Goal: Task Accomplishment & Management: Use online tool/utility

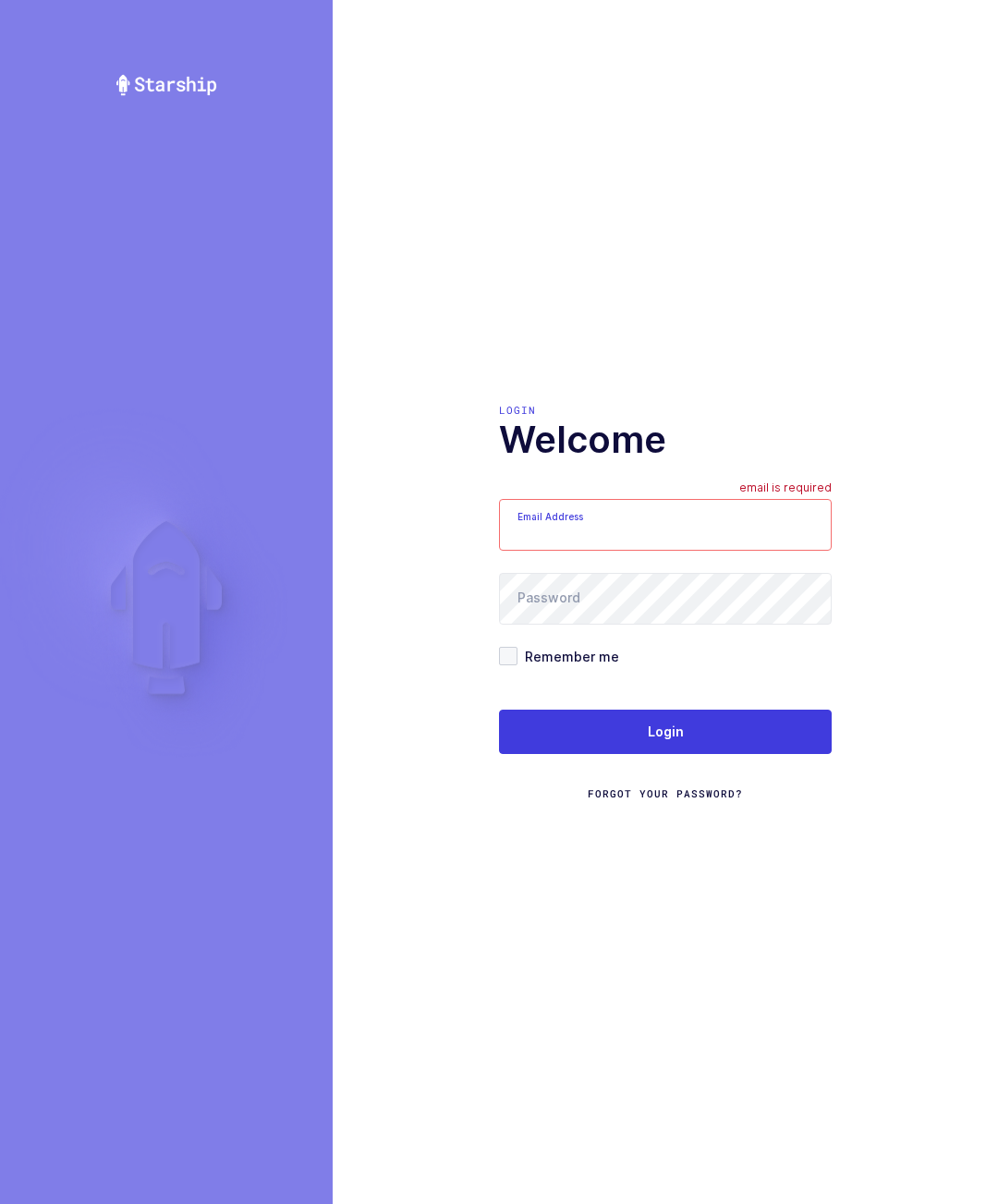
type input "glenn@janustrade.com"
click at [768, 754] on button "Login" at bounding box center [665, 732] width 333 height 44
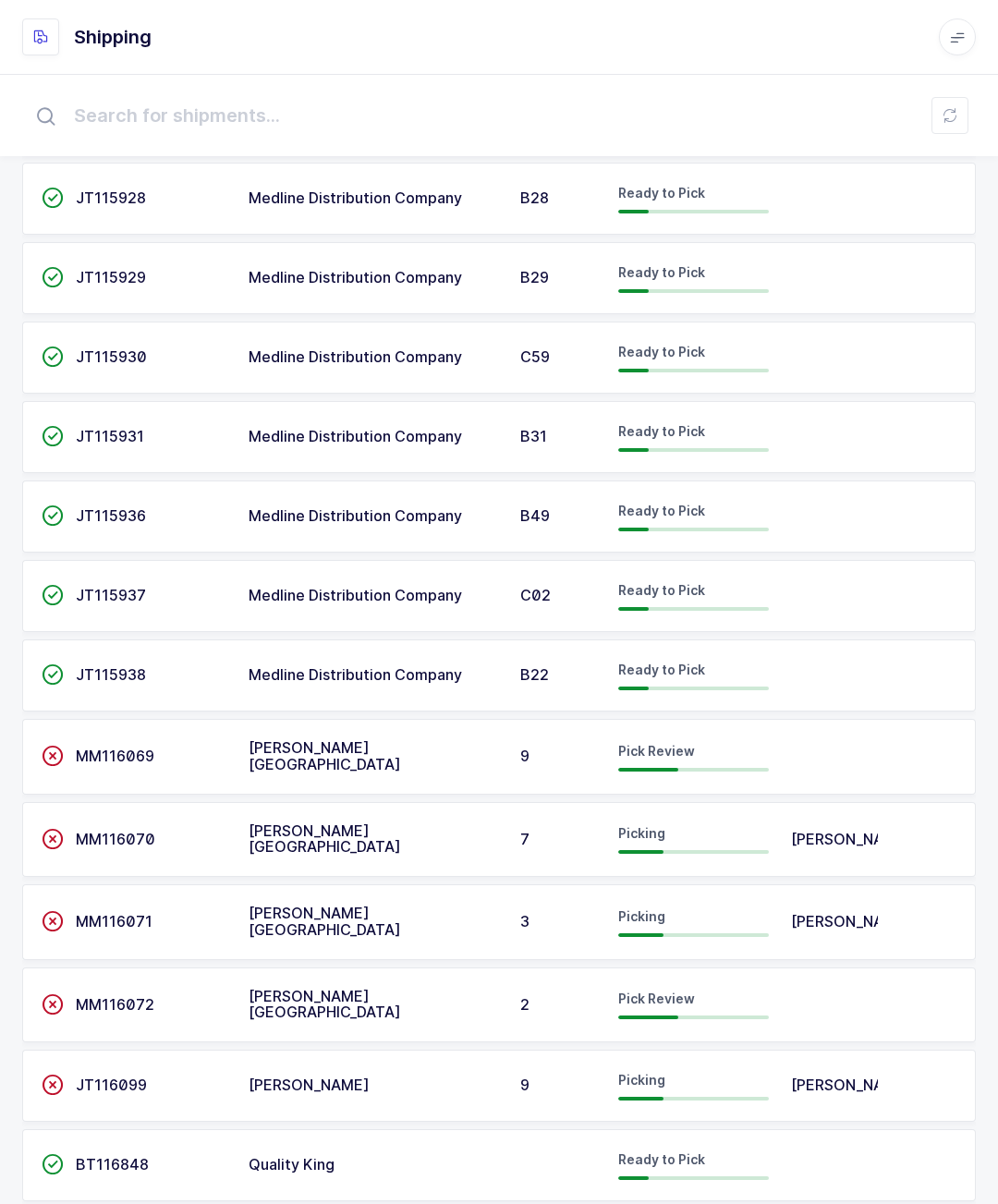
scroll to position [1065, 0]
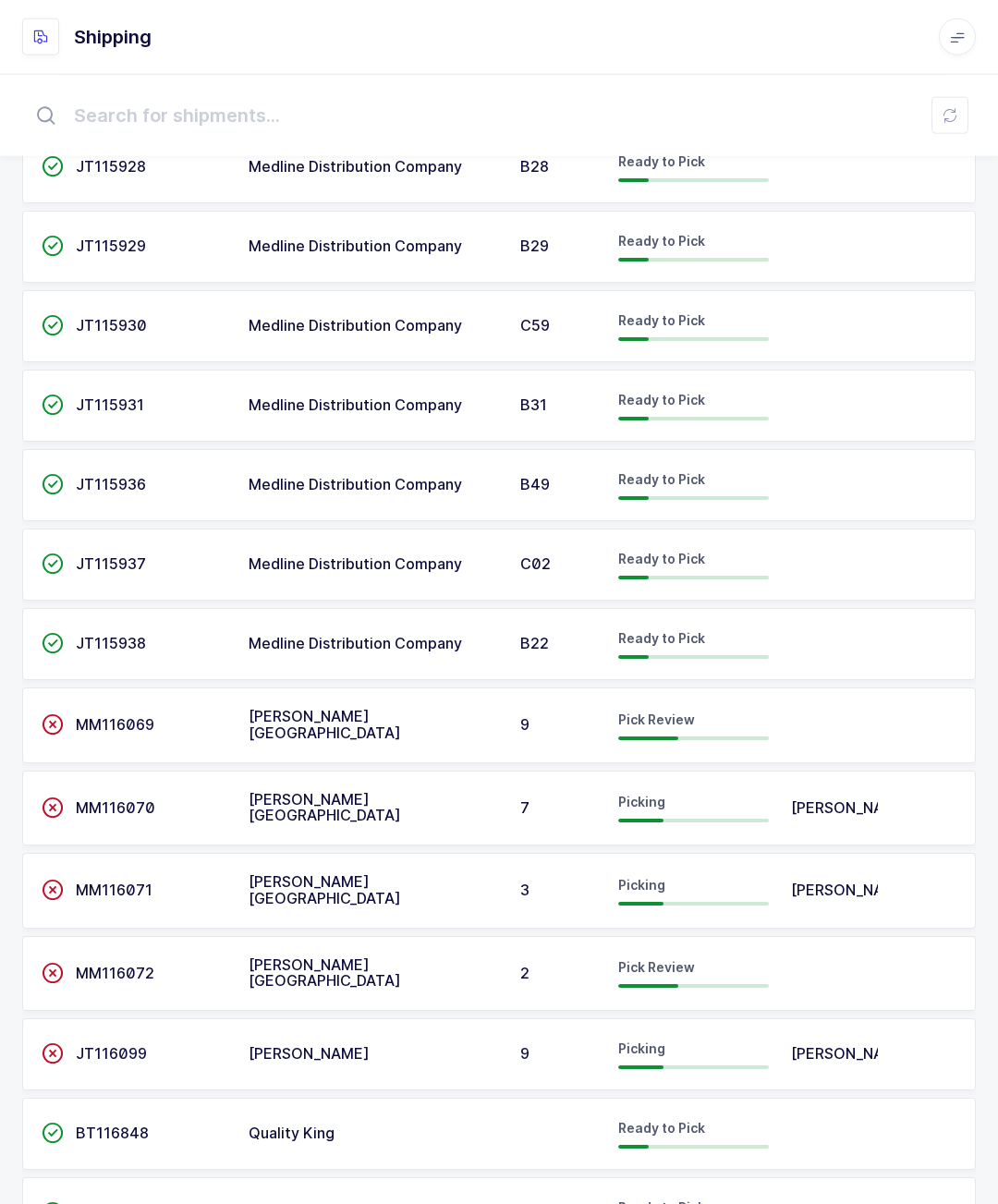
click at [227, 1114] on td "BT116848" at bounding box center [151, 1133] width 173 height 72
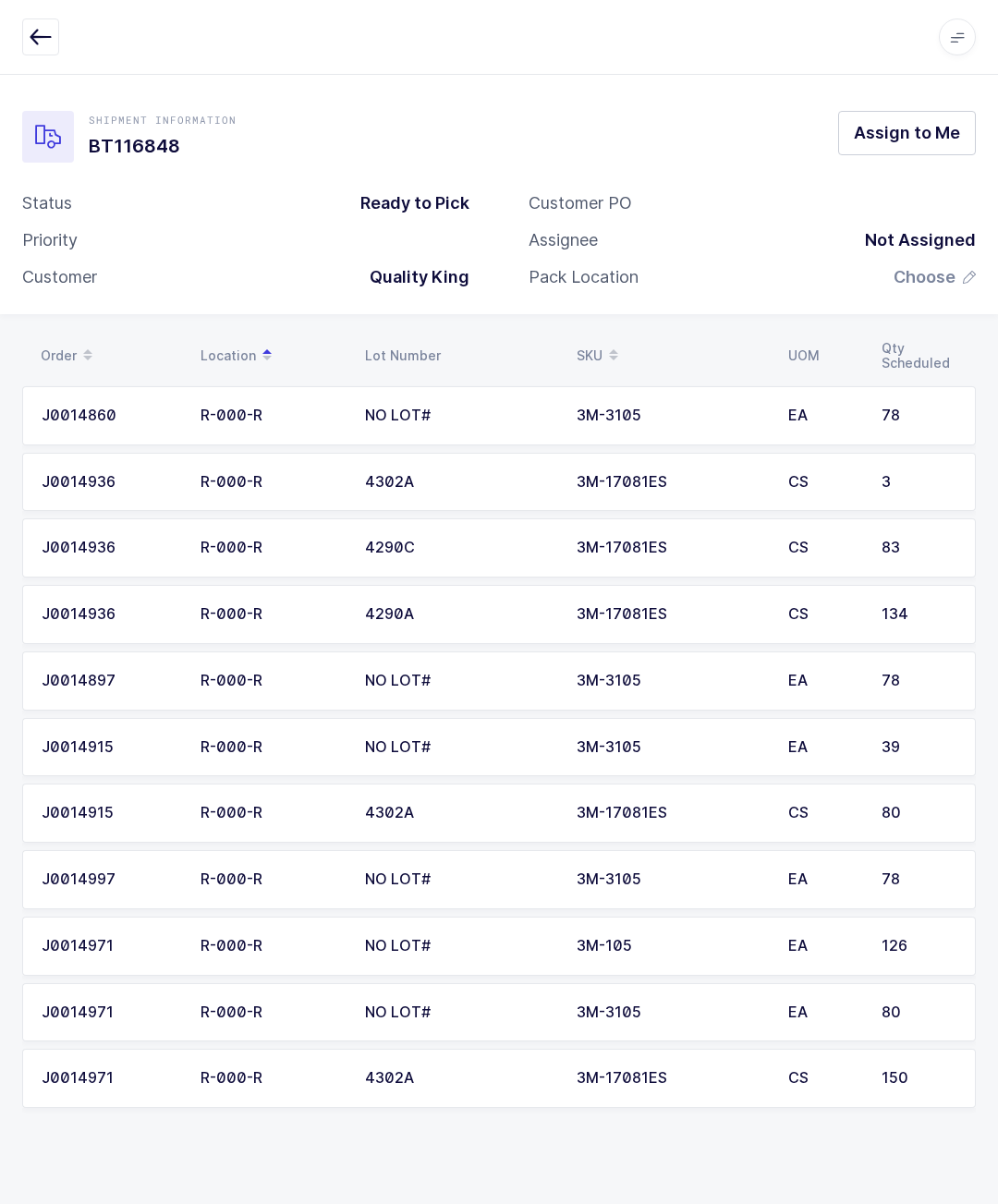
click at [43, 22] on button "button" at bounding box center [41, 37] width 37 height 37
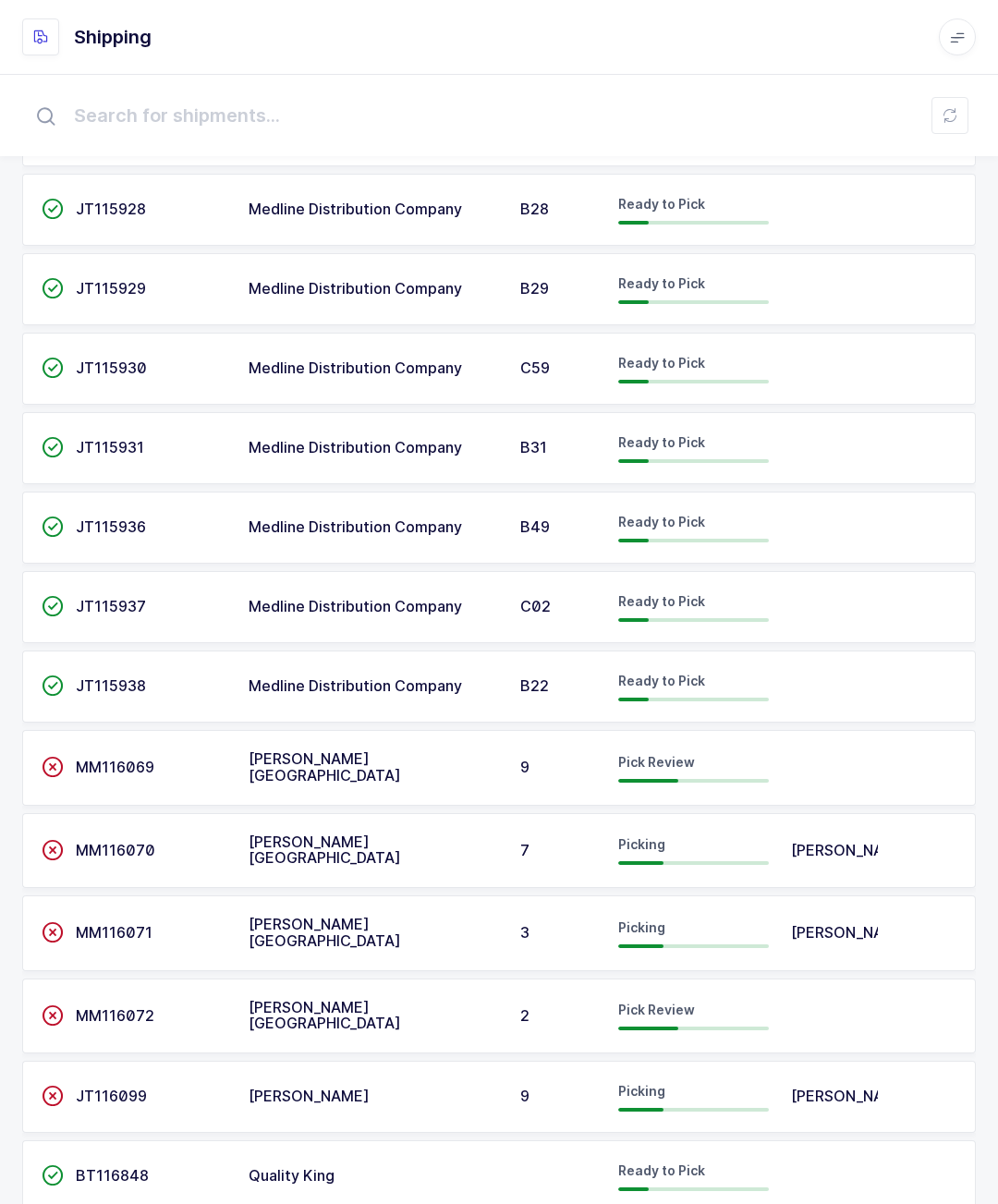
scroll to position [1065, 0]
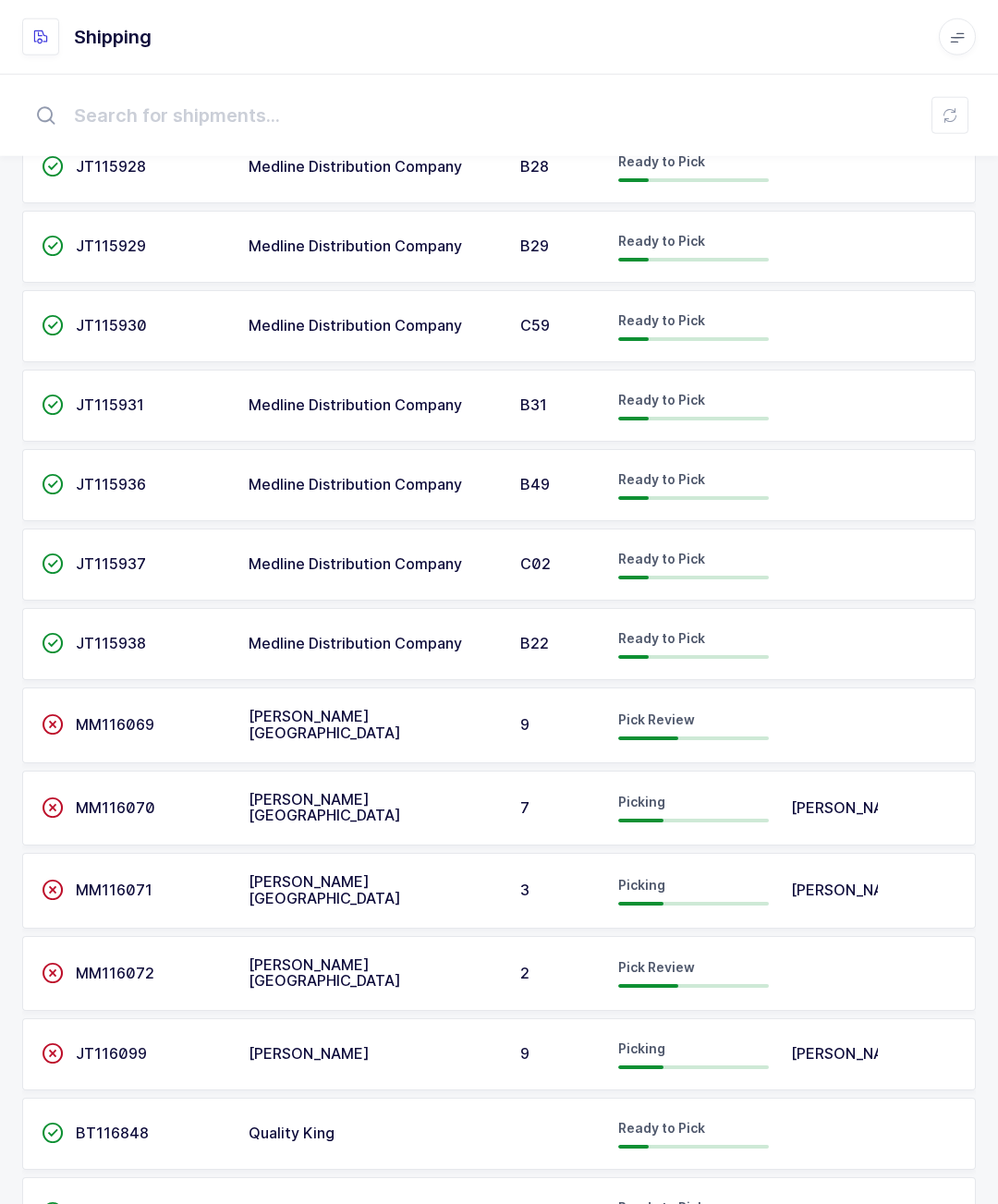
click at [733, 1202] on div "Ready to Pick" at bounding box center [693, 1213] width 150 height 29
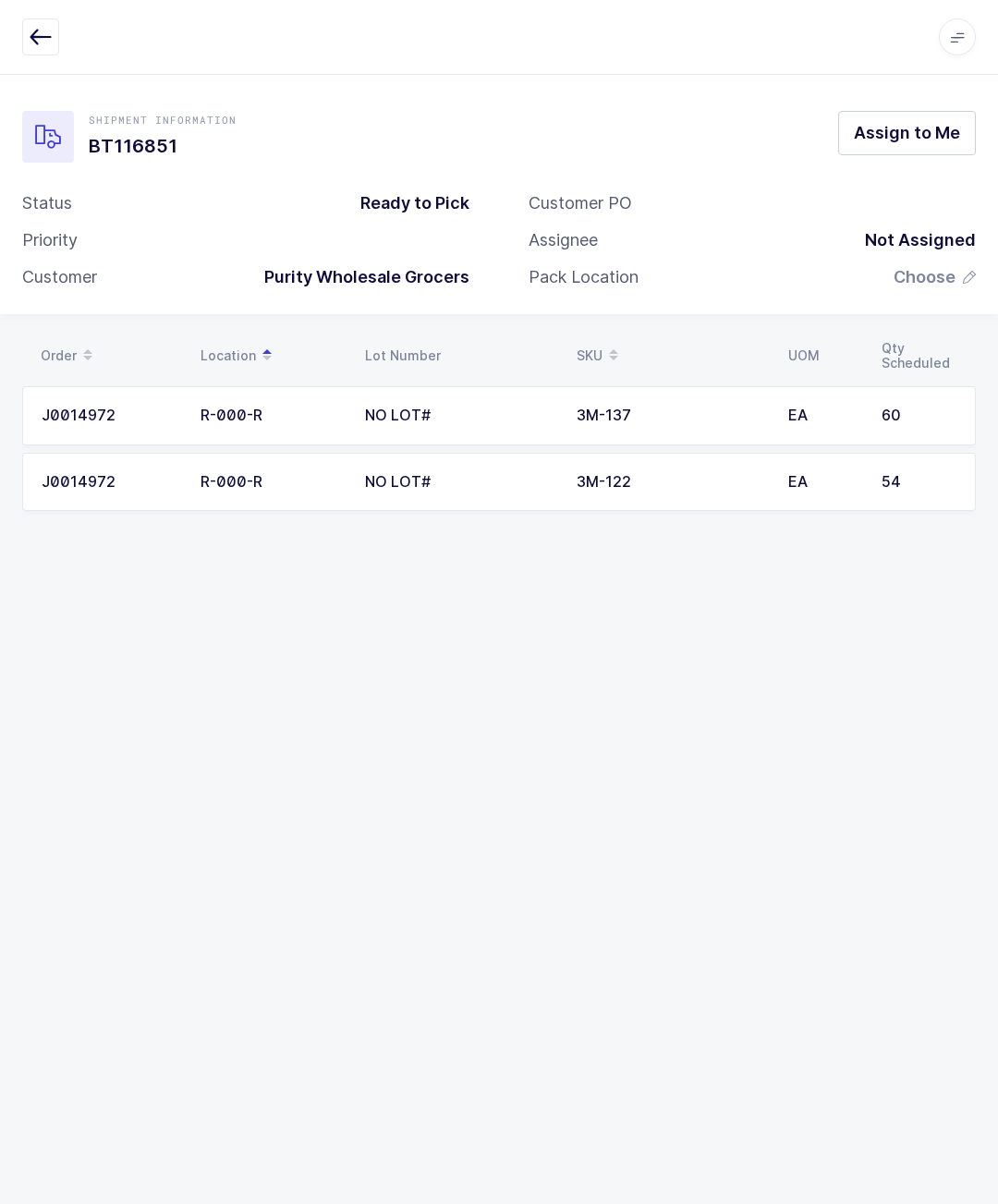
click at [871, 140] on span "Assign to Me" at bounding box center [907, 133] width 106 height 24
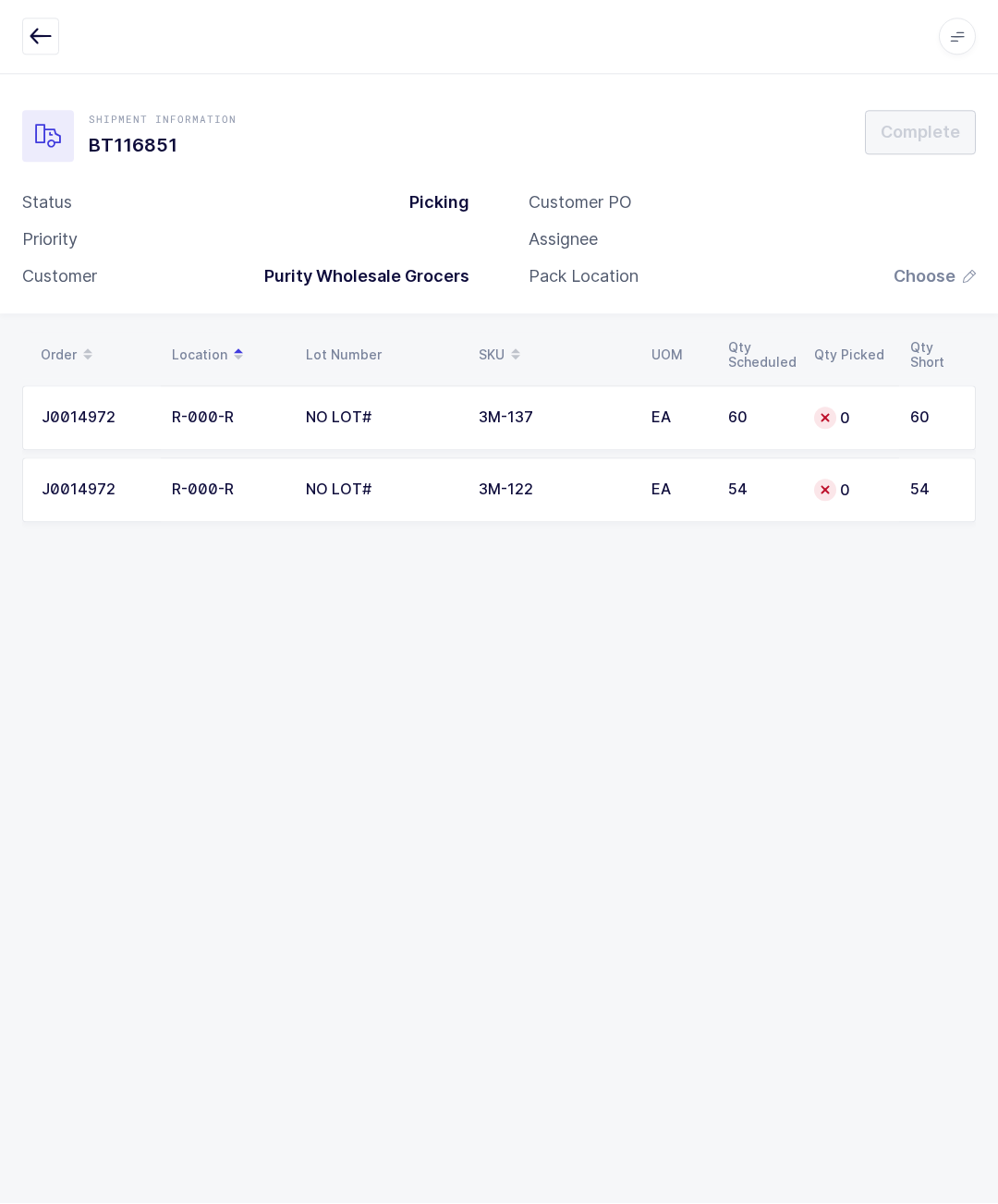
scroll to position [29, 0]
click at [844, 479] on div "0" at bounding box center [851, 490] width 74 height 23
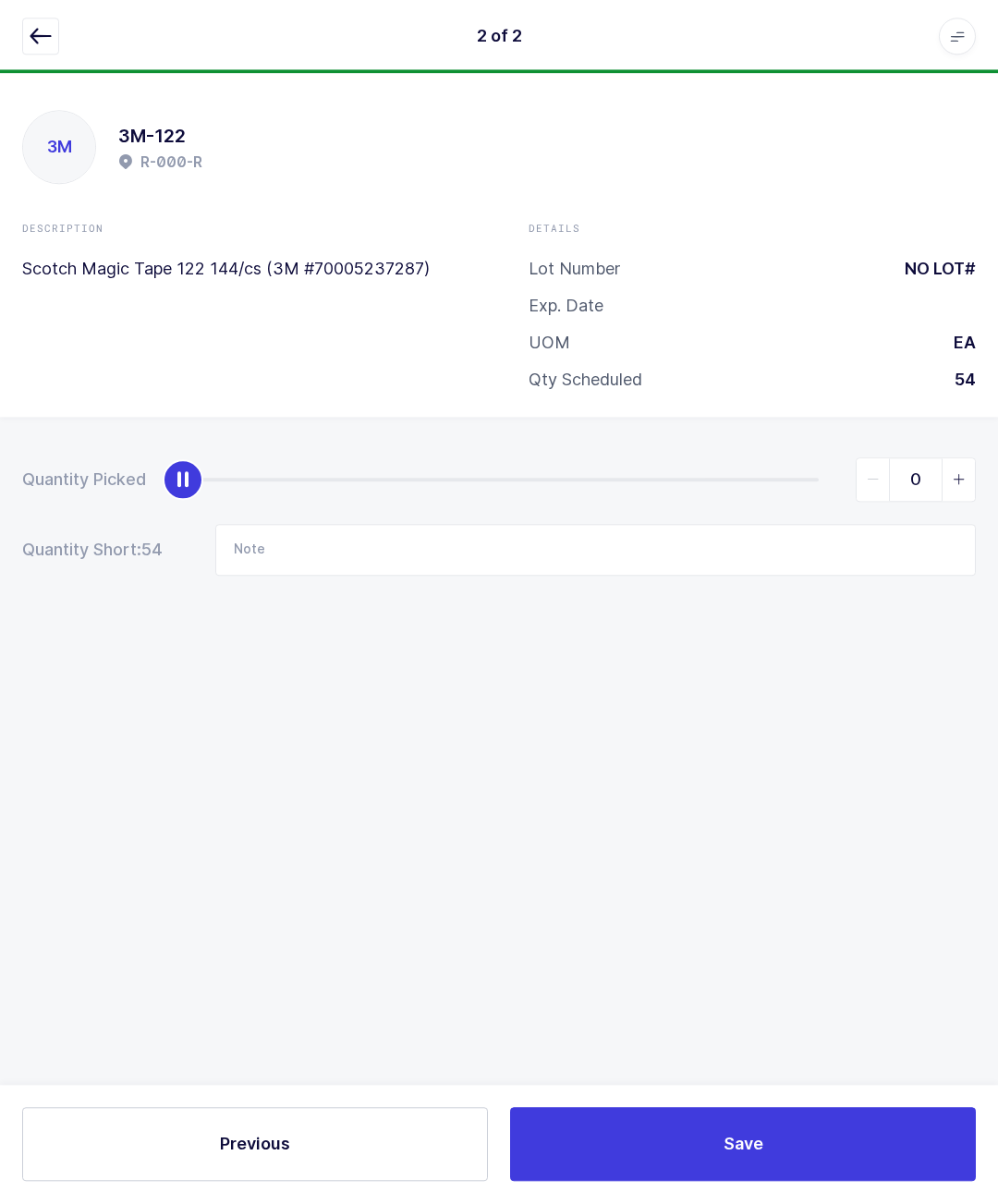
scroll to position [30, 0]
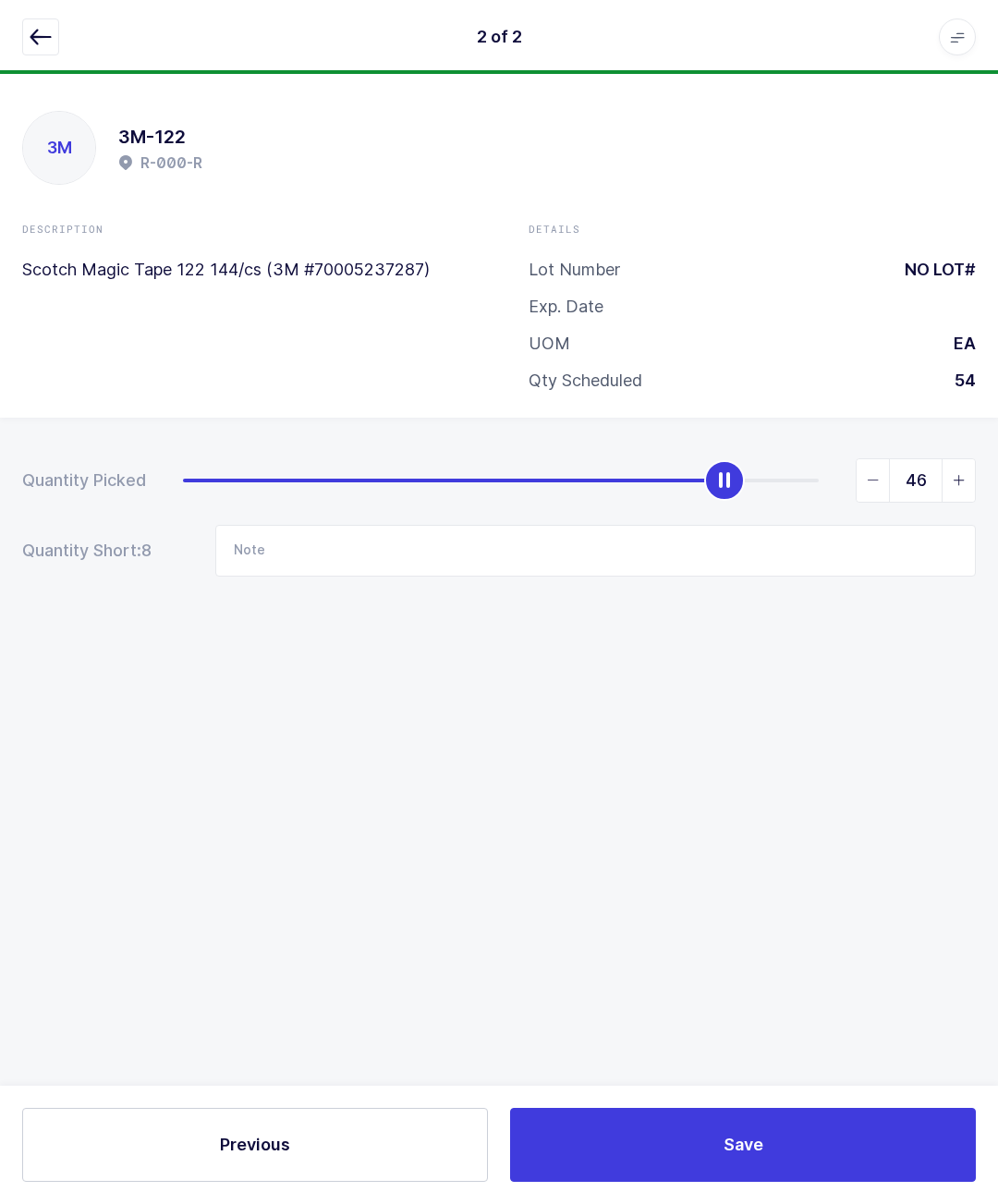
type input "54"
click at [43, 34] on icon "button" at bounding box center [40, 36] width 23 height 23
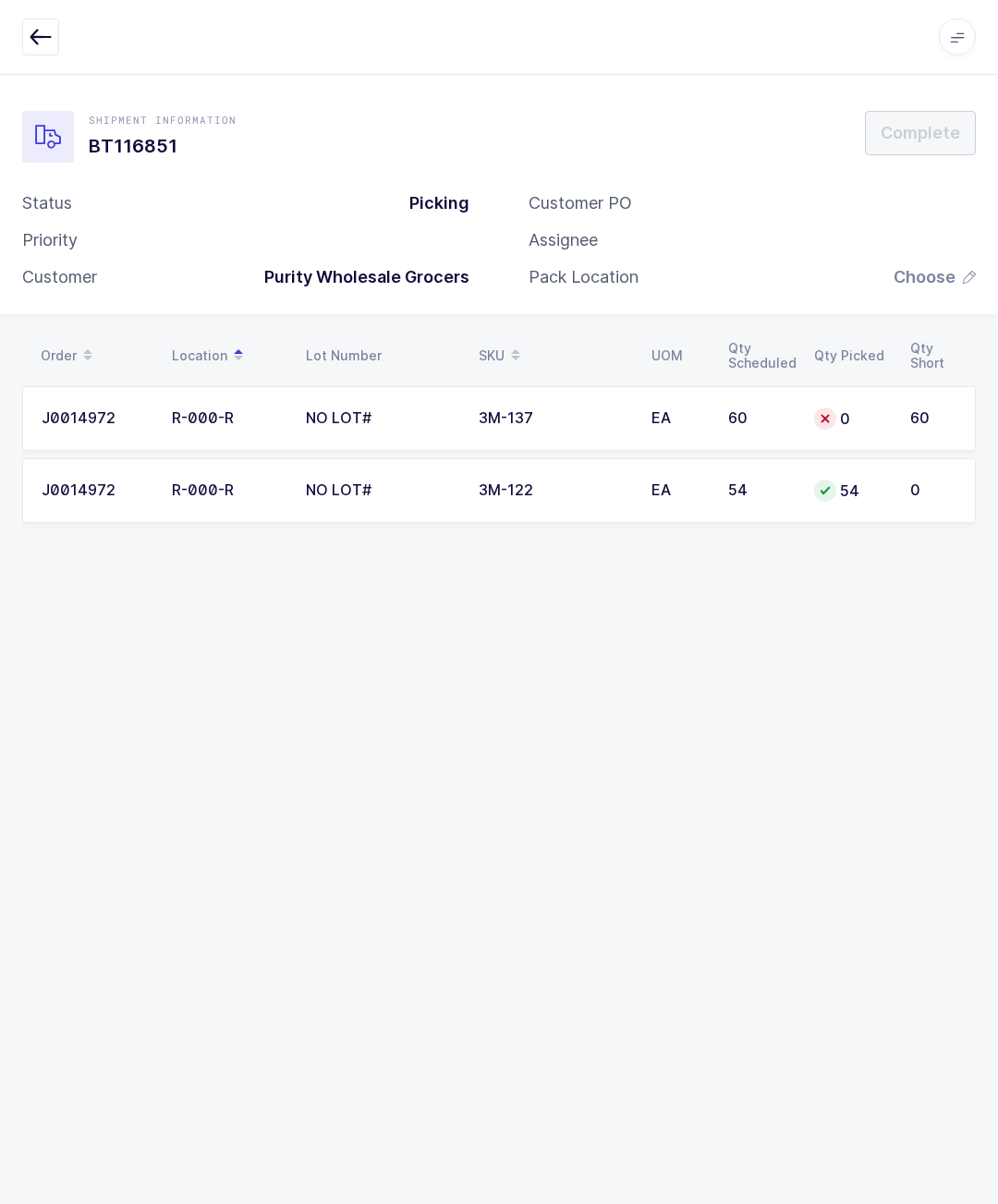
click at [5, 544] on div "Shipment Information BT116851 Complete Status Picking Priority Customer Purity …" at bounding box center [499, 638] width 998 height 1130
click at [825, 402] on td "0" at bounding box center [852, 418] width 96 height 65
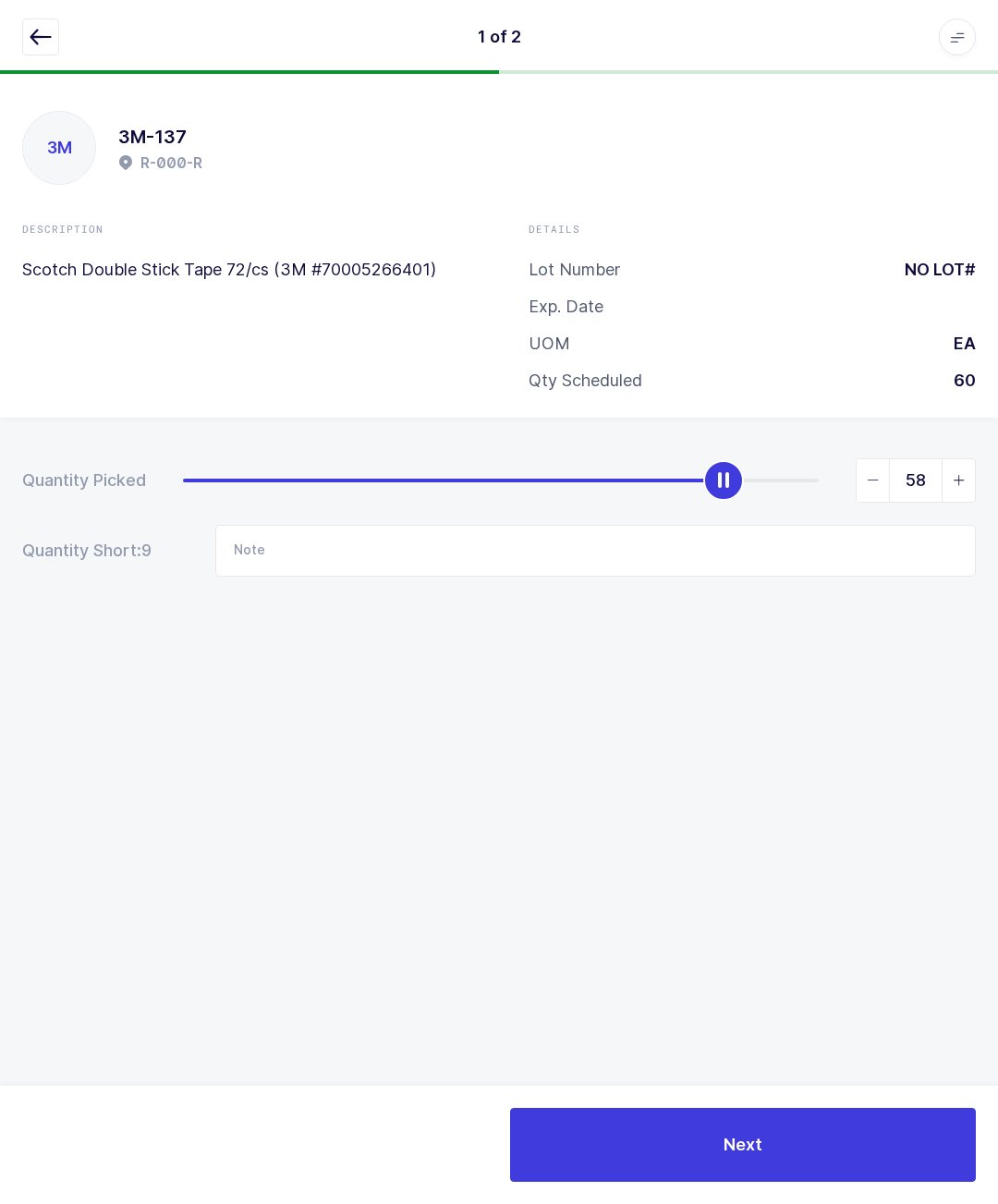
type input "60"
click at [43, 21] on button "button" at bounding box center [41, 37] width 37 height 37
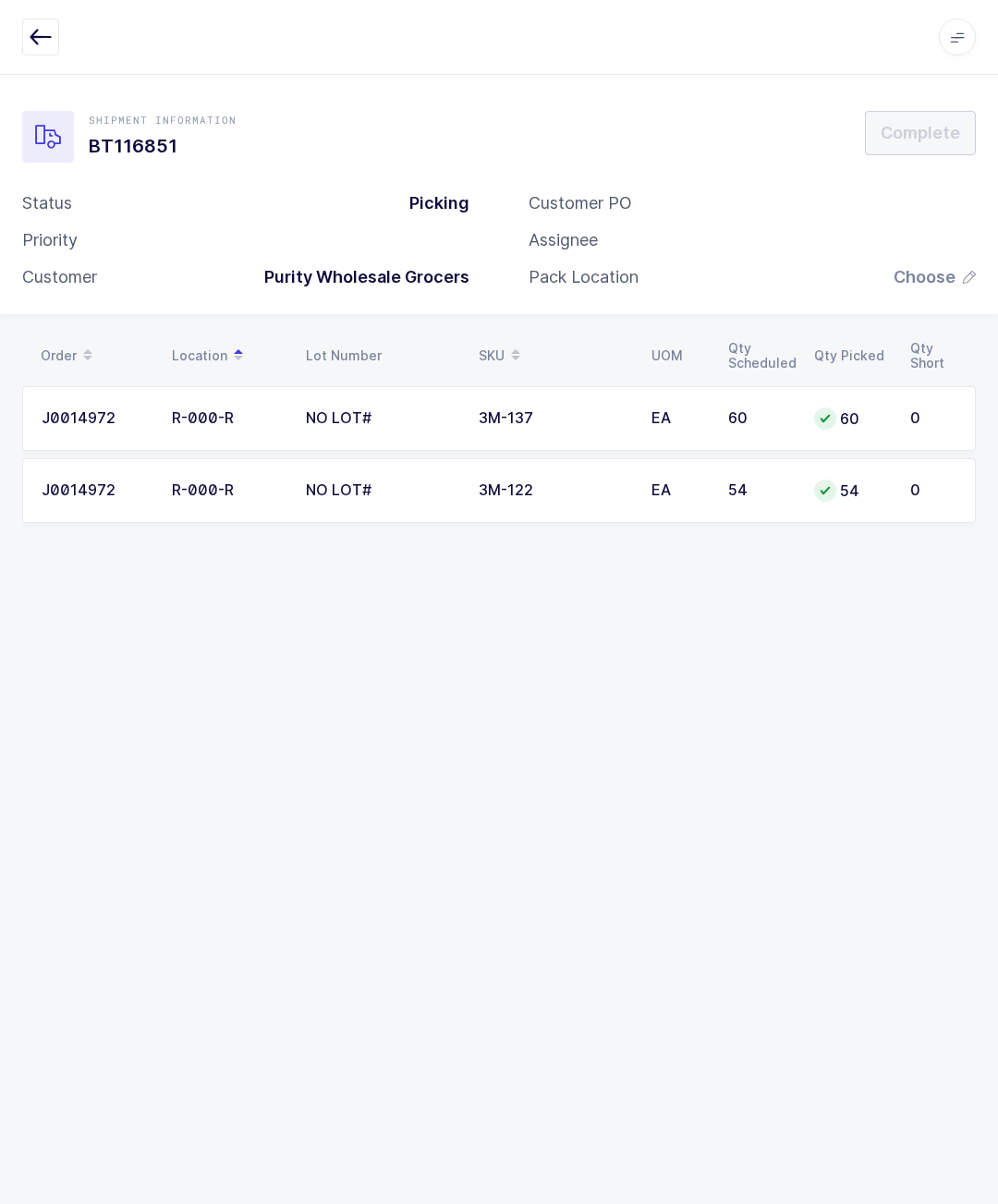
click at [920, 266] on span "Choose" at bounding box center [924, 277] width 62 height 23
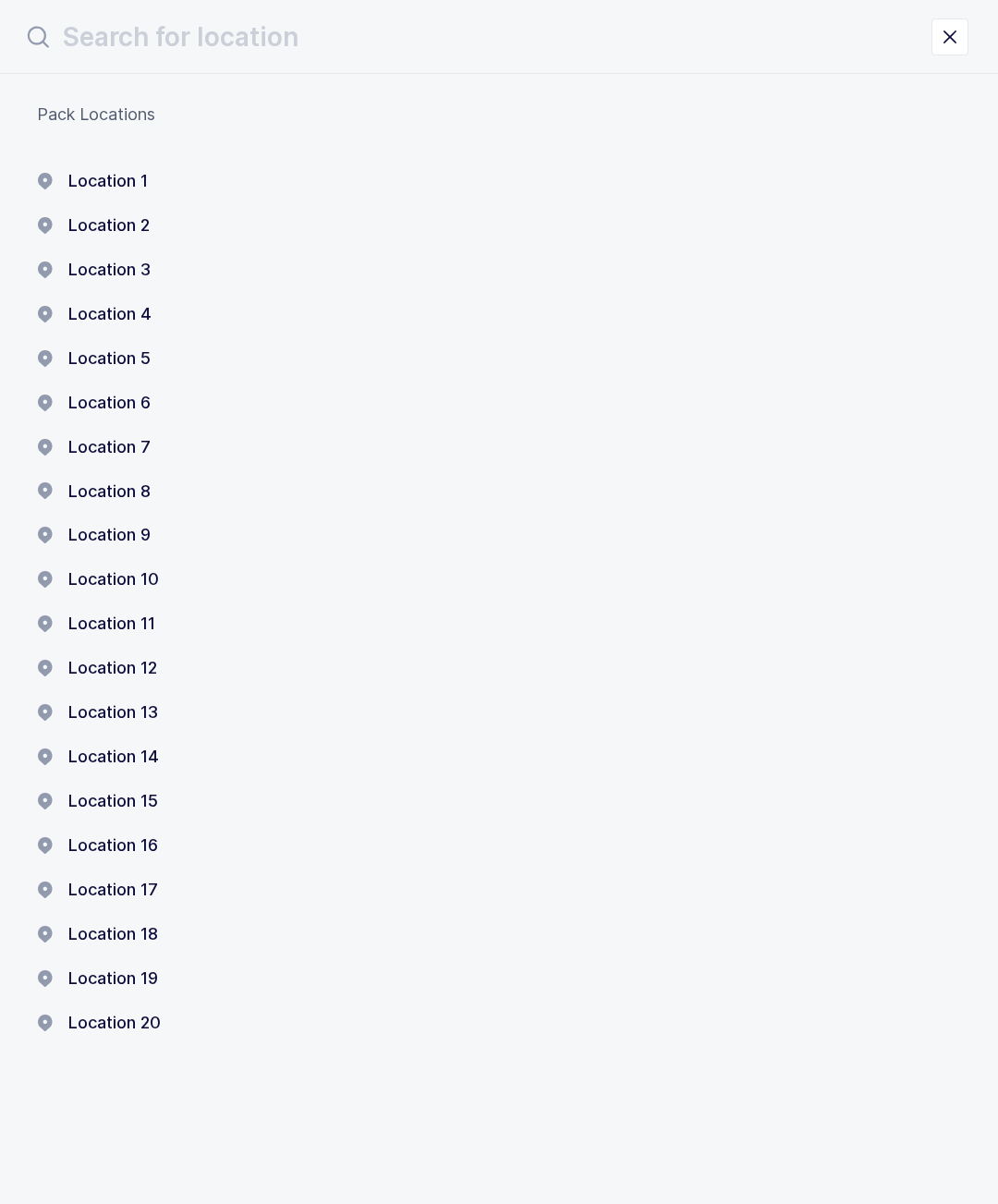
click at [136, 214] on button "Location 2" at bounding box center [93, 225] width 113 height 23
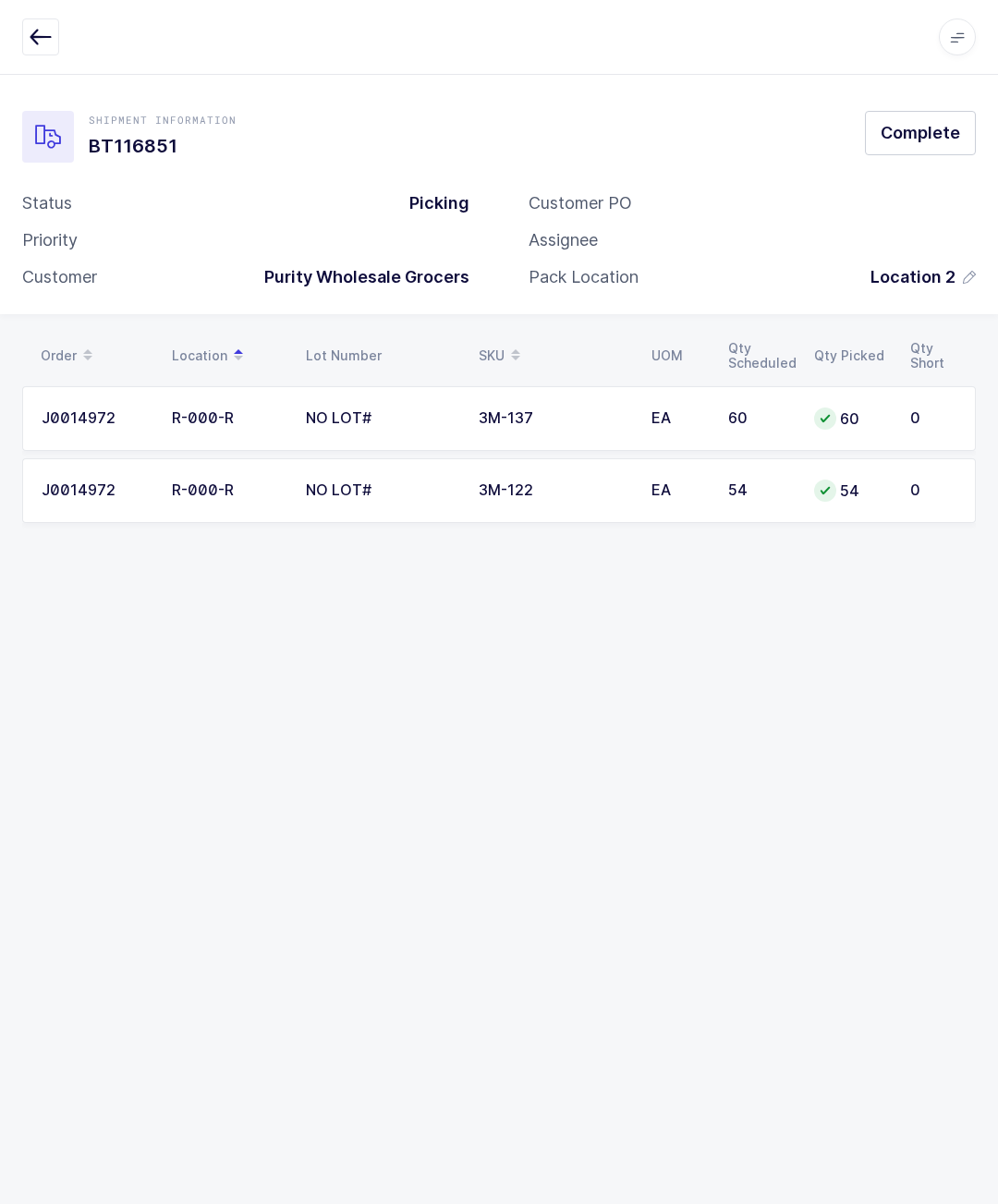
click at [936, 122] on button "Complete" at bounding box center [920, 133] width 111 height 44
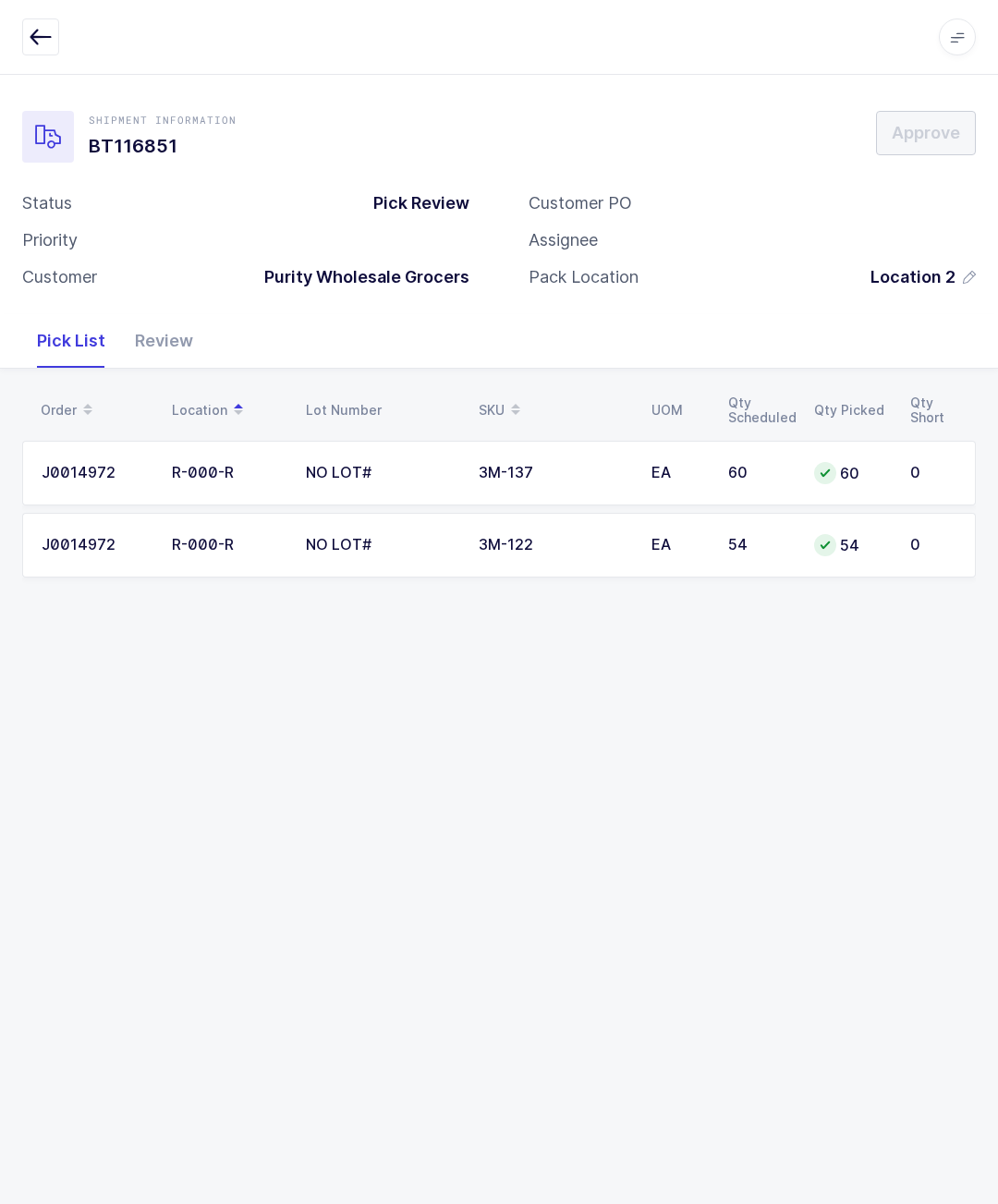
click at [43, 23] on button "button" at bounding box center [41, 37] width 37 height 37
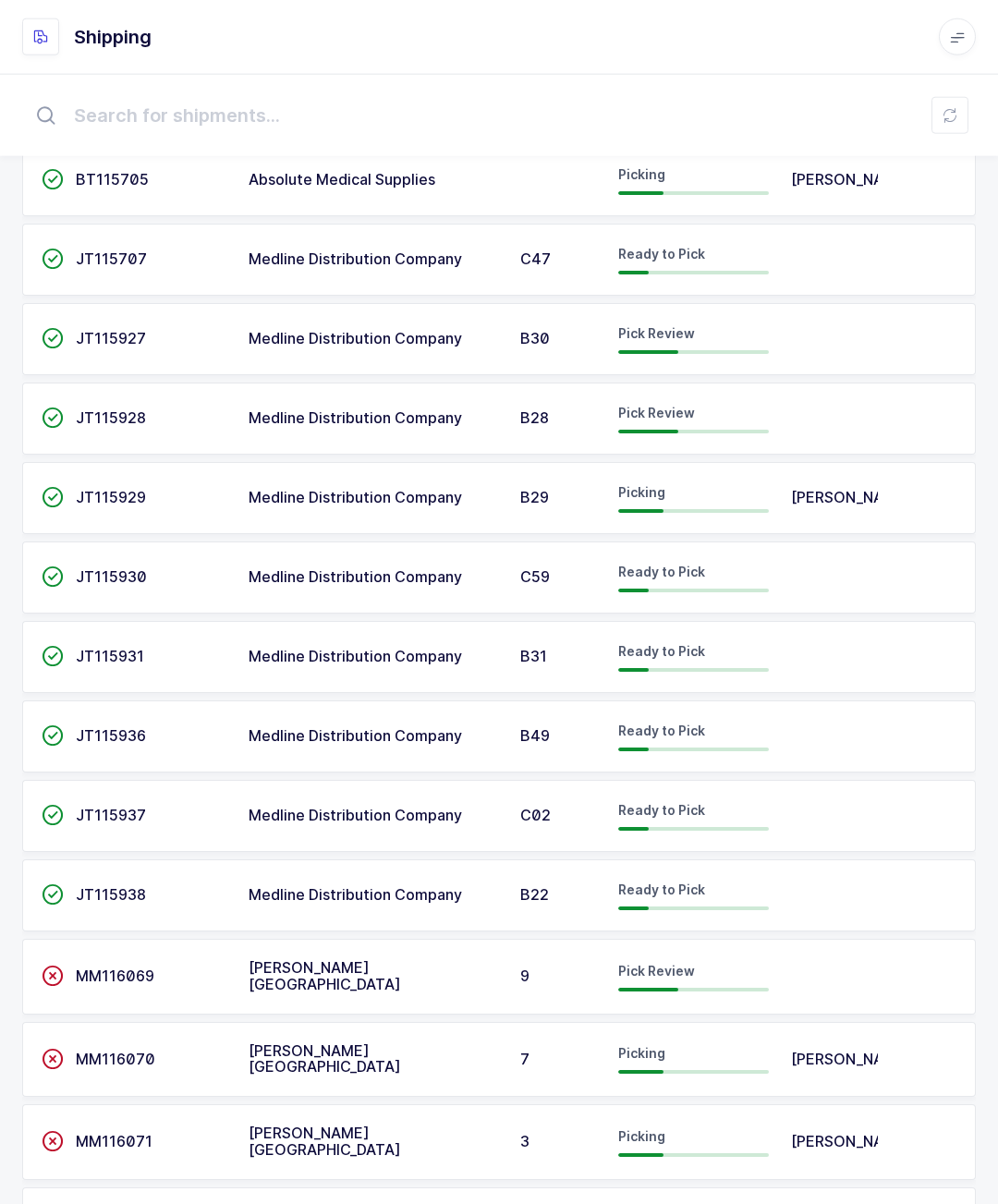
scroll to position [1065, 0]
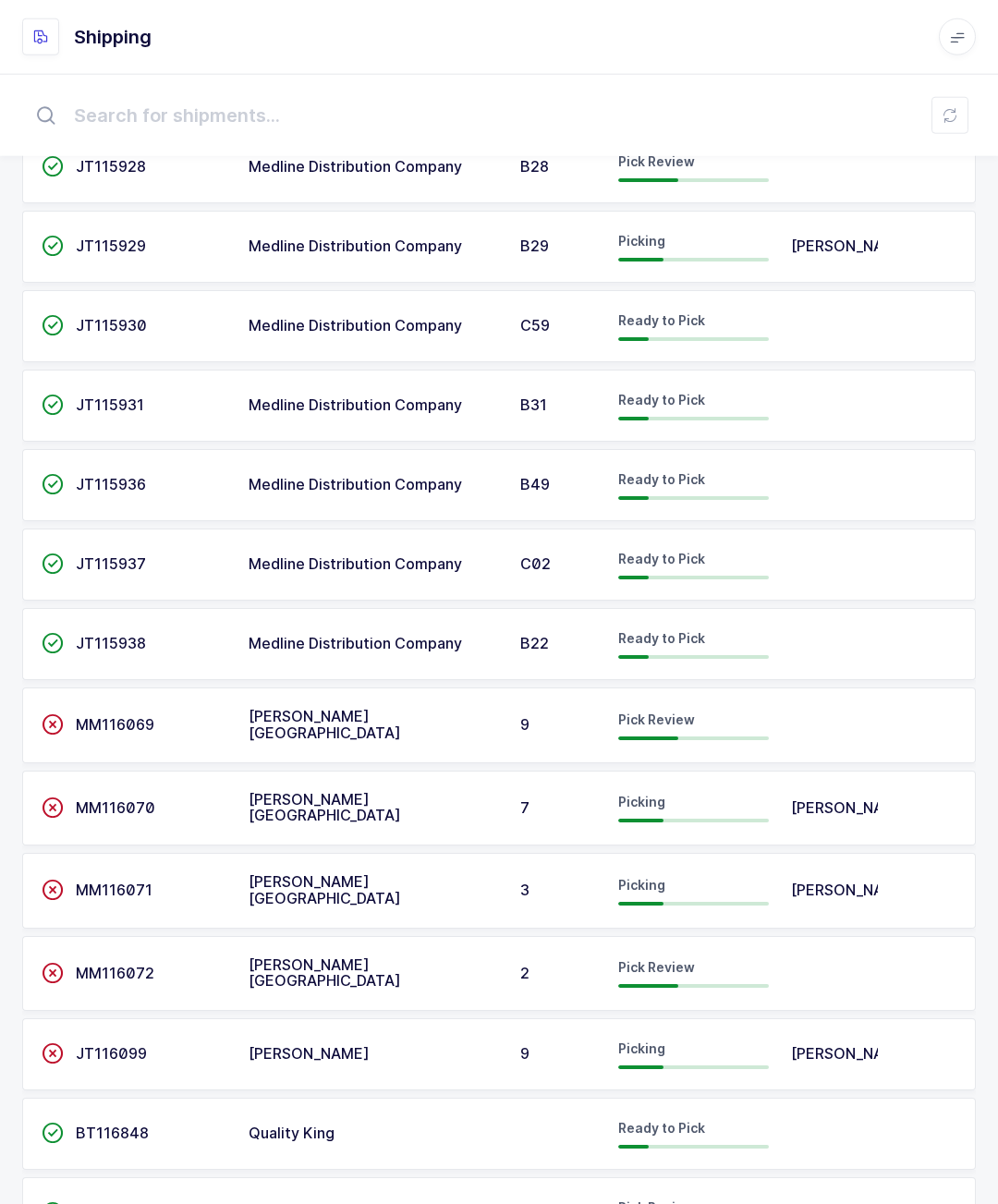
click at [821, 1112] on td at bounding box center [829, 1133] width 98 height 72
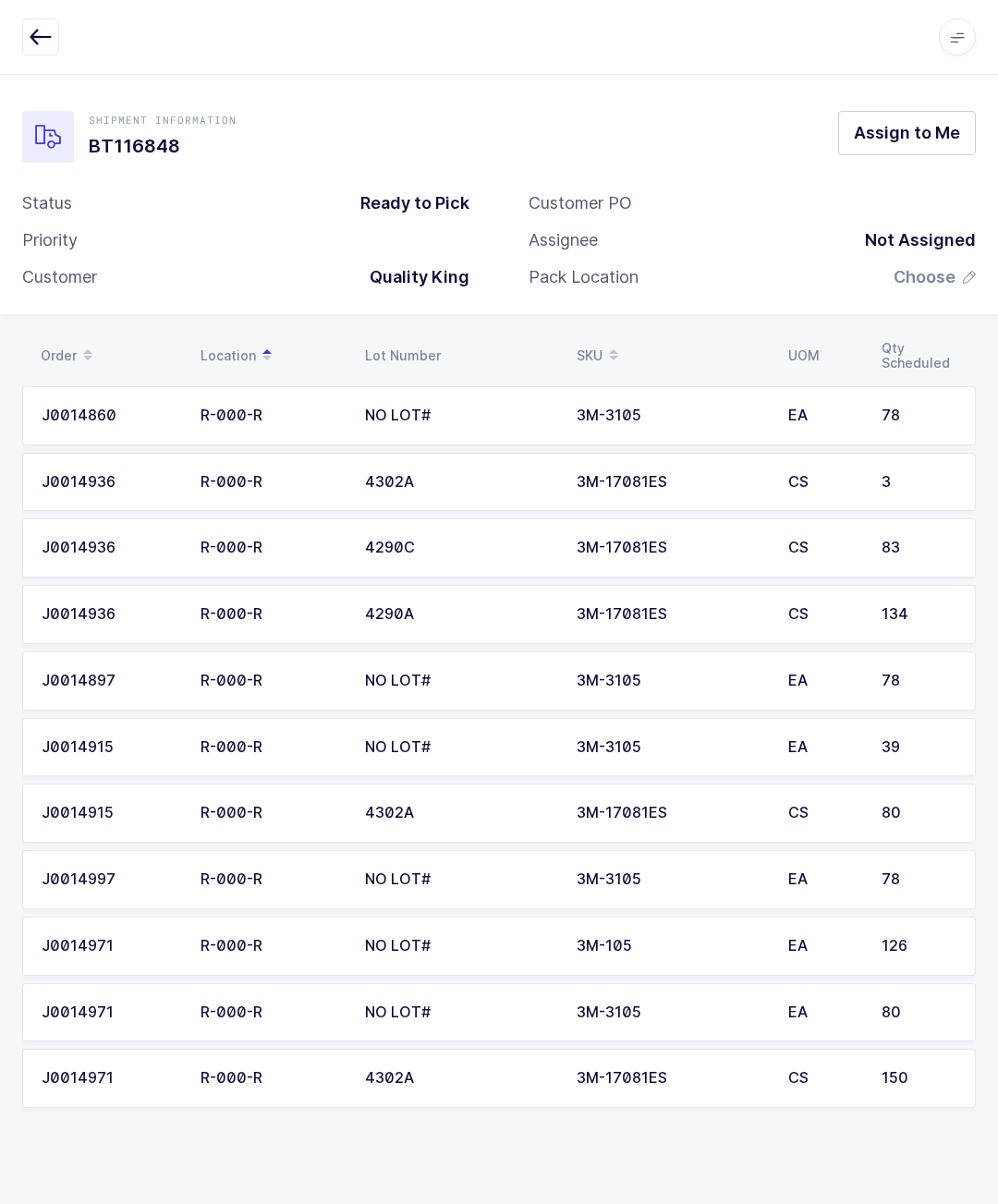
click at [915, 86] on div "Shipment Information BT116848 Assign to Me Status Ready to Pick Priority Custom…" at bounding box center [499, 193] width 998 height 241
click at [915, 133] on span "Assign to Me" at bounding box center [907, 133] width 106 height 24
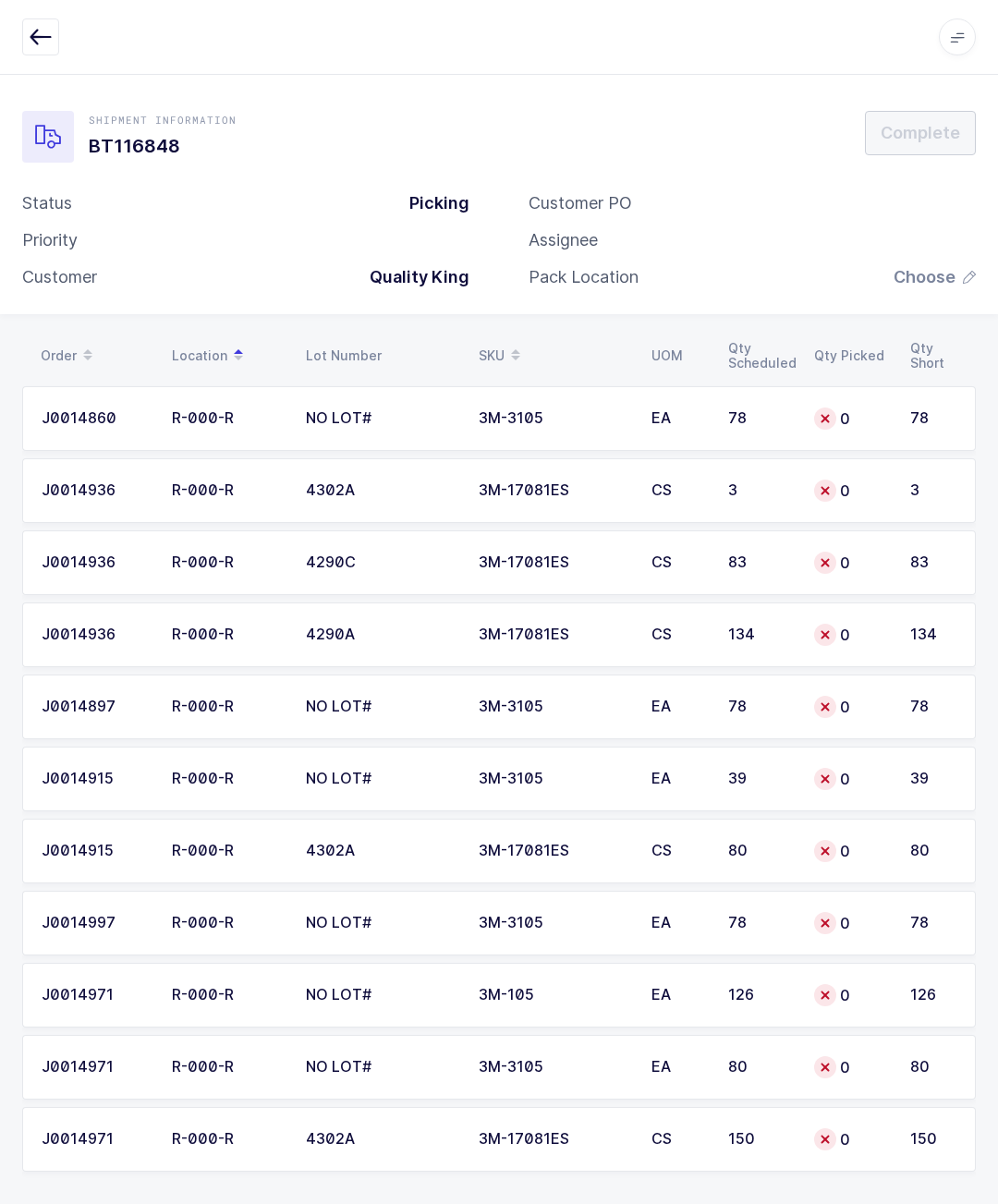
click at [907, 1005] on td "126" at bounding box center [938, 995] width 77 height 65
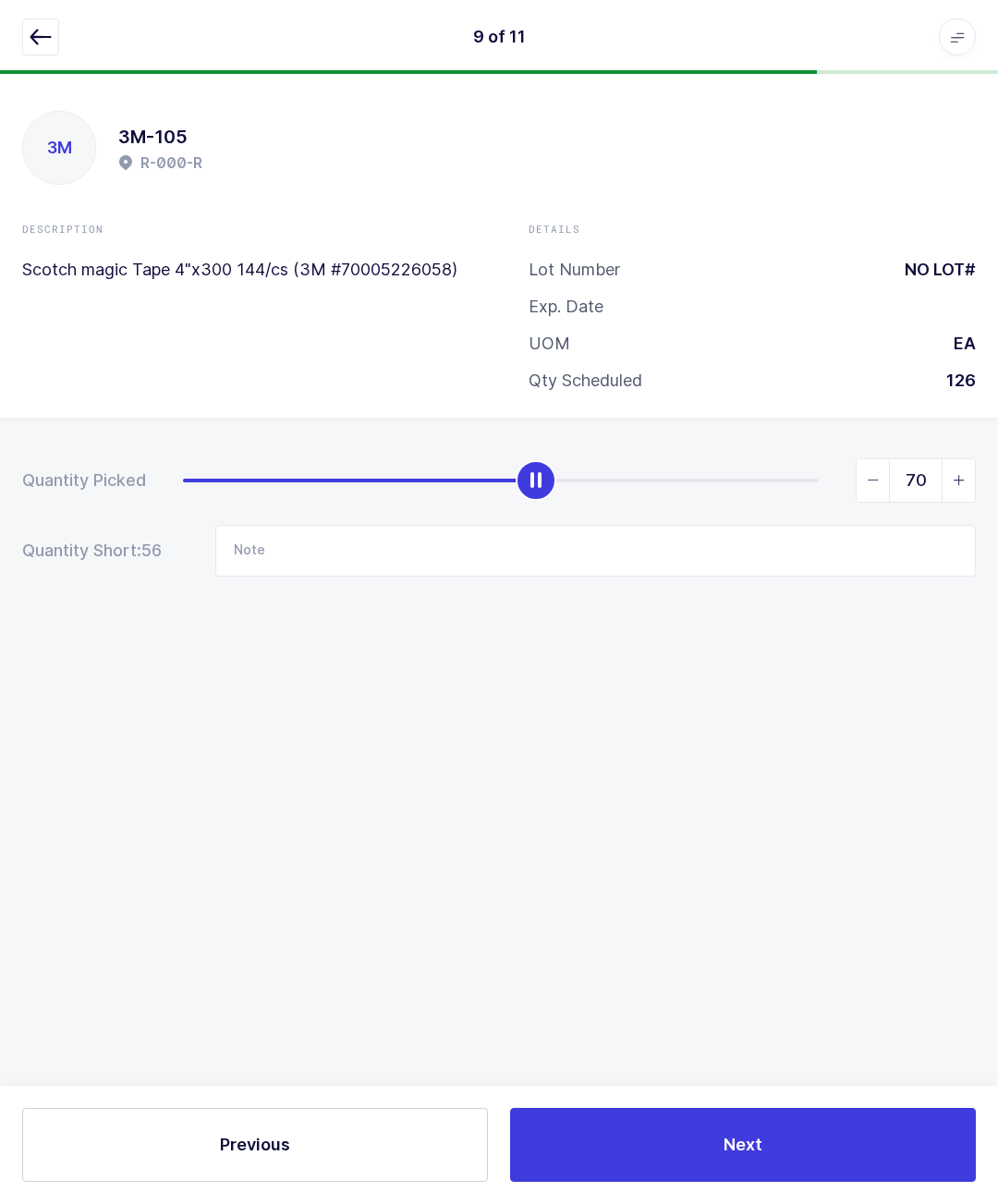
click at [992, 475] on div "Quantity Picked 70 Quantity Short: 56 Note" at bounding box center [499, 581] width 998 height 329
click at [962, 480] on icon "slider between 0 and 126" at bounding box center [959, 480] width 13 height 13
click at [974, 480] on span "slider between 0 and 126" at bounding box center [959, 480] width 33 height 42
click at [975, 466] on input "72" at bounding box center [915, 480] width 120 height 44
click at [855, 681] on div "Quantity Picked 72 Quantity Short: 54 Note" at bounding box center [499, 581] width 998 height 329
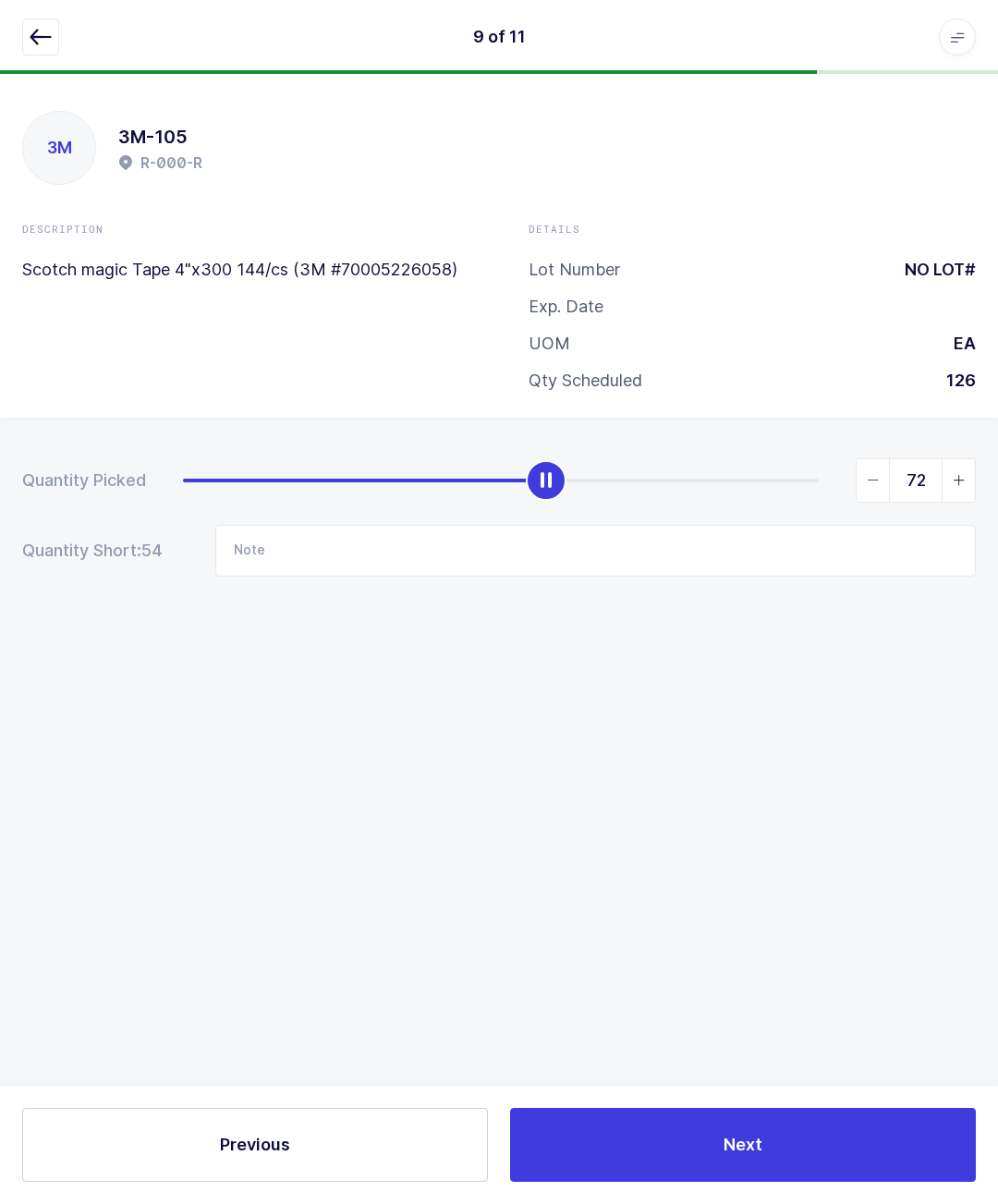
click at [963, 480] on icon "slider between 0 and 126" at bounding box center [959, 480] width 13 height 13
type input "73"
click at [863, 1161] on button "Next" at bounding box center [743, 1144] width 466 height 74
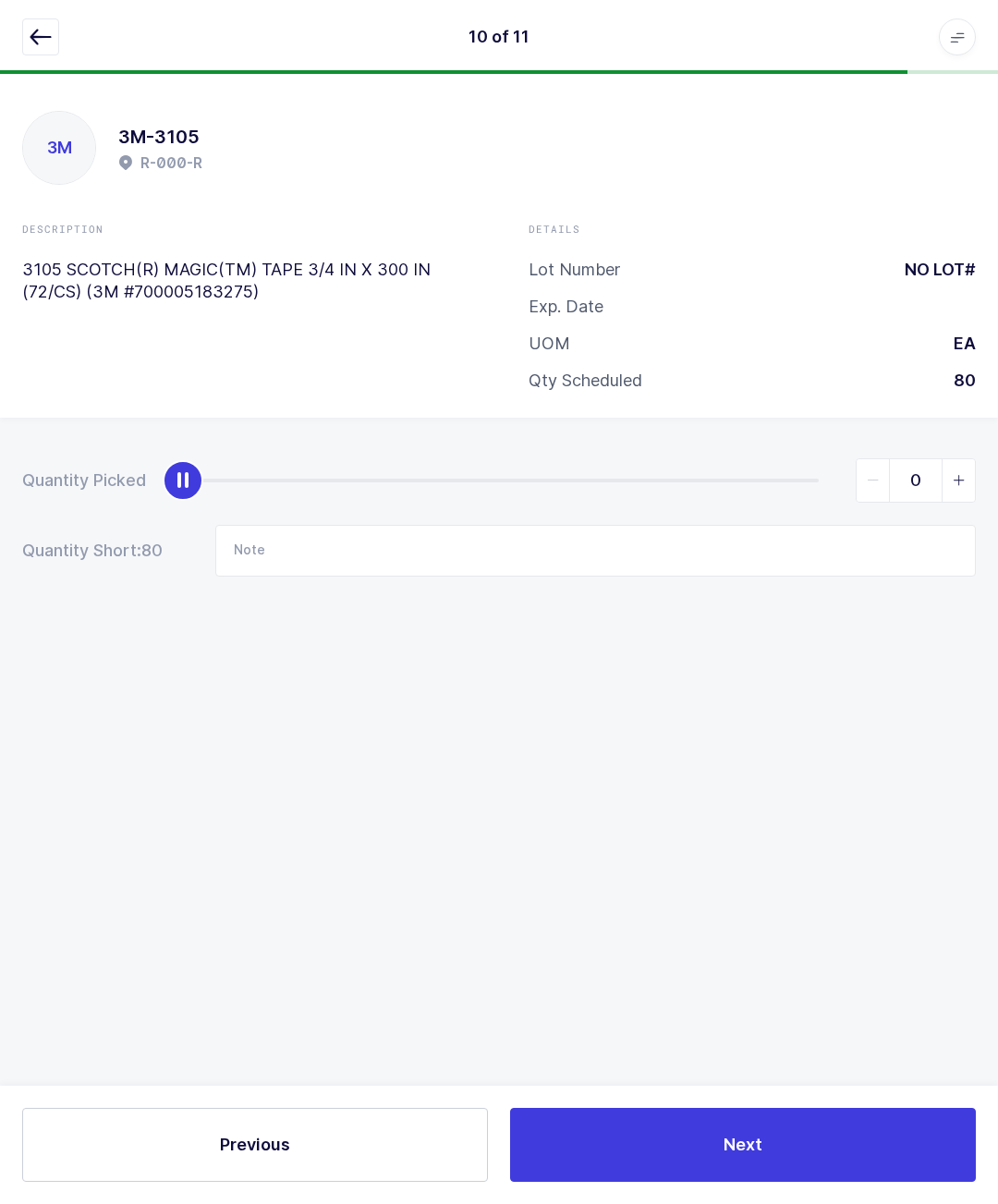
click at [47, 29] on icon "button" at bounding box center [40, 36] width 23 height 23
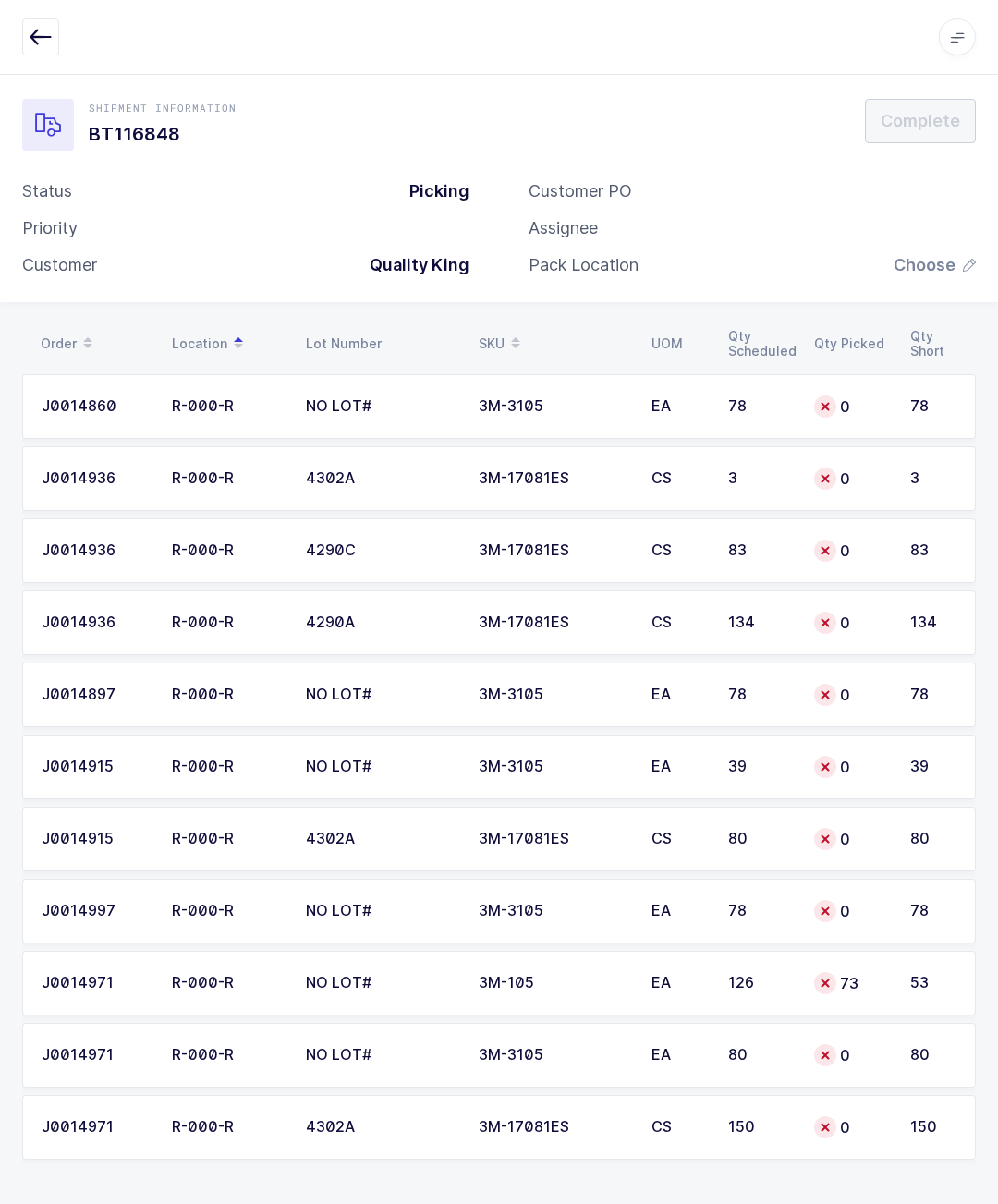
scroll to position [82, 0]
click at [885, 756] on div "0" at bounding box center [851, 767] width 74 height 23
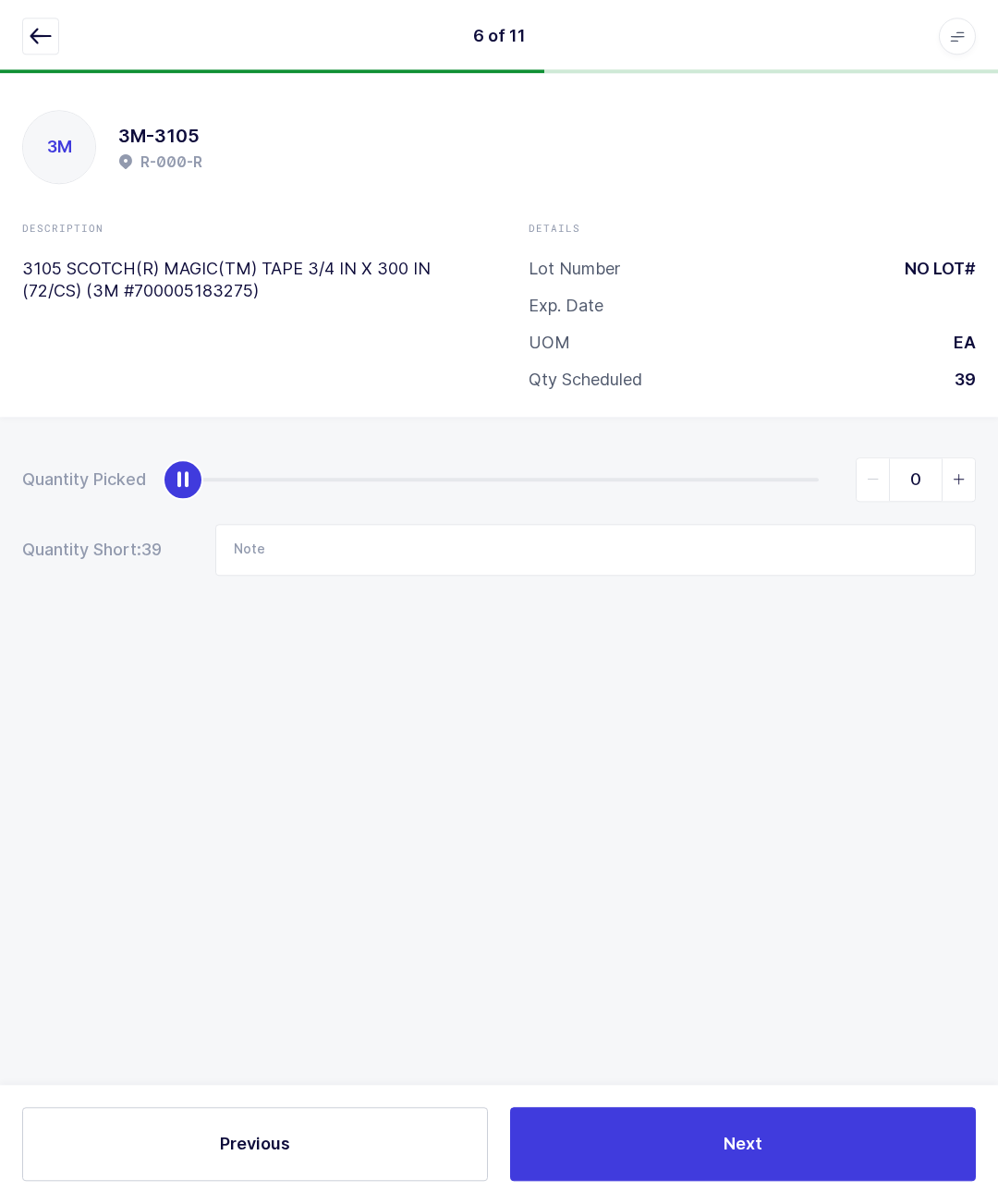
scroll to position [0, 0]
type input "39"
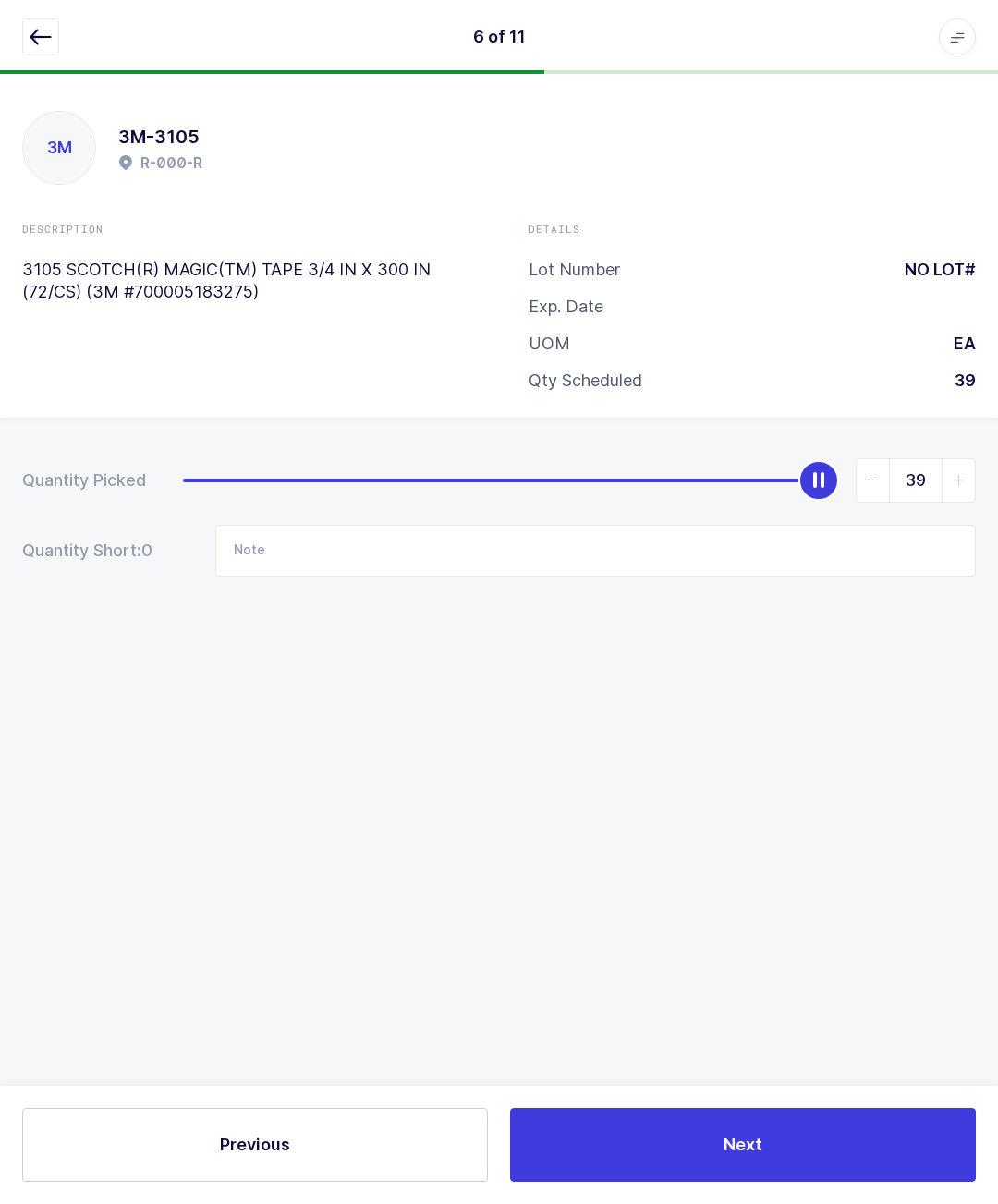
click at [28, 26] on button "button" at bounding box center [41, 37] width 37 height 37
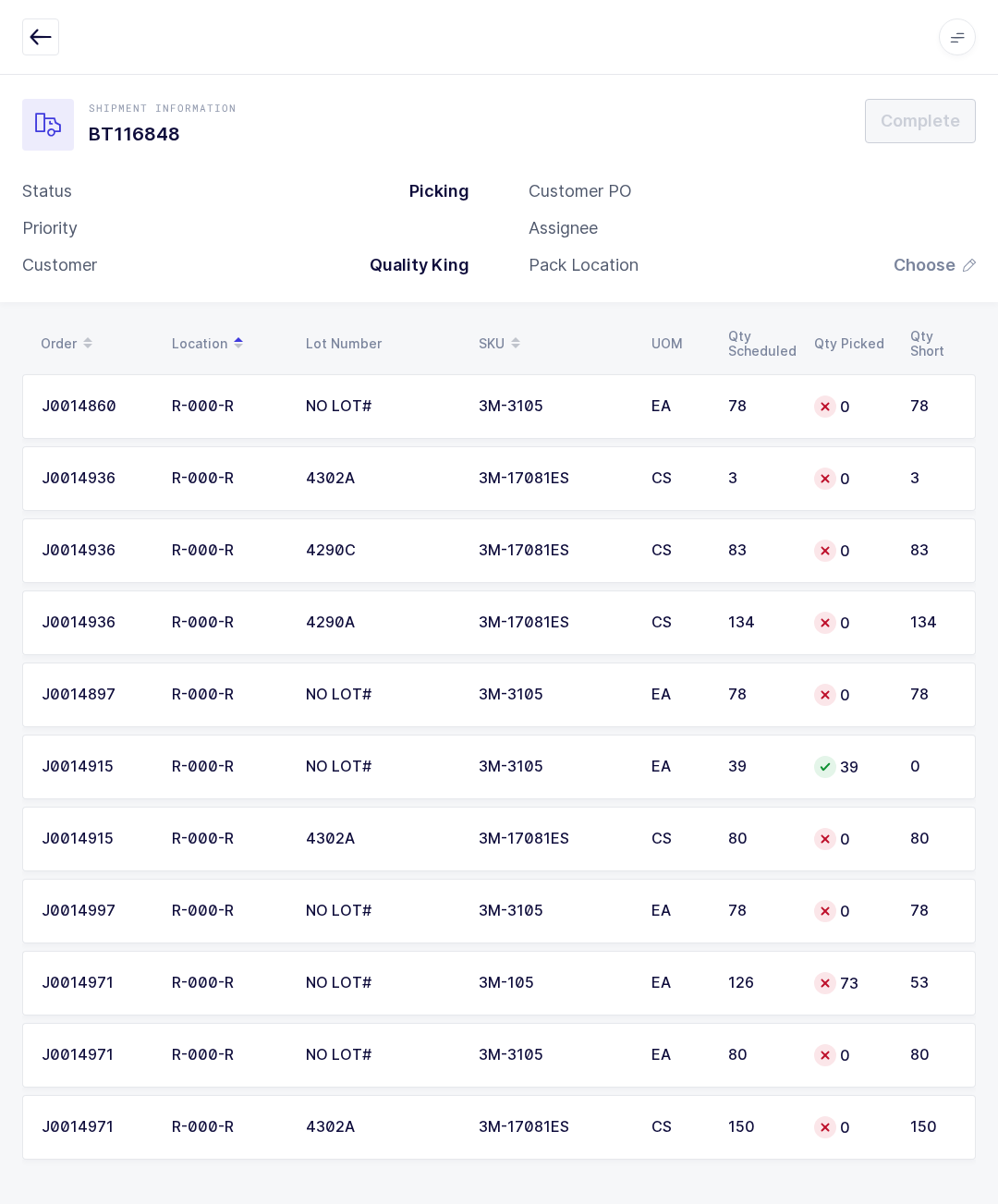
scroll to position [44, 0]
click at [951, 399] on div "78" at bounding box center [933, 407] width 46 height 17
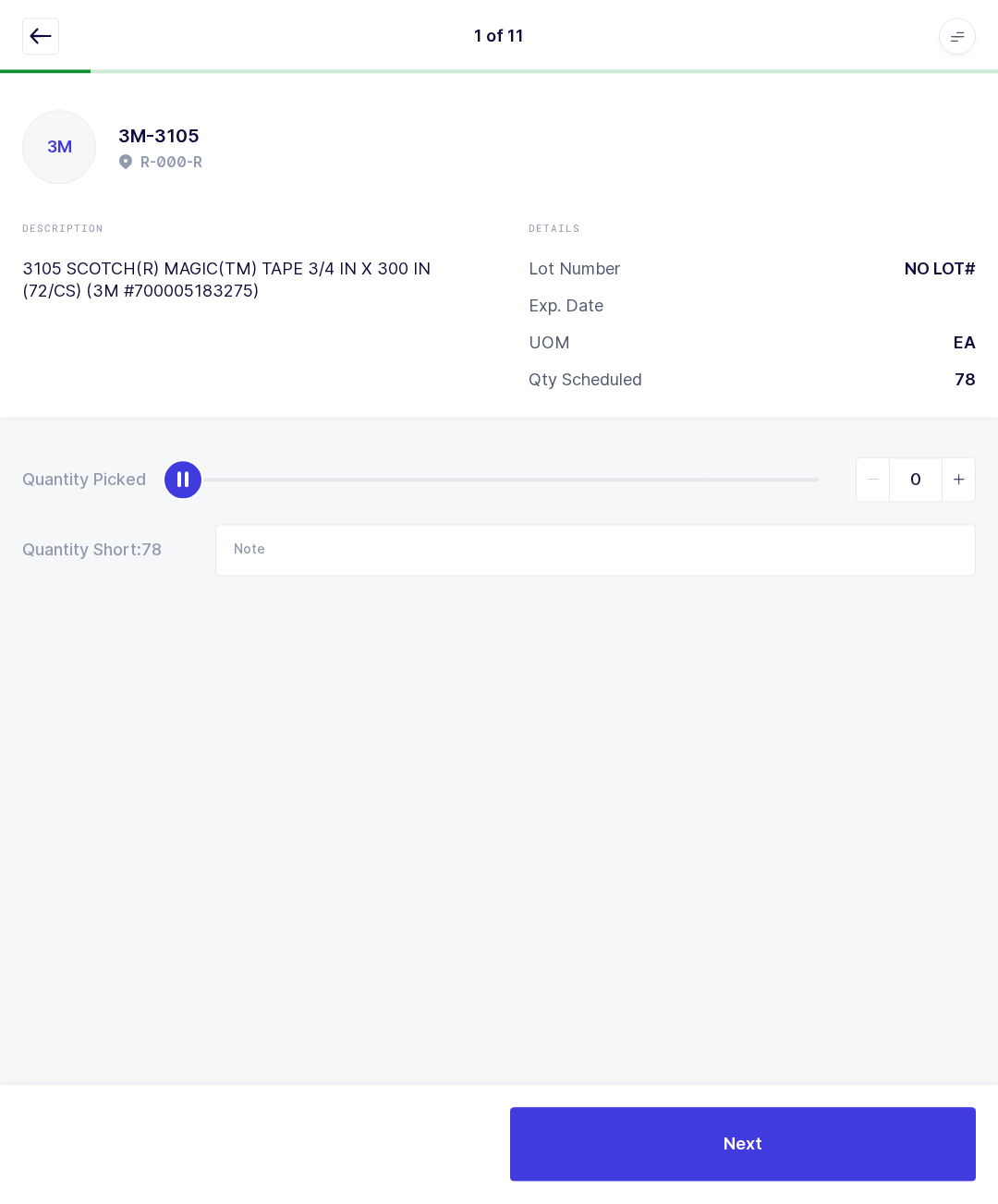
scroll to position [45, 0]
click at [958, 460] on span "slider between 0 and 78" at bounding box center [959, 480] width 33 height 42
click at [955, 460] on span "slider between 0 and 78" at bounding box center [959, 480] width 33 height 42
click at [962, 474] on icon "slider between 0 and 78" at bounding box center [959, 480] width 13 height 13
click at [964, 460] on span "slider between 0 and 78" at bounding box center [959, 480] width 33 height 42
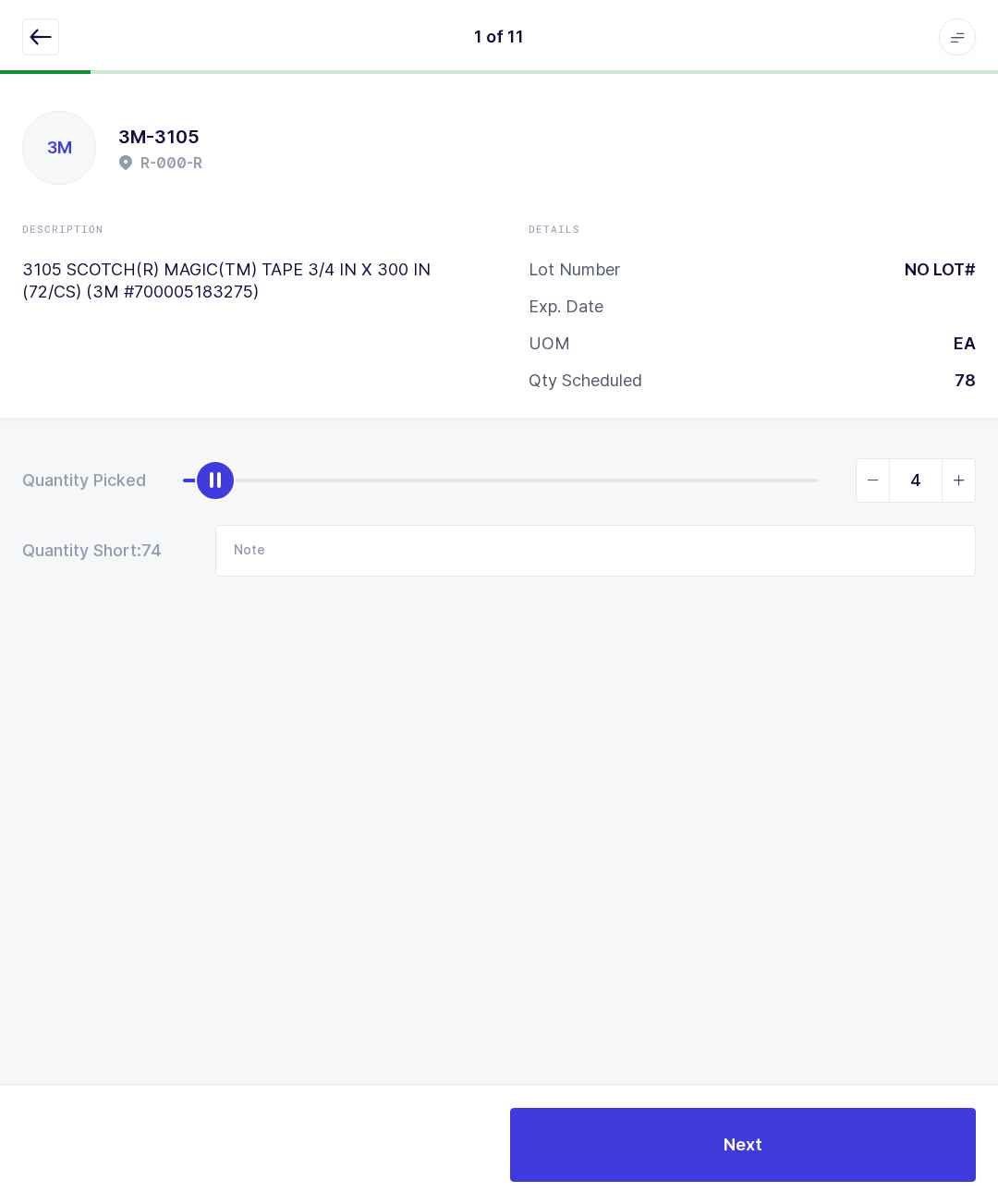
click at [973, 460] on span "slider between 0 and 78" at bounding box center [959, 480] width 33 height 42
click at [971, 460] on span "slider between 0 and 78" at bounding box center [959, 480] width 33 height 42
click at [973, 460] on span "slider between 0 and 78" at bounding box center [959, 480] width 33 height 42
click at [974, 460] on span "slider between 0 and 78" at bounding box center [959, 480] width 33 height 42
click at [975, 459] on input "8" at bounding box center [915, 480] width 120 height 44
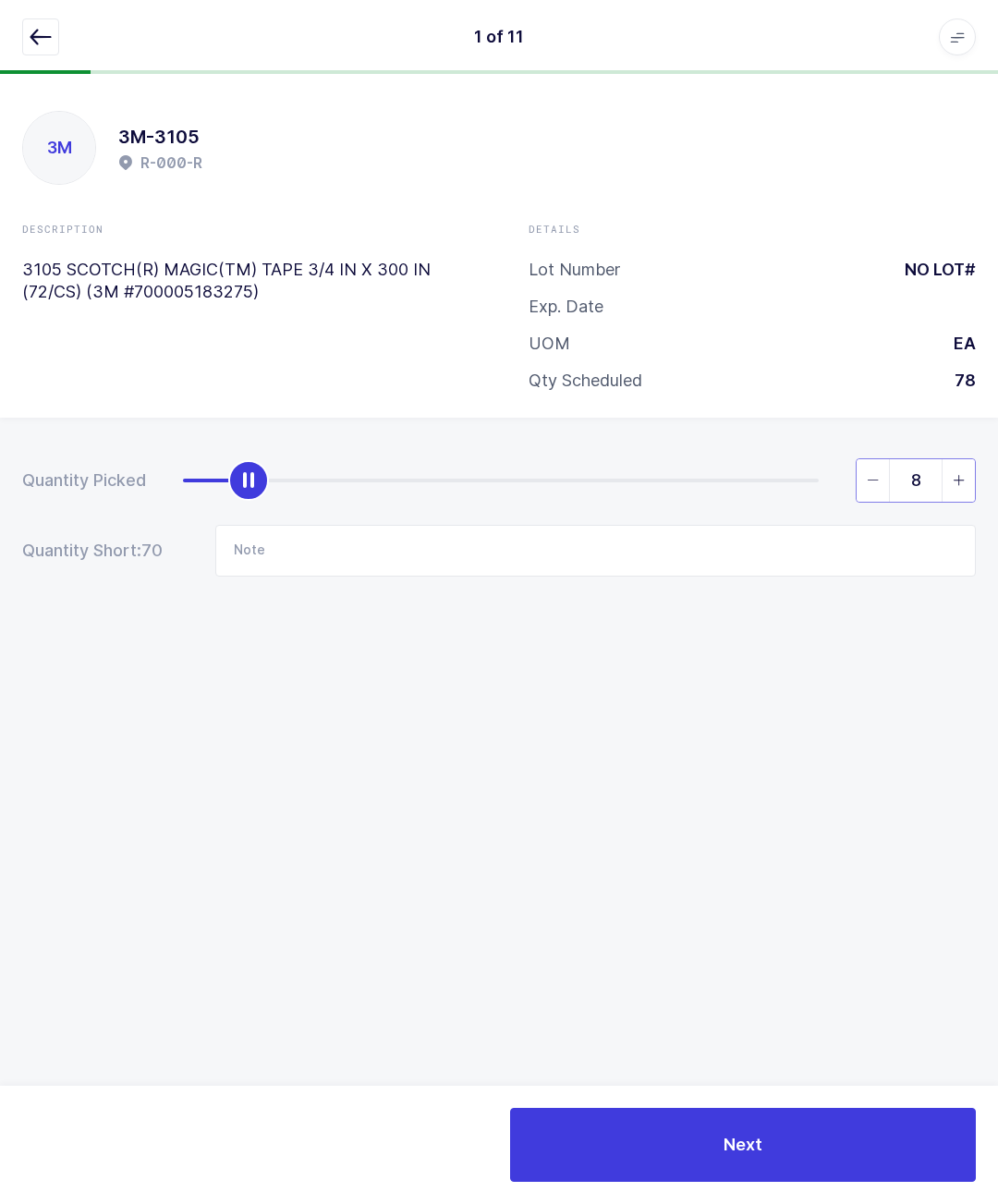
scroll to position [44, 0]
click at [882, 595] on div "Quantity Picked 8 Quantity Short: 70 Note" at bounding box center [499, 581] width 998 height 329
click at [973, 460] on span "slider between 0 and 78" at bounding box center [959, 480] width 33 height 42
type input "9"
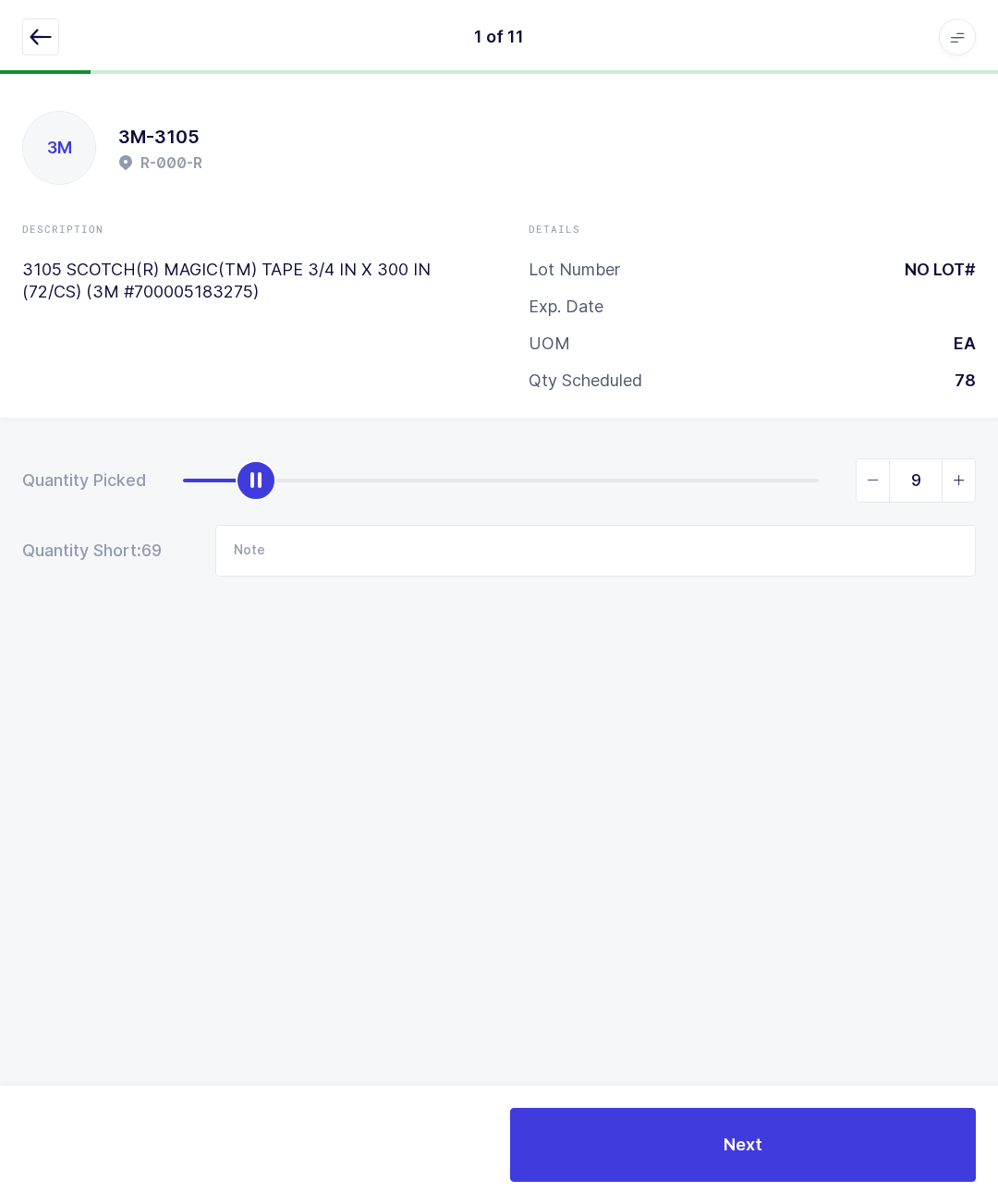
click at [58, 27] on button "button" at bounding box center [41, 37] width 37 height 37
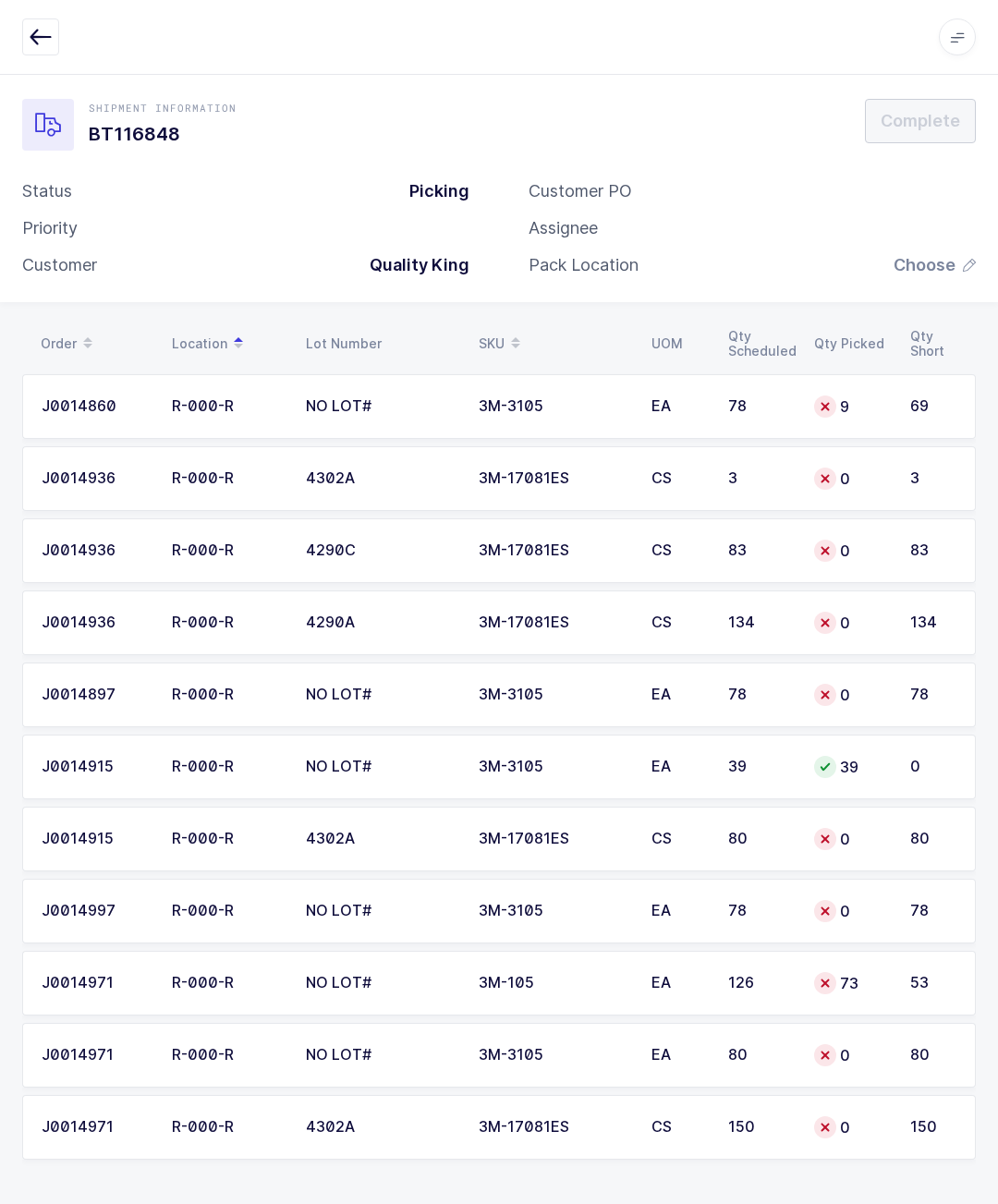
scroll to position [82, 0]
click at [903, 951] on td "53" at bounding box center [938, 983] width 77 height 65
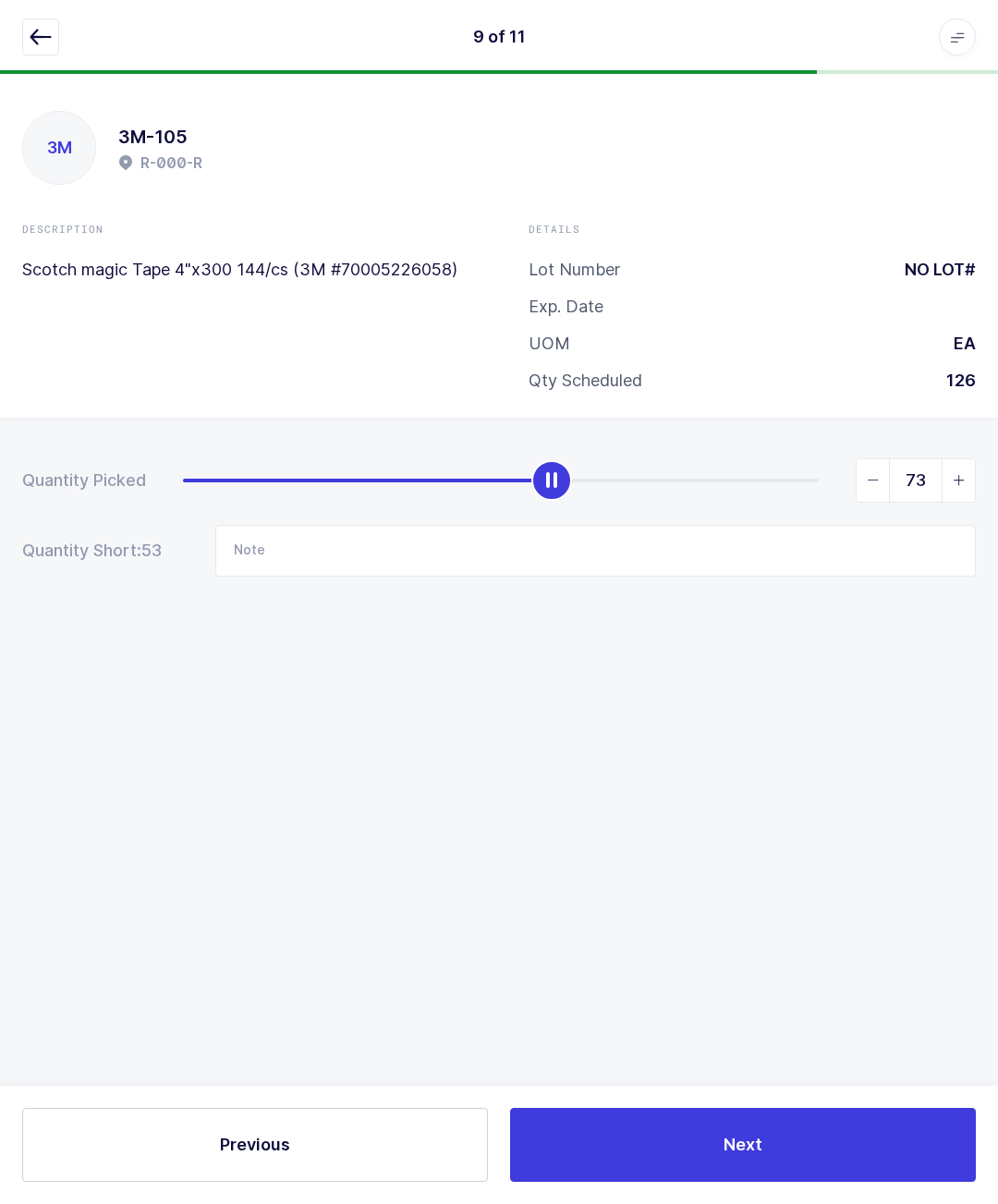
click at [962, 460] on span "slider between 0 and 126" at bounding box center [959, 480] width 33 height 42
type input "75"
click at [17, 13] on div "9 of 11 Apps Core Warehouse Admin Mission Control Purchasing Glenn R. Logout Ac…" at bounding box center [499, 36] width 998 height 74
click at [56, 32] on button "button" at bounding box center [41, 37] width 37 height 37
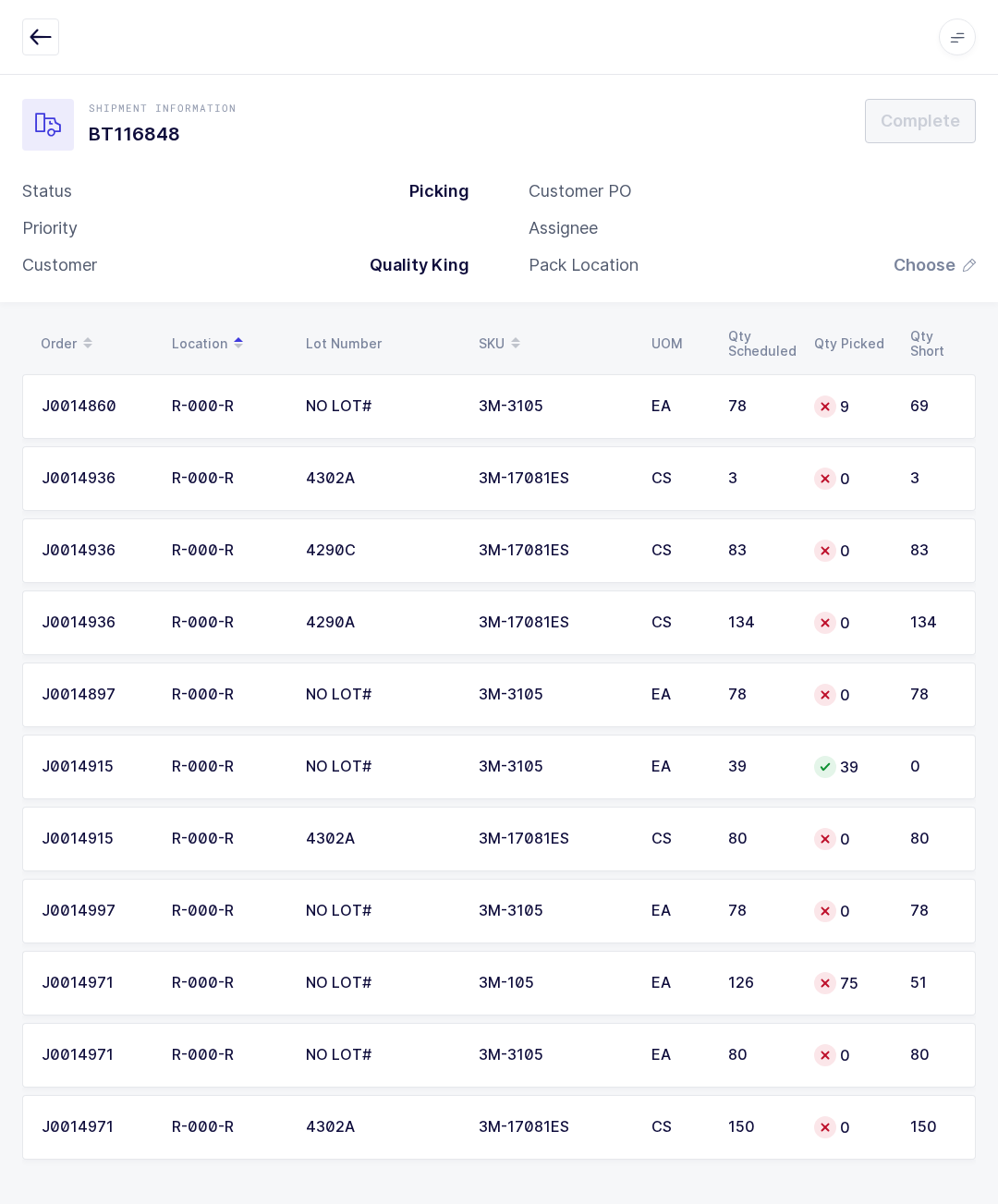
click at [889, 374] on td "9" at bounding box center [852, 407] width 96 height 65
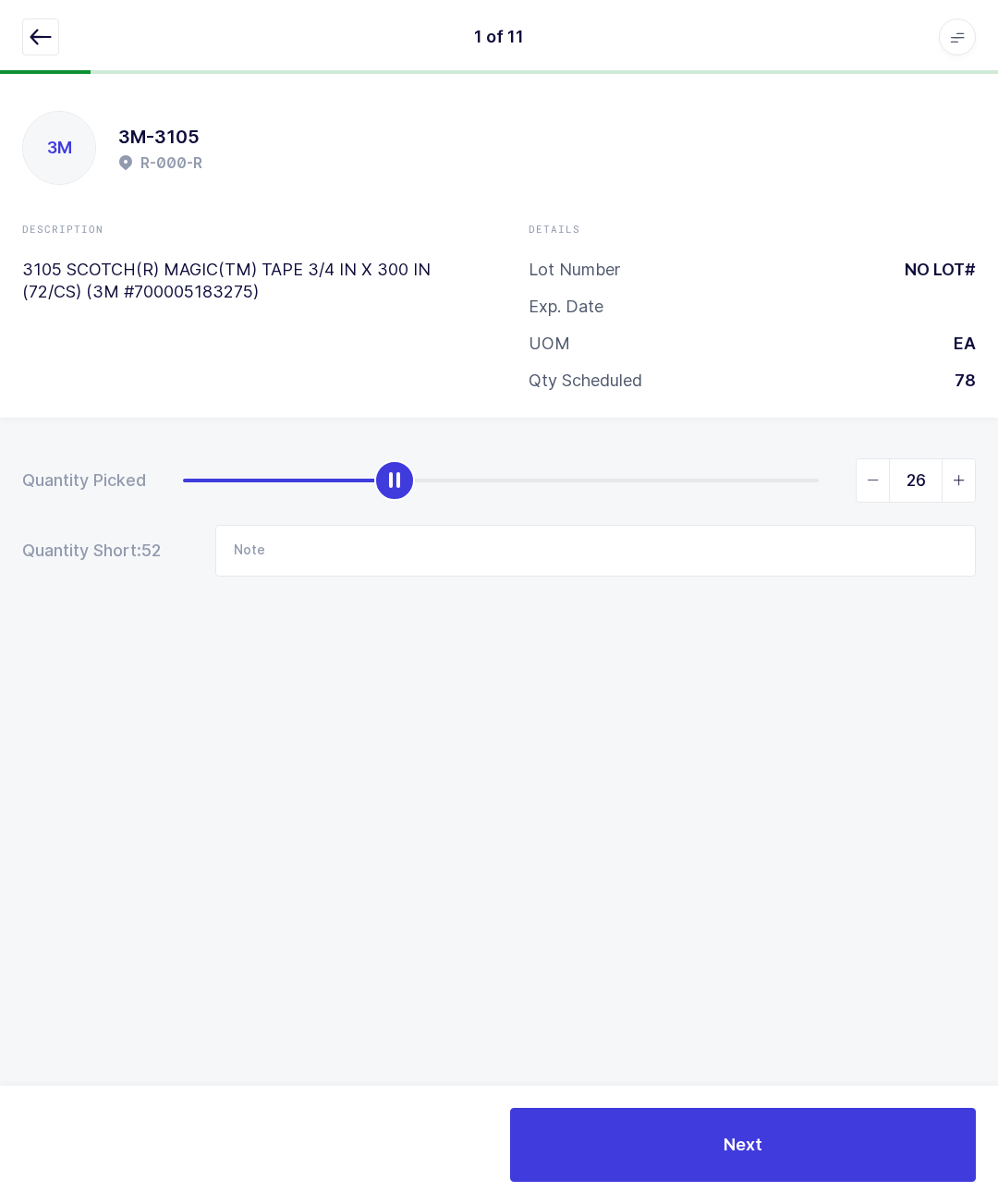
type input "27"
click at [47, 22] on button "button" at bounding box center [41, 37] width 37 height 37
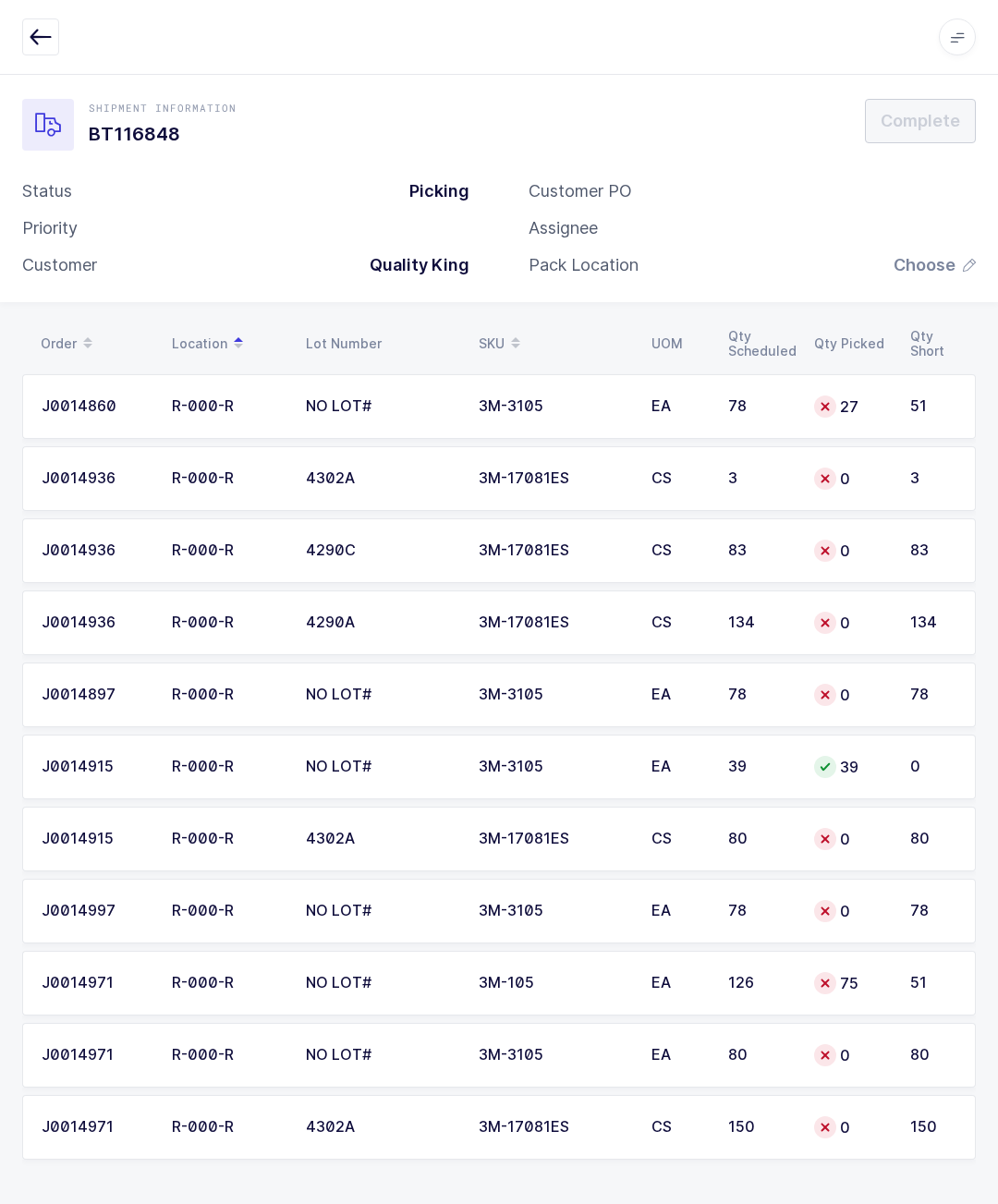
click at [749, 542] on div "83" at bounding box center [759, 550] width 64 height 17
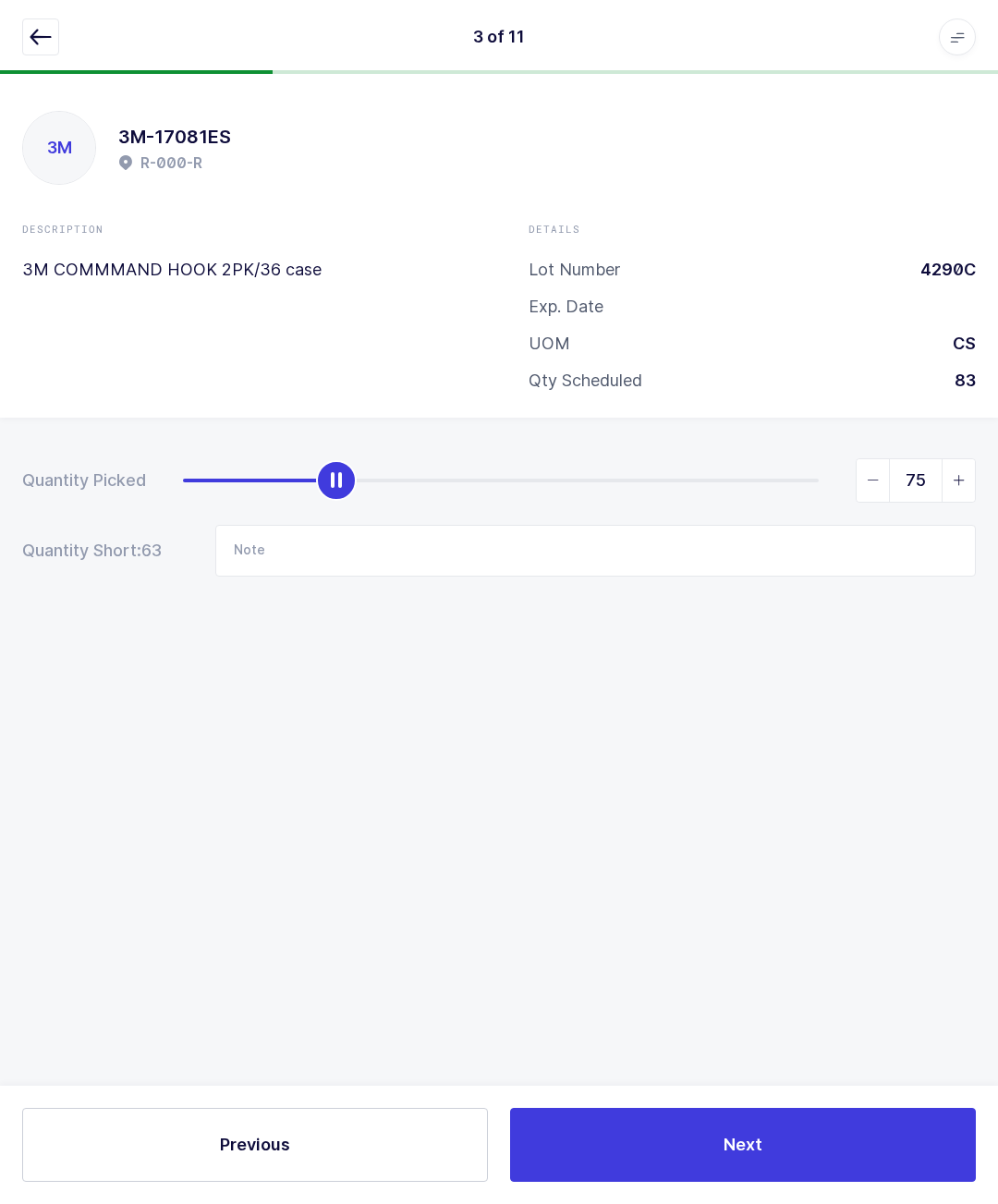
type input "83"
click at [43, 20] on button "button" at bounding box center [41, 37] width 37 height 37
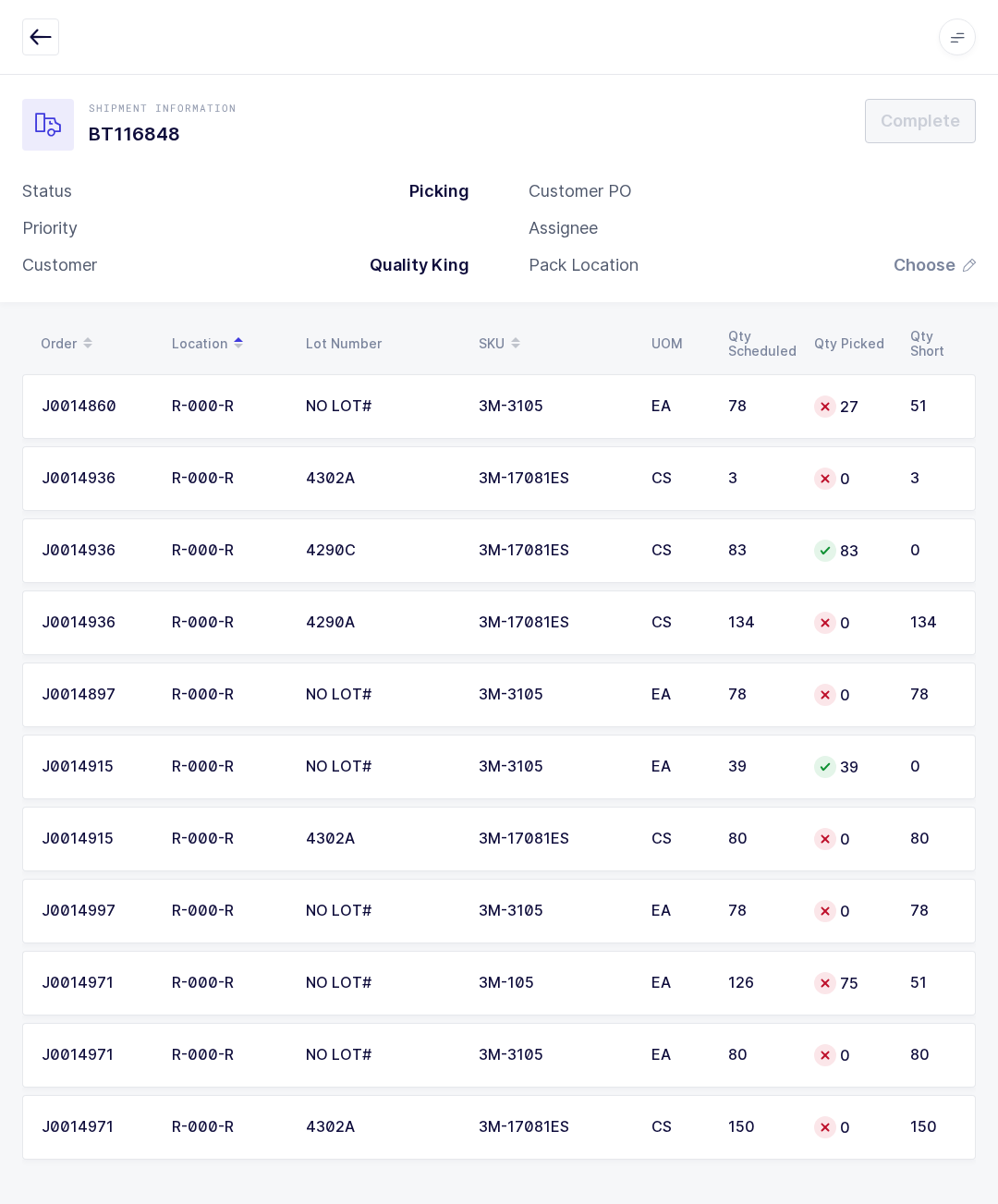
click at [899, 446] on td "0" at bounding box center [852, 478] width 96 height 65
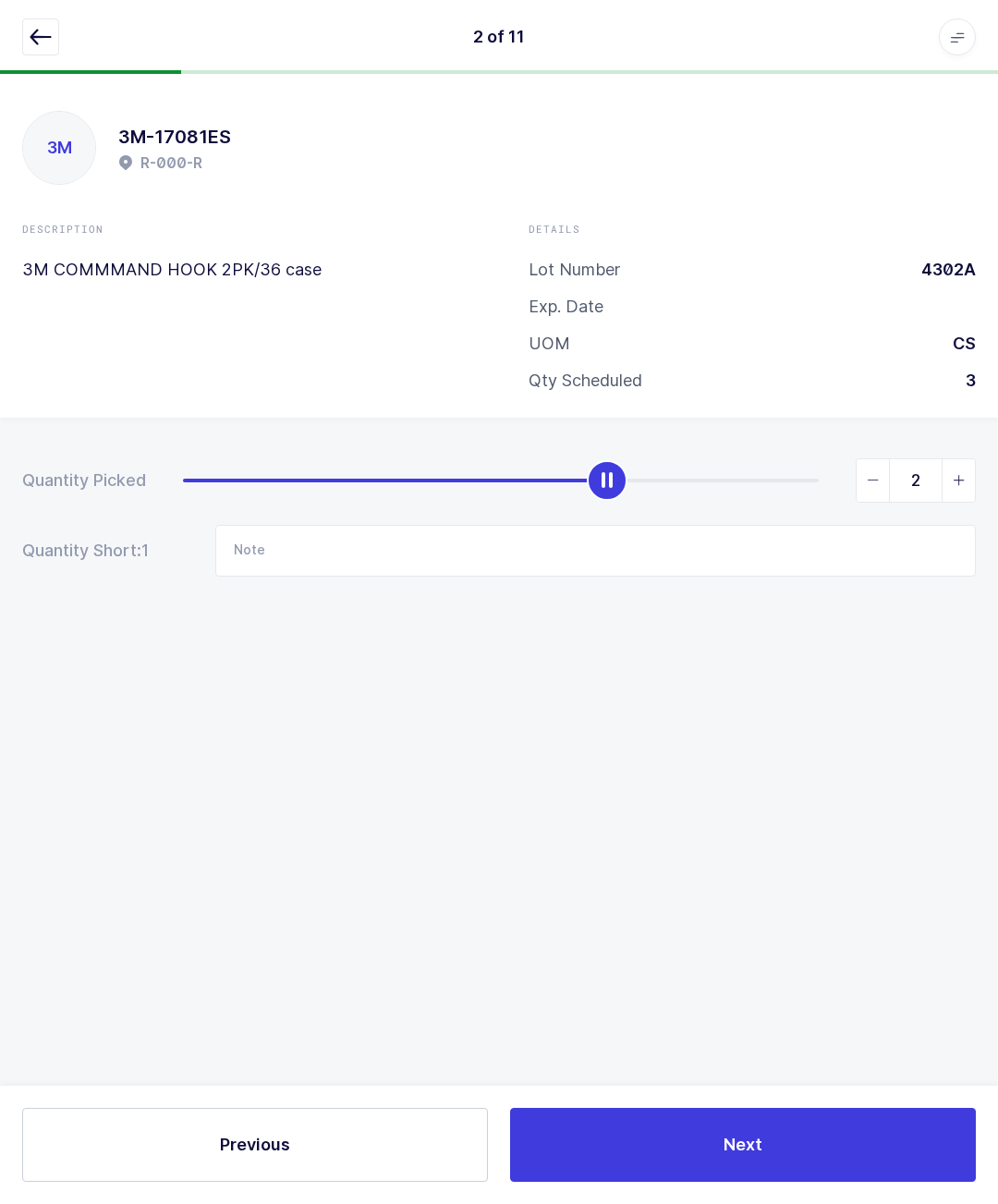
type input "3"
click at [51, 20] on button "button" at bounding box center [41, 37] width 37 height 37
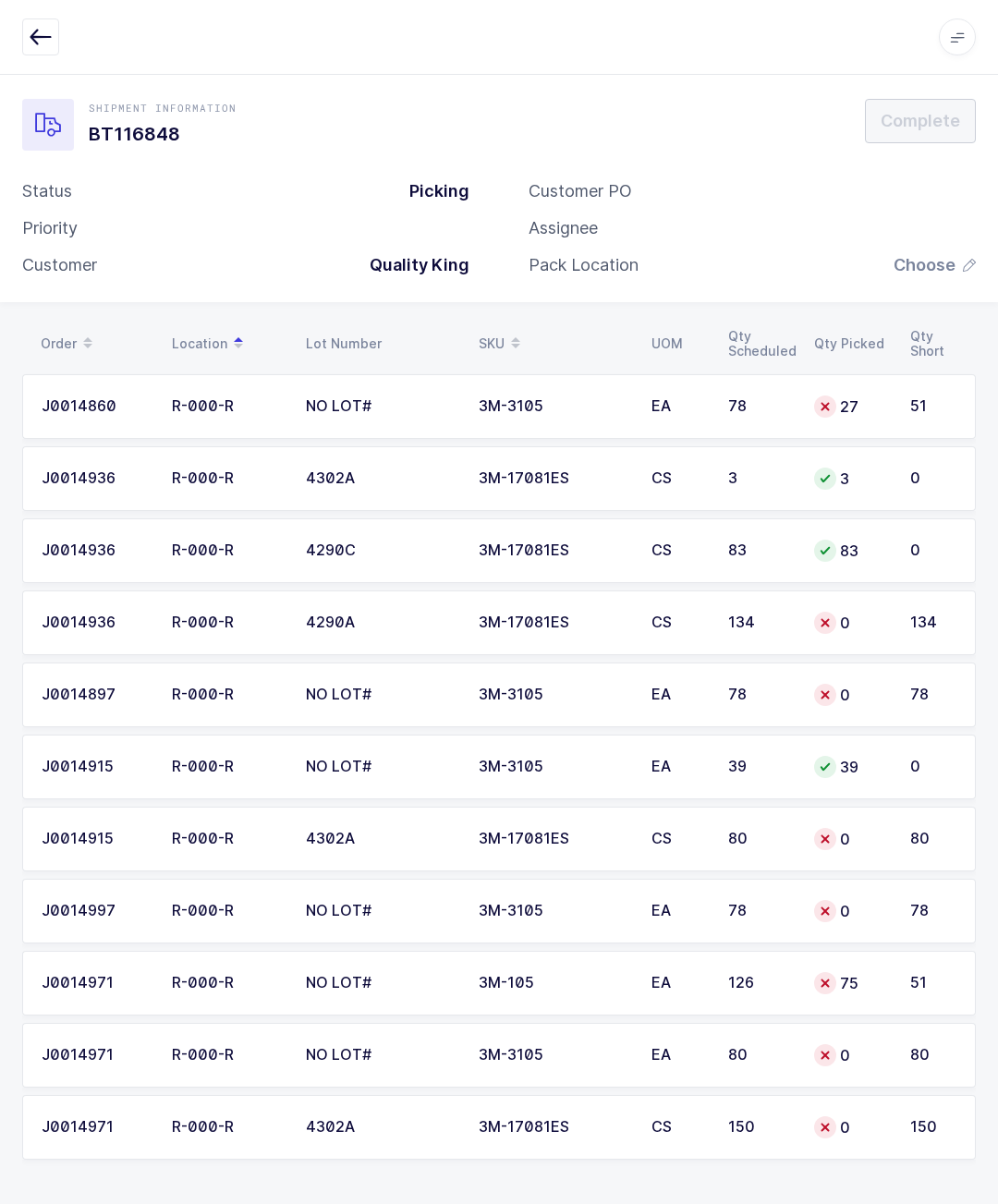
click at [925, 831] on div "80" at bounding box center [933, 839] width 46 height 17
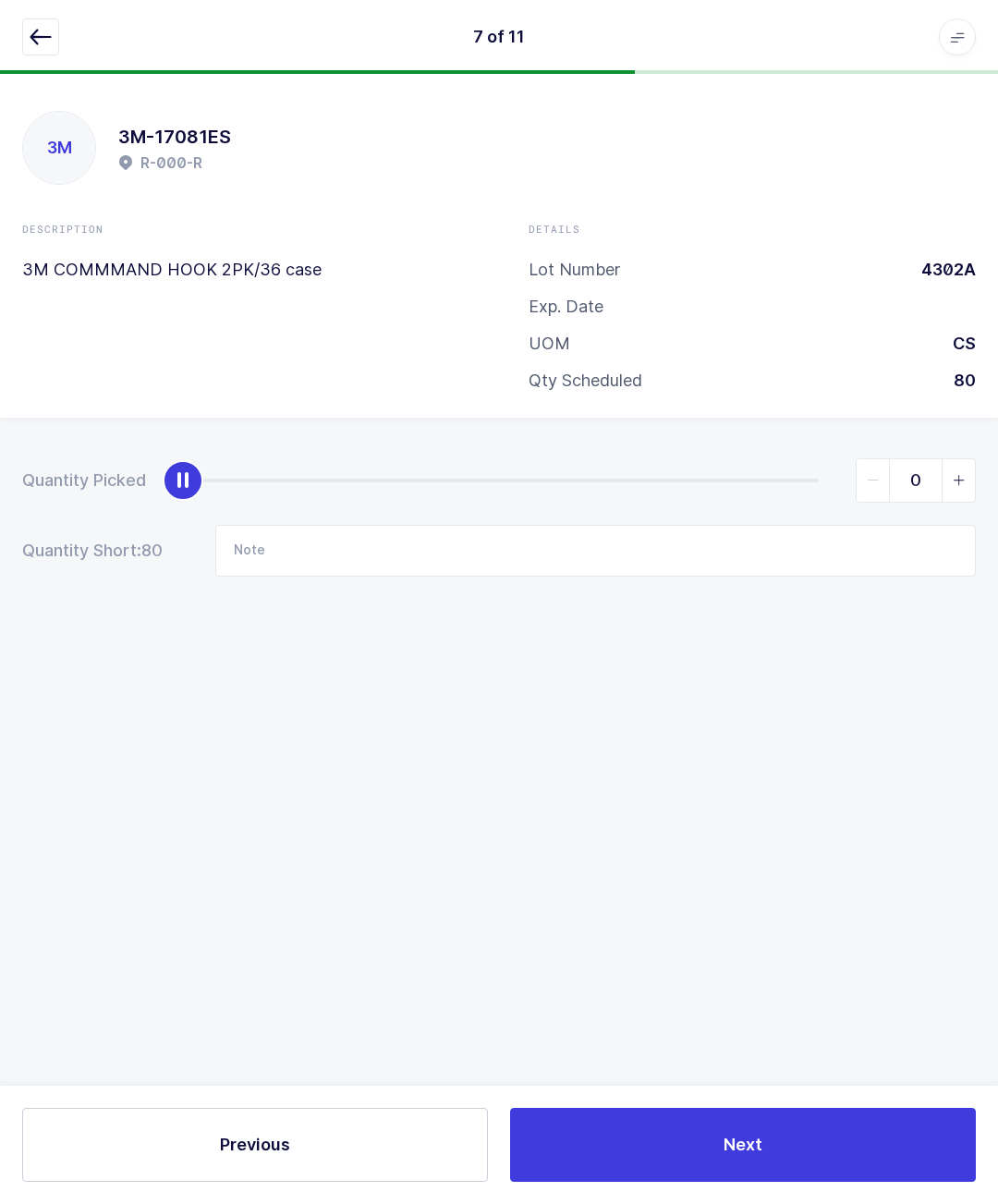
click at [983, 417] on div "Quantity Picked 0 Quantity Short: 80 Note" at bounding box center [499, 581] width 998 height 329
click at [982, 417] on div "Quantity Picked 0 Quantity Short: 80 Note" at bounding box center [499, 581] width 998 height 329
click at [961, 460] on span "slider between 0 and 80" at bounding box center [959, 480] width 33 height 42
click at [958, 474] on icon "slider between 0 and 80" at bounding box center [959, 480] width 13 height 13
click at [961, 474] on icon "slider between 0 and 80" at bounding box center [959, 480] width 13 height 13
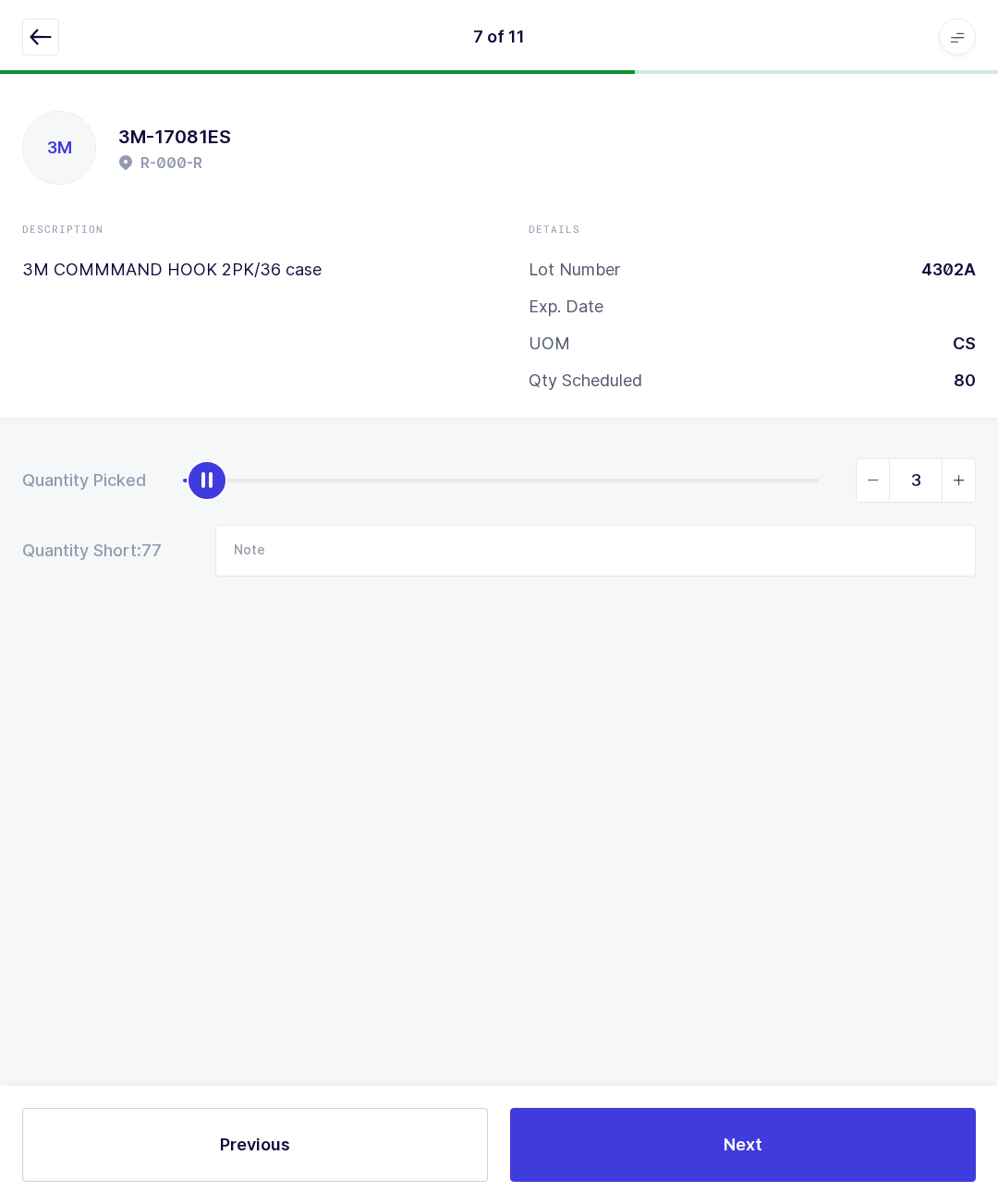
click at [962, 474] on icon "slider between 0 and 80" at bounding box center [959, 480] width 13 height 13
type input "4"
click at [53, 24] on button "button" at bounding box center [41, 37] width 37 height 37
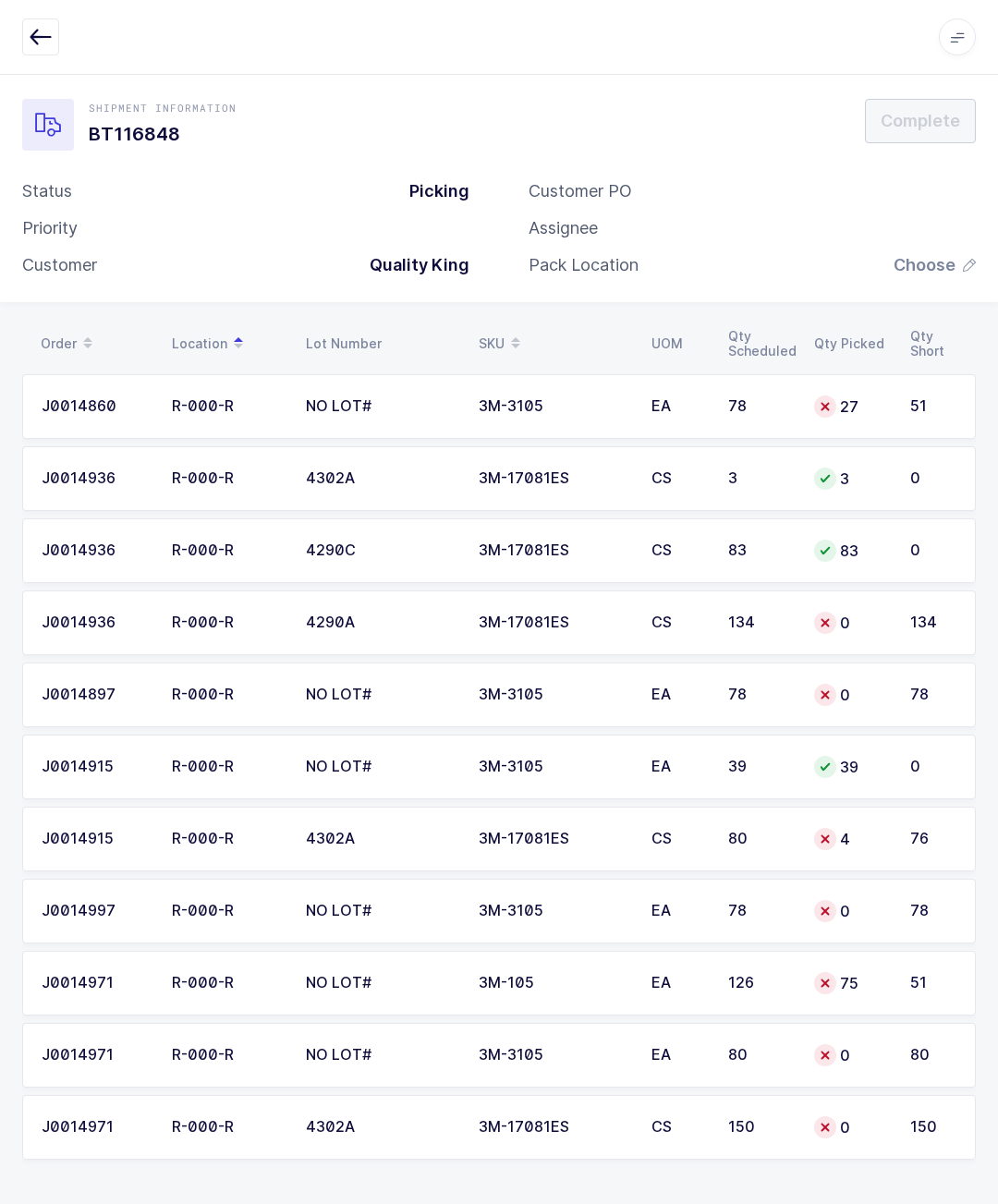
click at [848, 806] on td "4" at bounding box center [852, 839] width 96 height 65
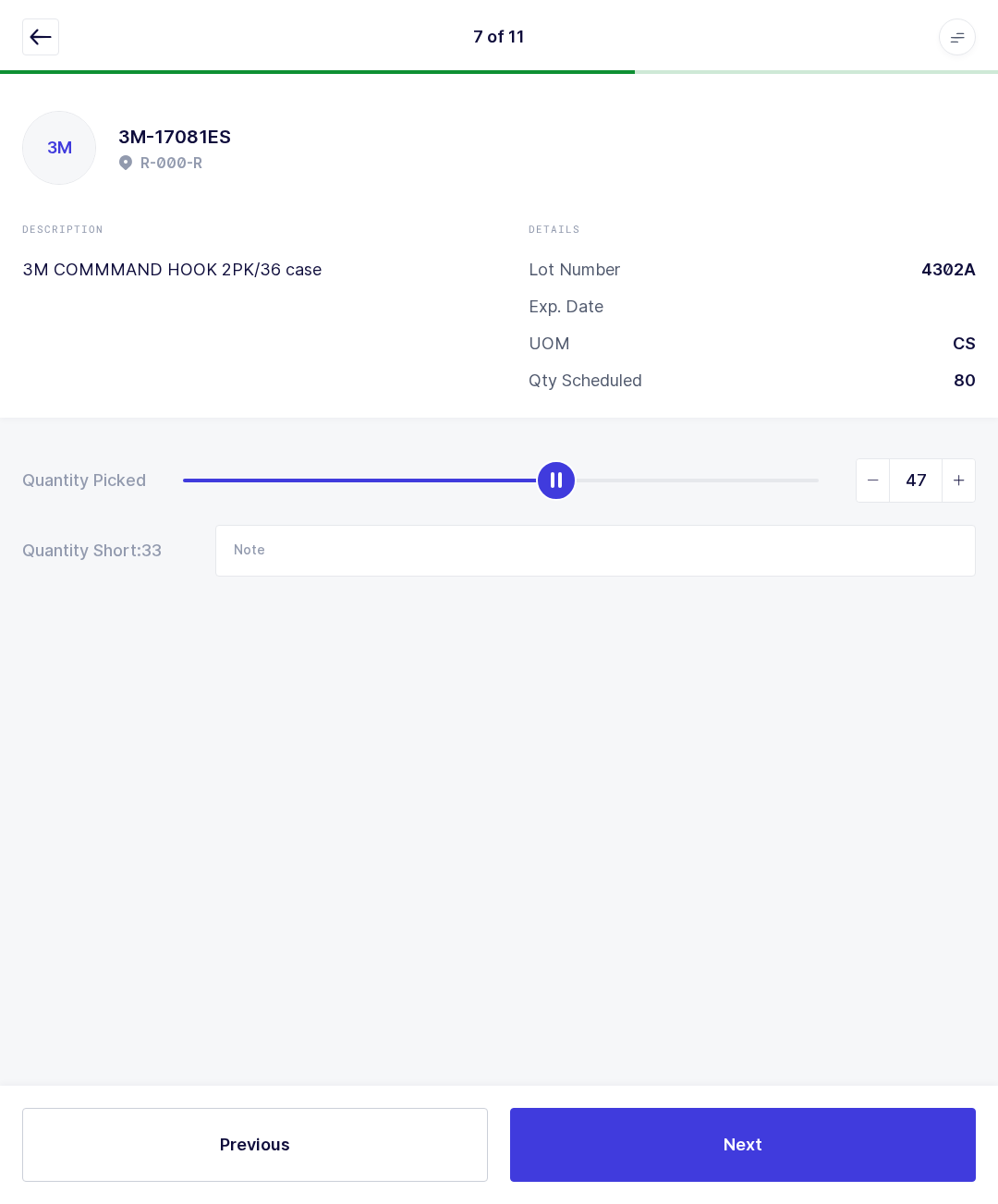
type input "48"
click at [55, 15] on div "7 of 11 Apps Core Warehouse Admin Mission Control Purchasing Glenn R. Logout Ac…" at bounding box center [499, 36] width 998 height 74
click at [24, 24] on button "button" at bounding box center [41, 37] width 37 height 37
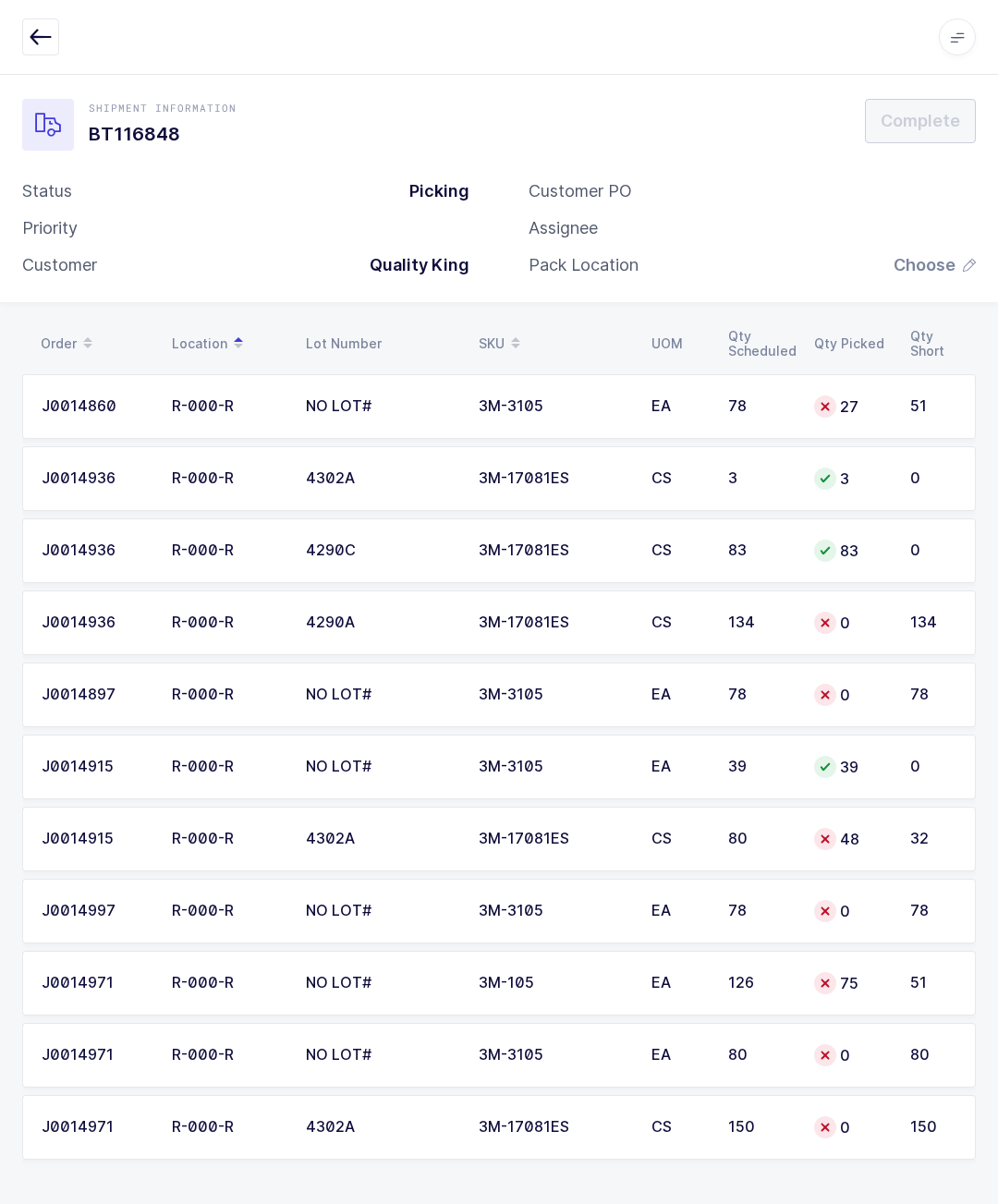
scroll to position [0, 0]
click at [820, 590] on td "0" at bounding box center [852, 623] width 96 height 65
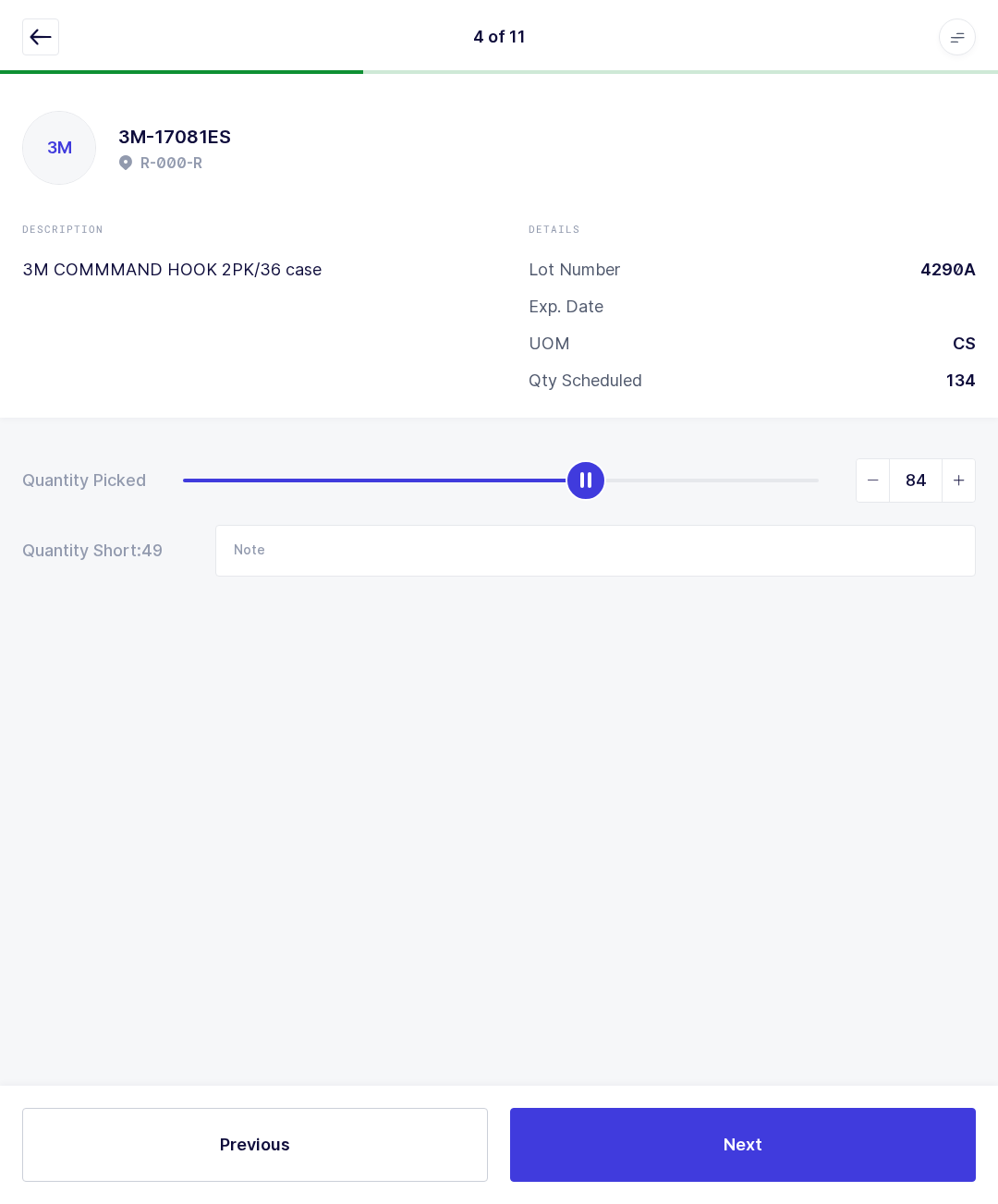
type input "83"
click at [27, 22] on button "button" at bounding box center [41, 37] width 37 height 37
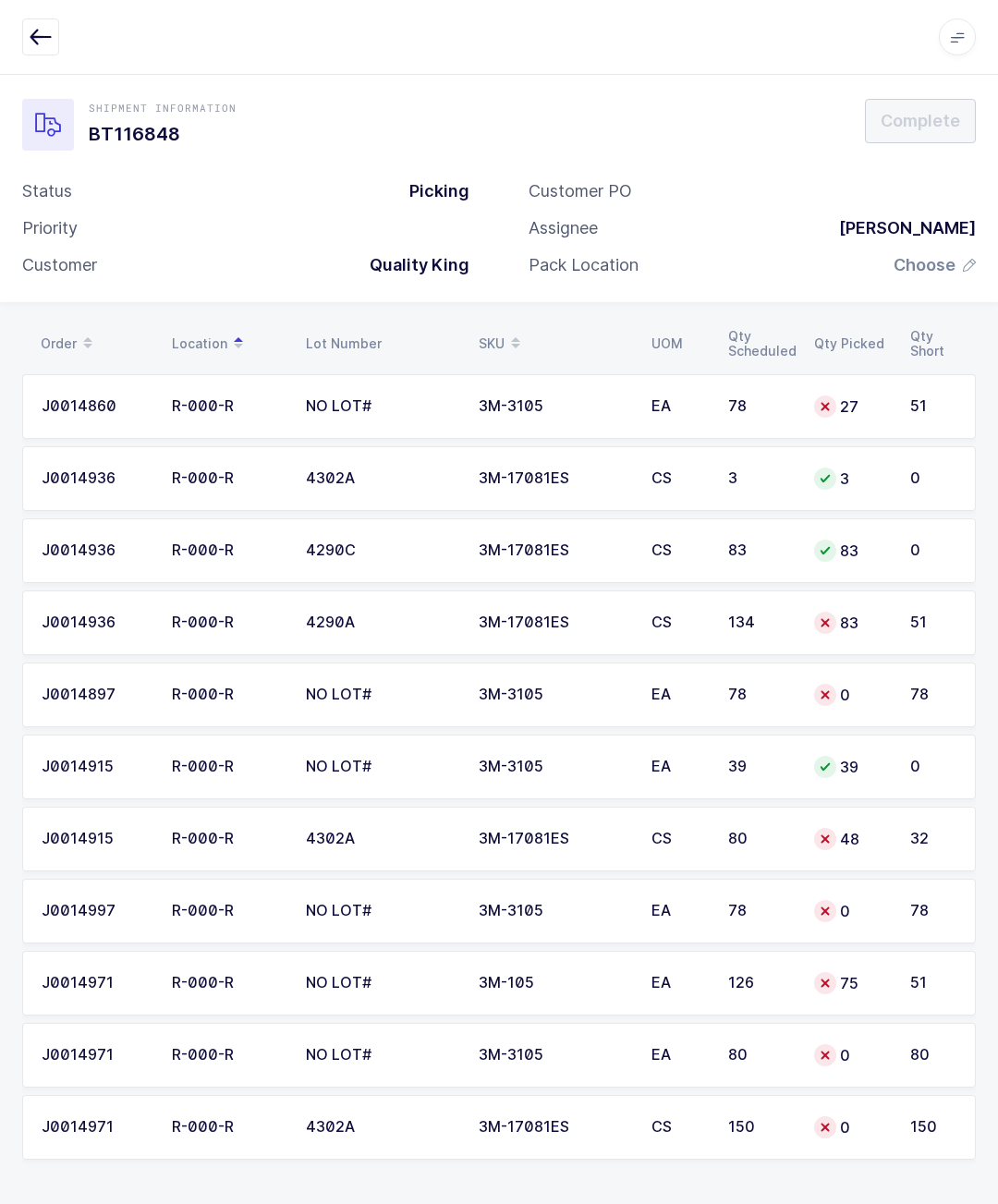
click at [879, 612] on div "83" at bounding box center [851, 623] width 74 height 23
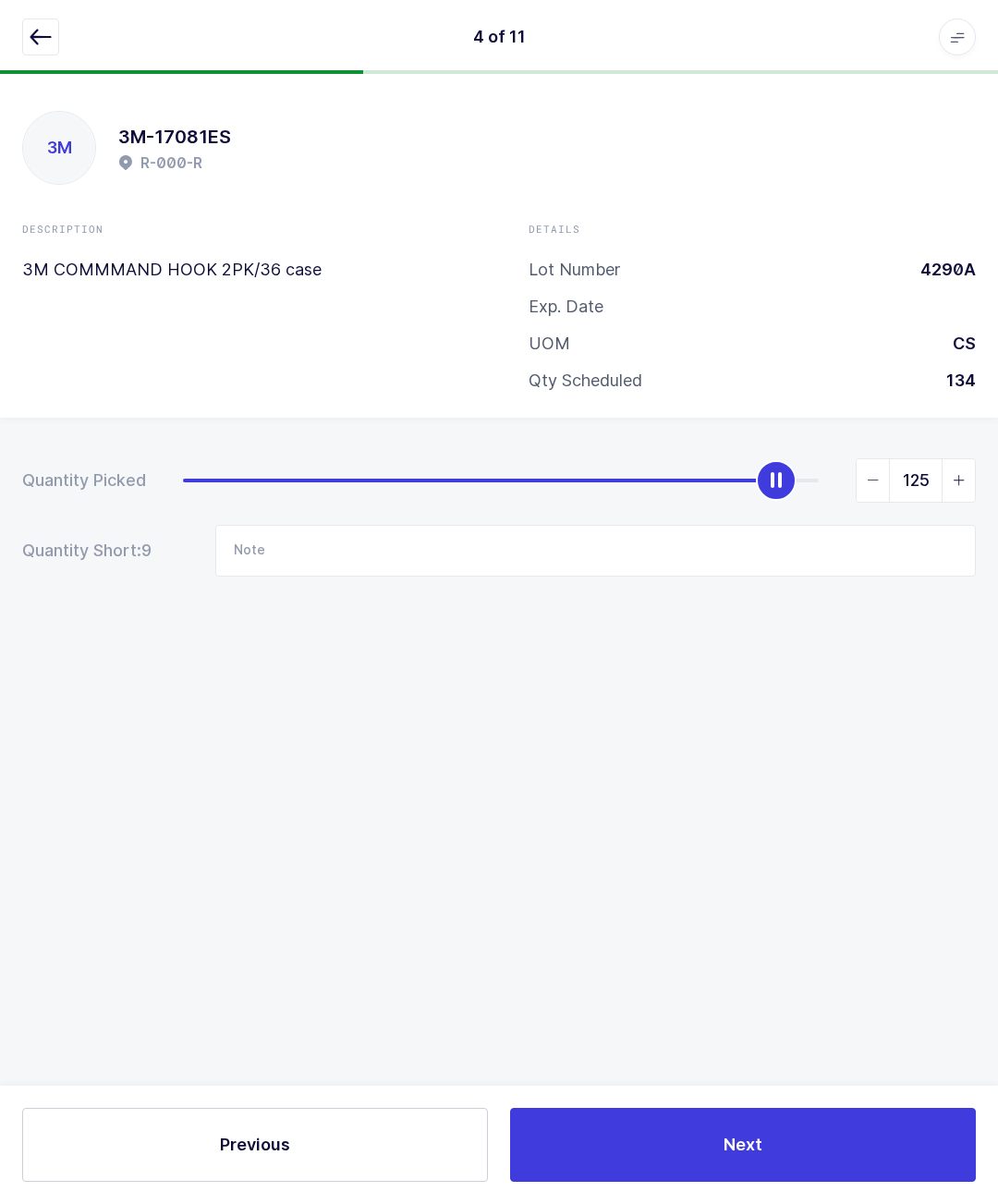
type input "134"
click at [55, 35] on button "button" at bounding box center [41, 37] width 37 height 37
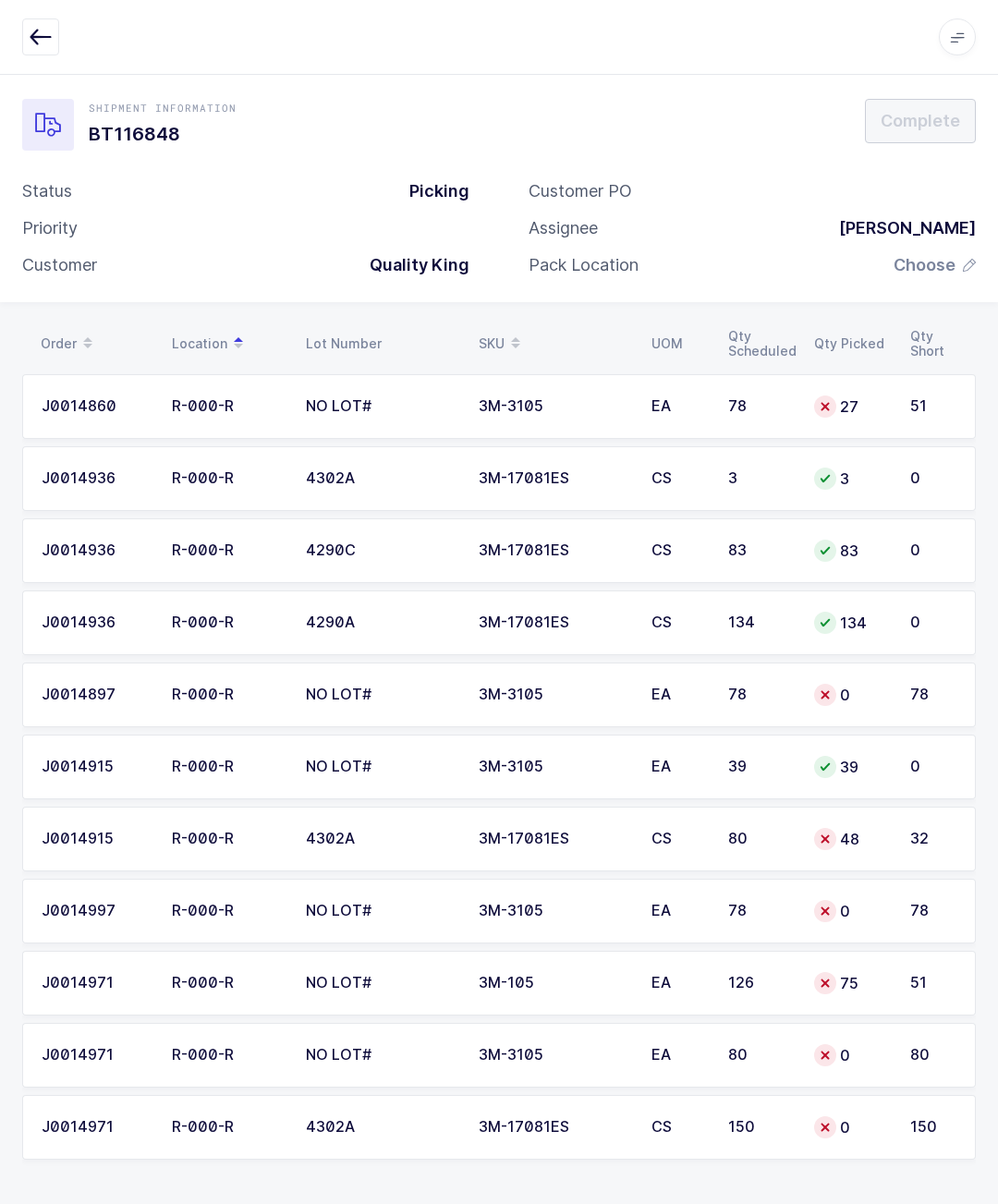
click at [875, 828] on div "48" at bounding box center [851, 839] width 74 height 23
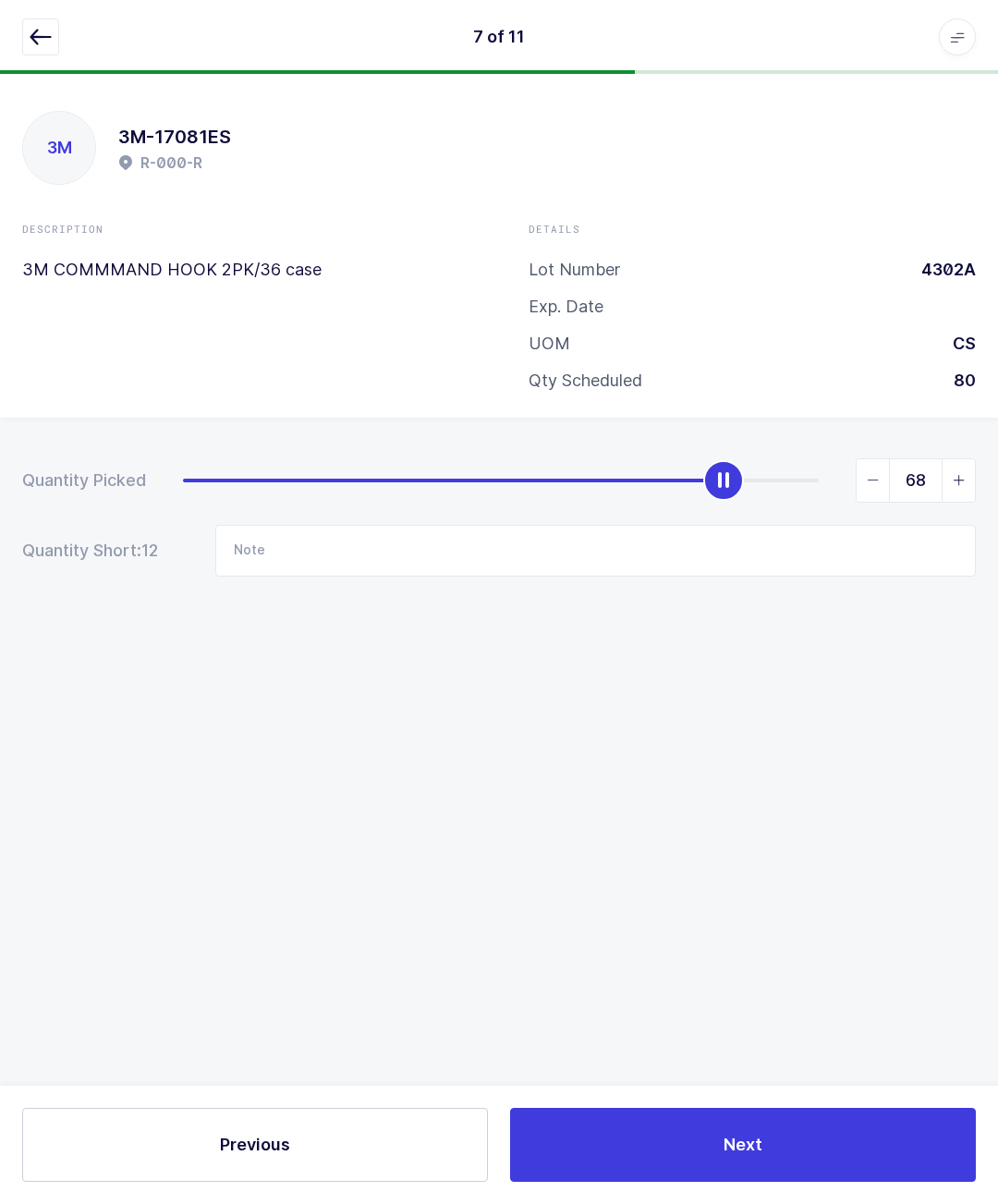
type input "69"
click at [31, 52] on button "button" at bounding box center [41, 37] width 37 height 37
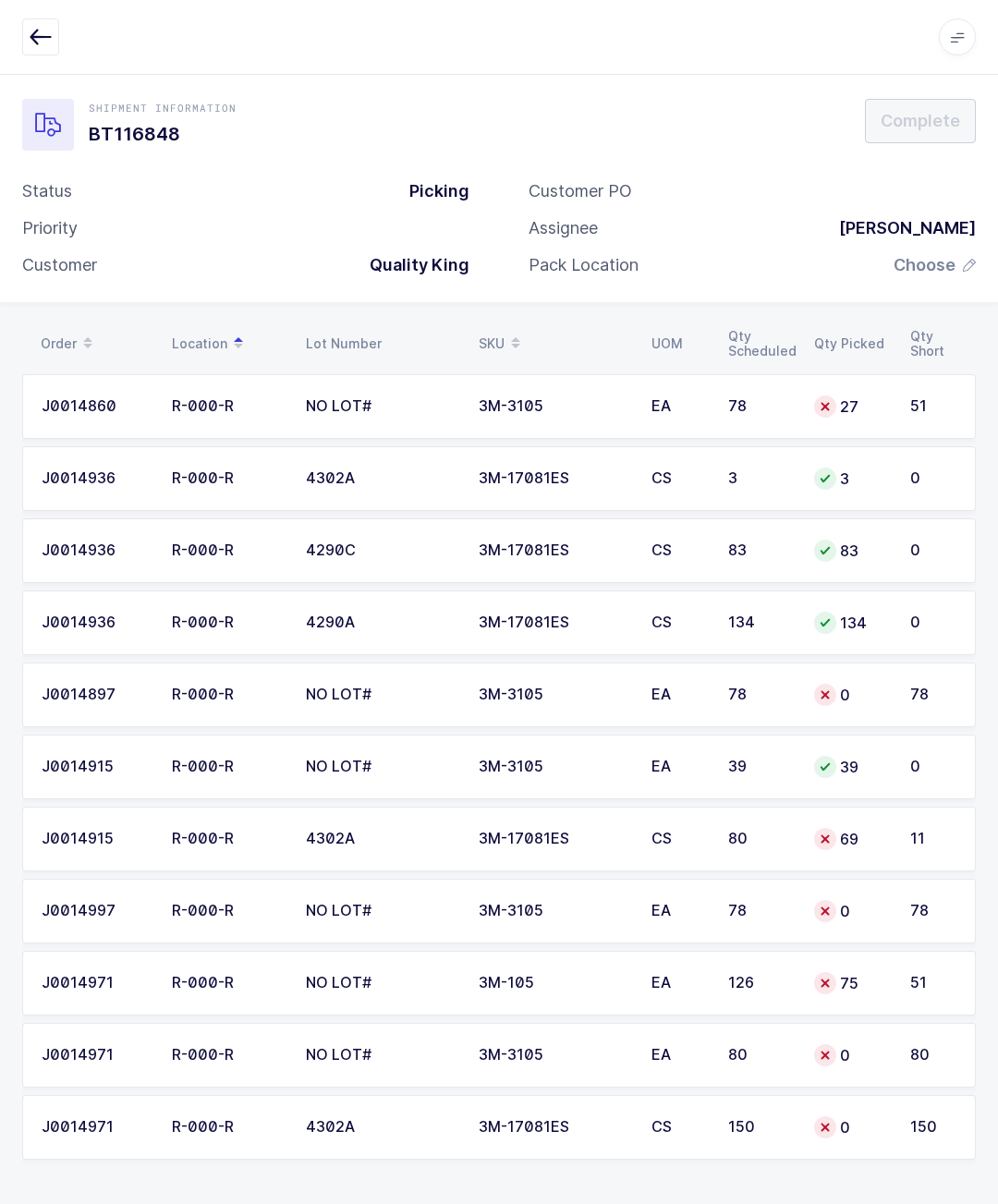
scroll to position [66, 0]
click at [38, 25] on button "button" at bounding box center [41, 37] width 37 height 37
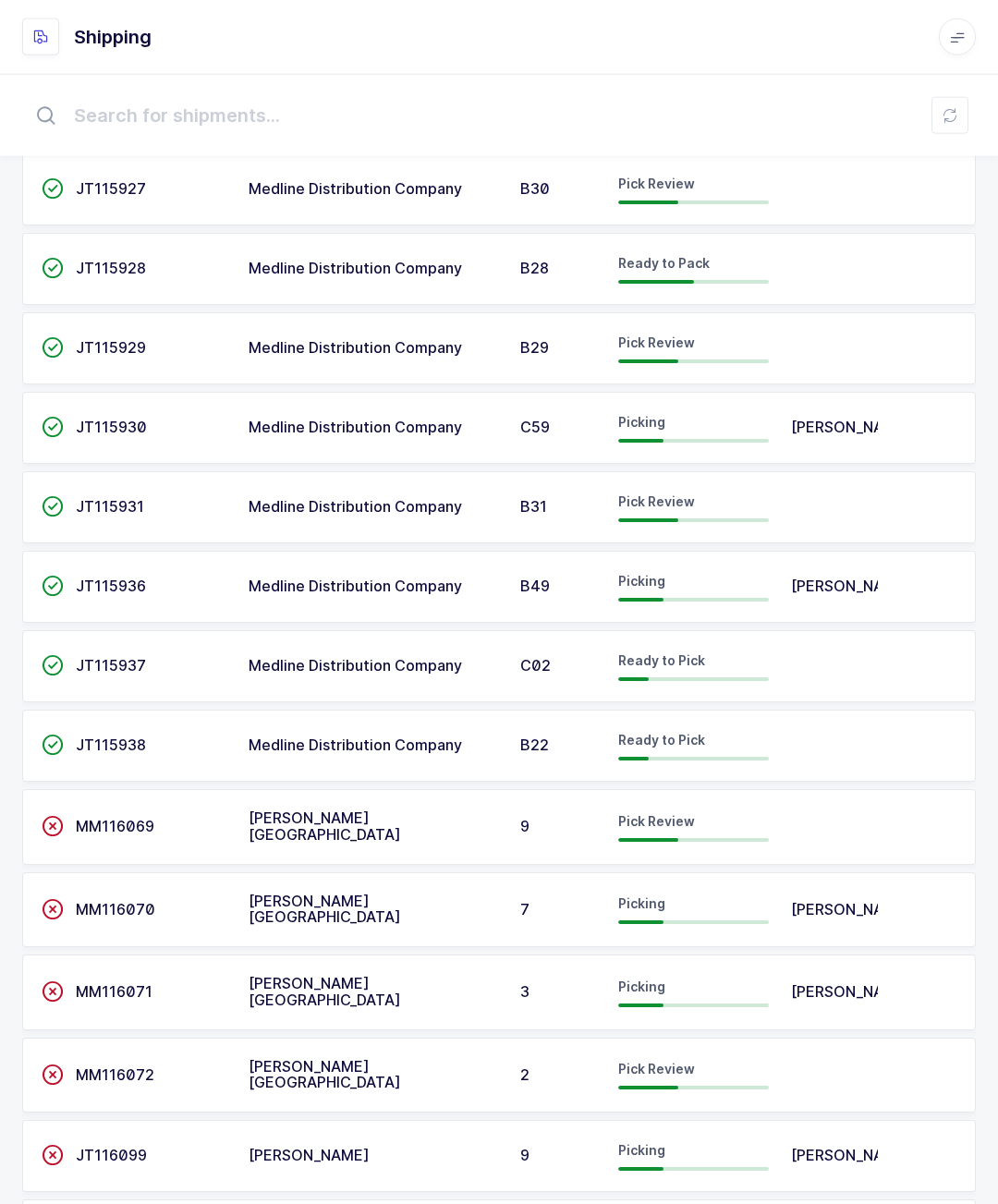
scroll to position [1068, 0]
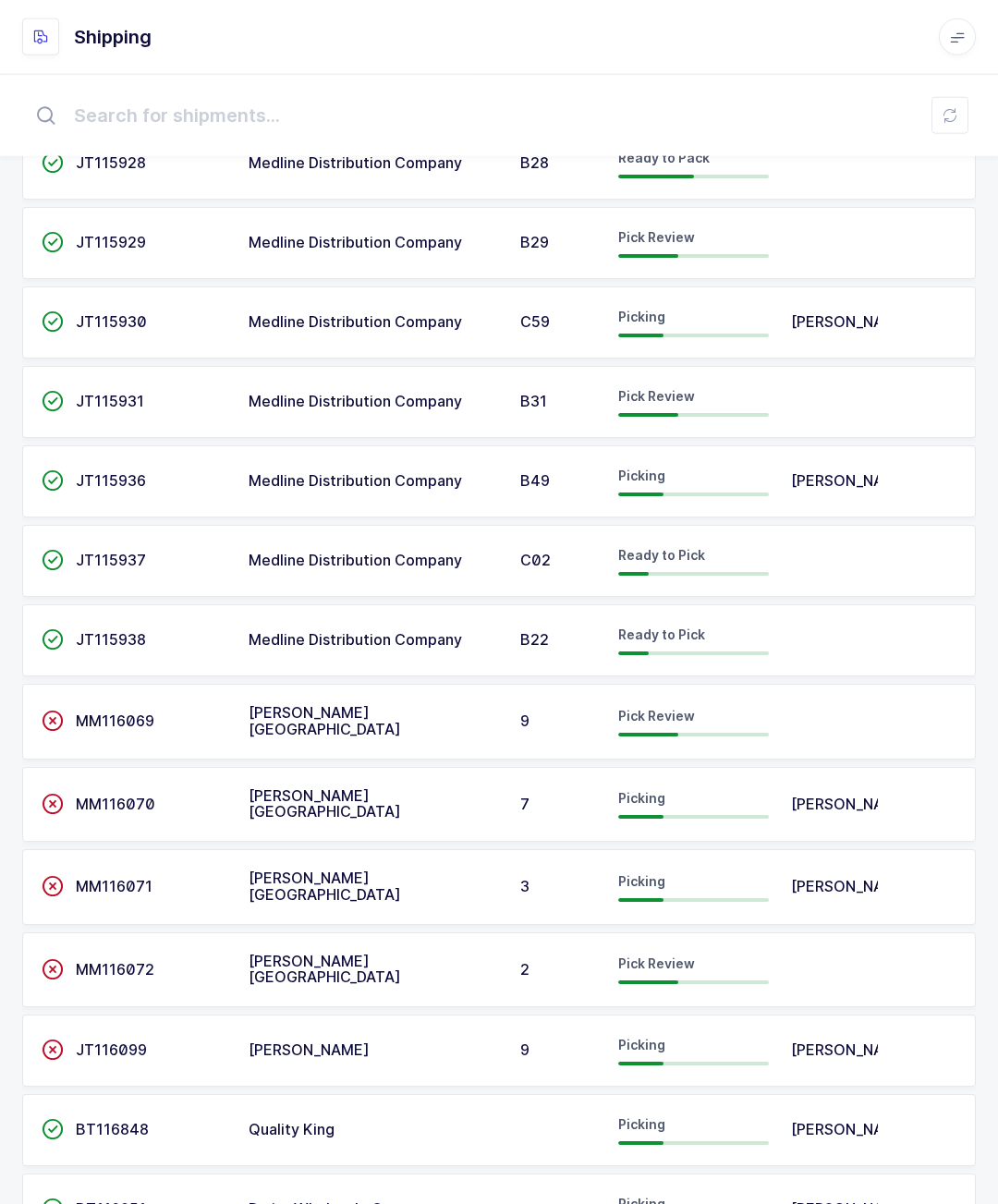
click at [825, 1121] on span "[PERSON_NAME]" at bounding box center [851, 1128] width 121 height 19
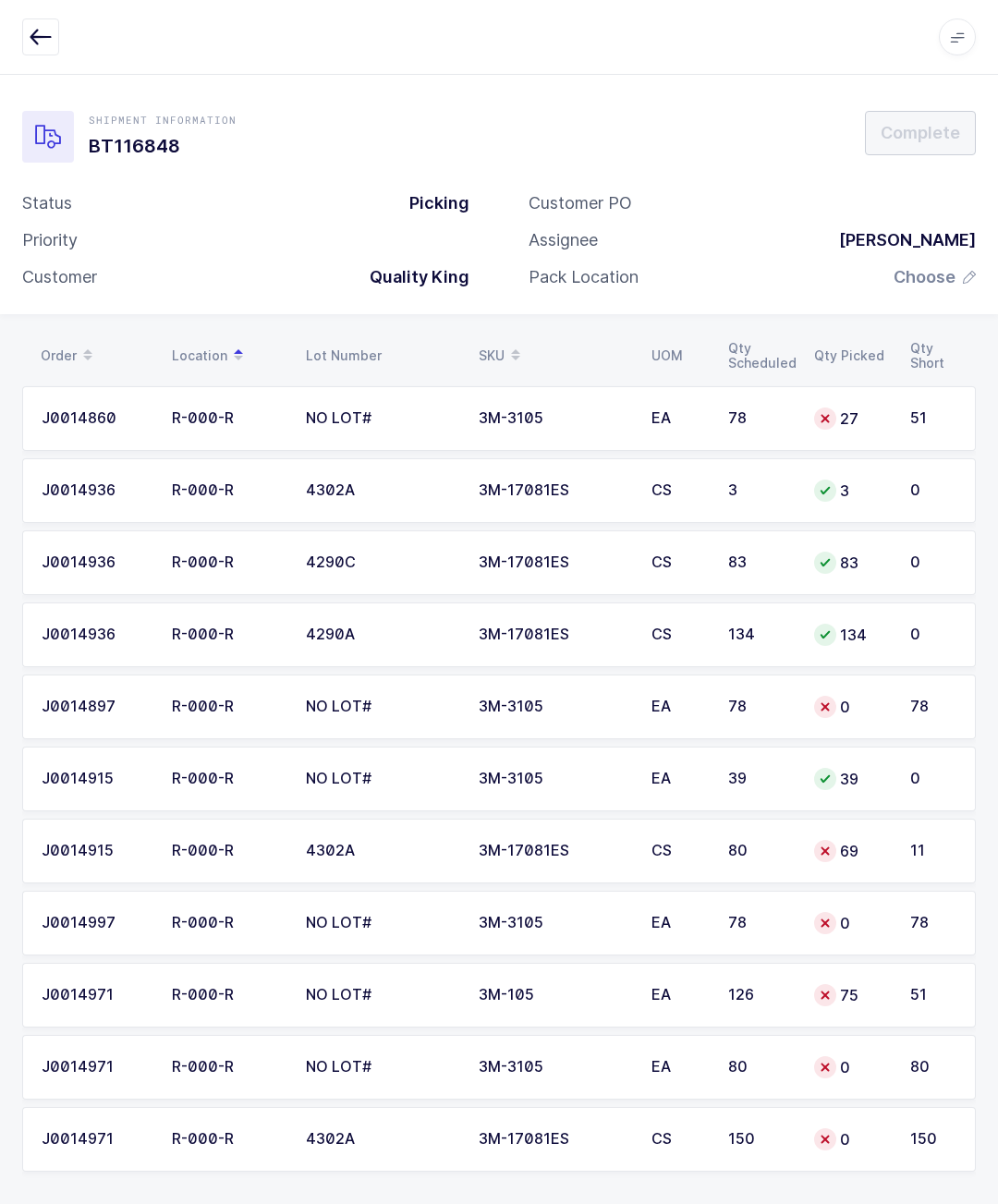
scroll to position [82, 0]
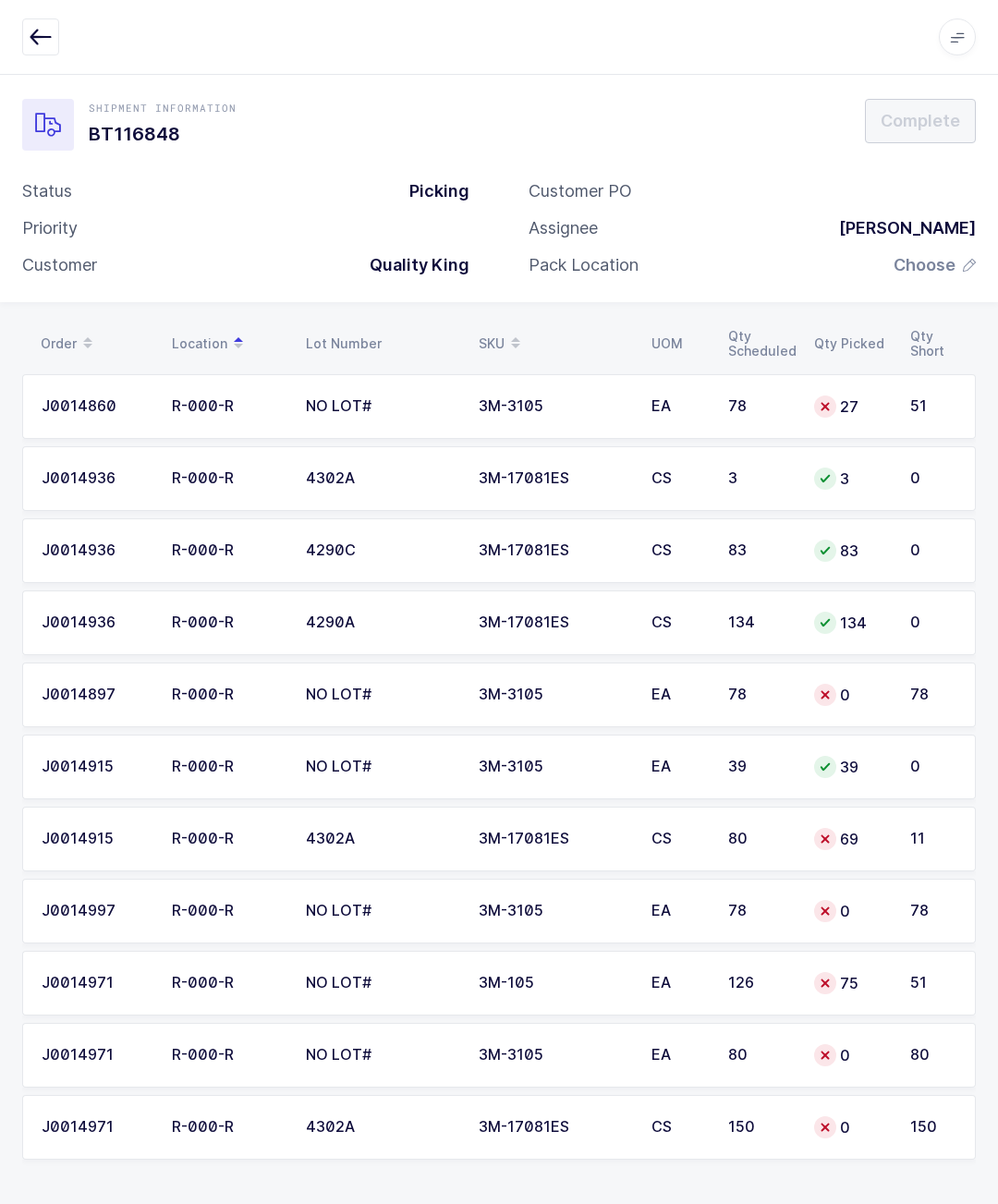
click at [855, 879] on td "0" at bounding box center [852, 911] width 96 height 65
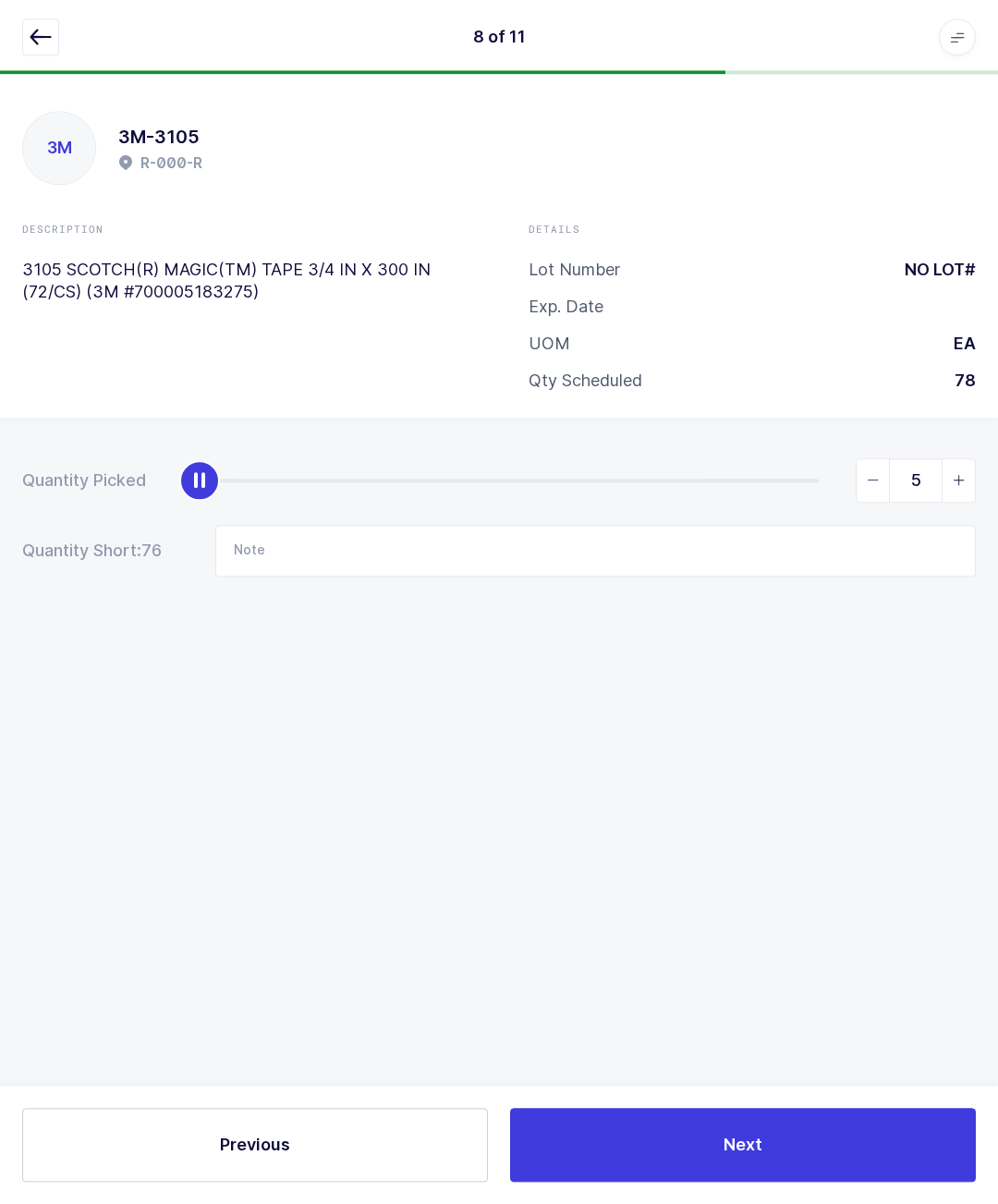
scroll to position [71, 0]
type input "72"
click at [49, 33] on icon "button" at bounding box center [40, 36] width 23 height 23
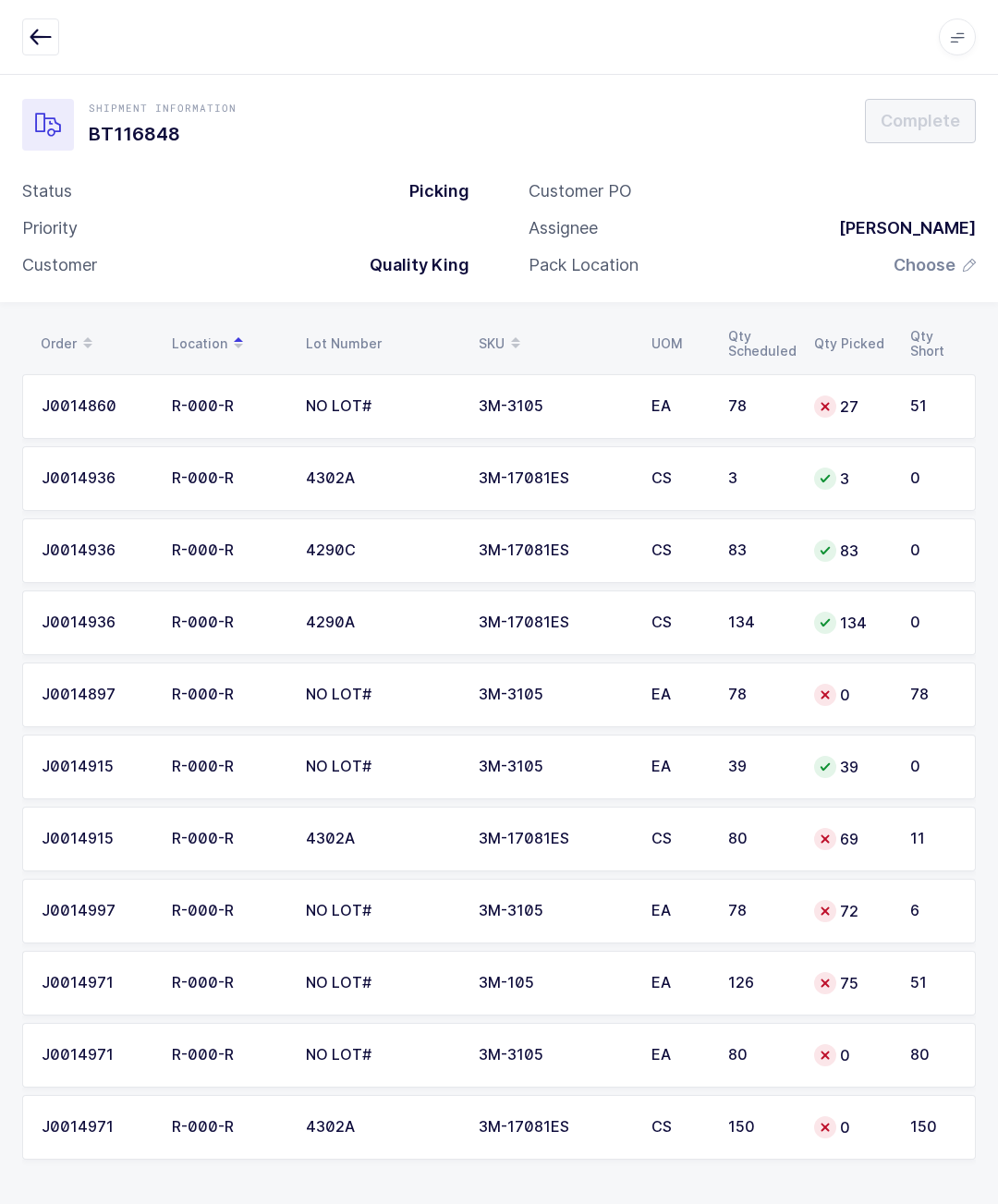
click at [914, 903] on div "6" at bounding box center [933, 910] width 46 height 17
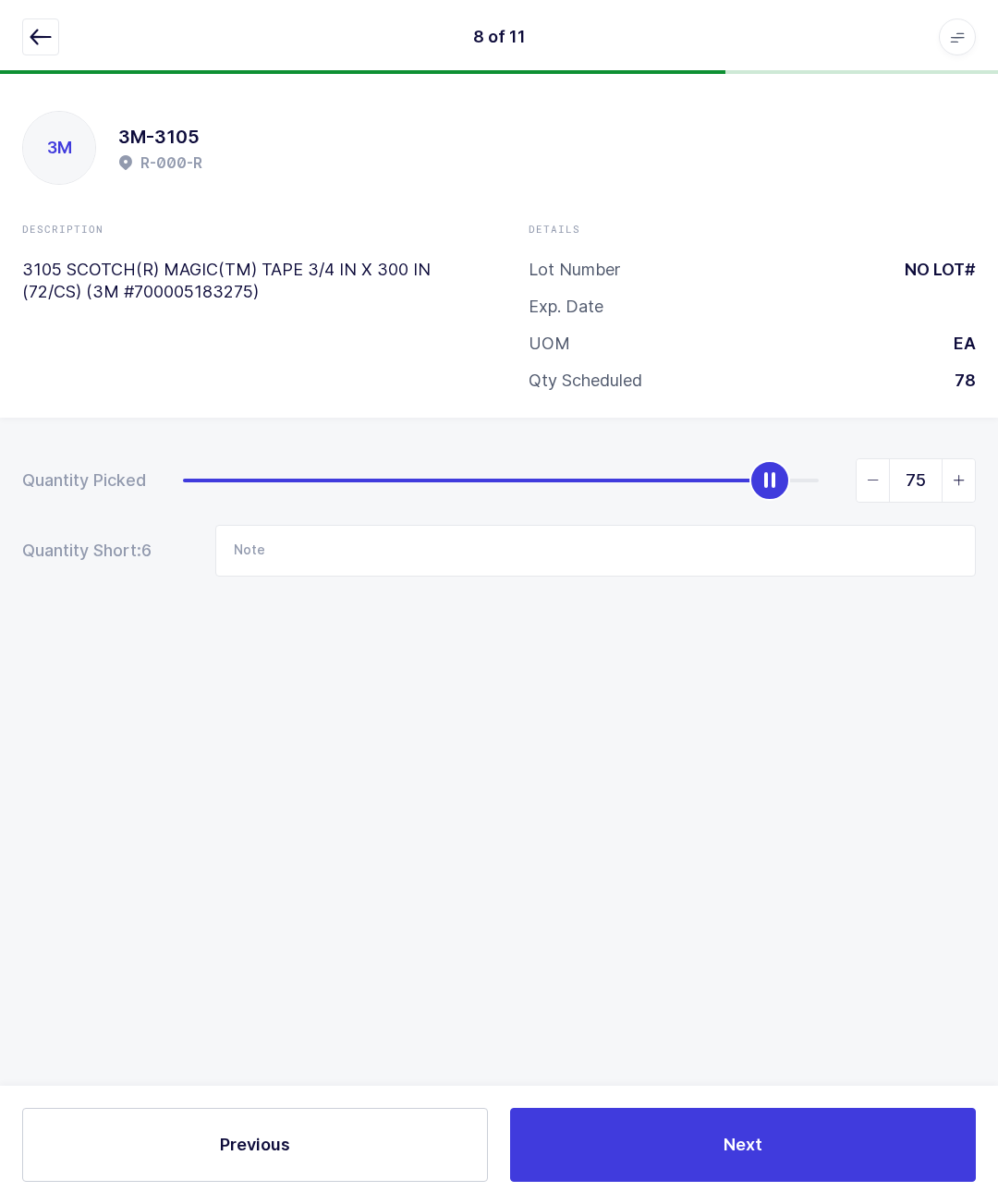
type input "78"
click at [57, 24] on button "button" at bounding box center [41, 37] width 37 height 37
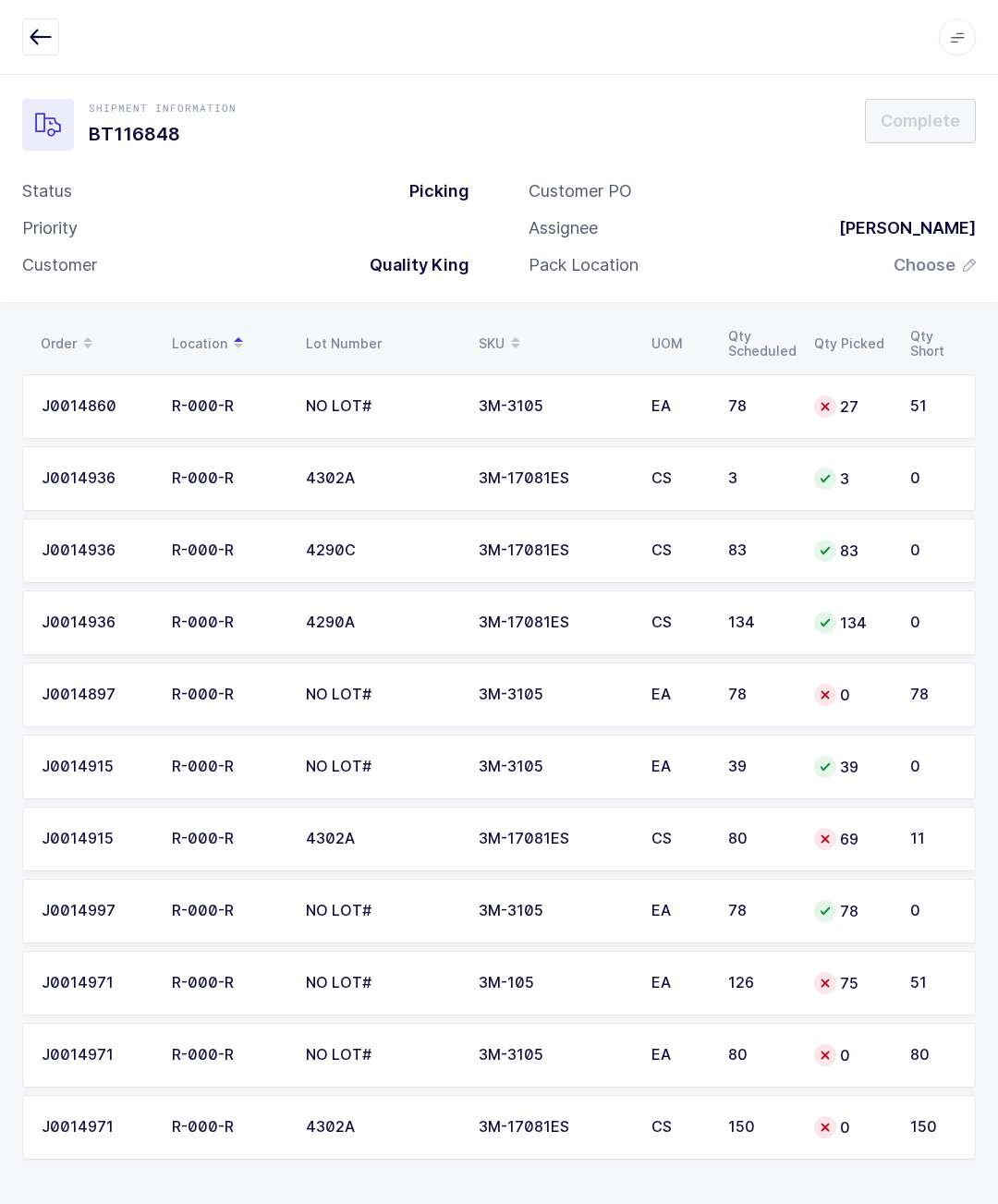
click at [897, 374] on td "27" at bounding box center [852, 407] width 96 height 65
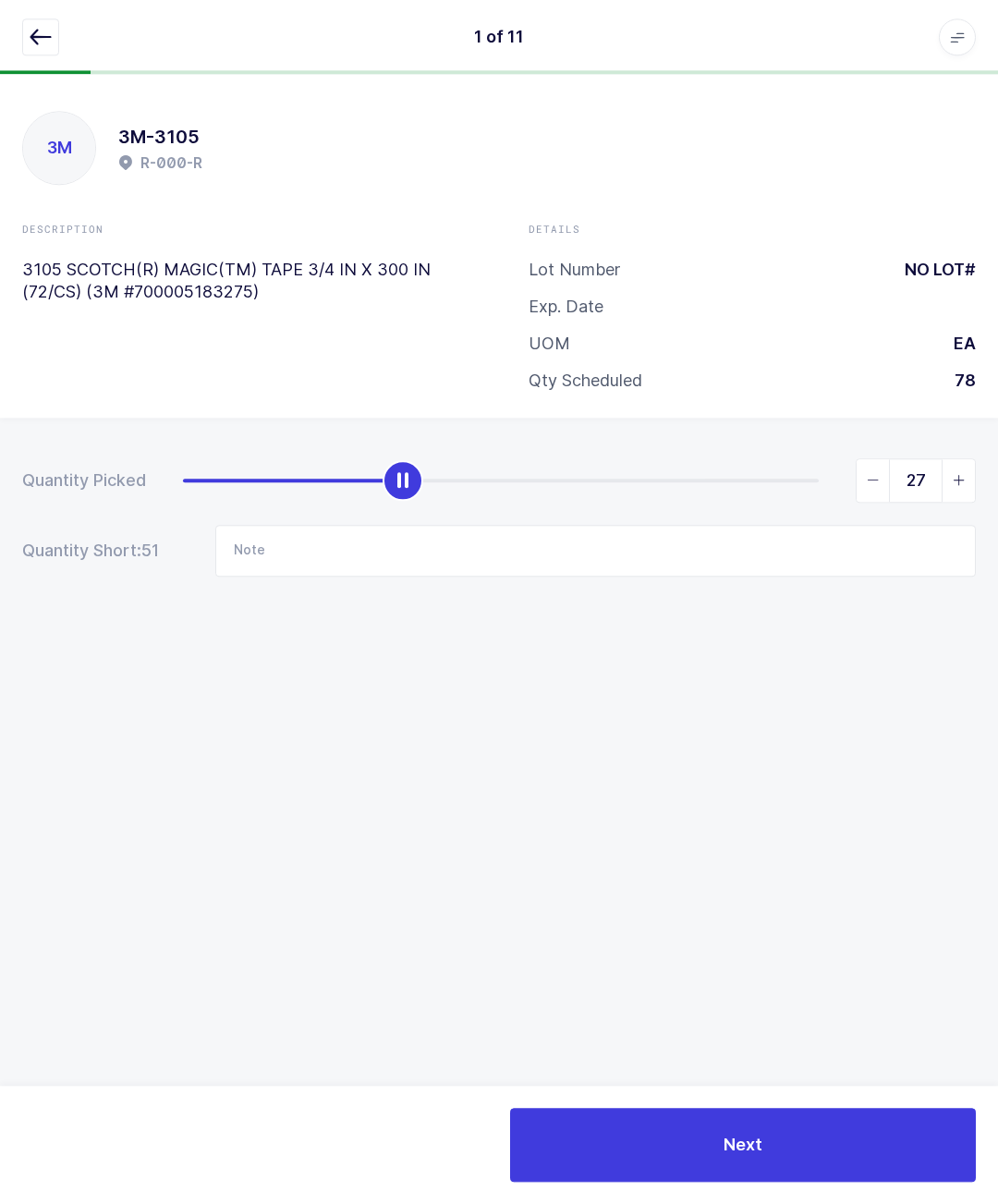
scroll to position [31, 0]
type input "75"
click at [56, 29] on button "button" at bounding box center [41, 37] width 37 height 37
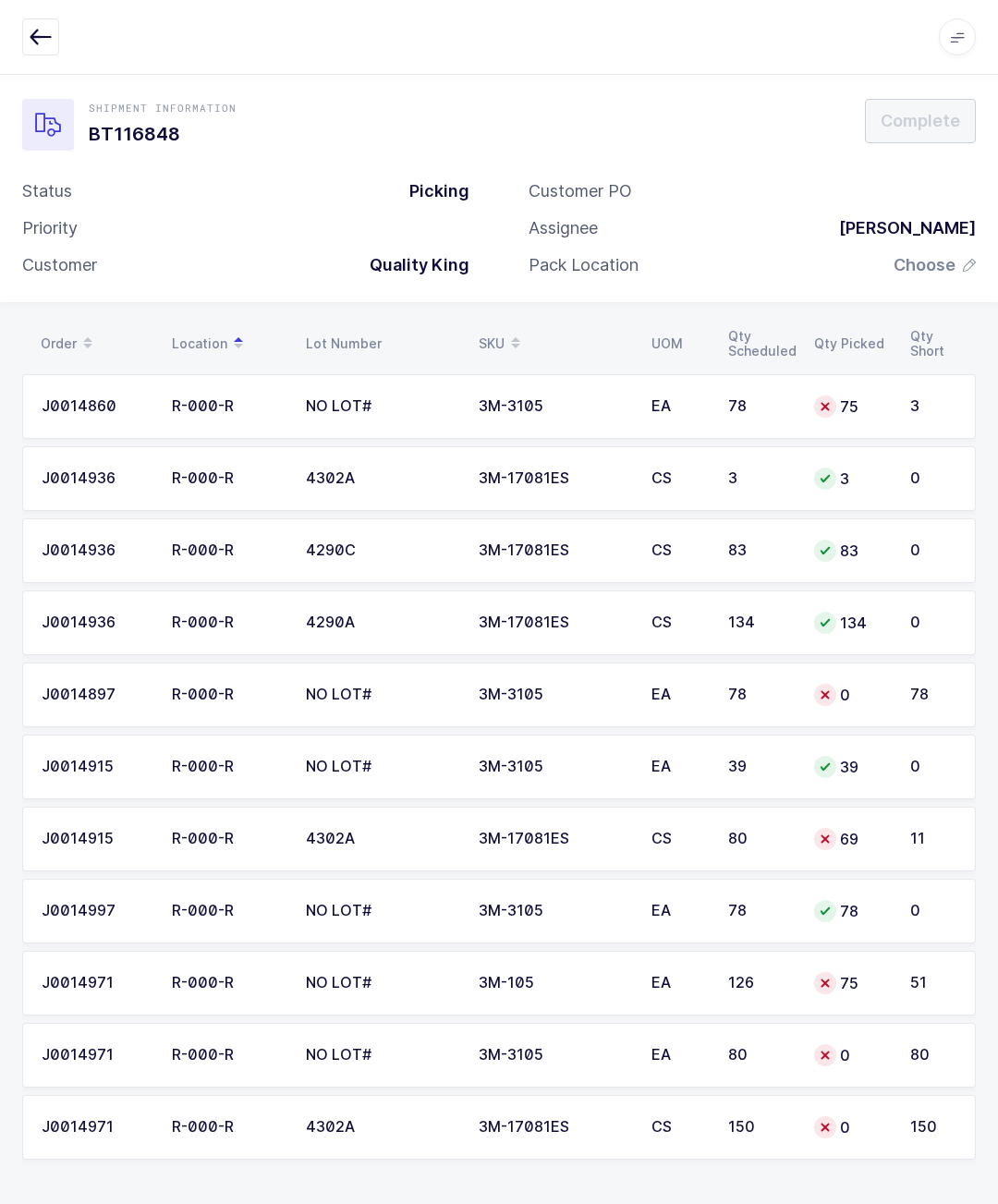
click at [891, 374] on td "75" at bounding box center [852, 407] width 96 height 65
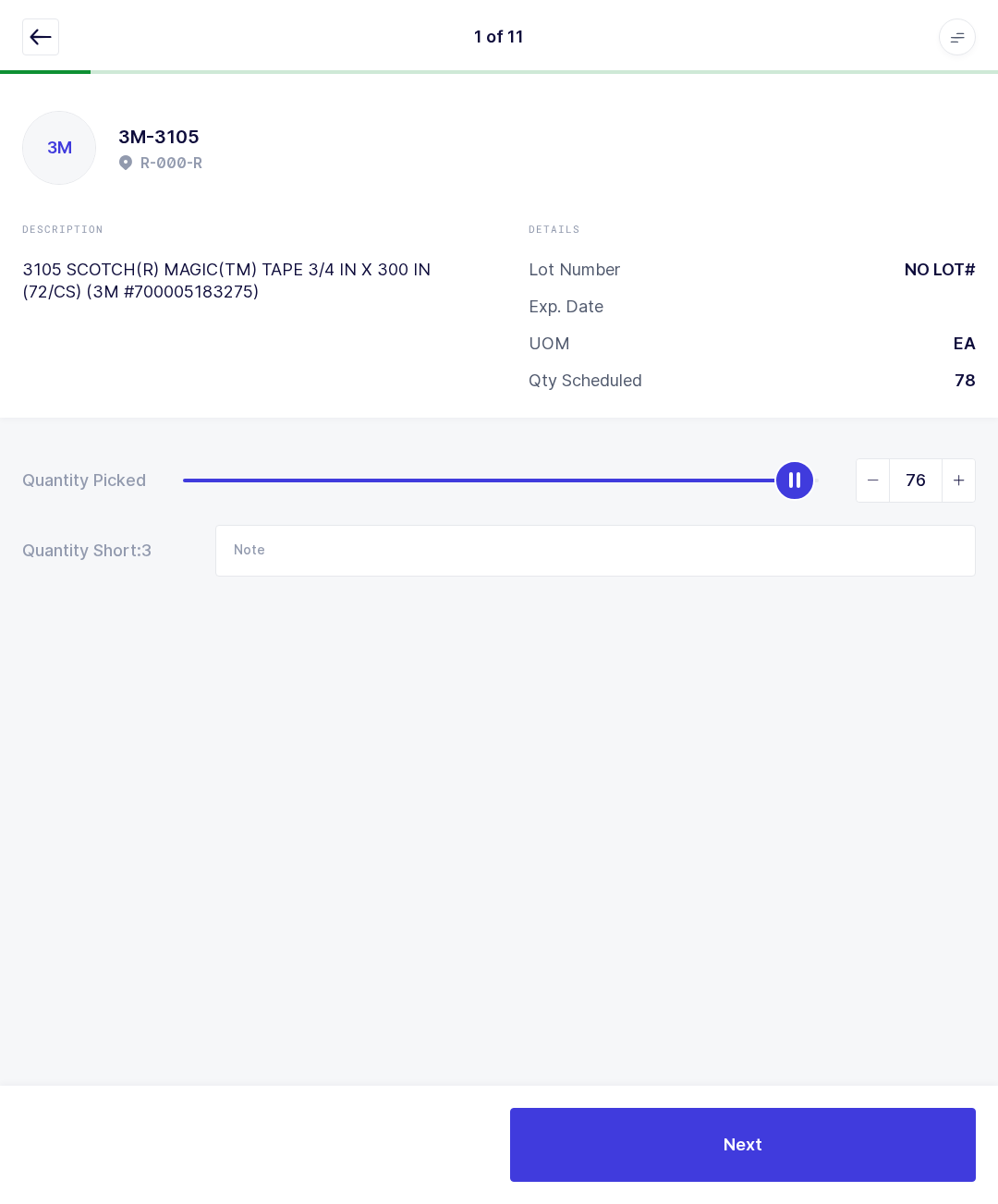
type input "78"
click at [50, 25] on button "button" at bounding box center [41, 37] width 37 height 37
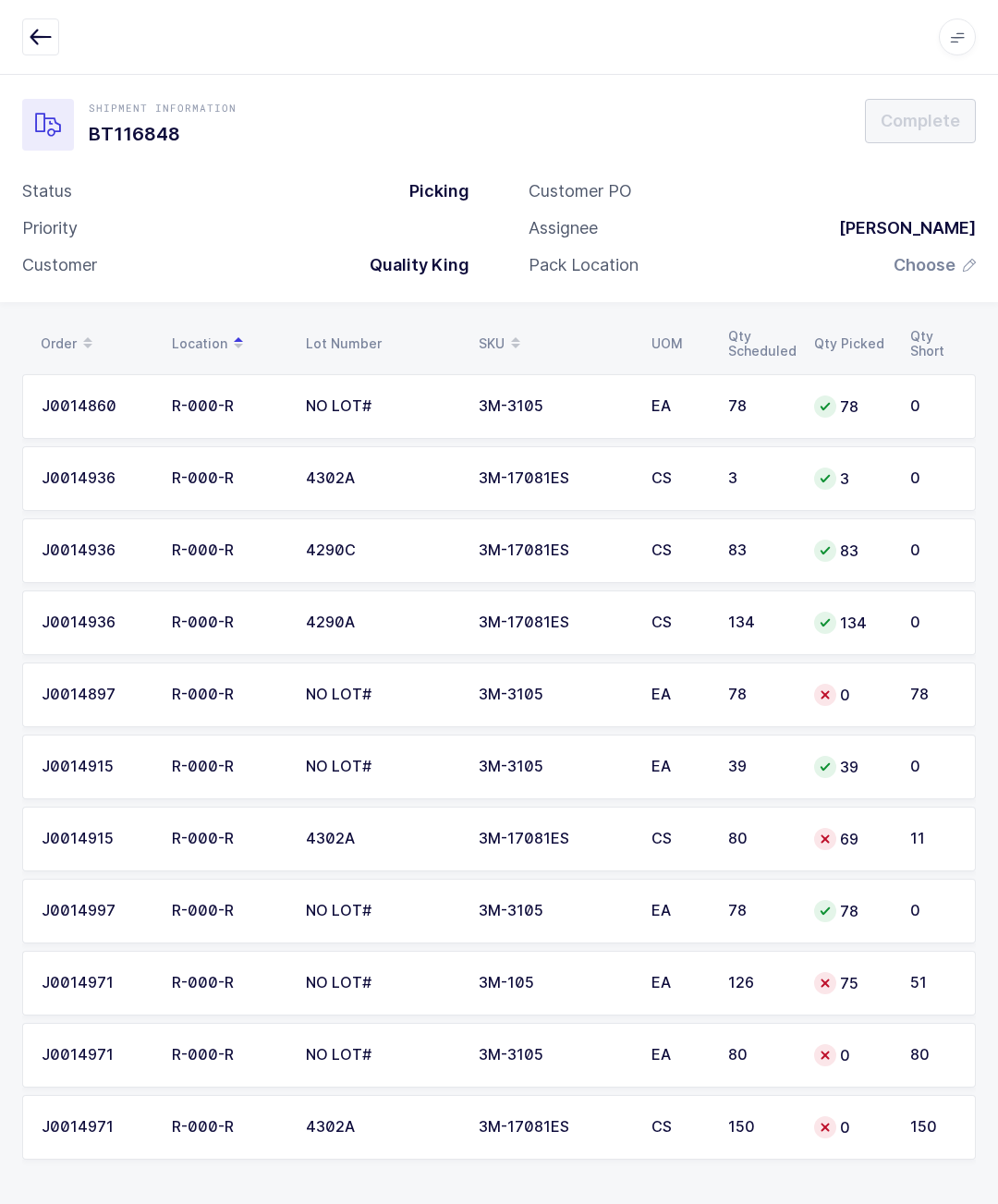
scroll to position [82, 0]
click at [931, 686] on div "78" at bounding box center [933, 694] width 46 height 17
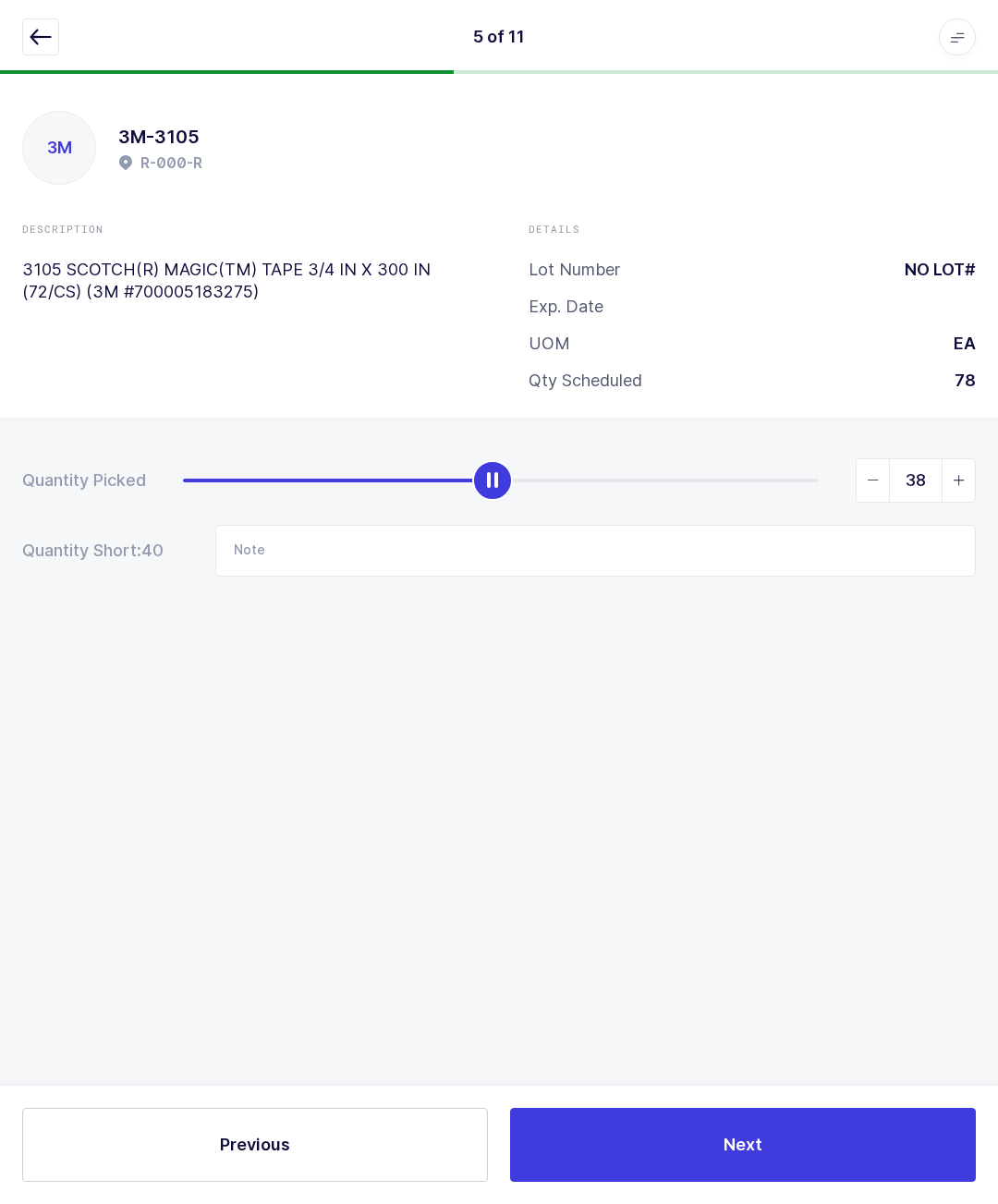
type input "39"
click at [55, 32] on button "button" at bounding box center [41, 37] width 37 height 37
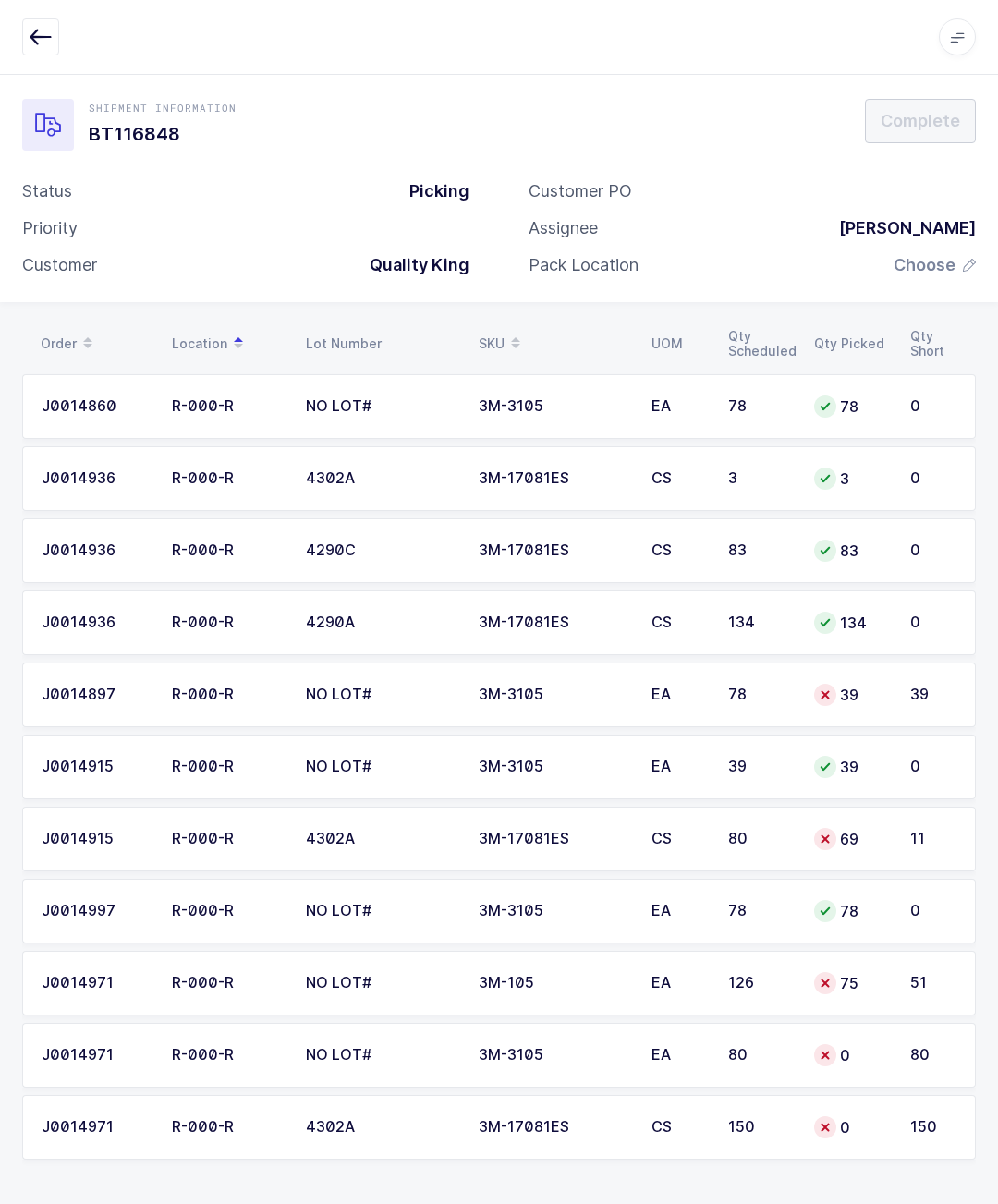
click at [52, 32] on button "button" at bounding box center [41, 37] width 37 height 37
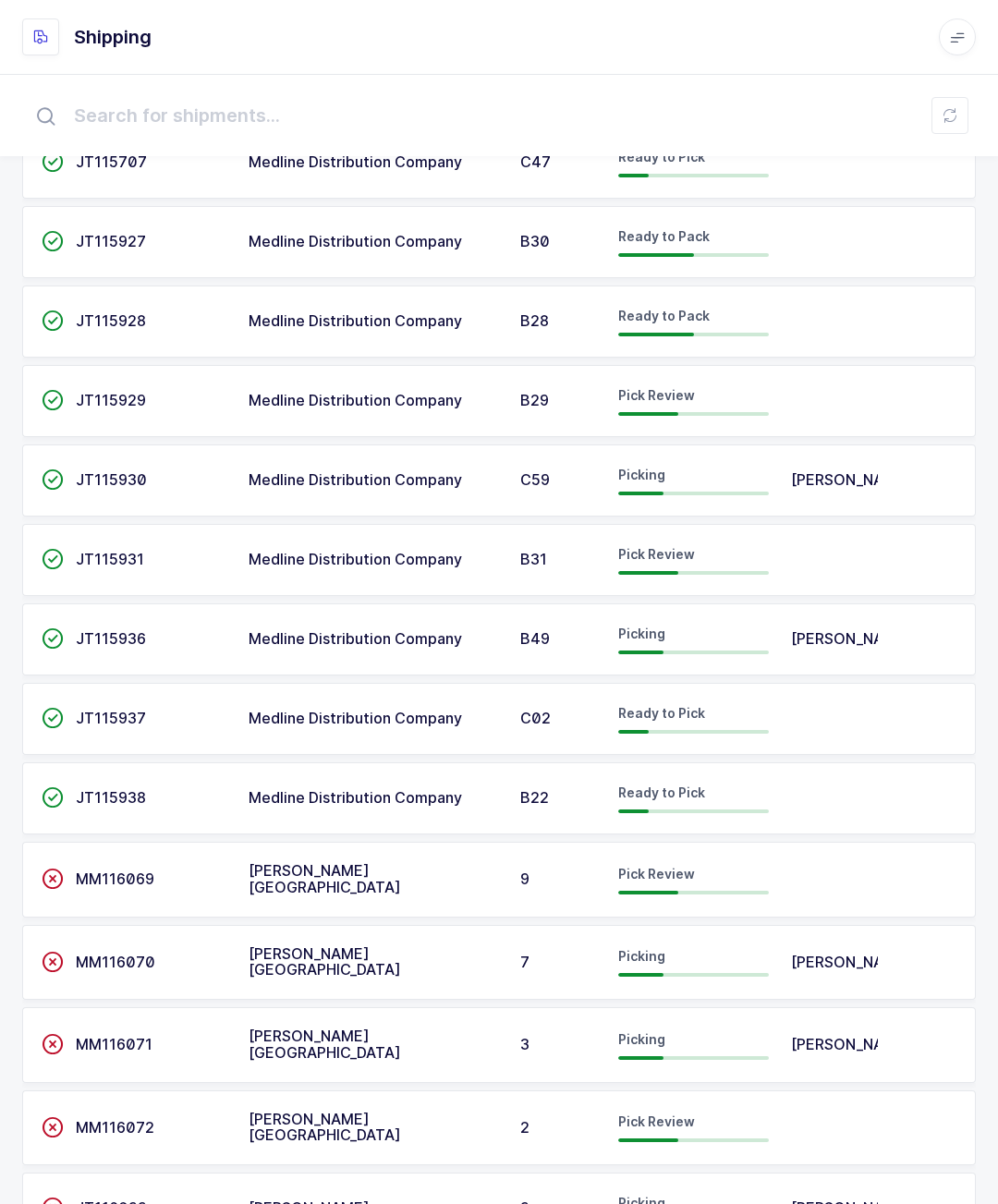
scroll to position [1068, 0]
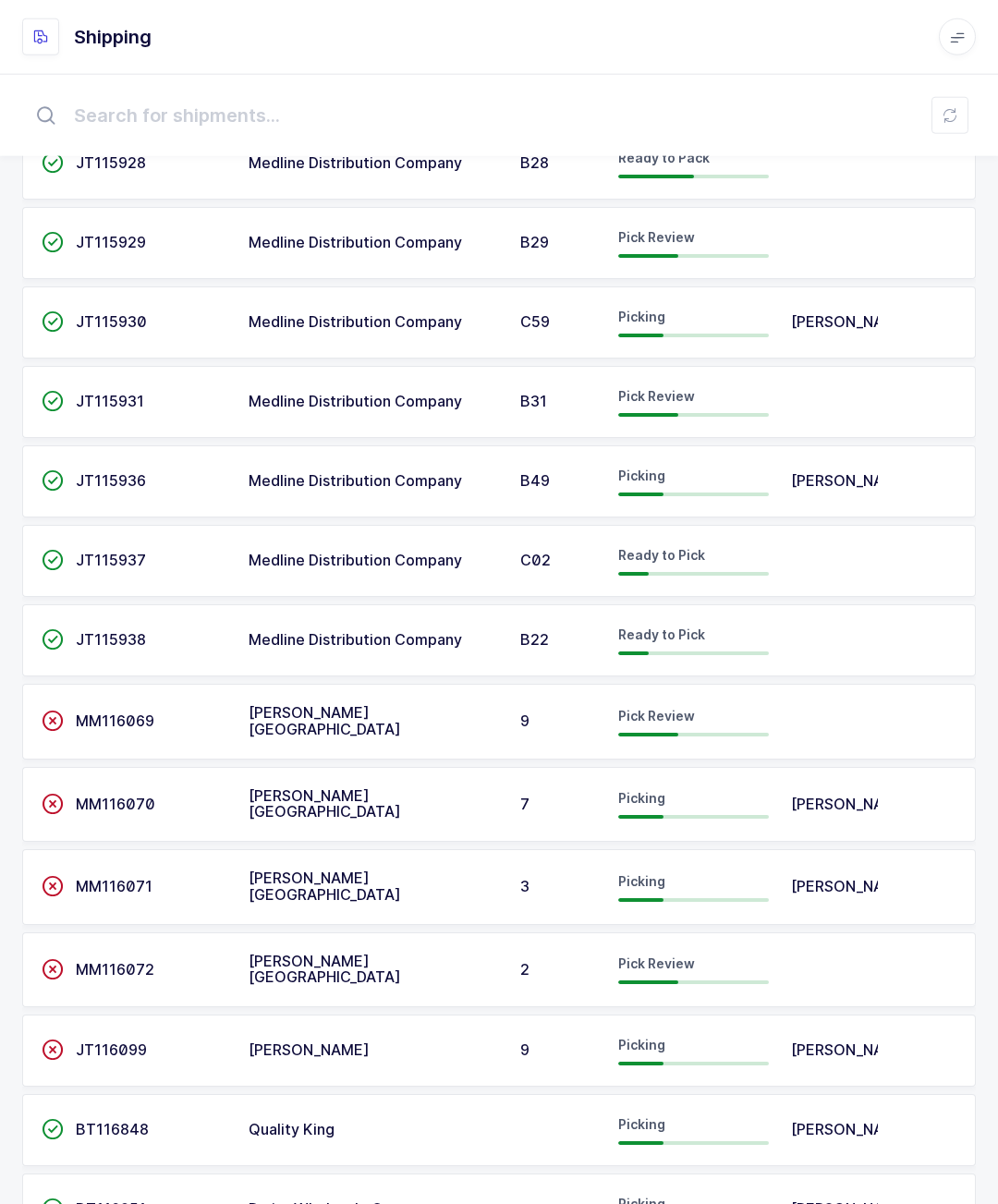
click at [629, 1196] on span "Picking" at bounding box center [641, 1204] width 47 height 16
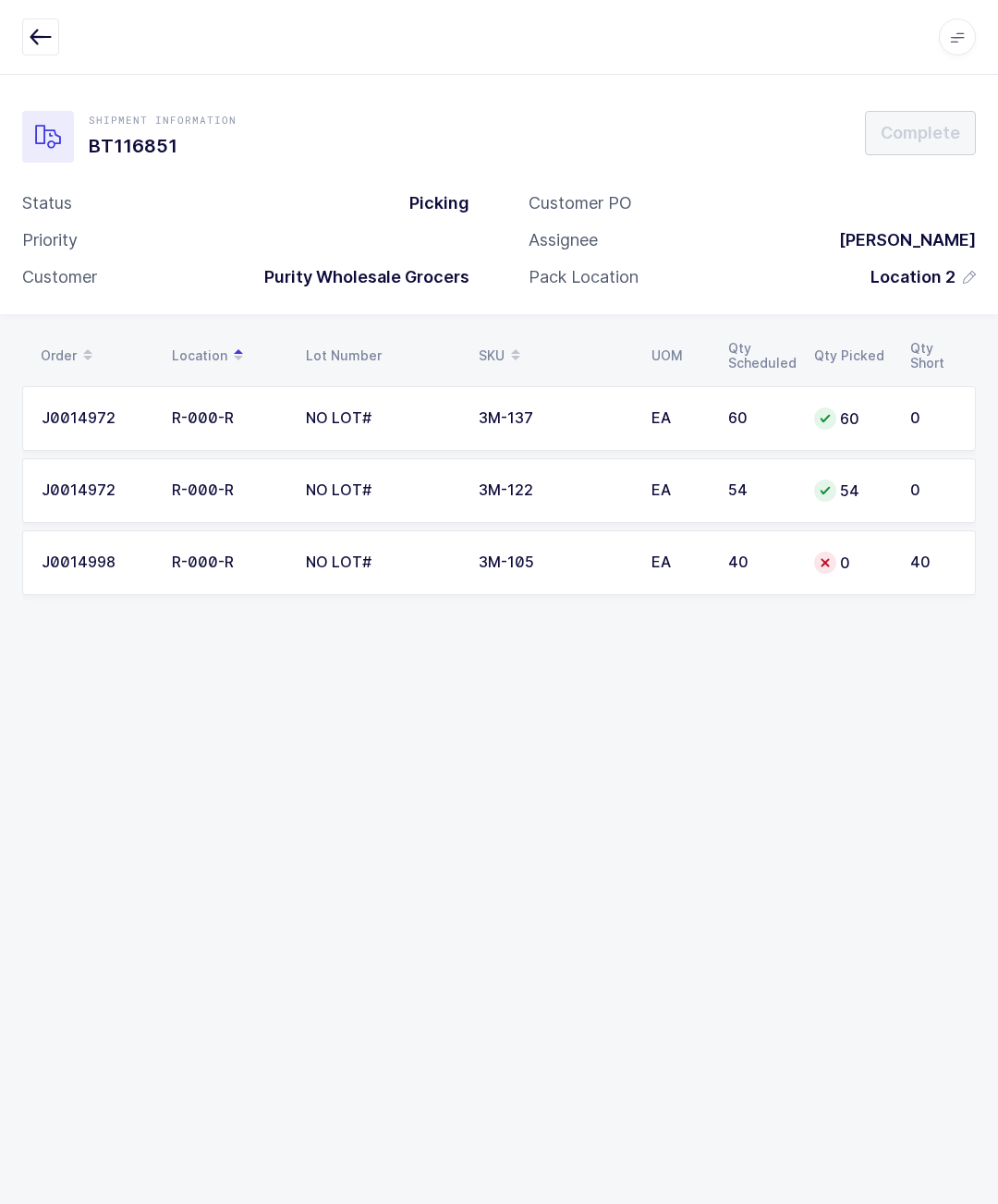
scroll to position [82, 0]
click at [58, 36] on button "button" at bounding box center [41, 37] width 37 height 37
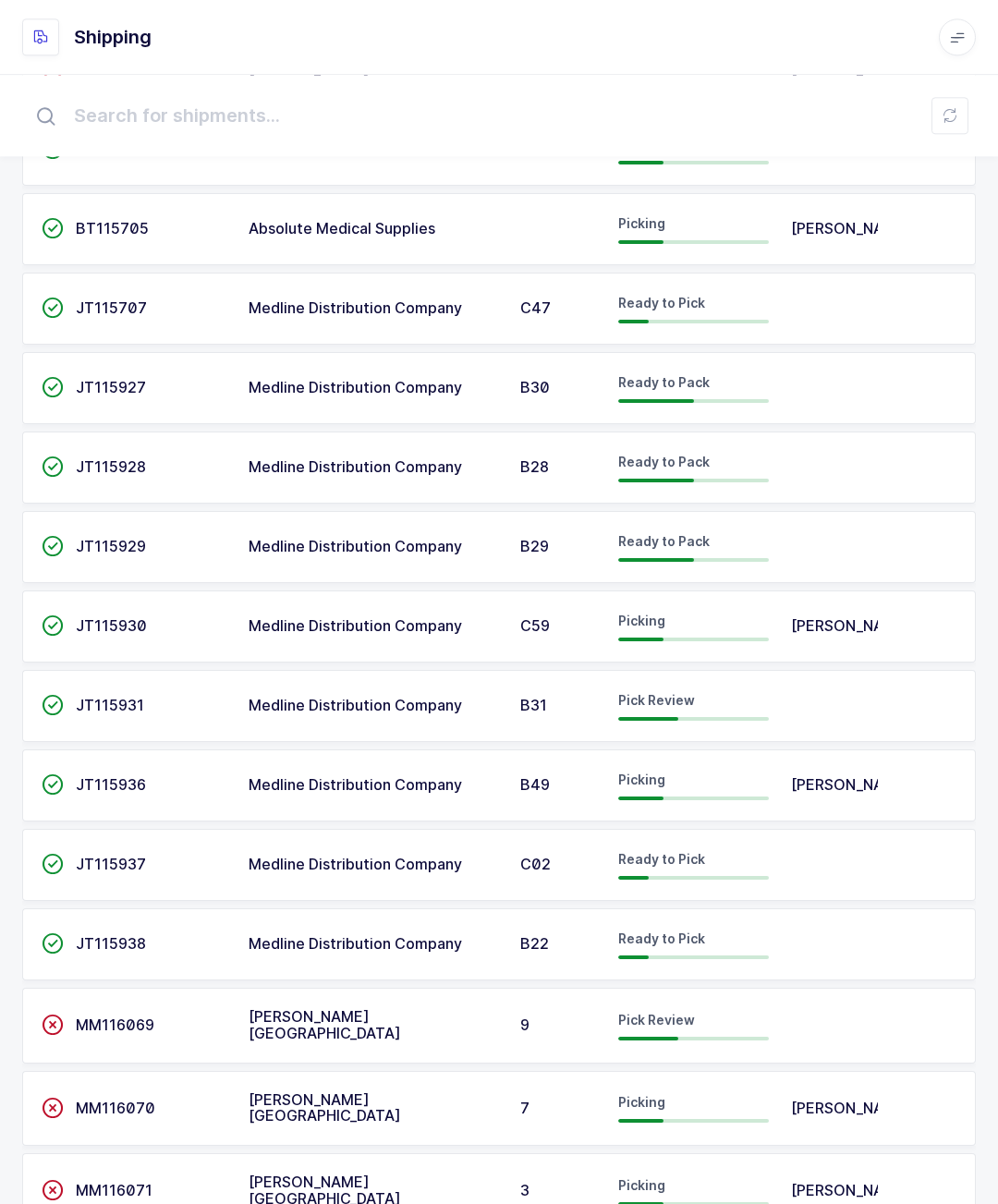
scroll to position [1068, 0]
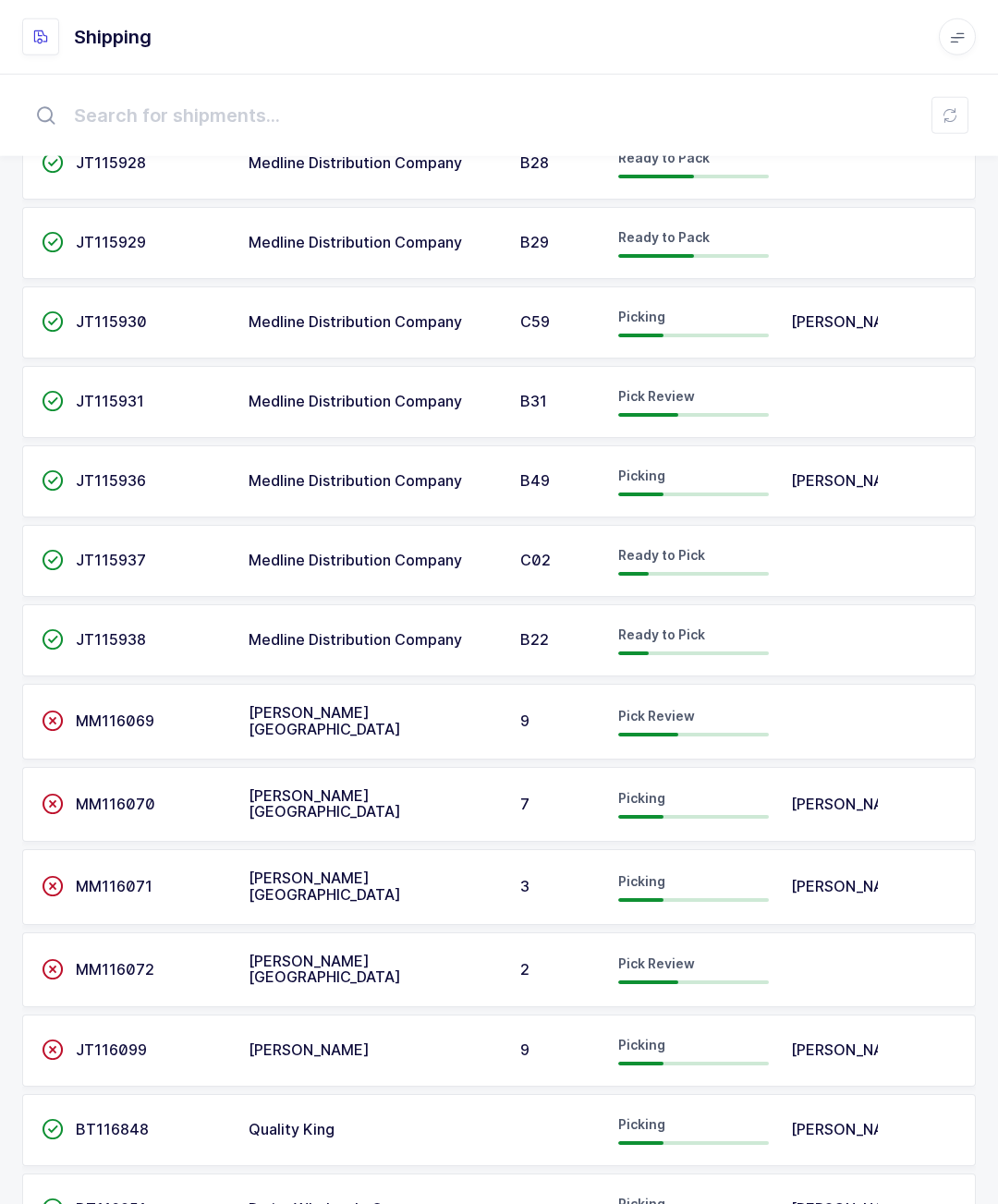
click at [716, 1116] on div "Picking" at bounding box center [693, 1130] width 150 height 29
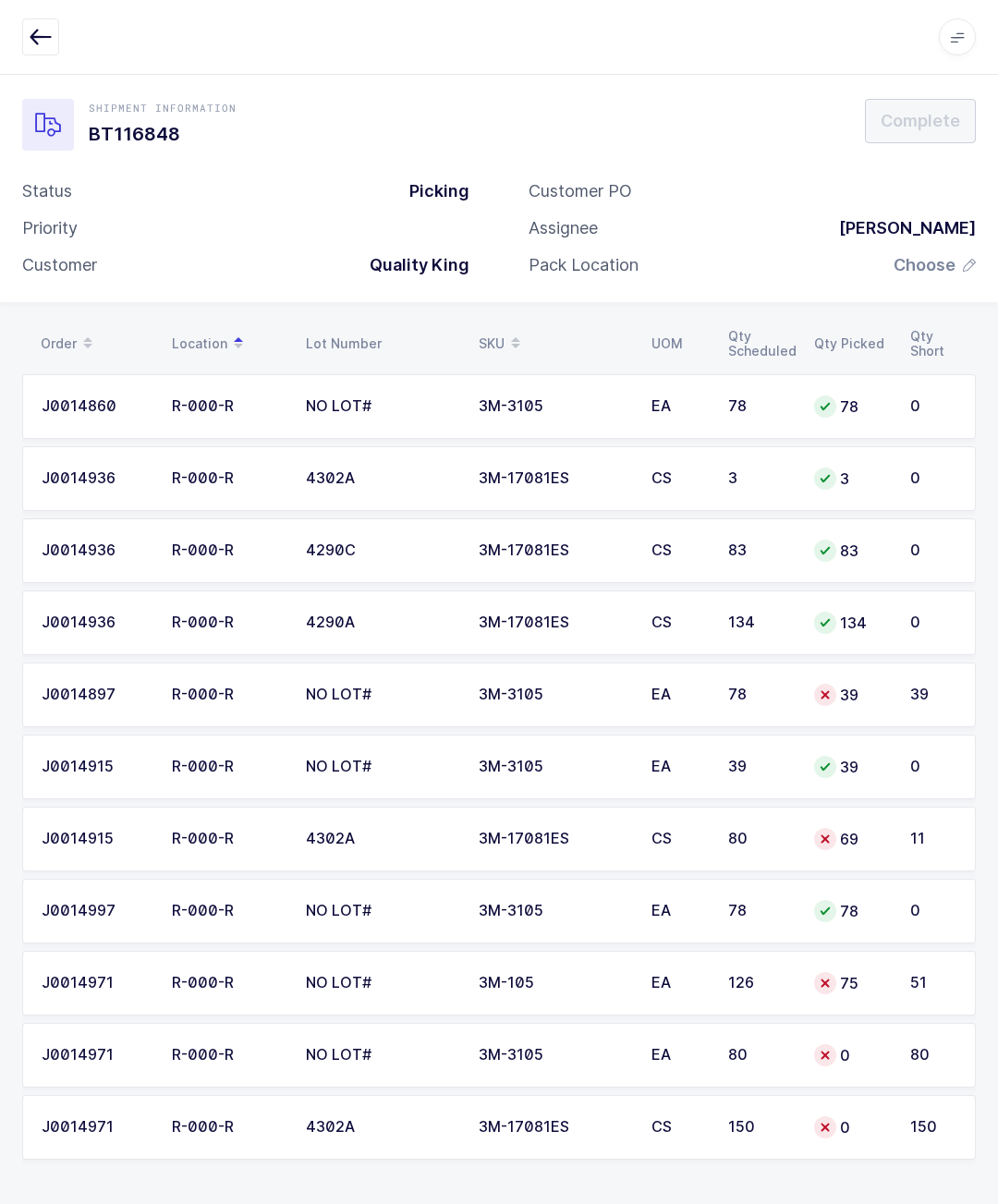
scroll to position [82, 0]
click at [925, 951] on td "51" at bounding box center [938, 983] width 77 height 65
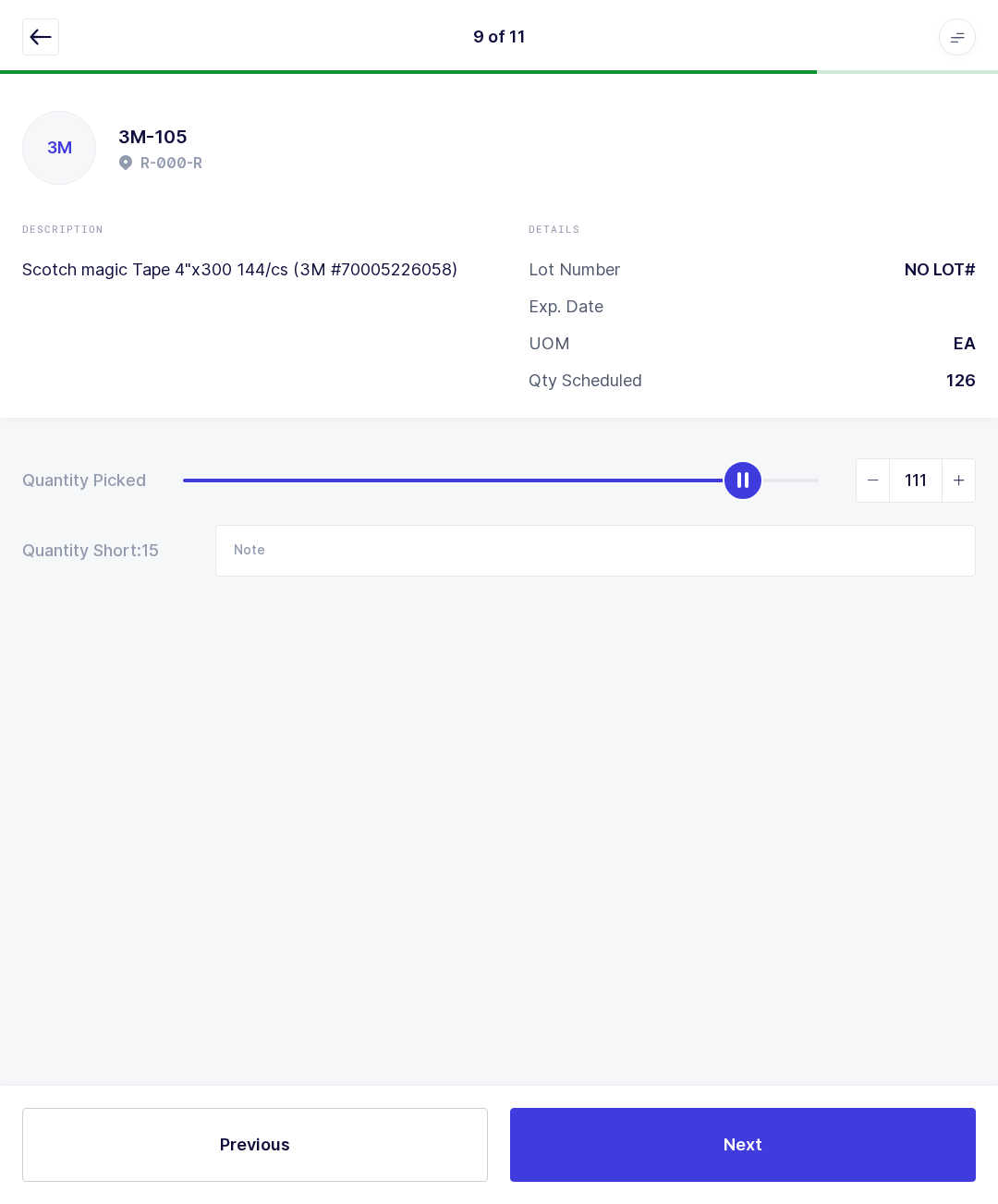
type input "112"
click at [55, 39] on button "button" at bounding box center [41, 37] width 37 height 37
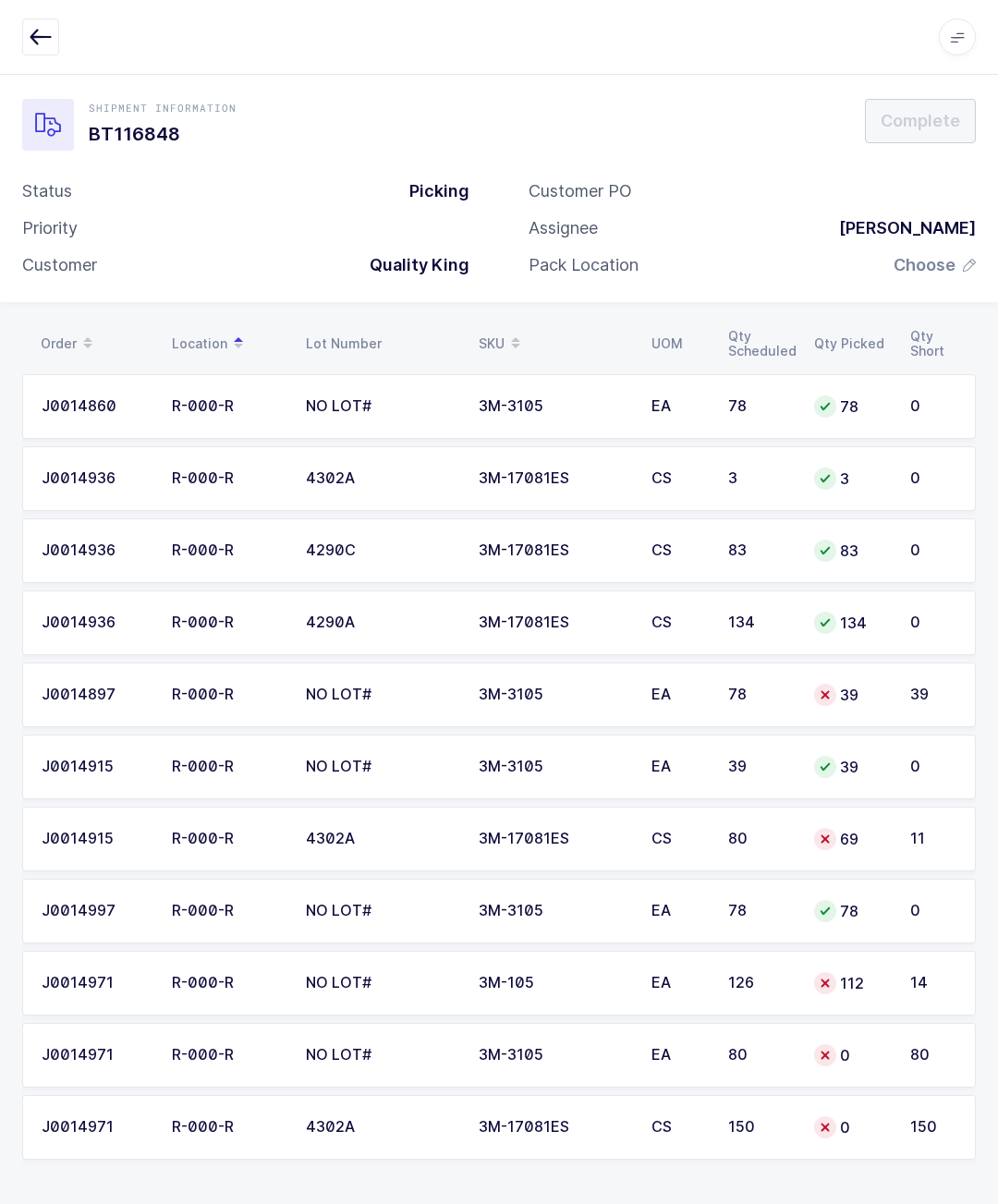
click at [921, 975] on div "14" at bounding box center [933, 983] width 46 height 17
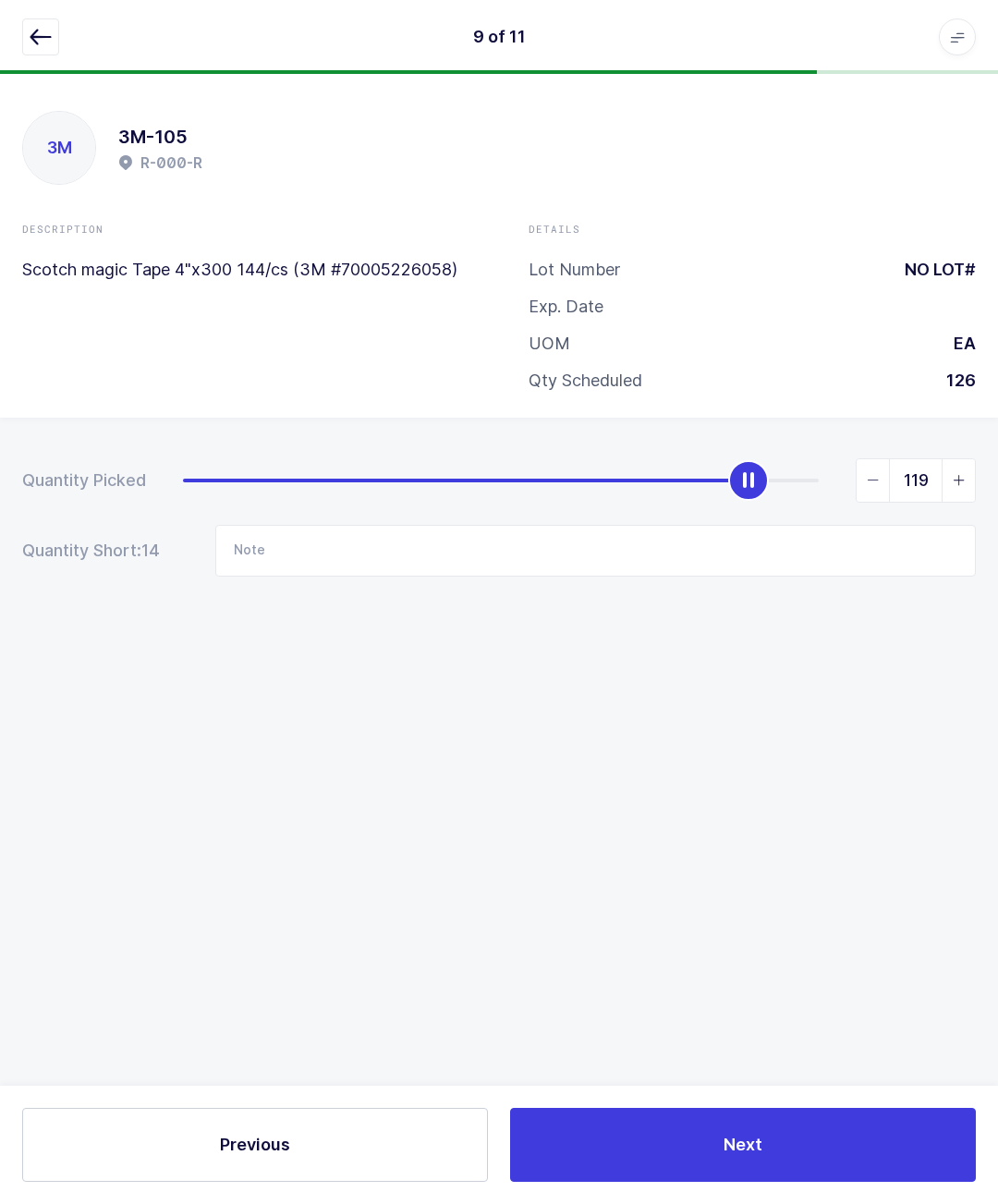
type input "126"
click at [39, 53] on button "button" at bounding box center [41, 37] width 37 height 37
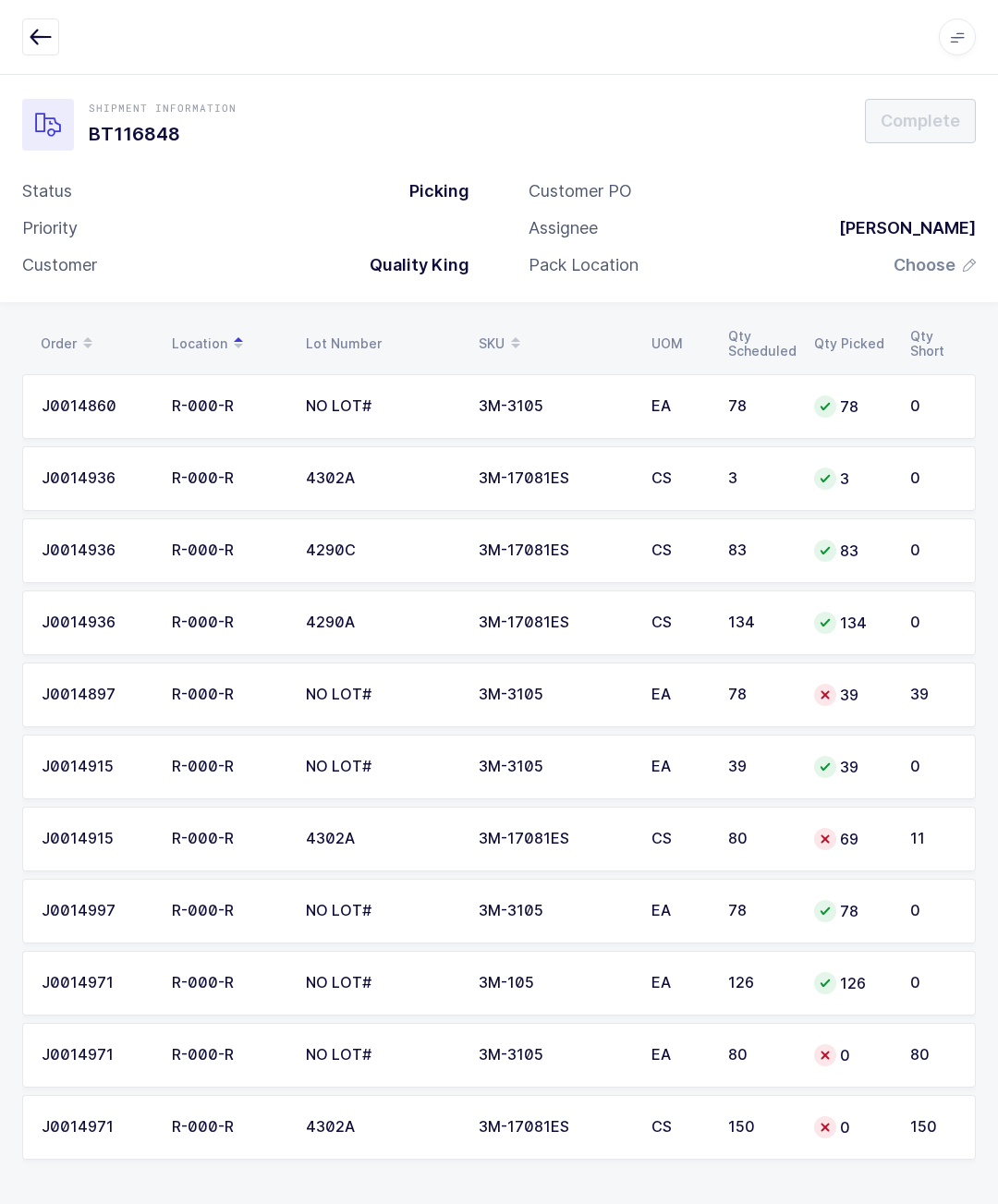
click at [24, 24] on button "button" at bounding box center [41, 37] width 37 height 37
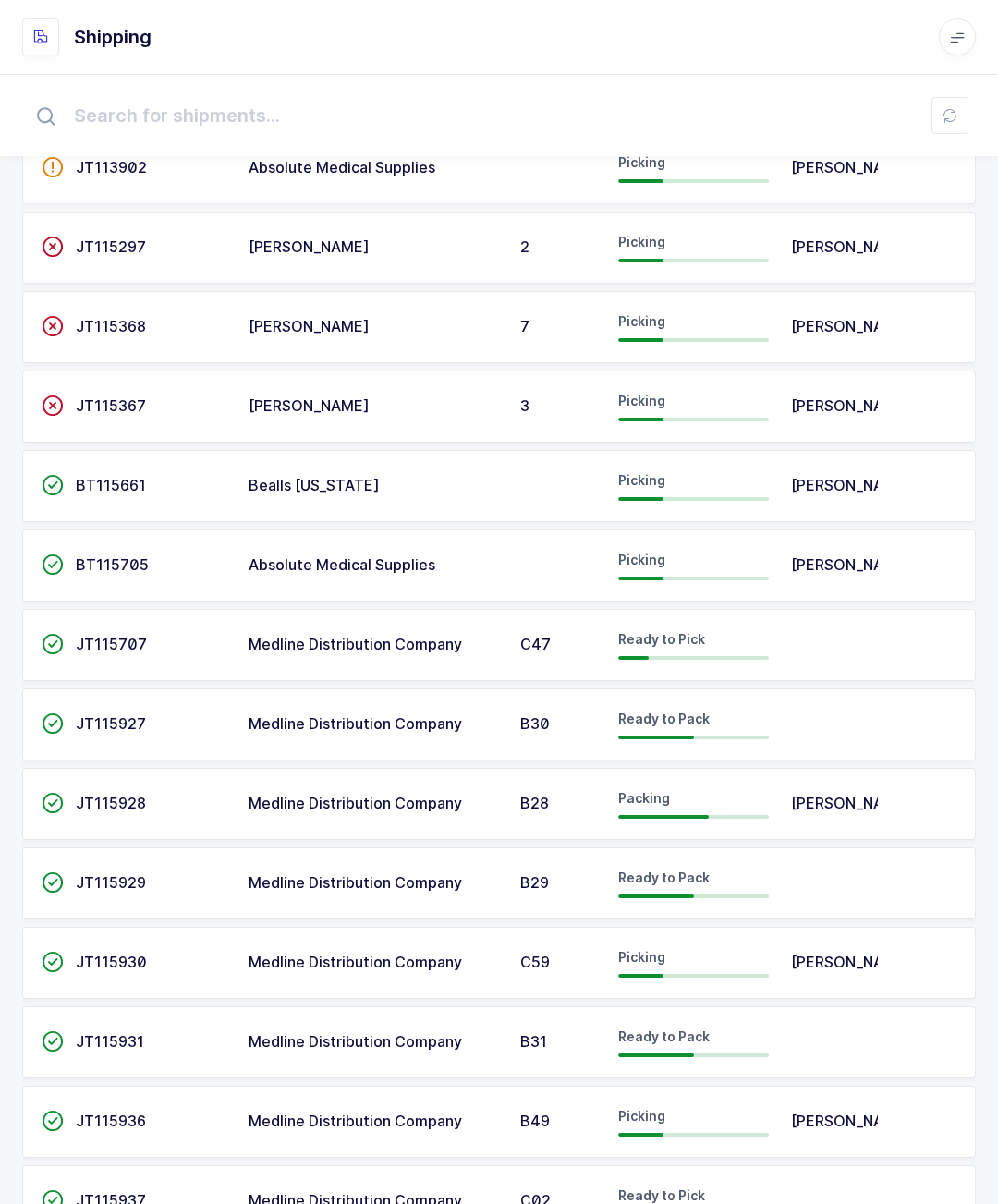
scroll to position [1070, 0]
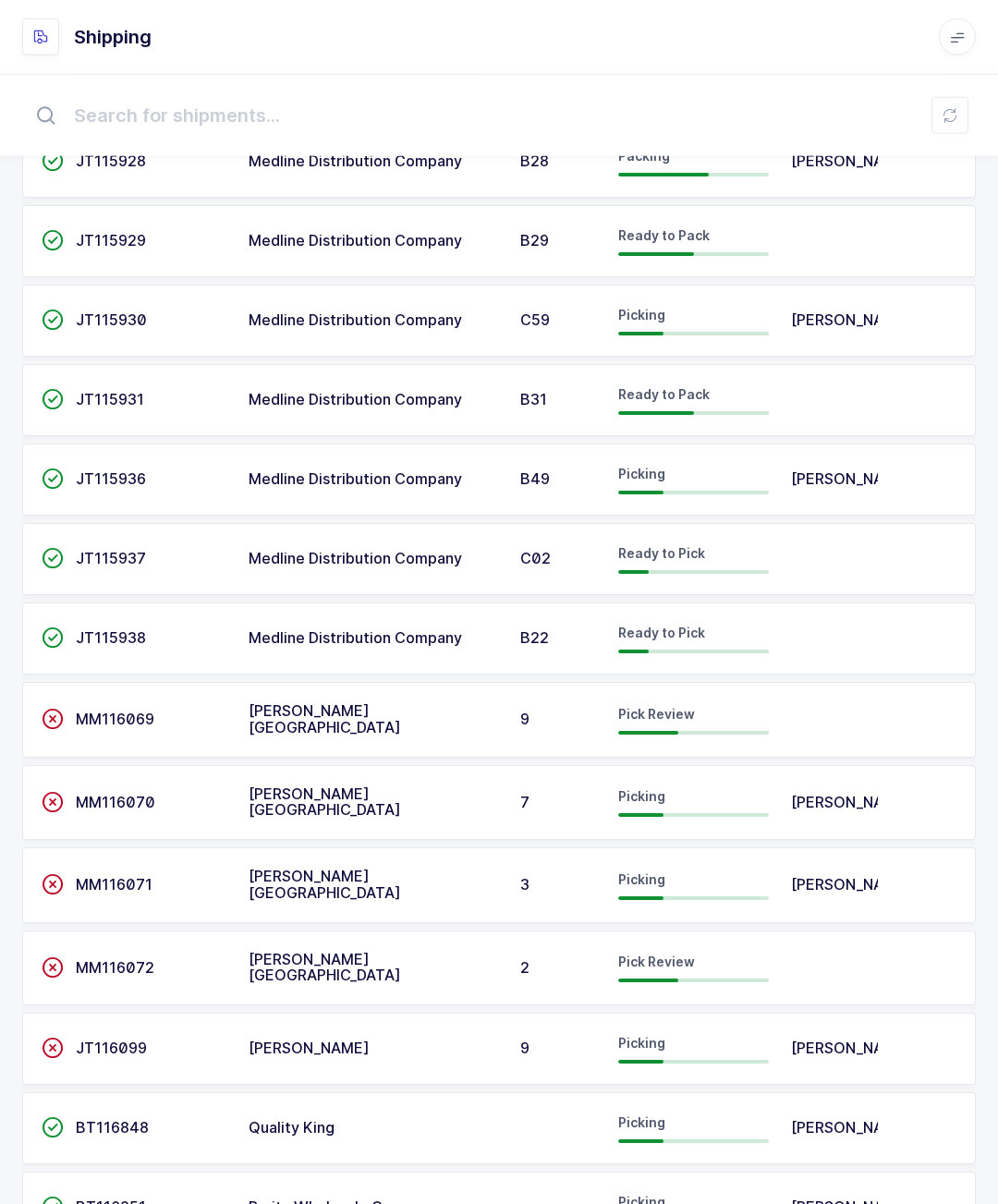
click at [787, 1203] on td "[PERSON_NAME]" at bounding box center [829, 1207] width 98 height 72
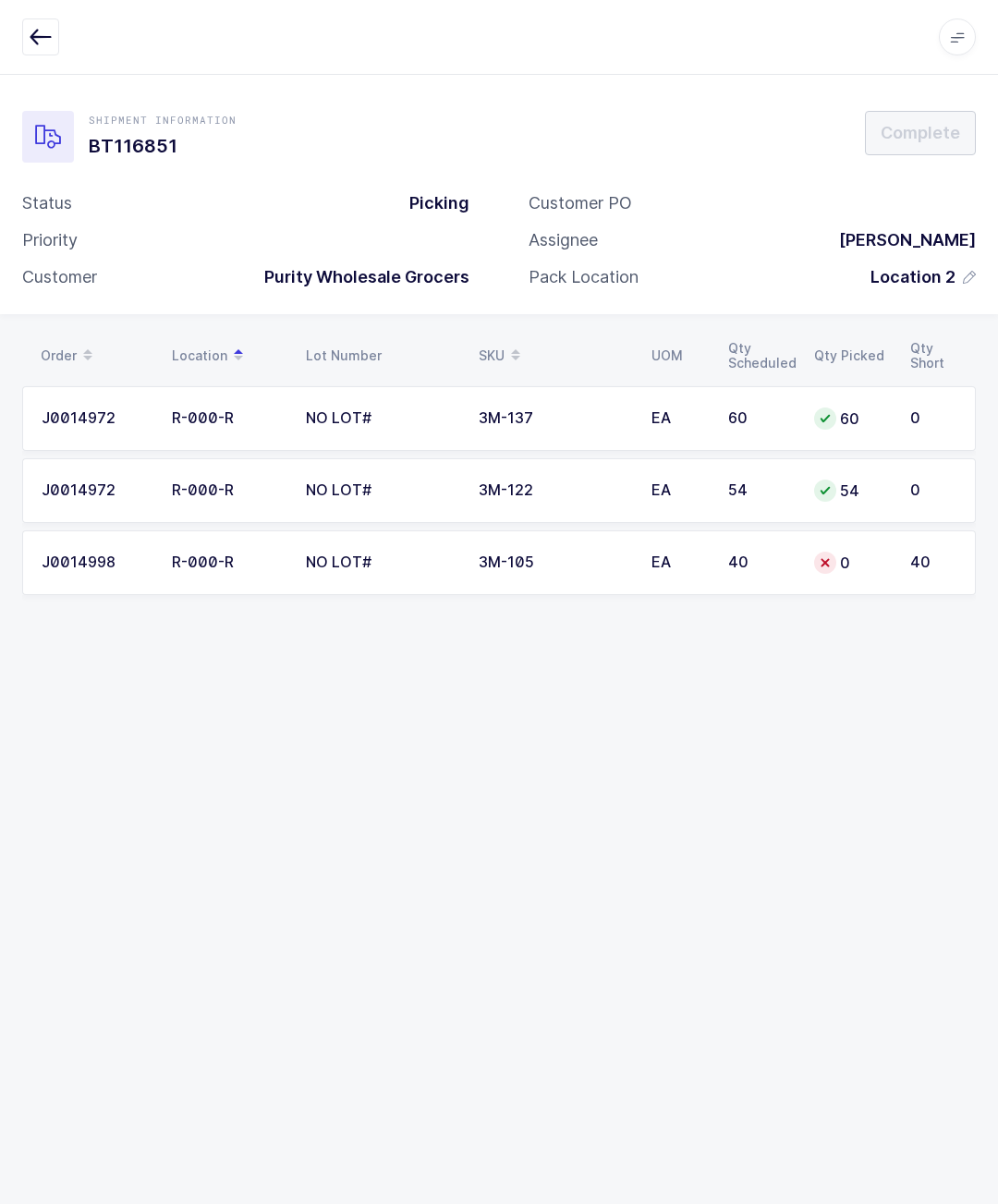
click at [896, 554] on td "0" at bounding box center [852, 563] width 96 height 65
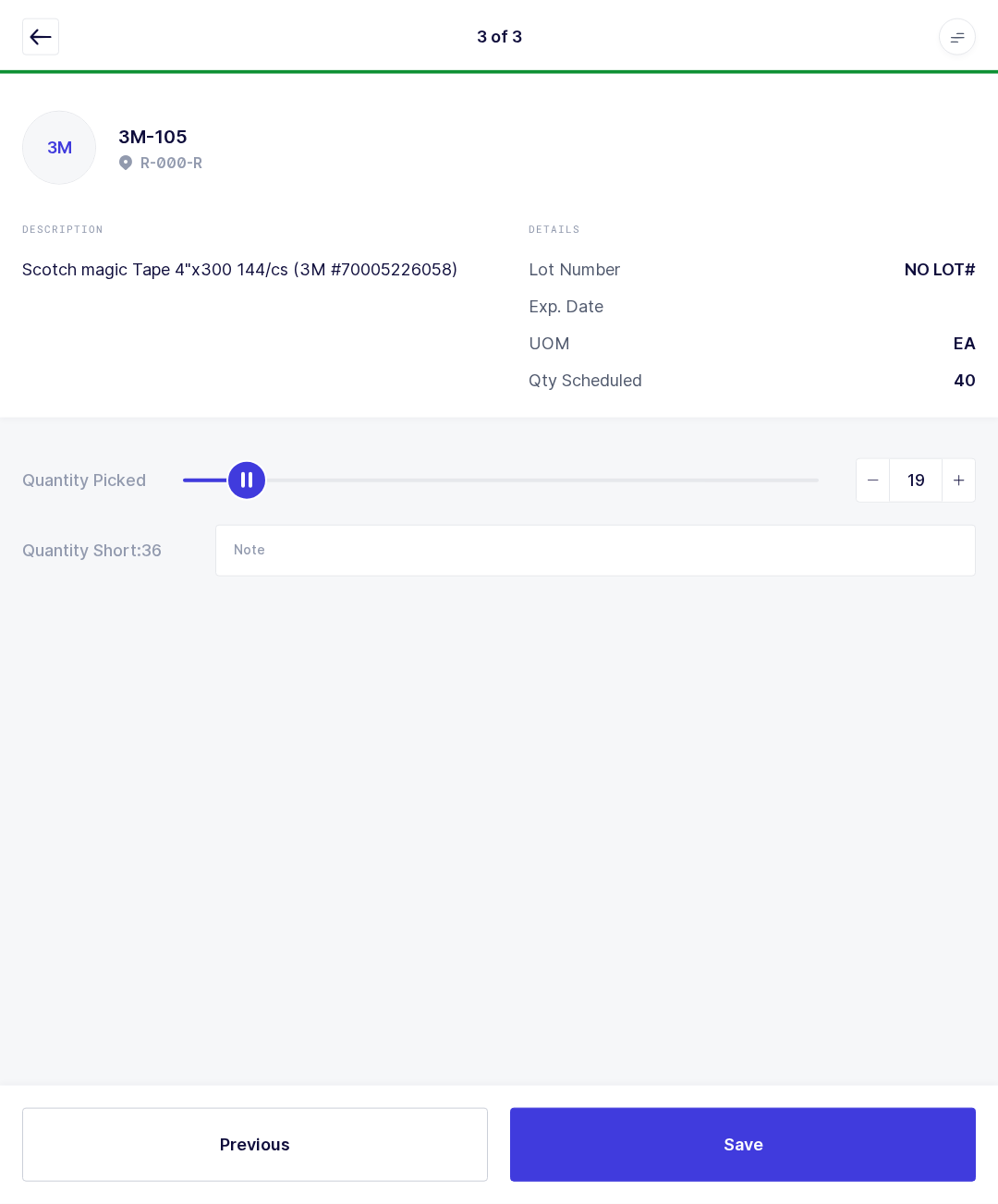
scroll to position [7, 0]
type input "40"
click at [37, 40] on icon "button" at bounding box center [40, 36] width 23 height 23
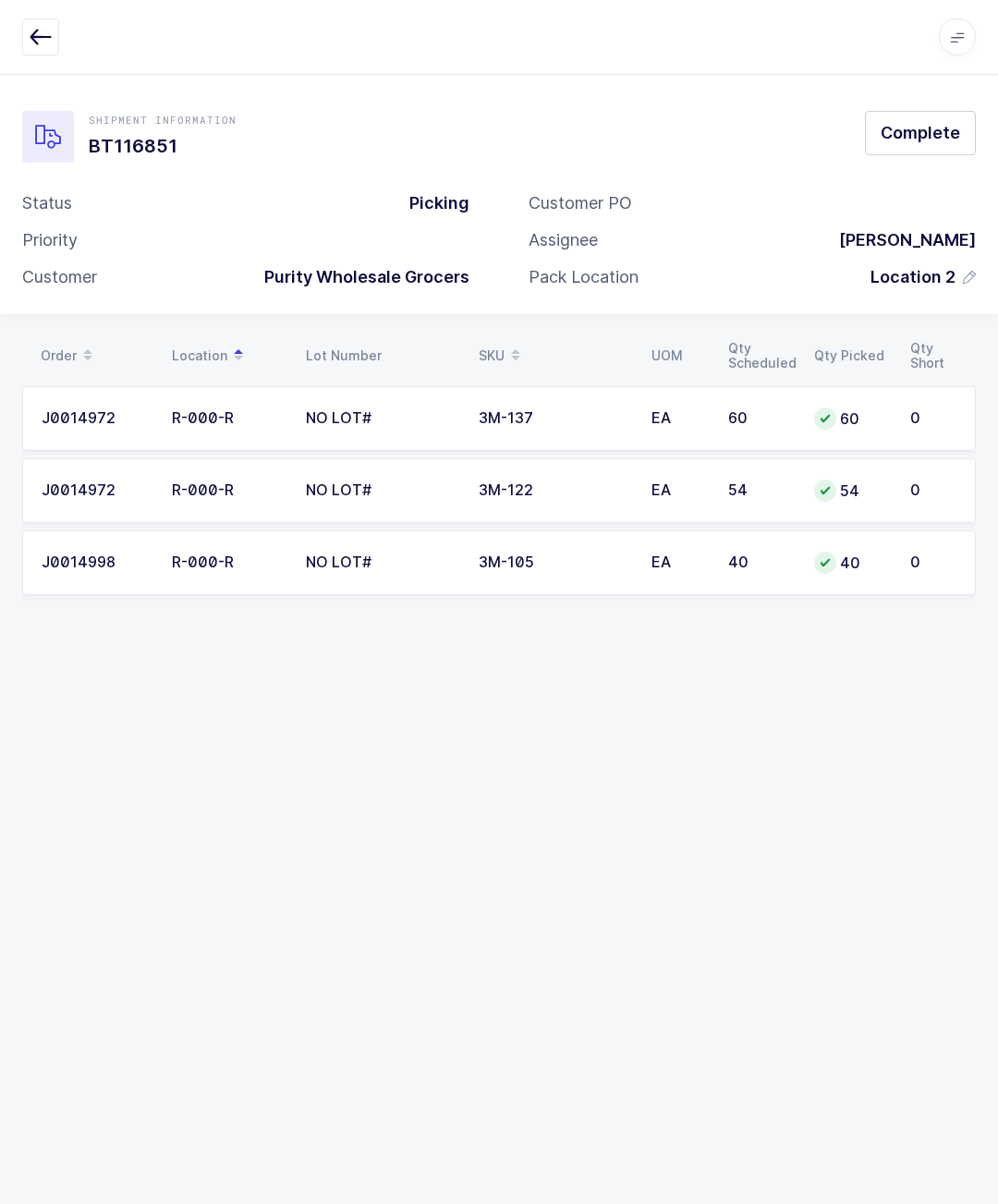
click at [927, 111] on button "Complete" at bounding box center [920, 133] width 111 height 44
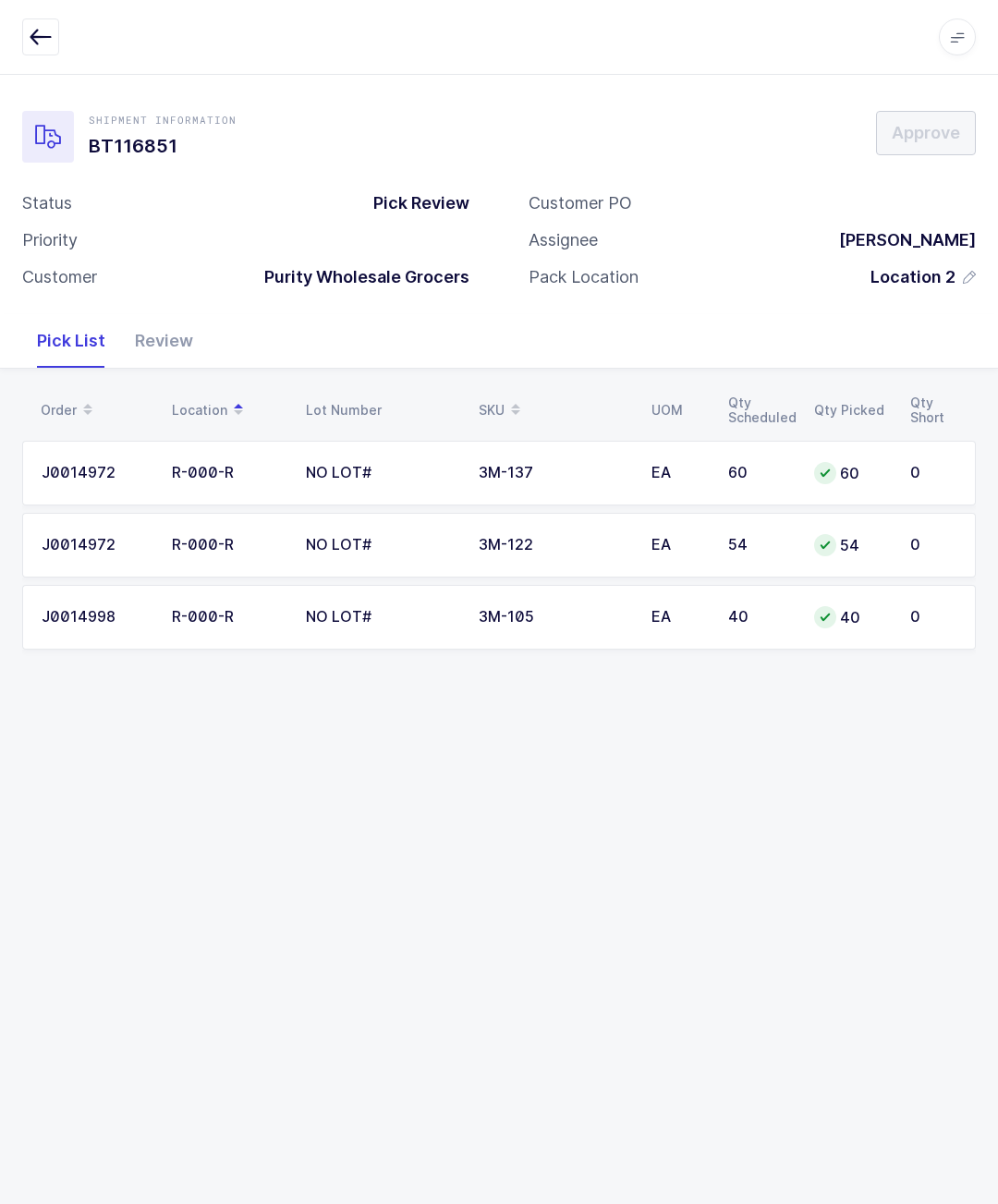
click at [41, 42] on icon "button" at bounding box center [40, 36] width 23 height 23
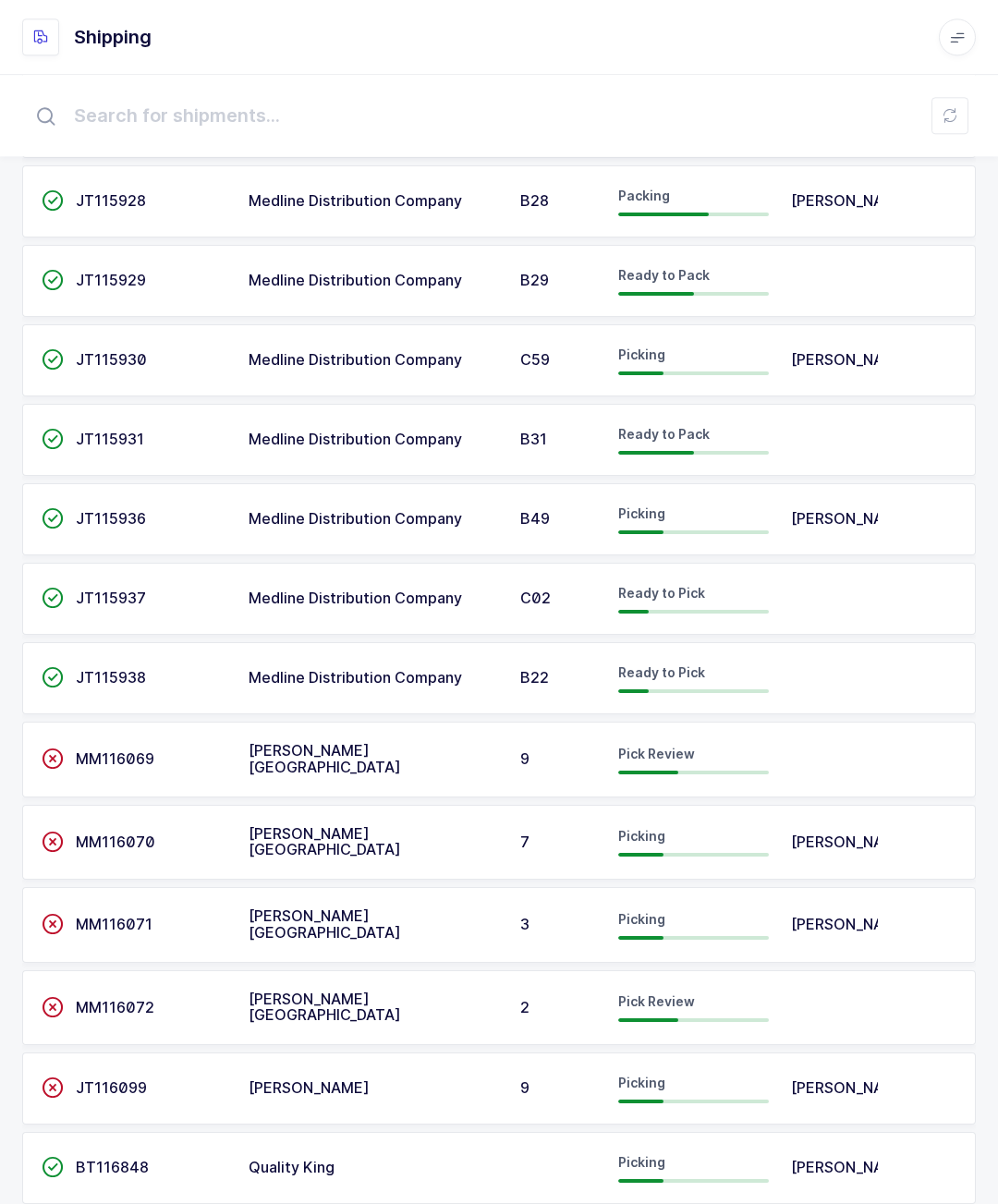
scroll to position [1068, 0]
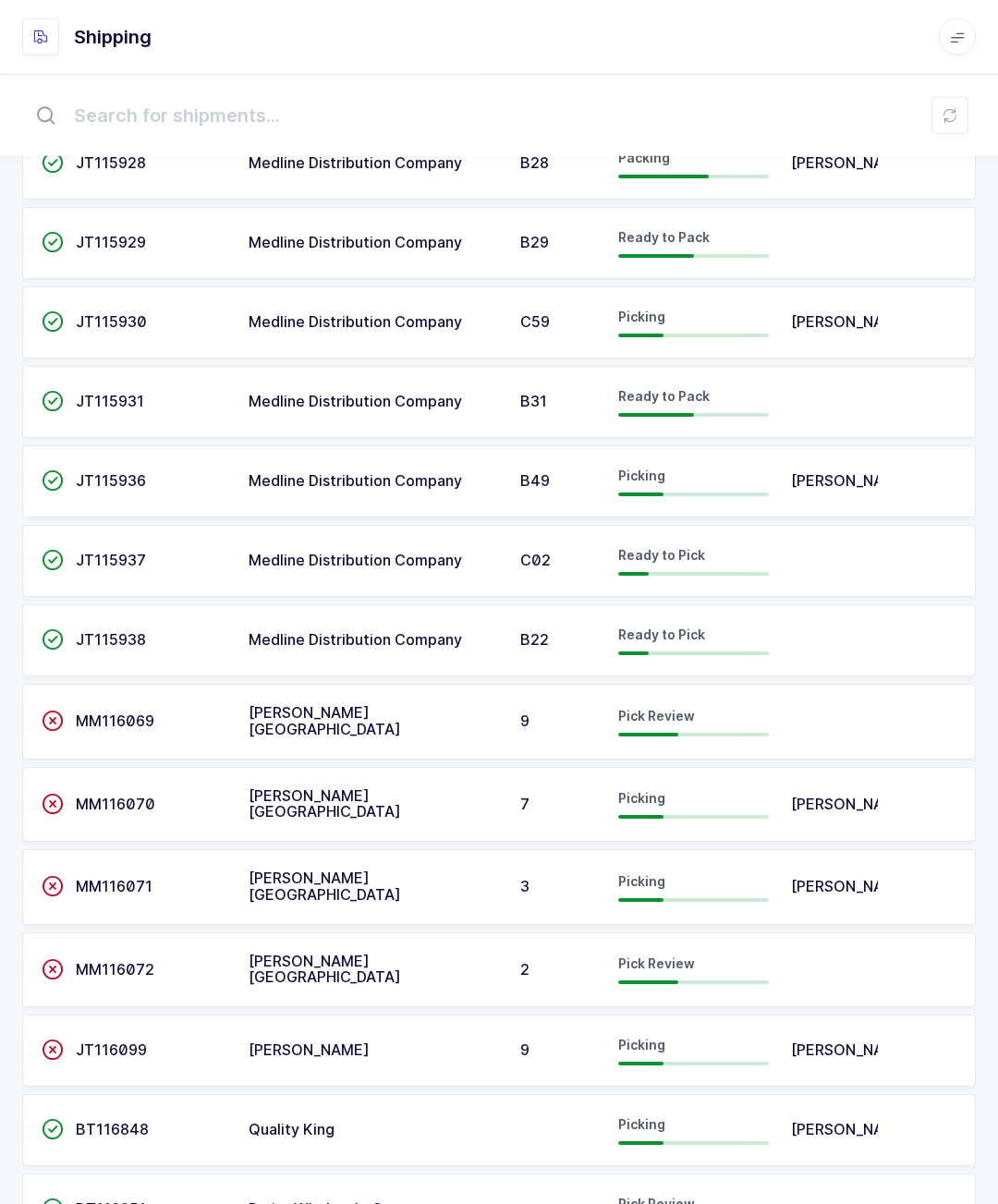
click at [818, 1130] on span "[PERSON_NAME]" at bounding box center [851, 1128] width 121 height 19
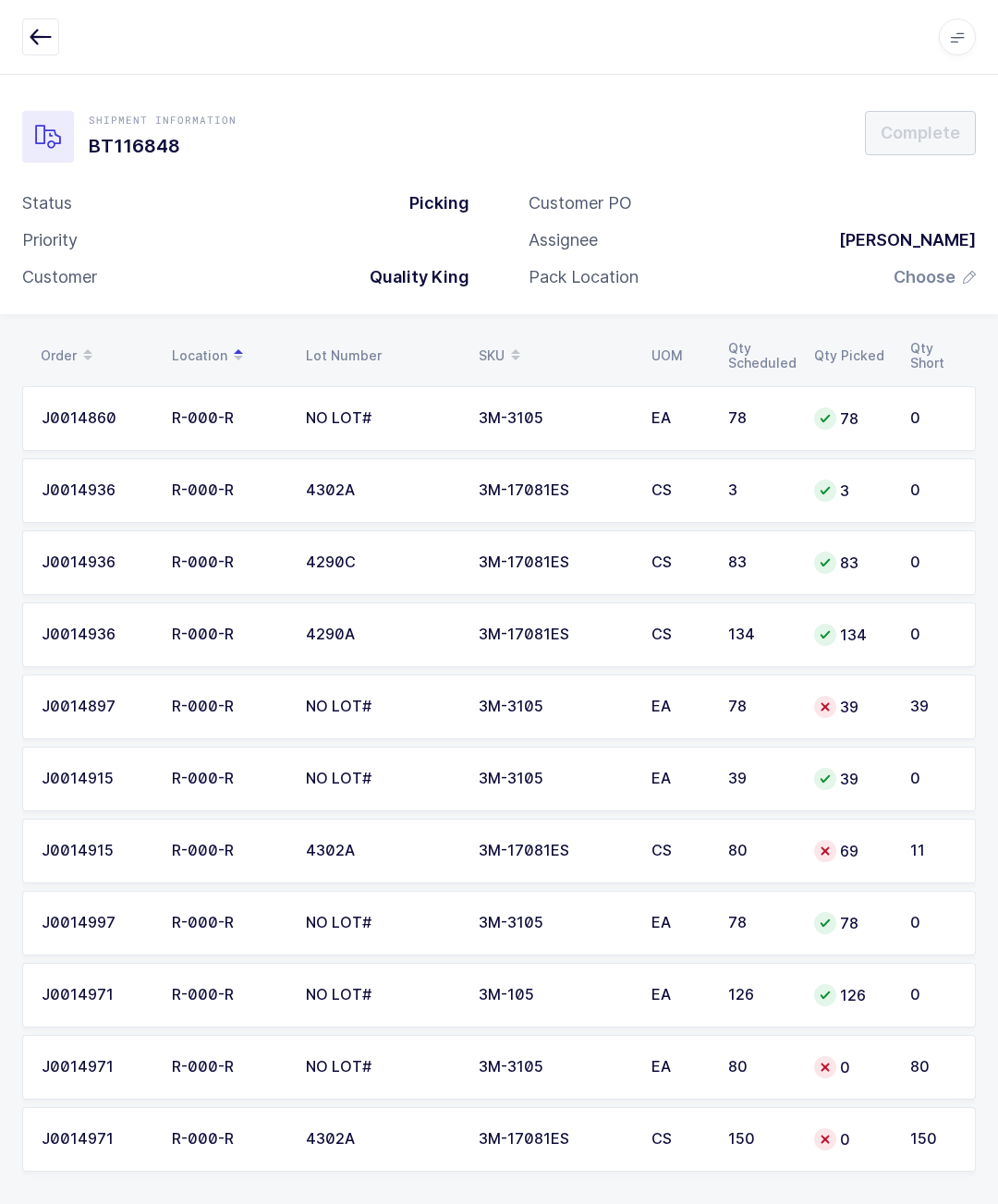
scroll to position [82, 0]
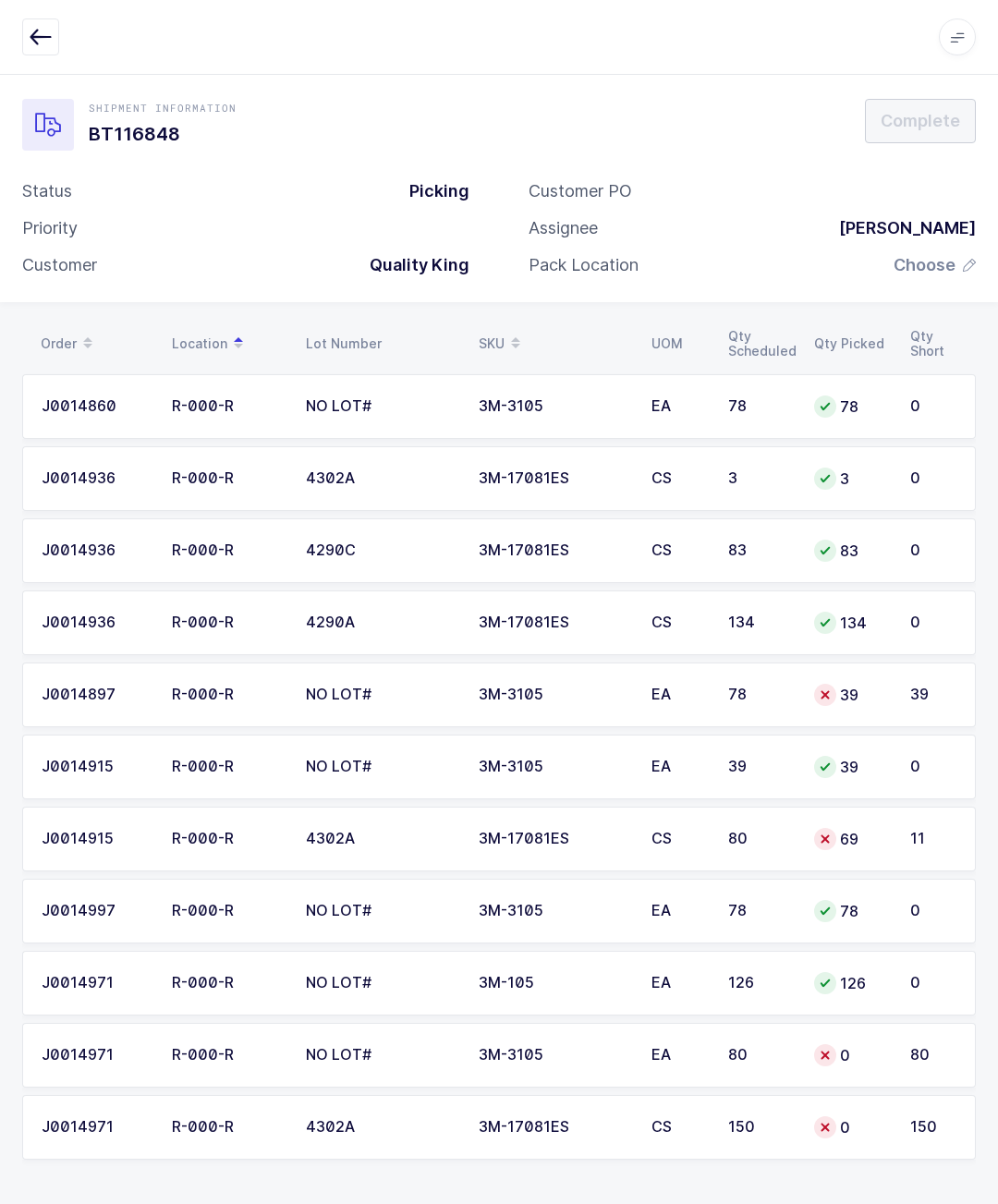
click at [633, 663] on td "3M-3105" at bounding box center [554, 695] width 173 height 65
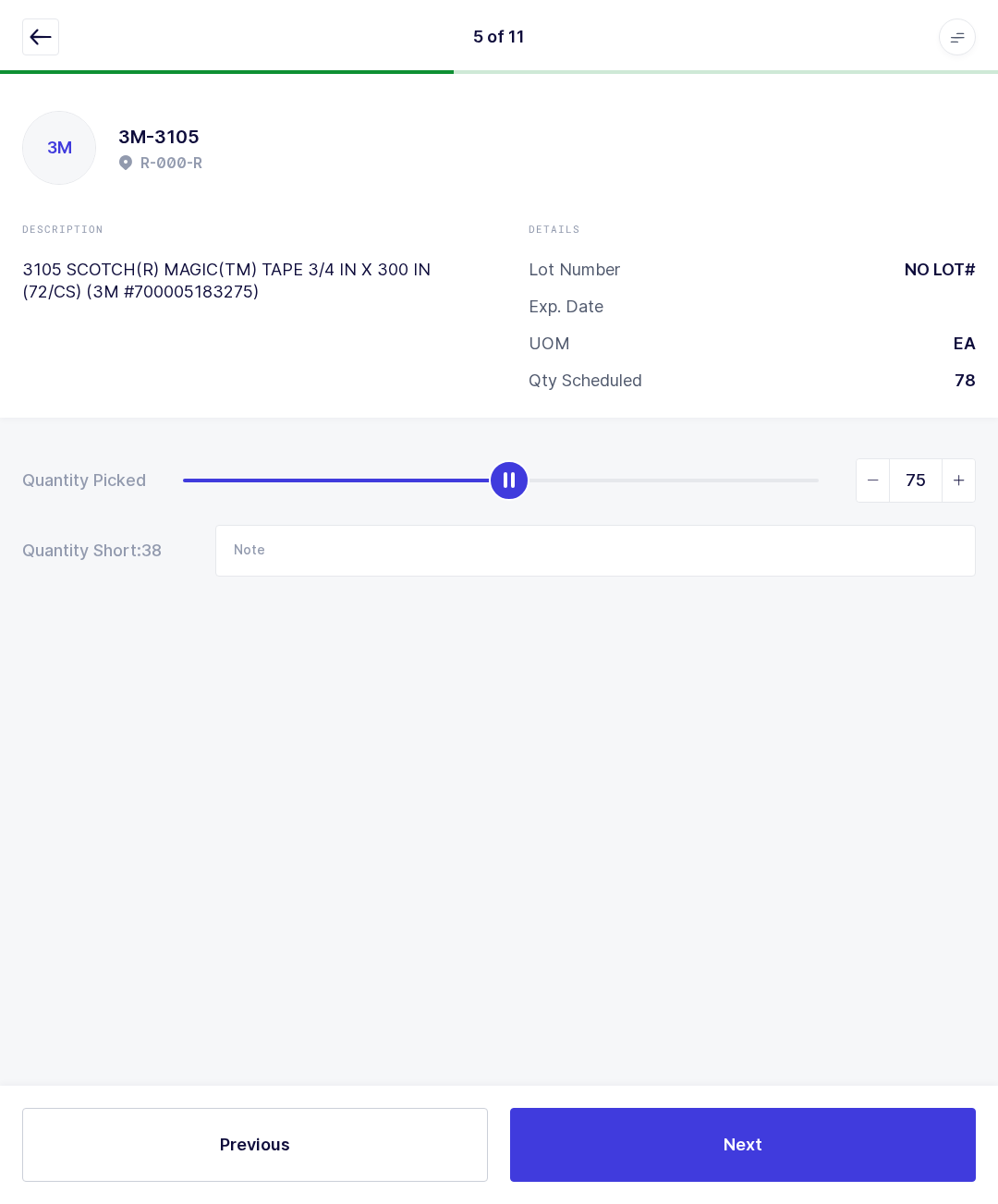
type input "78"
click at [63, 24] on div at bounding box center [499, 37] width 954 height 37
click at [18, 36] on div "5 of 11 Apps Core [GEOGRAPHIC_DATA] Admin Mission Control Purchasing [PERSON_NA…" at bounding box center [499, 36] width 998 height 74
click at [50, 35] on icon "button" at bounding box center [40, 36] width 23 height 23
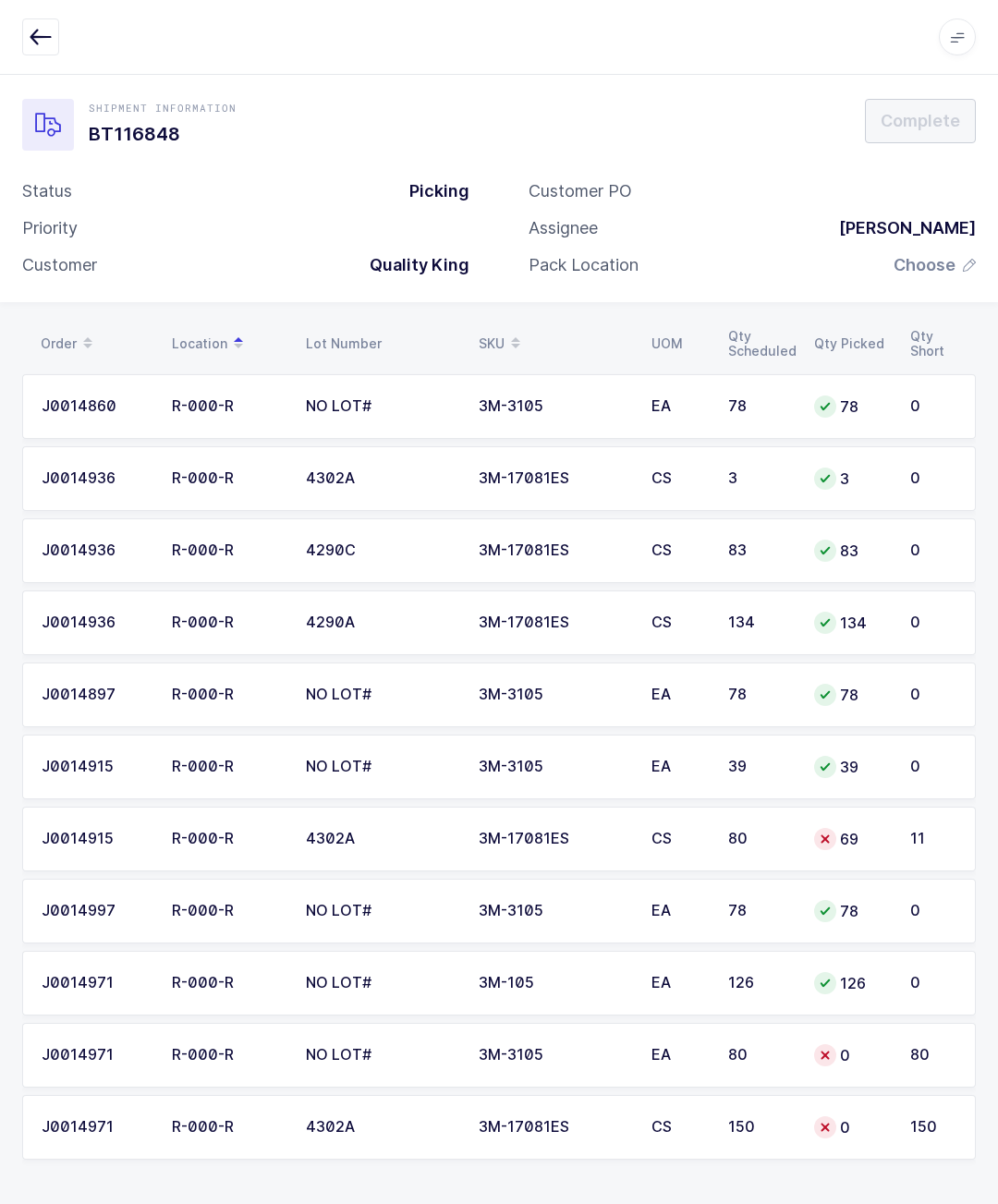
scroll to position [82, 0]
click at [928, 1047] on div "80" at bounding box center [933, 1055] width 46 height 17
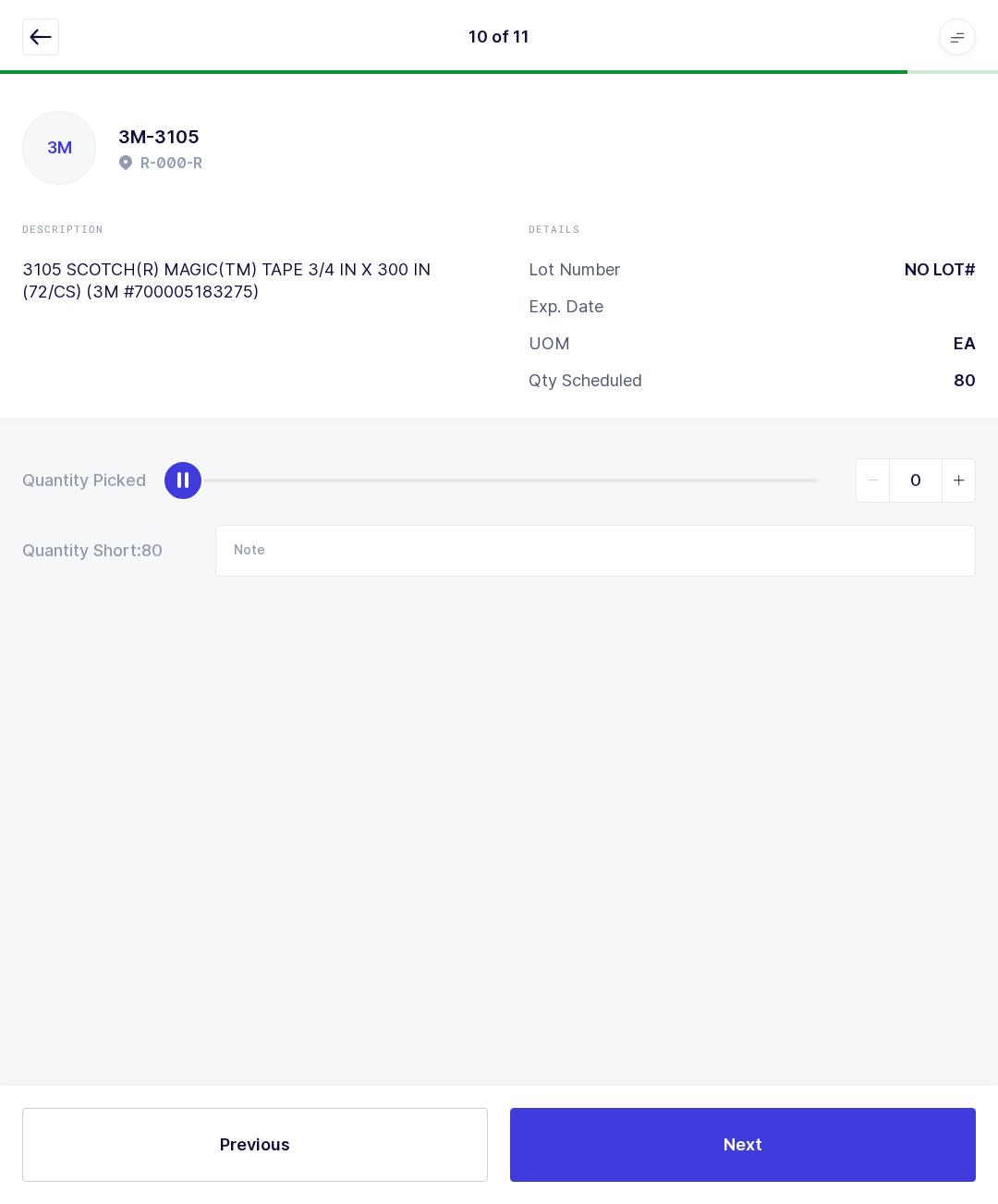
click at [962, 474] on icon "slider between 0 and 80" at bounding box center [959, 480] width 13 height 13
type input "1"
click at [41, 43] on icon "button" at bounding box center [40, 36] width 23 height 23
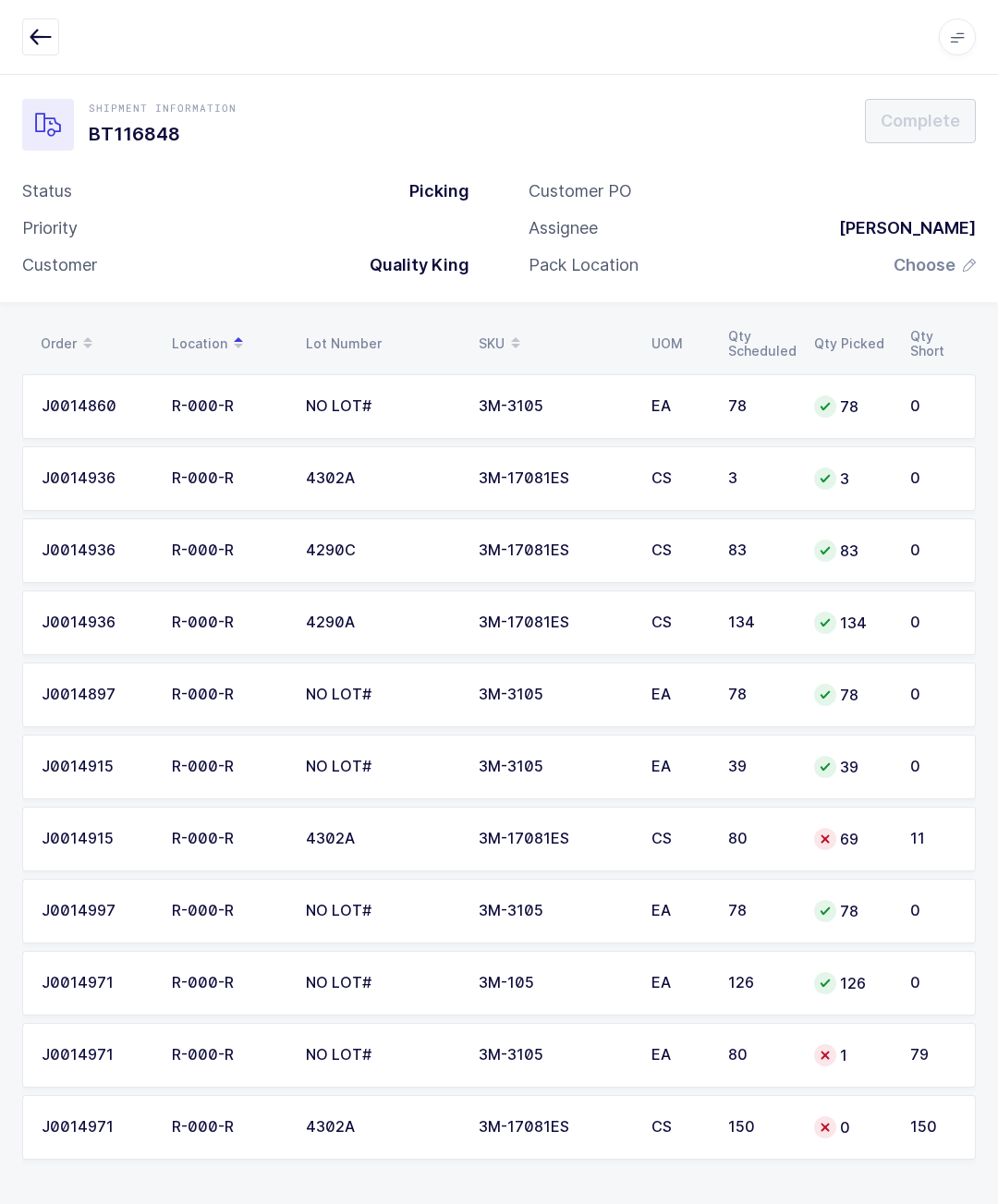
click at [934, 1119] on div "150" at bounding box center [933, 1126] width 46 height 17
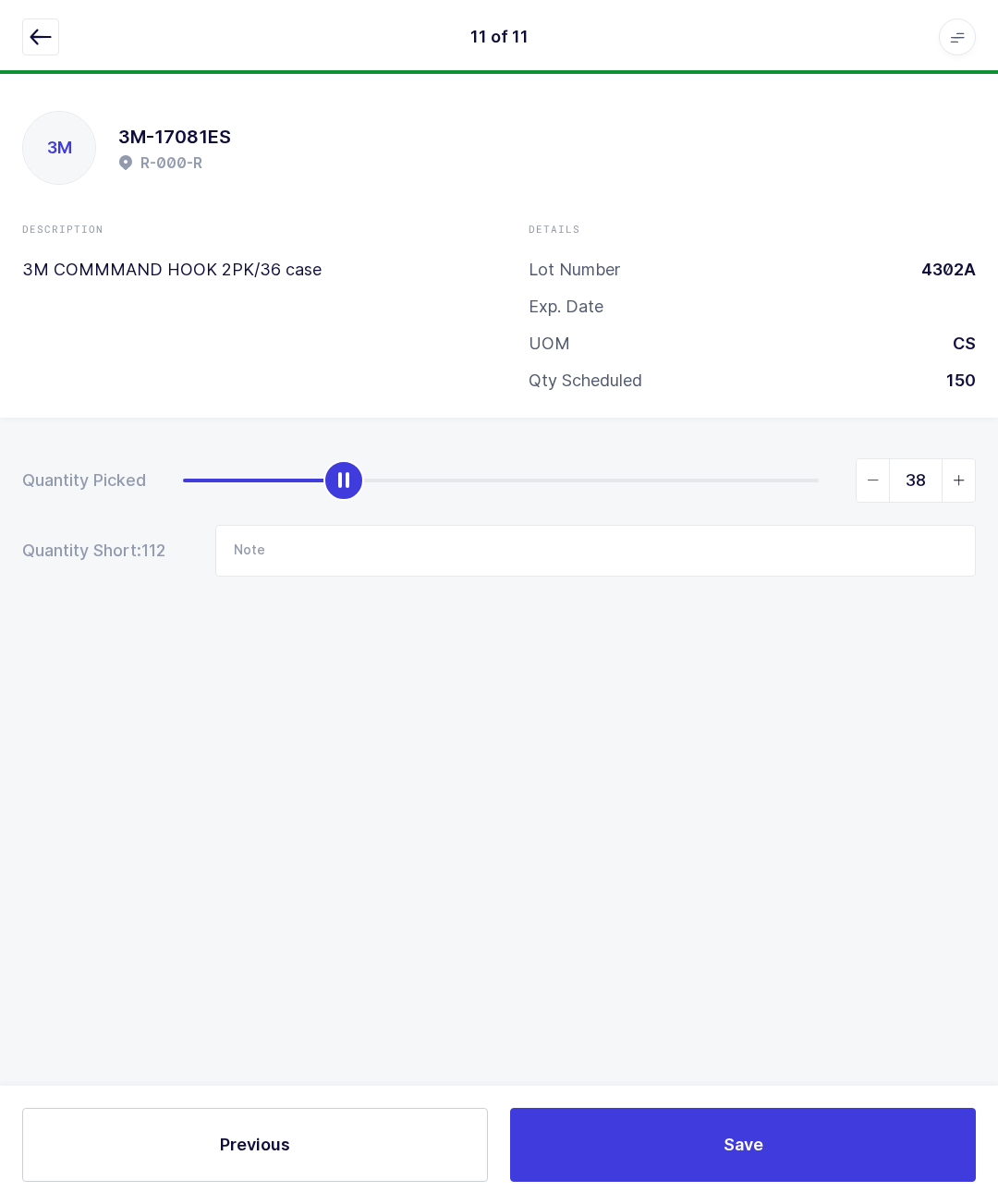
click at [958, 474] on icon "slider between 0 and 150" at bounding box center [959, 480] width 13 height 13
click at [973, 460] on span "slider between 0 and 150" at bounding box center [959, 480] width 33 height 42
type input "40"
click at [993, 417] on div "Quantity Picked 40 Quantity Short: 110 Note" at bounding box center [499, 581] width 998 height 329
click at [58, 34] on button "button" at bounding box center [41, 37] width 37 height 37
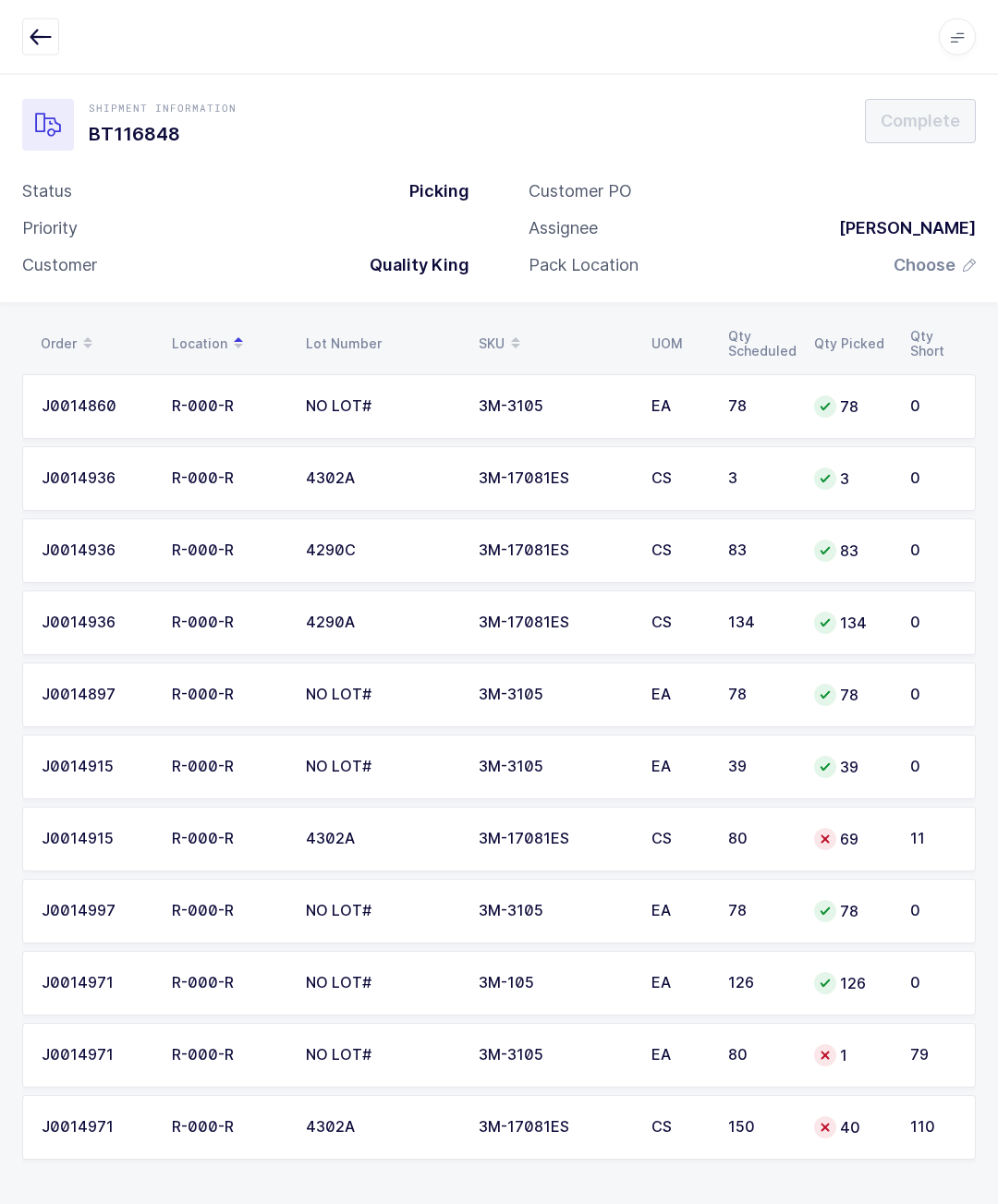
scroll to position [44, 0]
click at [836, 1095] on td "40" at bounding box center [852, 1127] width 96 height 65
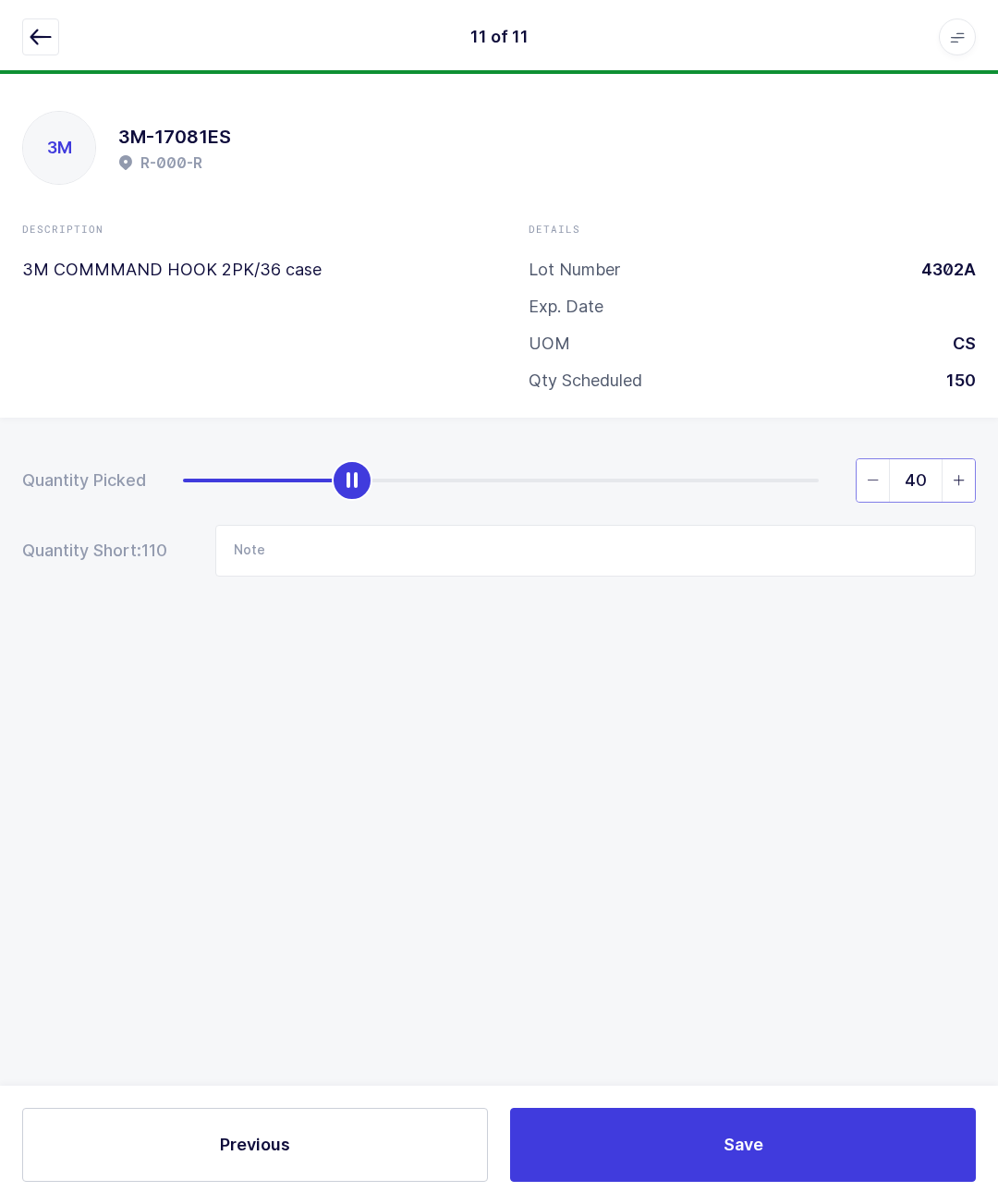
click at [891, 459] on input "40" at bounding box center [915, 480] width 120 height 44
click at [871, 460] on span "slider between 0 and 150" at bounding box center [873, 480] width 33 height 42
click at [875, 474] on icon "slider between 0 and 150" at bounding box center [873, 480] width 13 height 13
click at [873, 460] on span "slider between 0 and 150" at bounding box center [873, 480] width 33 height 42
click at [973, 460] on span "slider between 0 and 150" at bounding box center [959, 480] width 33 height 42
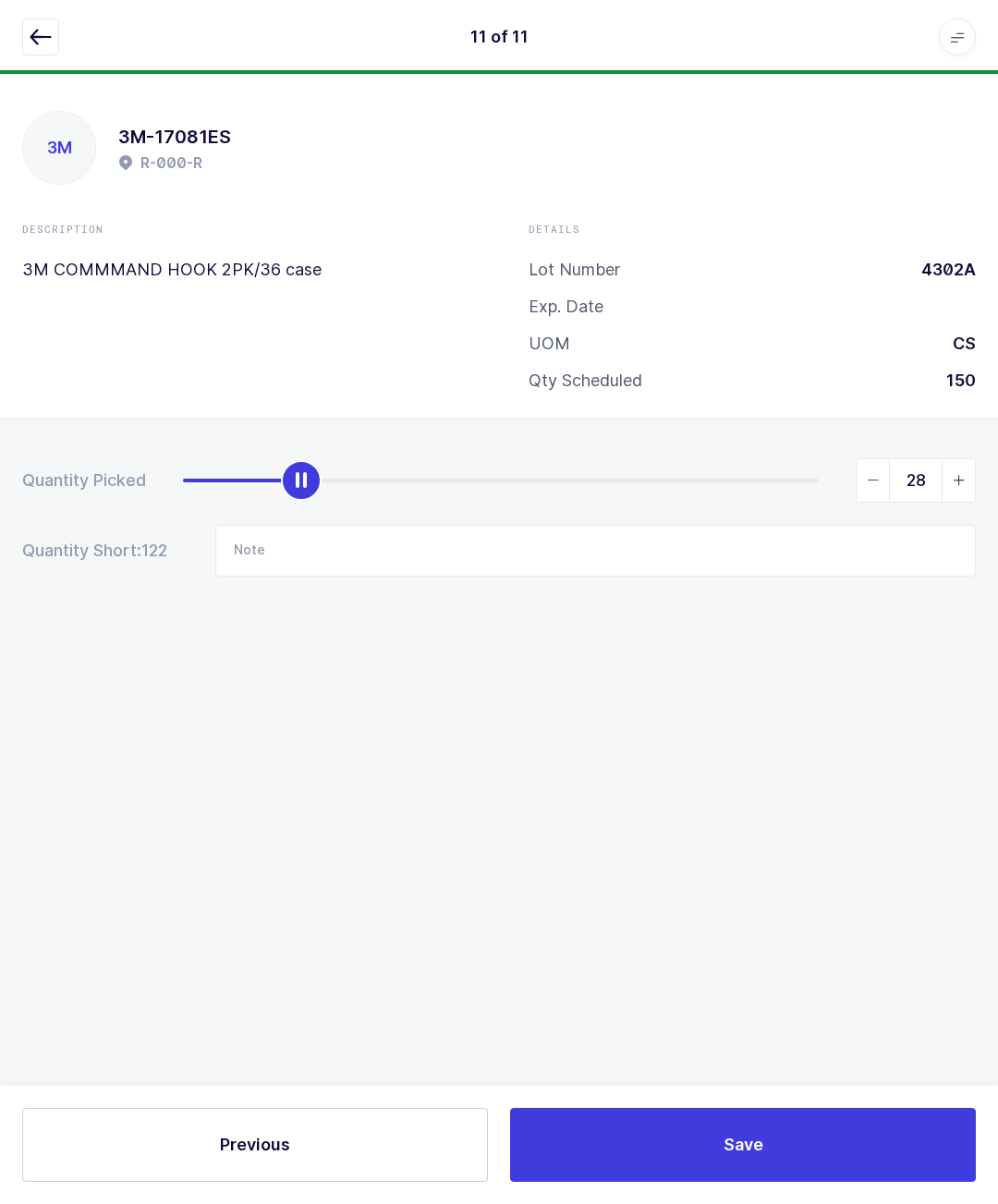
type input "29"
click at [43, 33] on icon "button" at bounding box center [40, 36] width 23 height 23
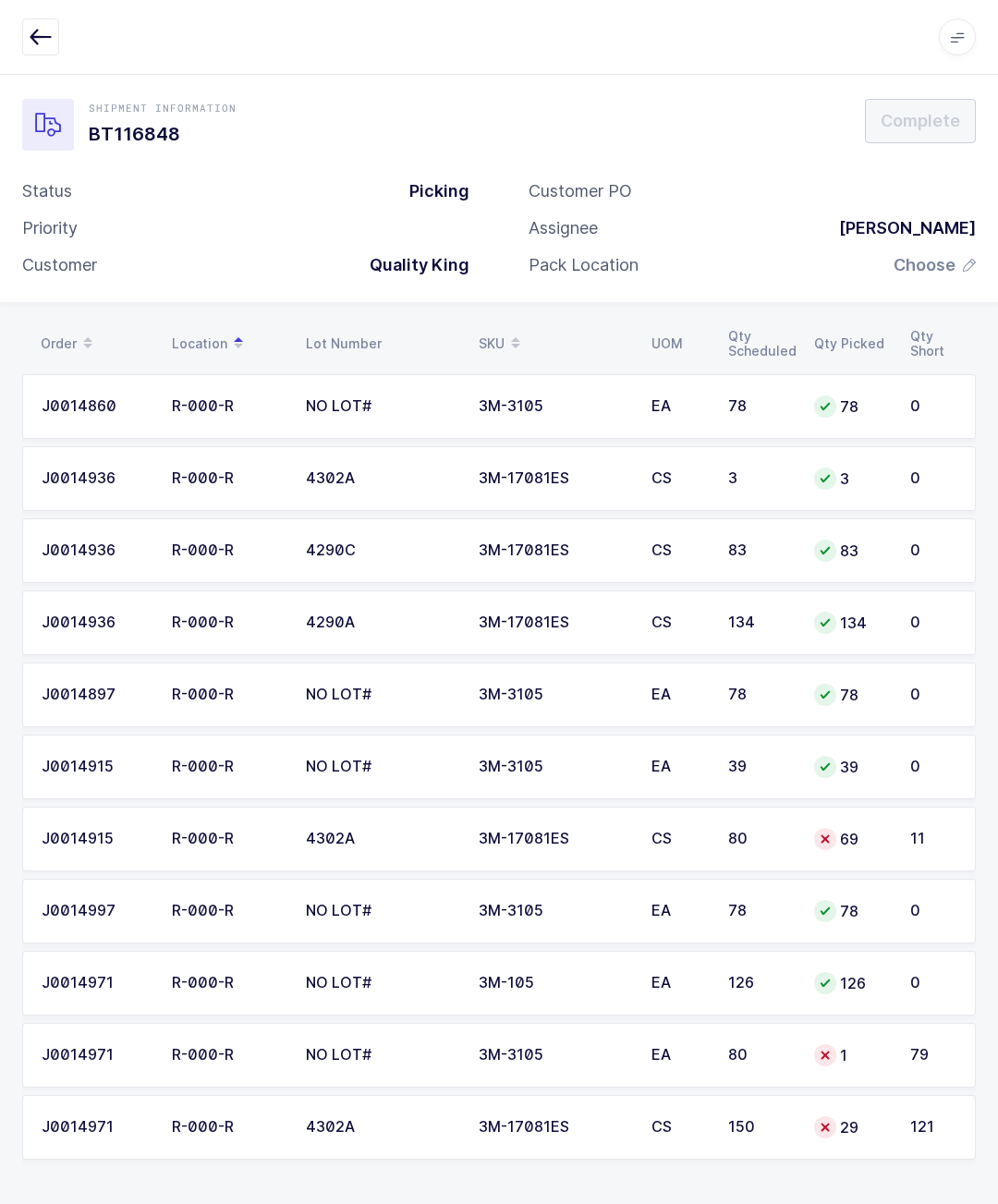
click at [899, 806] on td "69" at bounding box center [852, 839] width 96 height 65
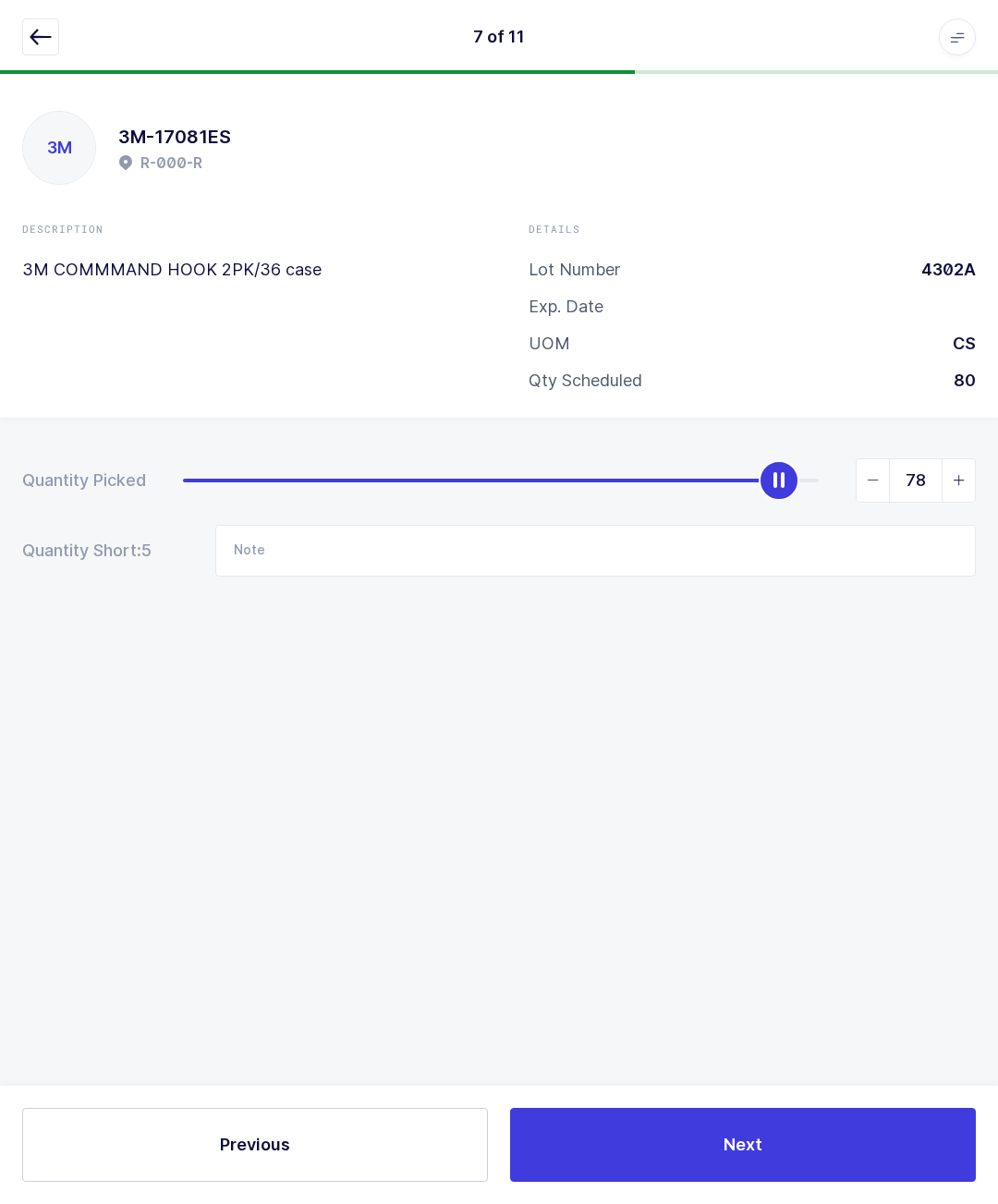
type input "80"
click at [31, 24] on button "button" at bounding box center [41, 37] width 37 height 37
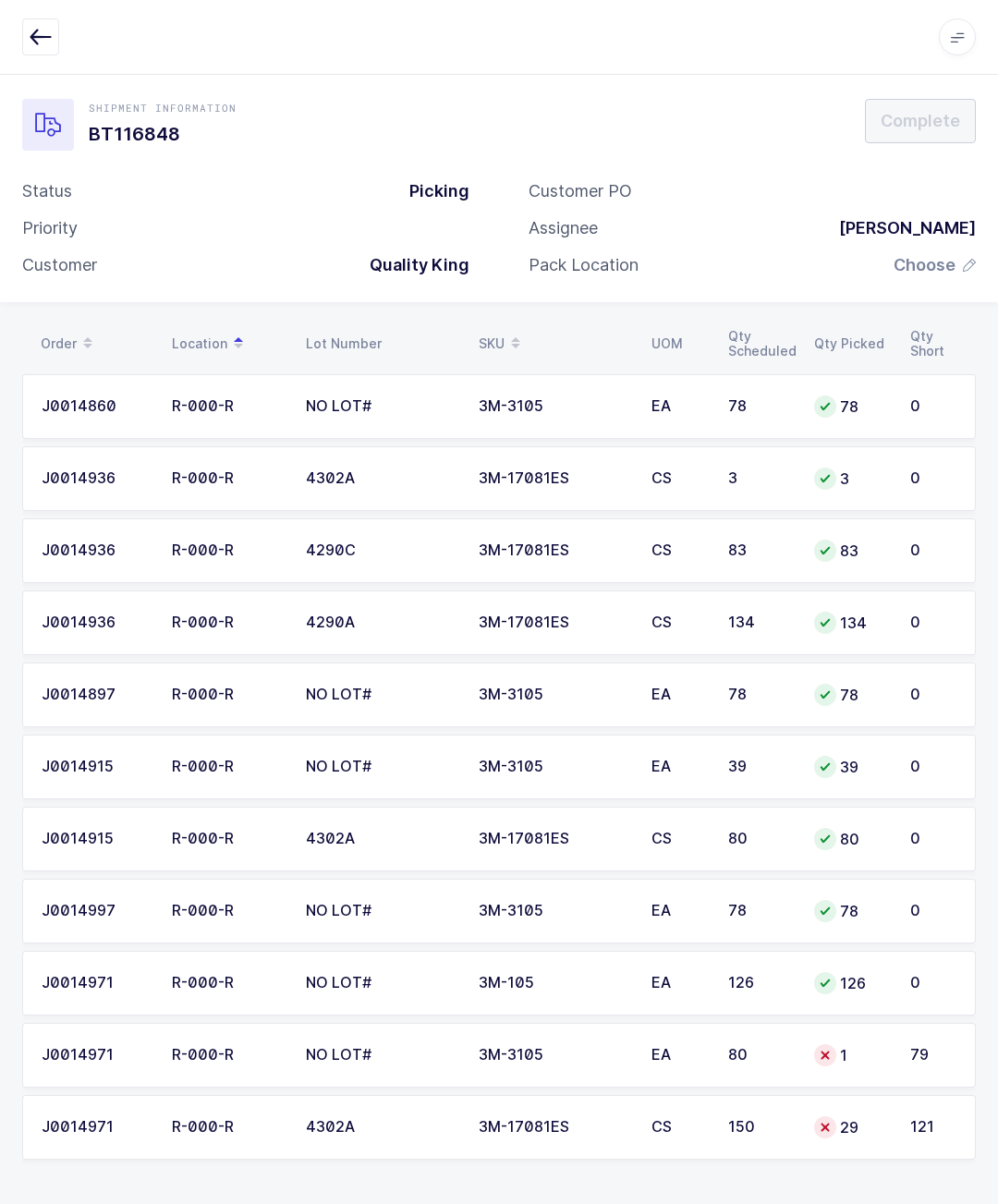
click at [894, 1095] on td "29" at bounding box center [852, 1127] width 96 height 65
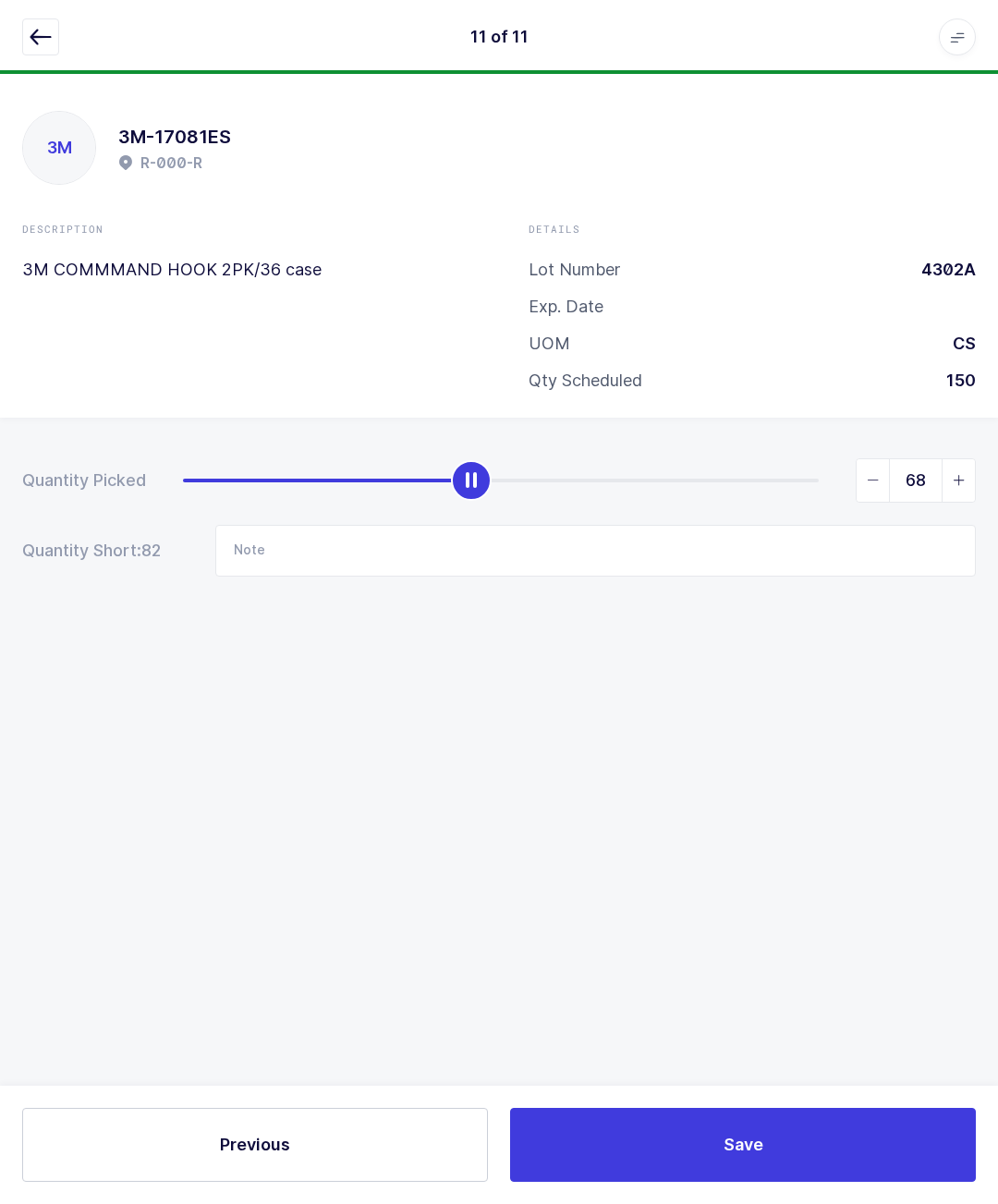
type input "69"
click at [65, 23] on div at bounding box center [499, 37] width 954 height 37
click at [43, 39] on icon "button" at bounding box center [40, 36] width 23 height 23
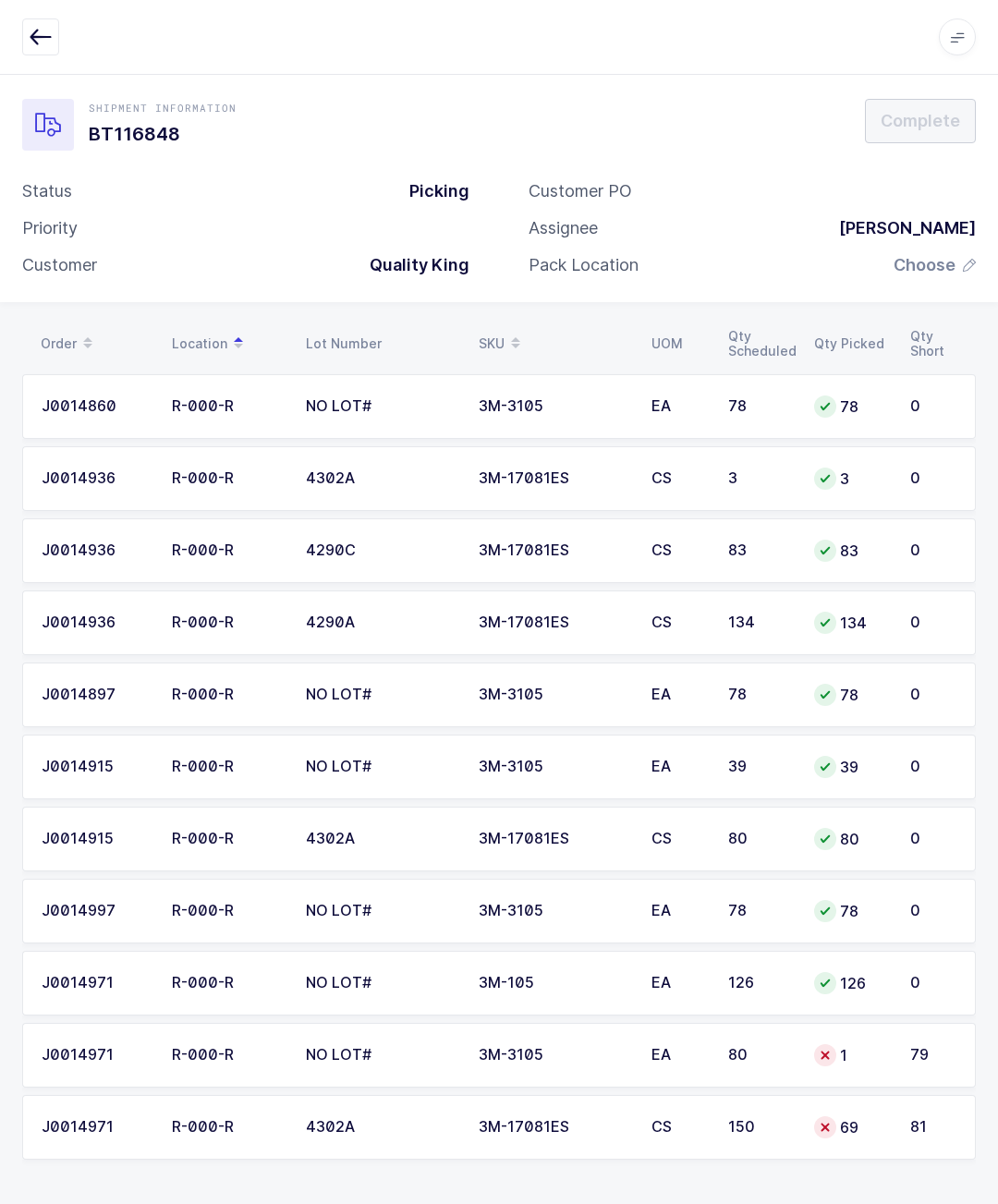
scroll to position [82, 0]
click at [821, 1048] on icon at bounding box center [825, 1055] width 15 height 15
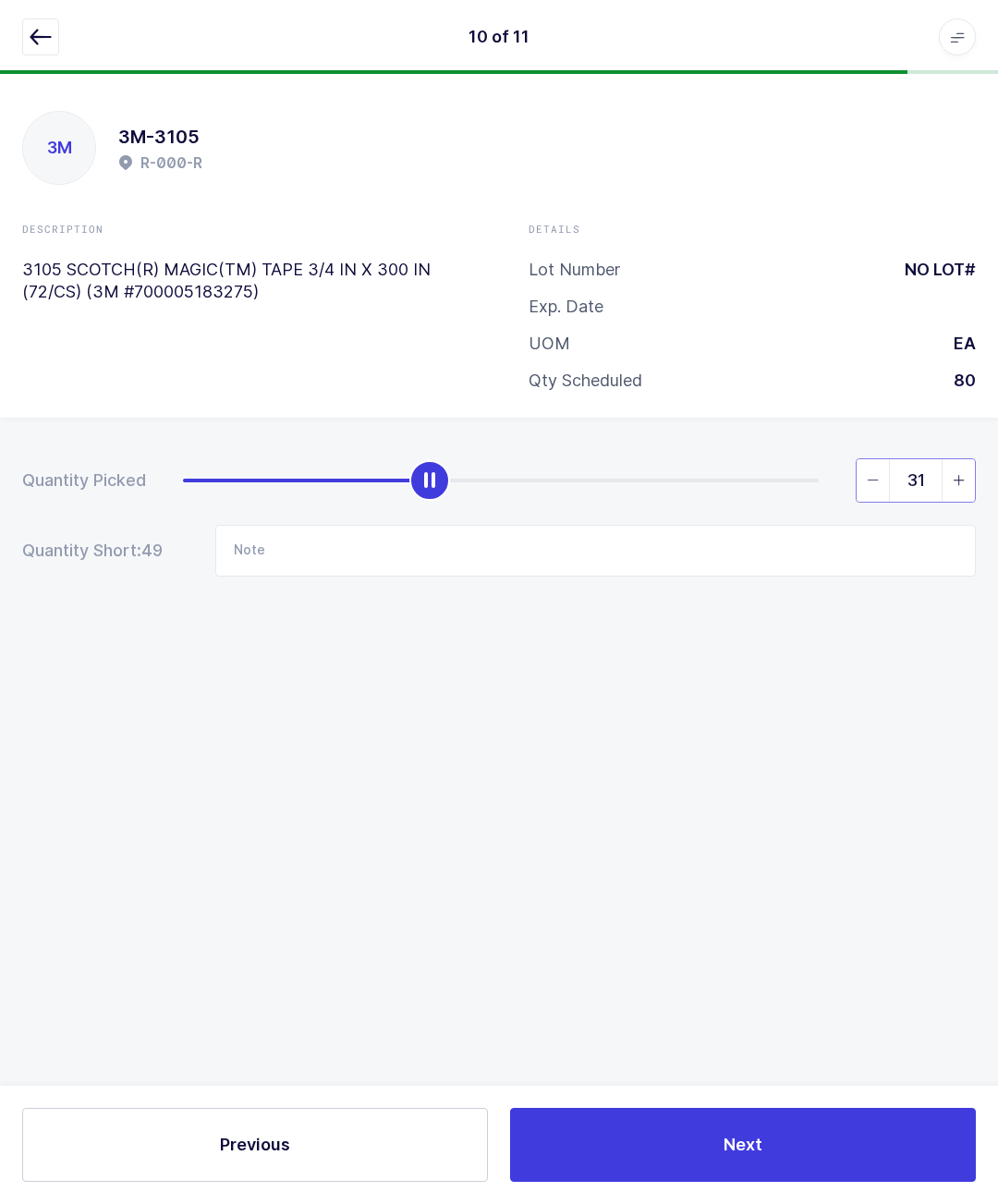
click at [898, 459] on input "31" at bounding box center [915, 480] width 120 height 44
click at [873, 474] on icon "slider between 0 and 80" at bounding box center [873, 480] width 13 height 13
type input "30"
click at [49, 32] on icon "button" at bounding box center [40, 36] width 23 height 23
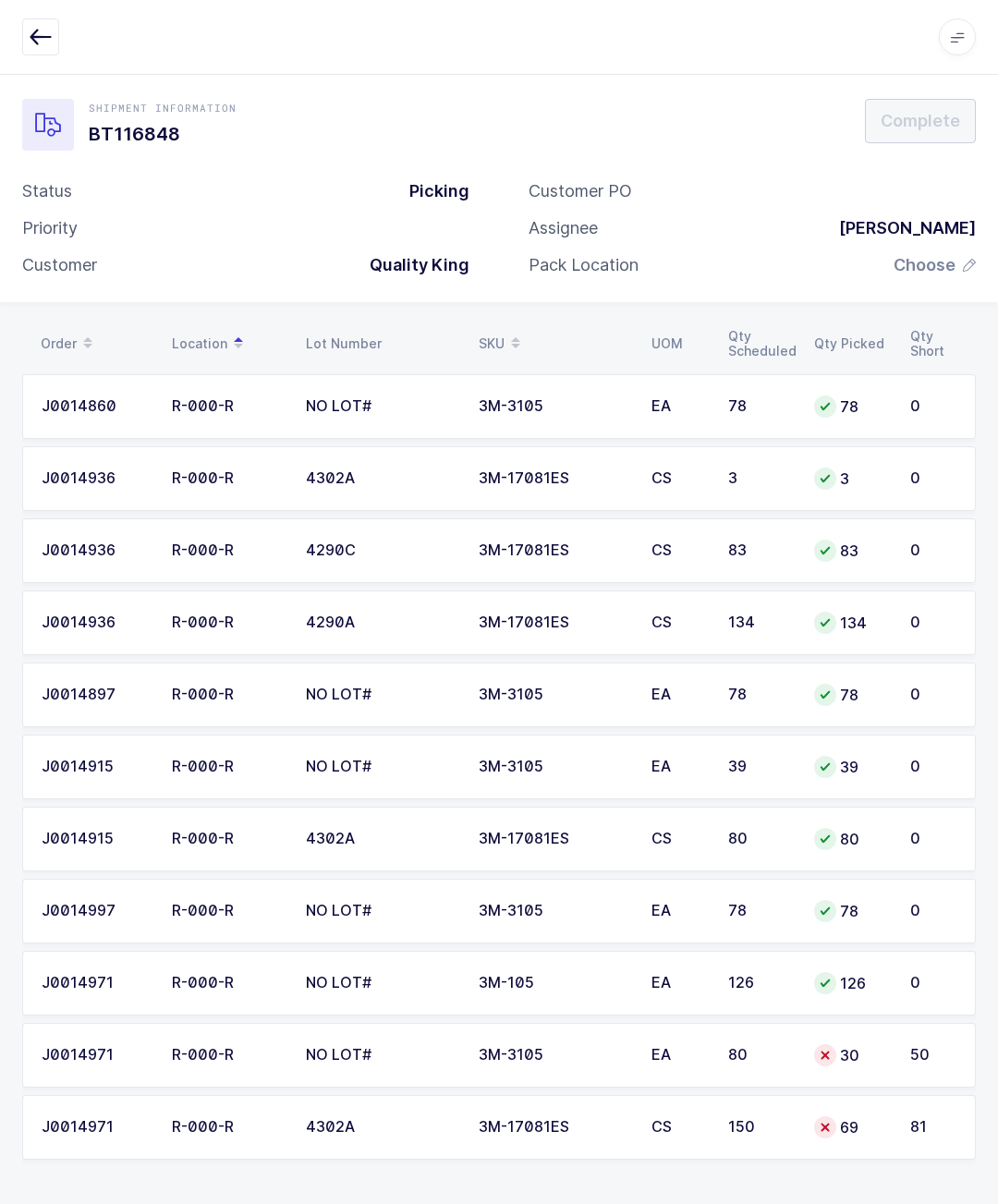
click at [908, 1023] on td "50" at bounding box center [938, 1056] width 77 height 65
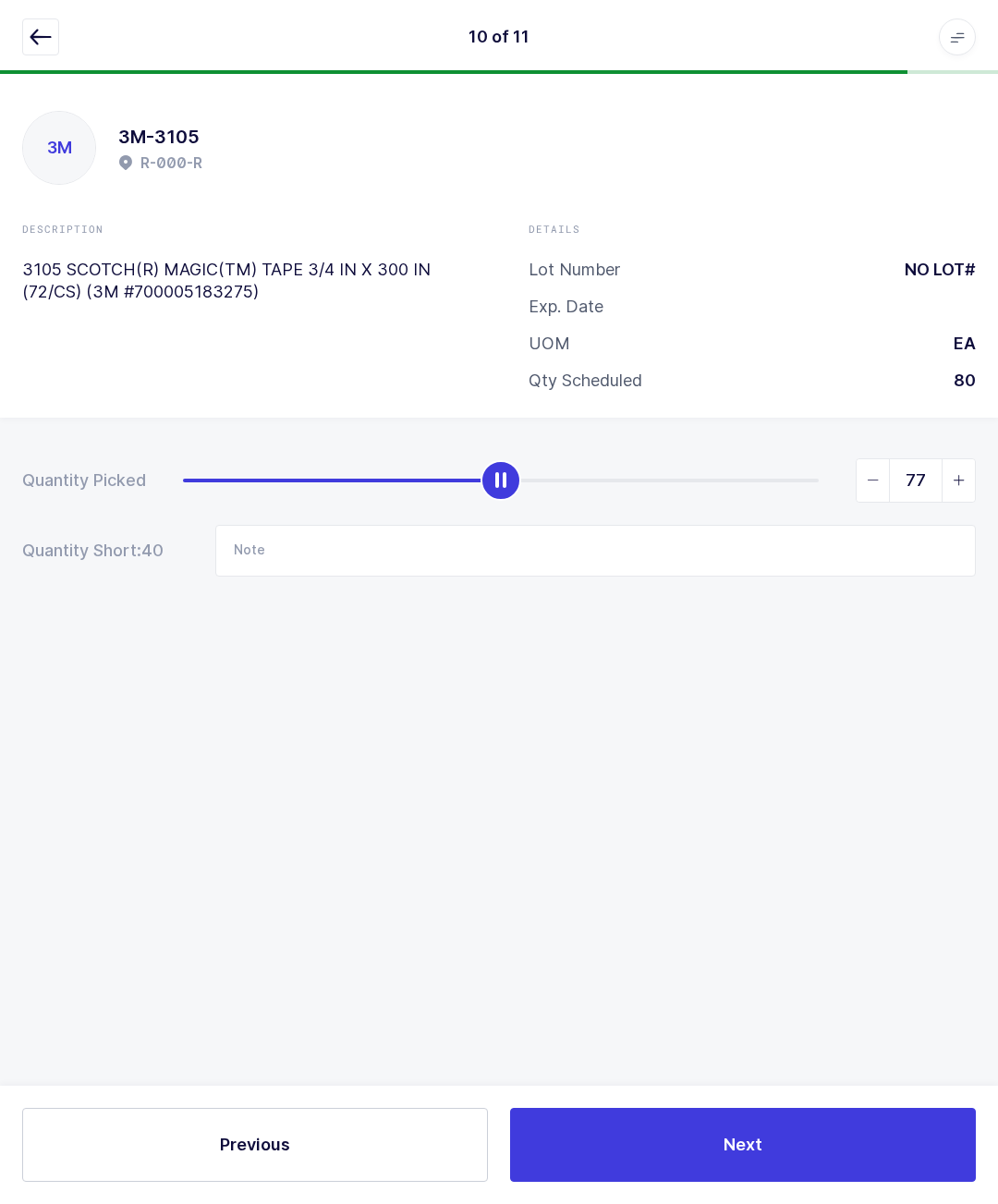
type input "80"
click at [57, 31] on button "button" at bounding box center [41, 37] width 37 height 37
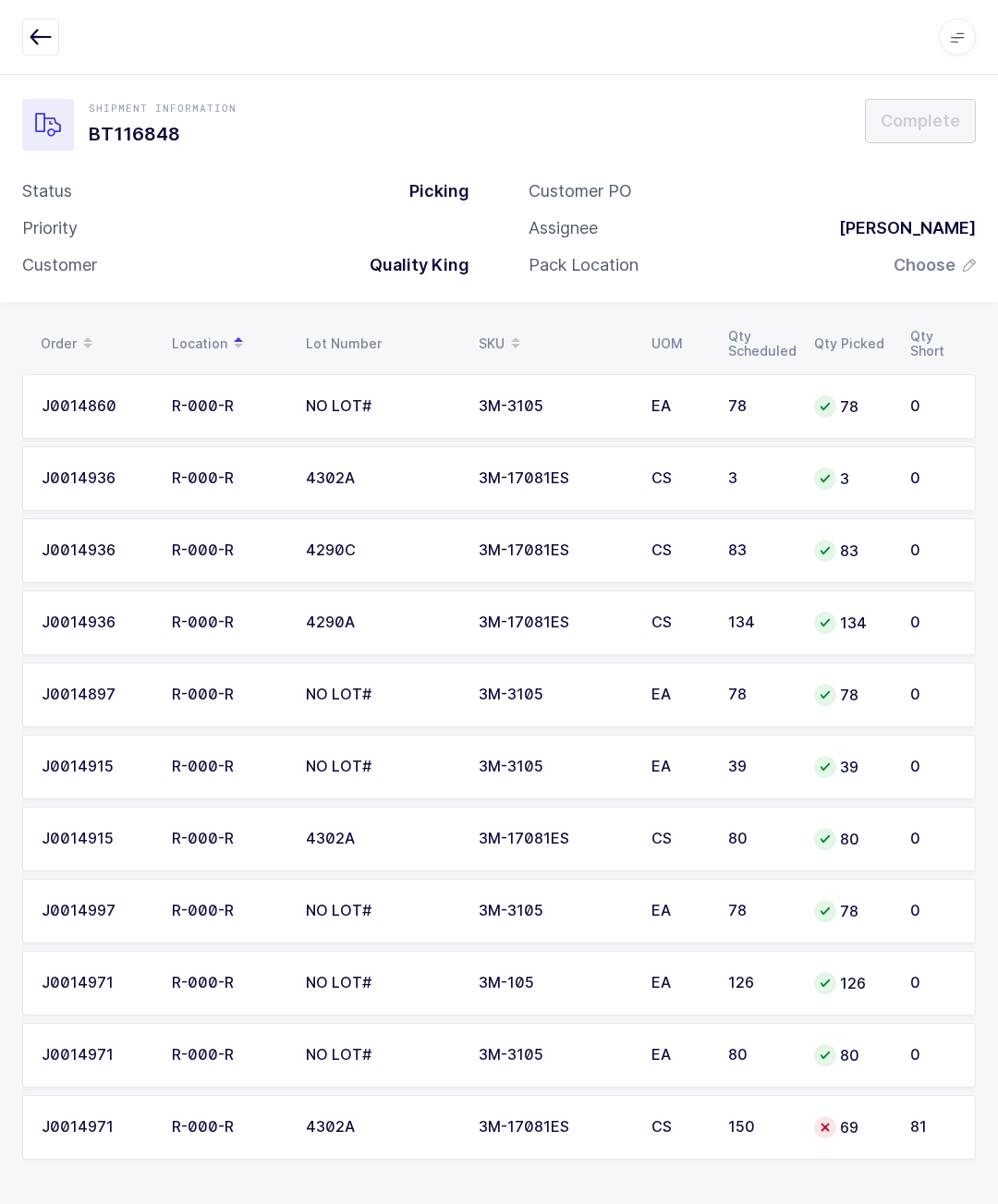
click at [844, 1095] on td "69" at bounding box center [852, 1127] width 96 height 65
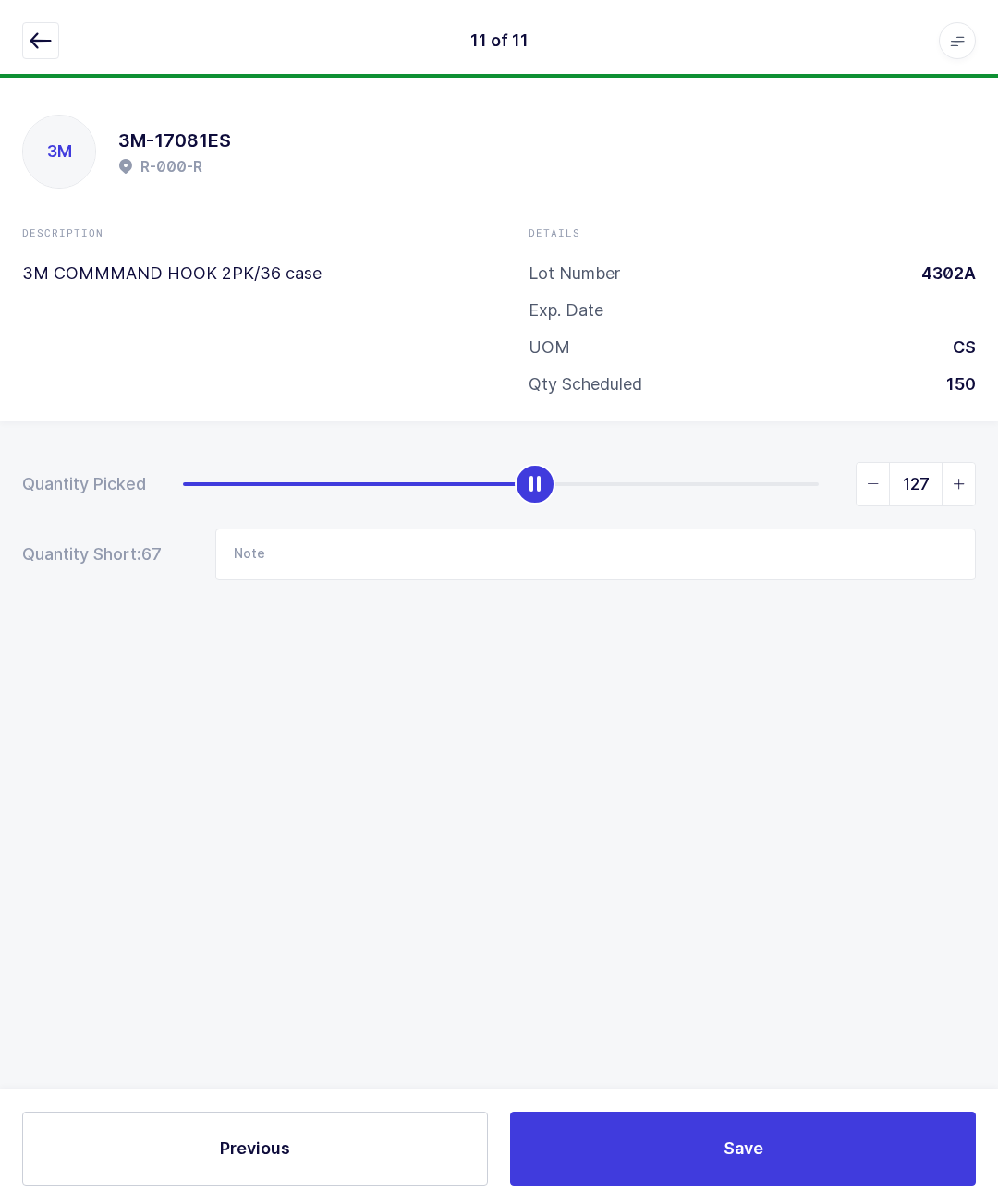
type input "150"
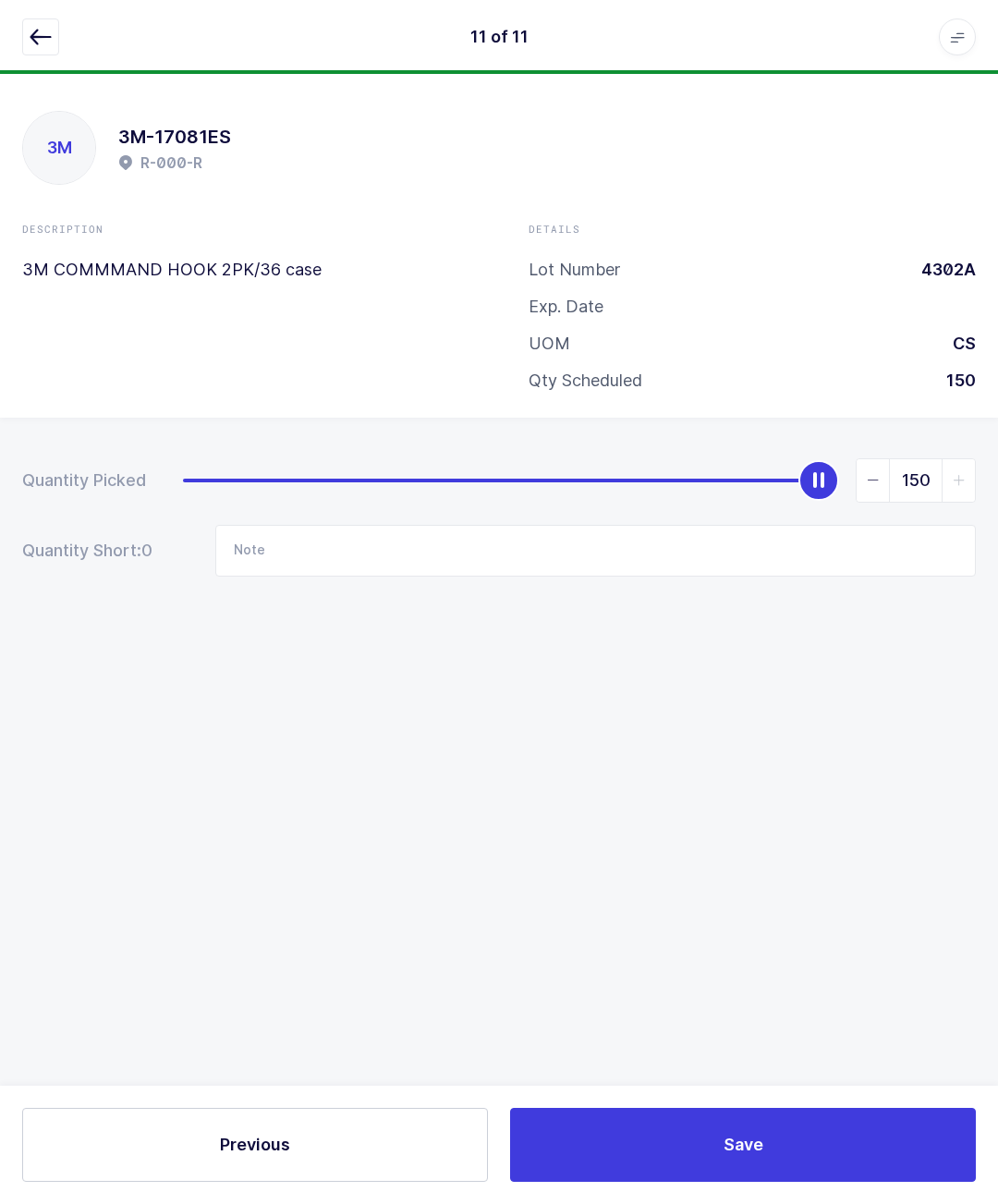
click at [49, 55] on button "button" at bounding box center [41, 37] width 37 height 37
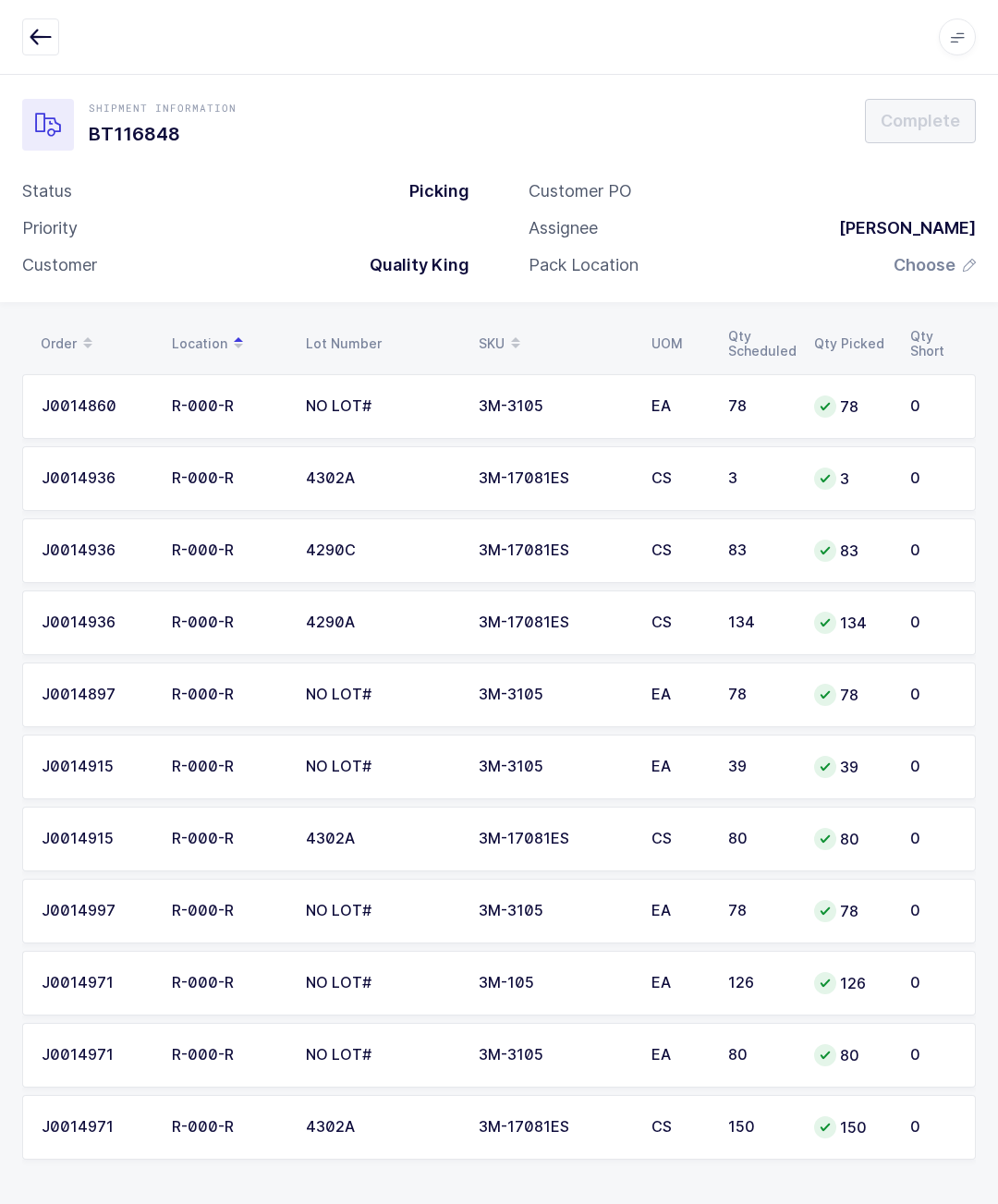
click at [43, 28] on icon "button" at bounding box center [40, 36] width 23 height 23
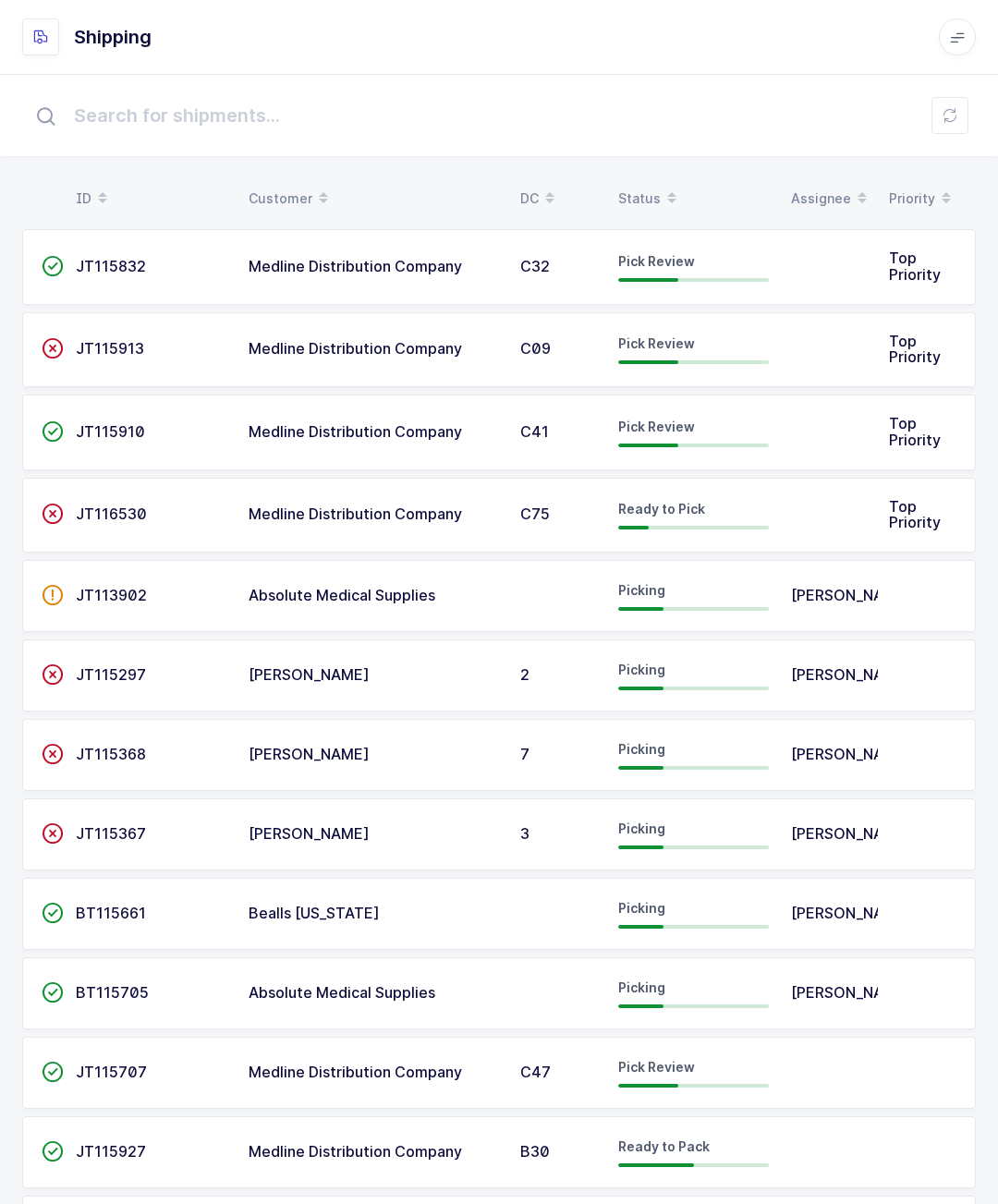
scroll to position [16, 0]
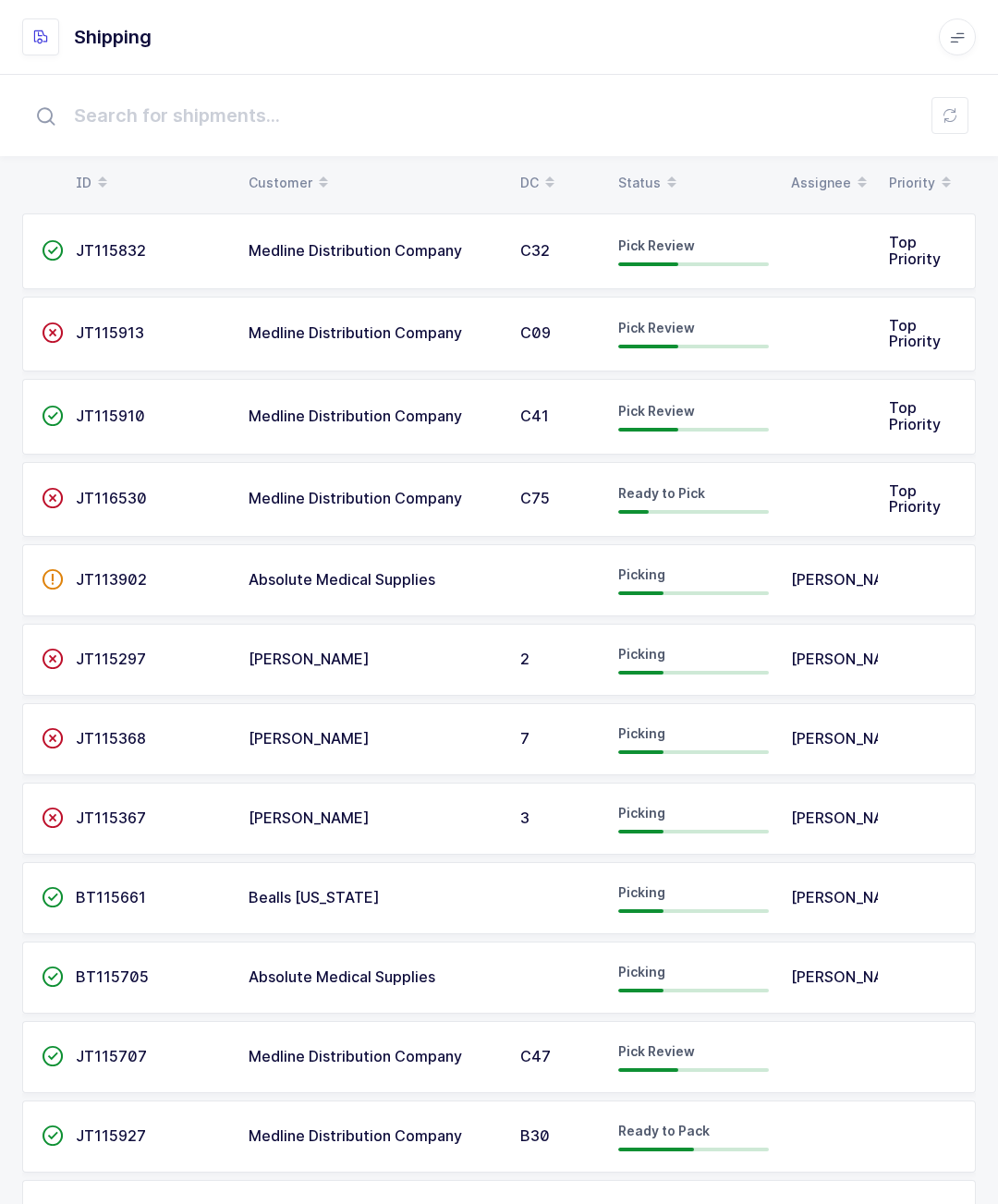
click at [837, 491] on td at bounding box center [829, 499] width 98 height 76
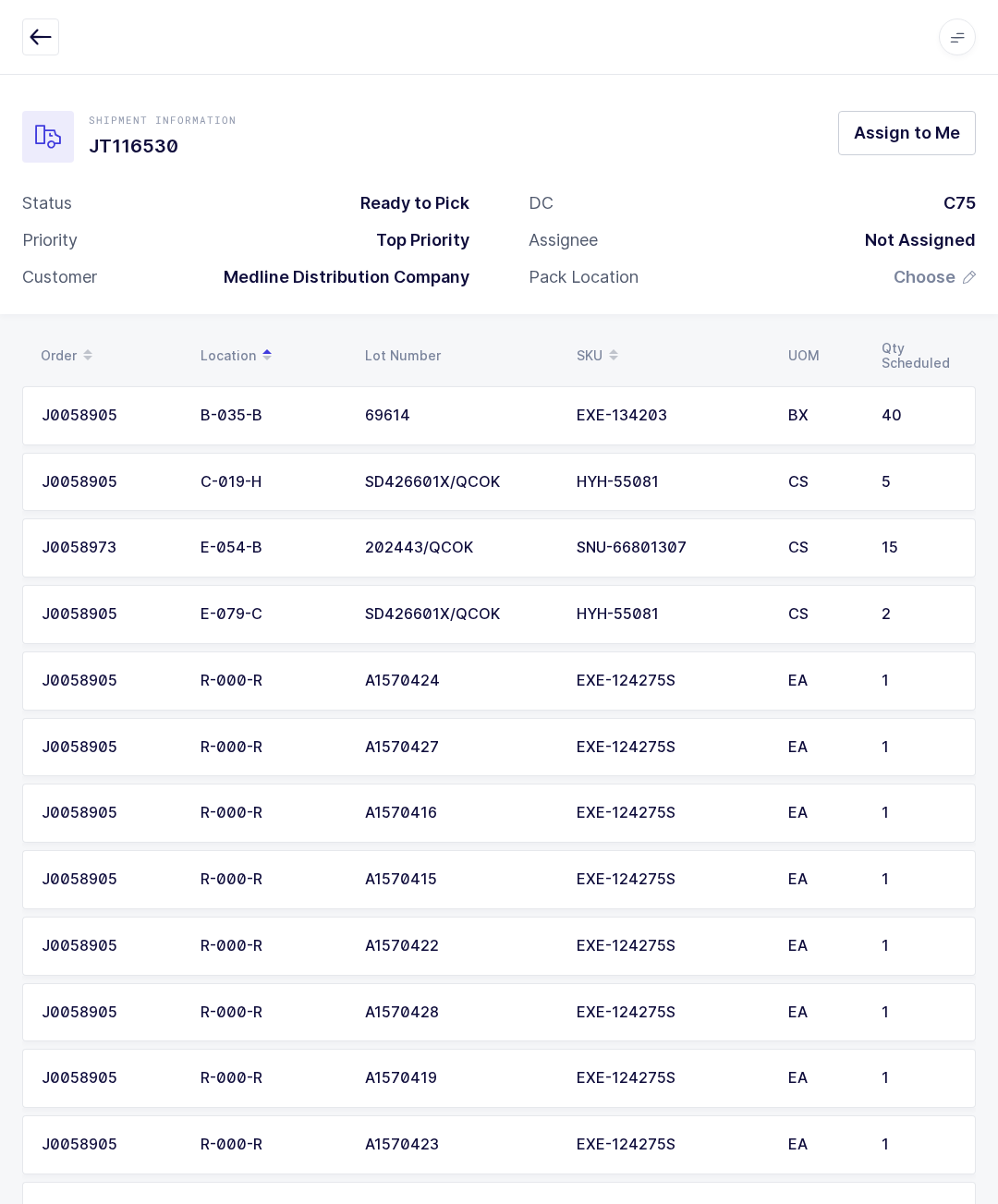
click at [58, 28] on button "button" at bounding box center [41, 37] width 37 height 37
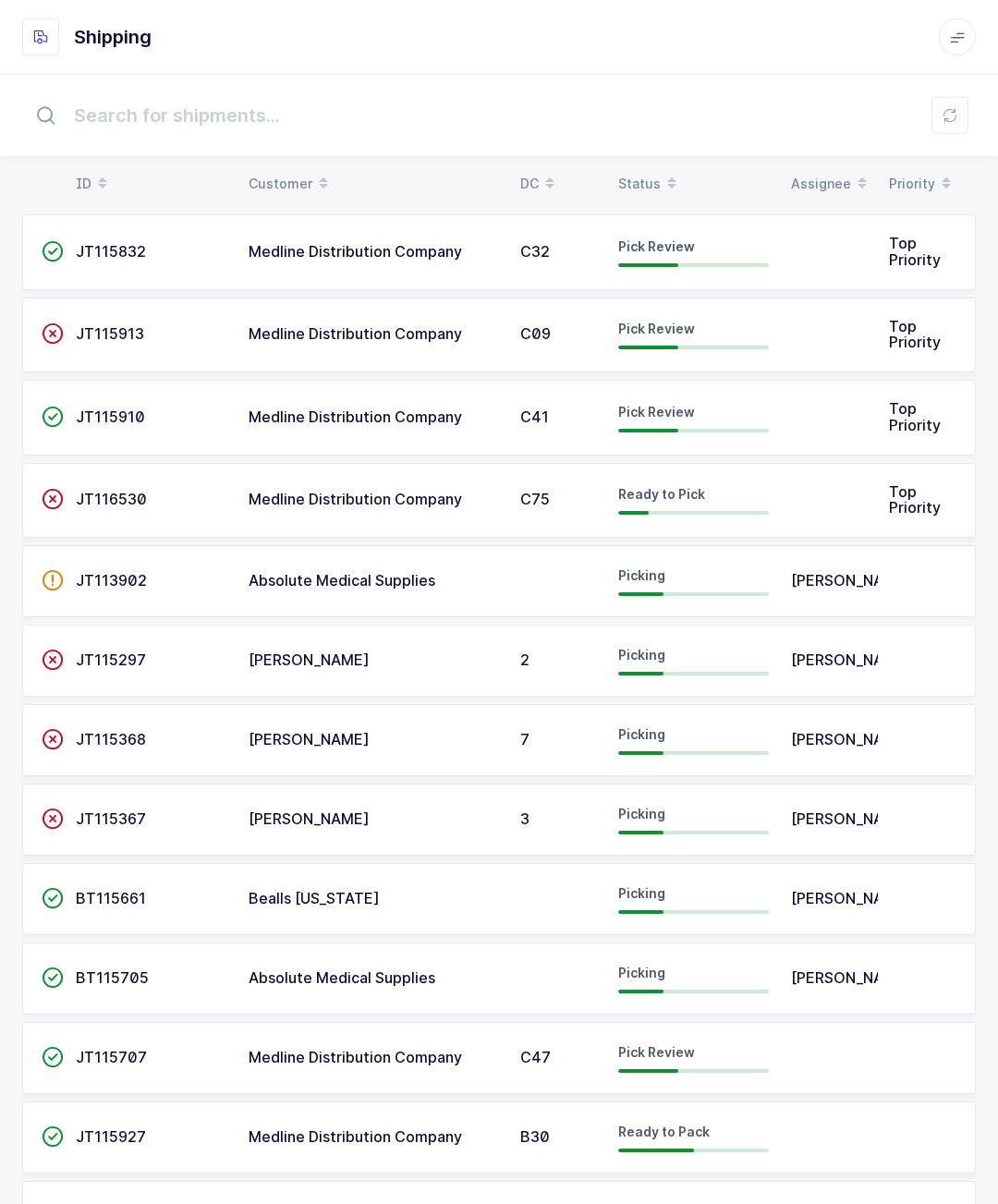
scroll to position [11, 0]
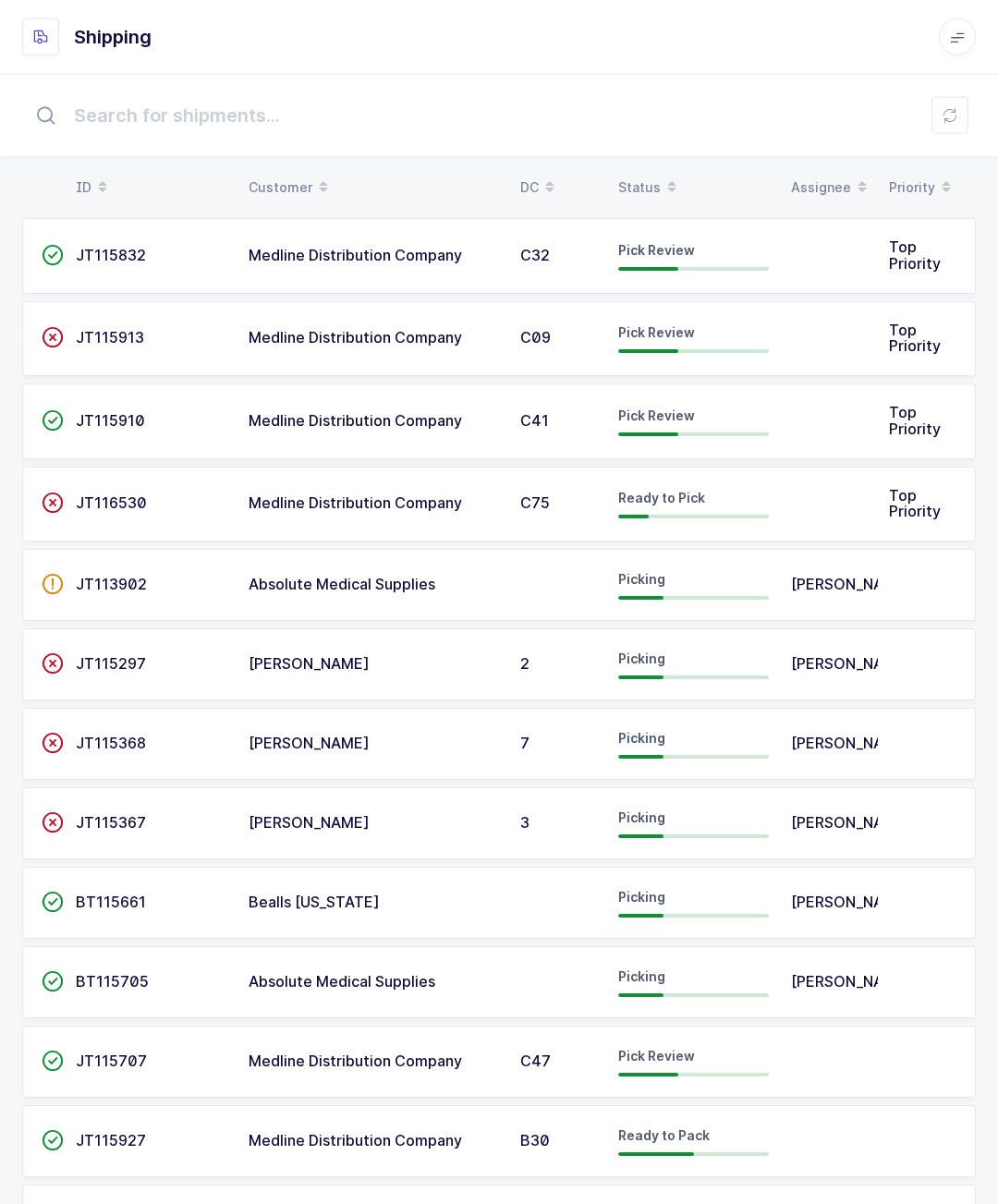
click at [891, 349] on span "Top Priority" at bounding box center [915, 338] width 52 height 35
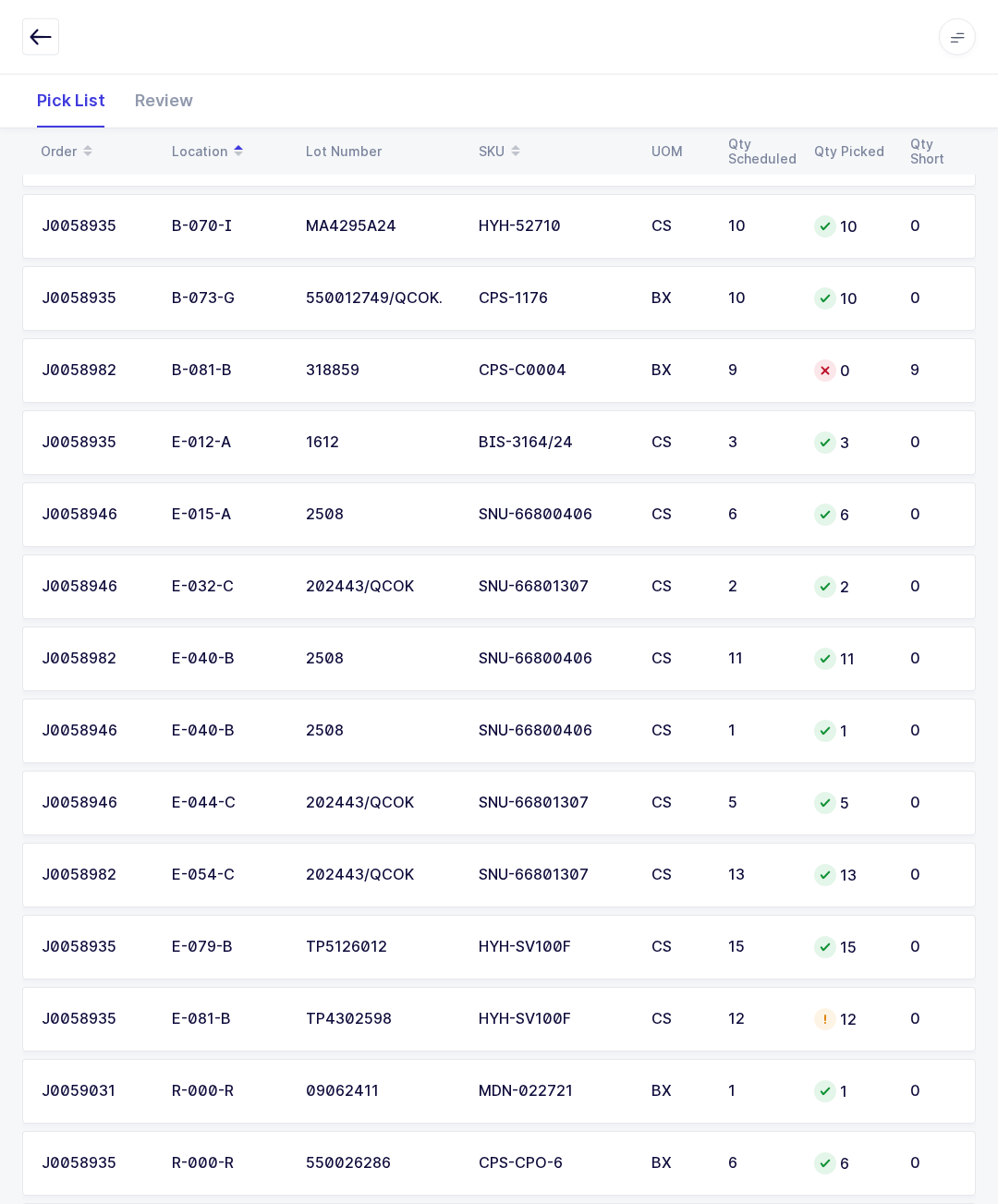
scroll to position [930, 0]
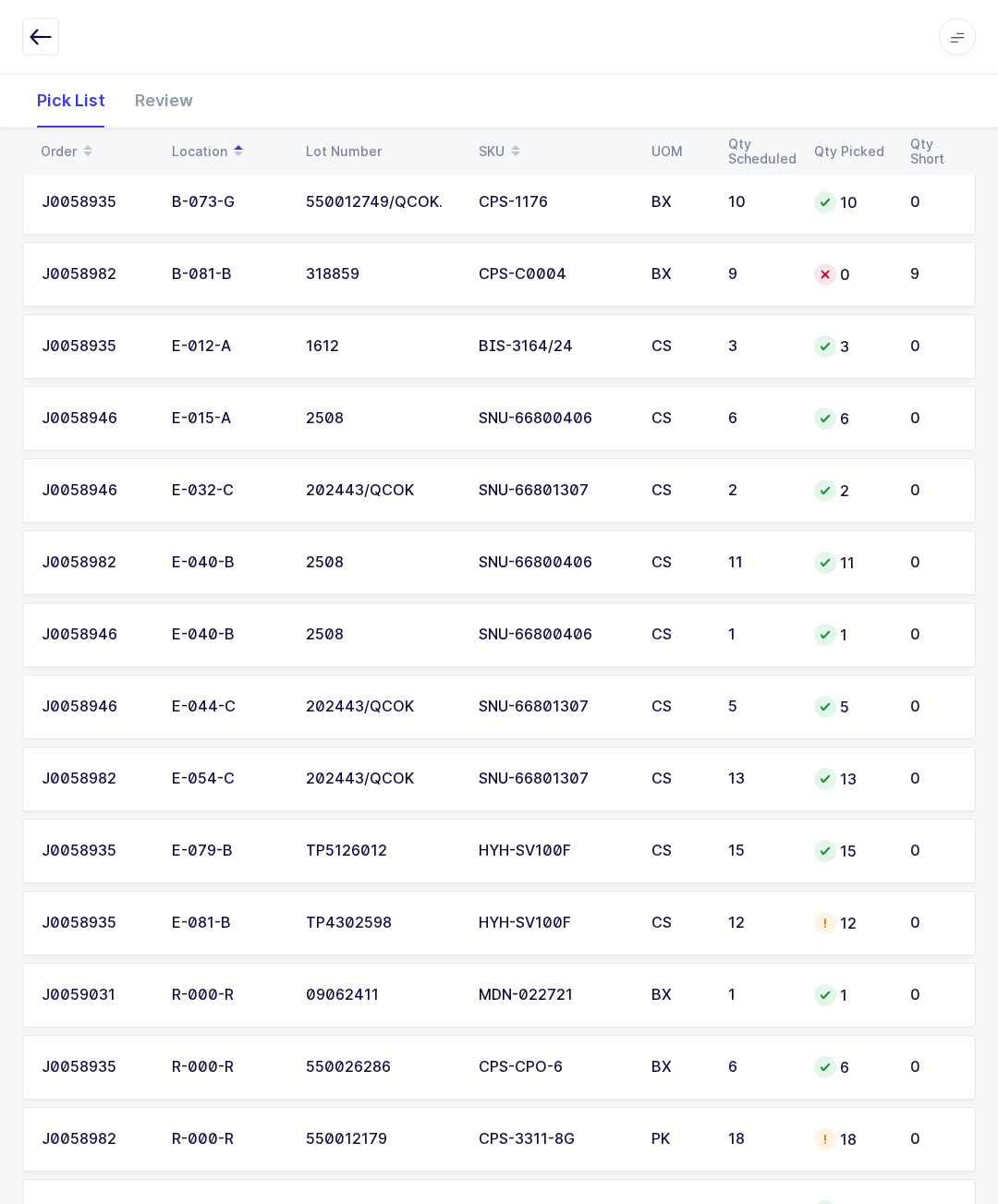
click at [39, 38] on icon "button" at bounding box center [40, 36] width 23 height 23
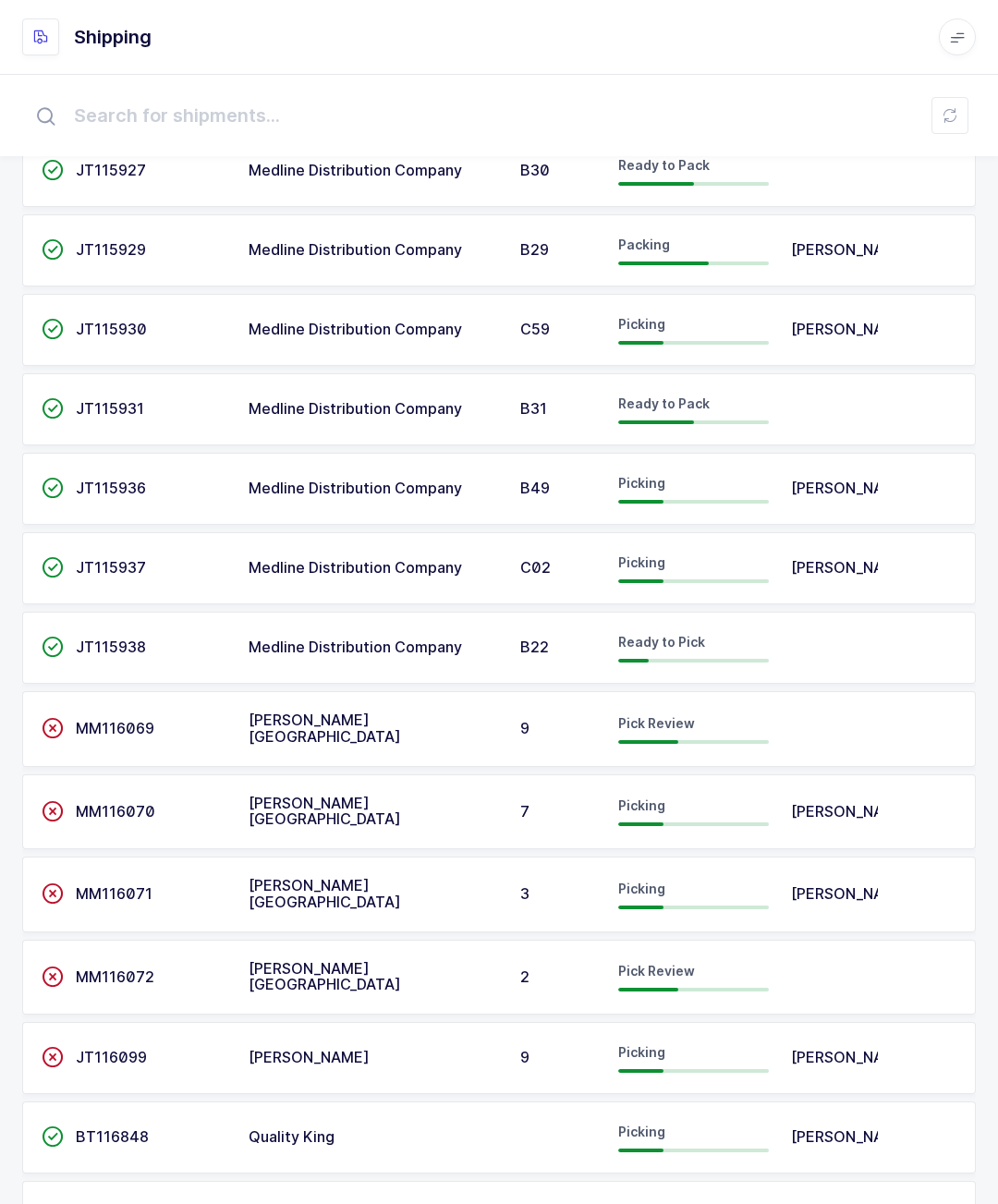
scroll to position [989, 0]
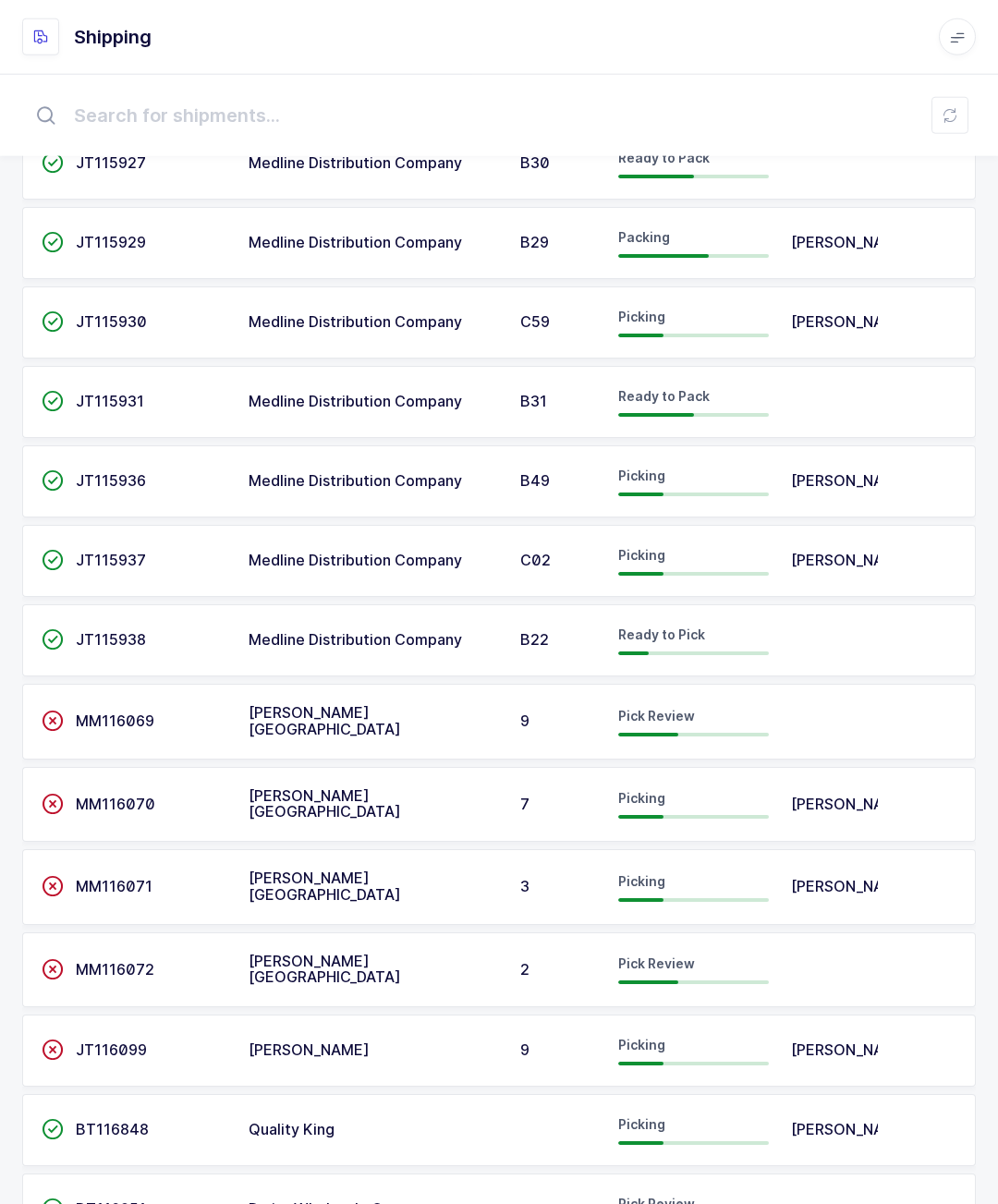
click at [771, 1203] on td "Pick Review" at bounding box center [693, 1209] width 173 height 72
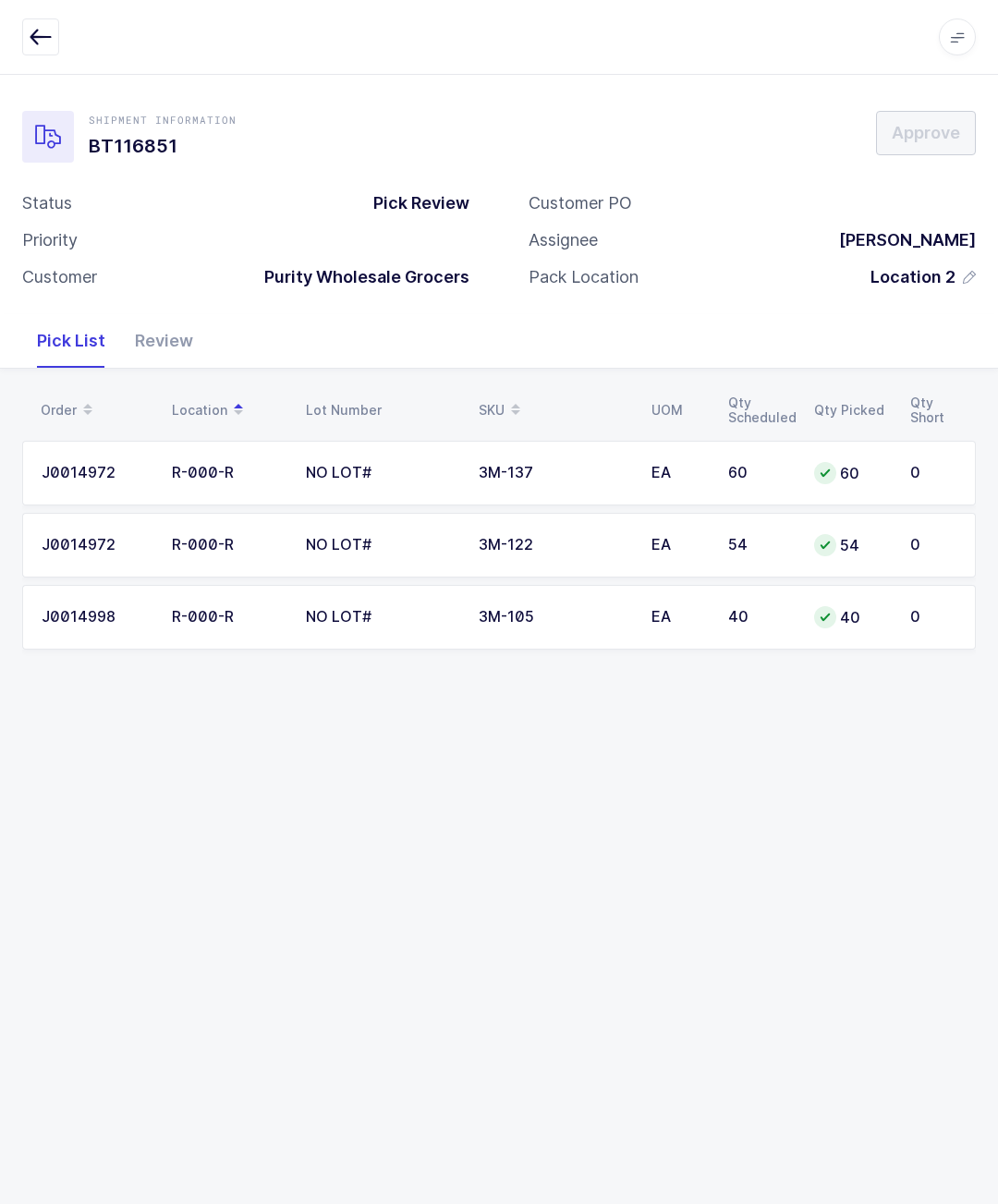
click at [23, 21] on button "button" at bounding box center [41, 37] width 37 height 37
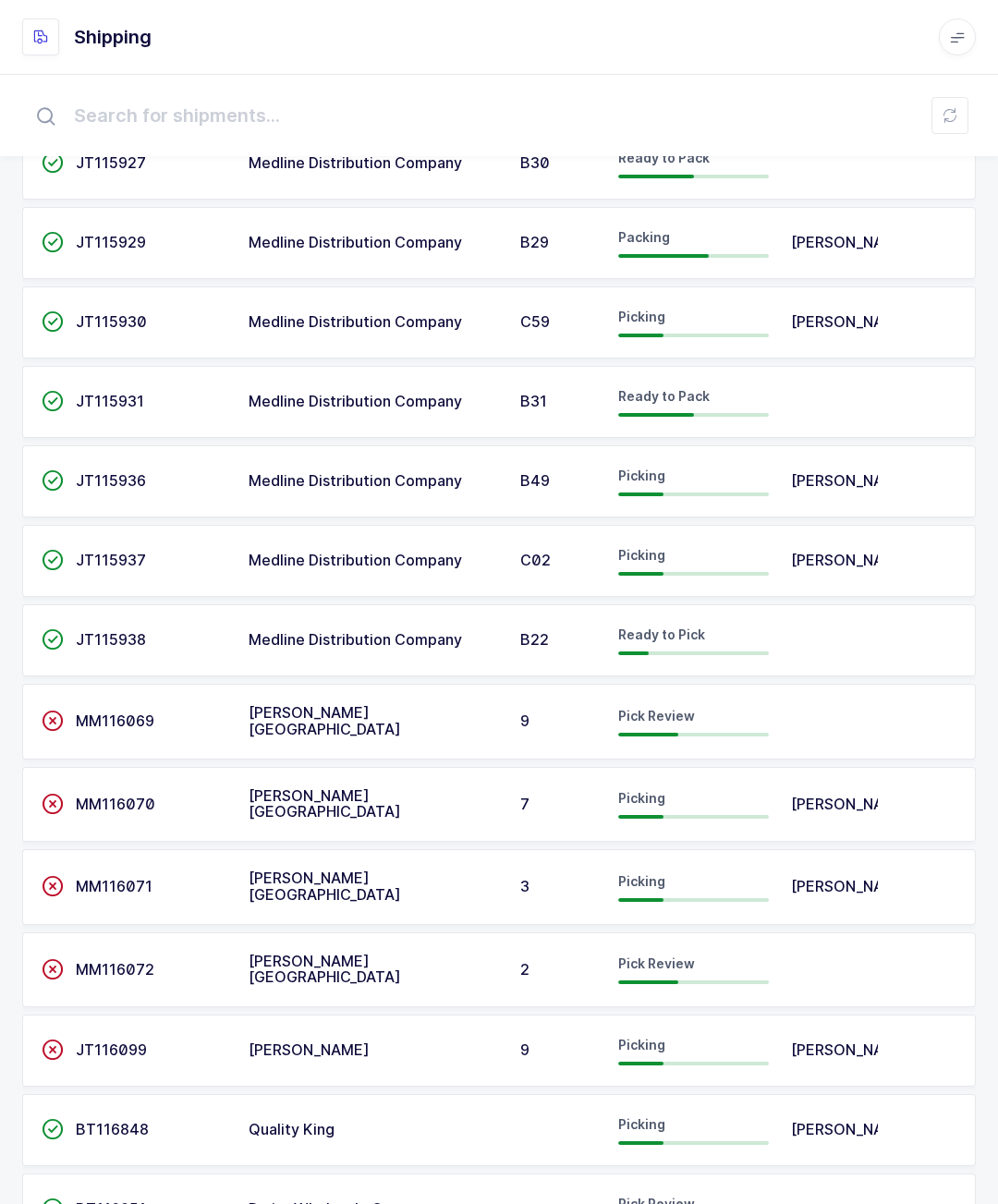
scroll to position [989, 0]
click at [784, 1117] on td "[PERSON_NAME]" at bounding box center [829, 1129] width 98 height 72
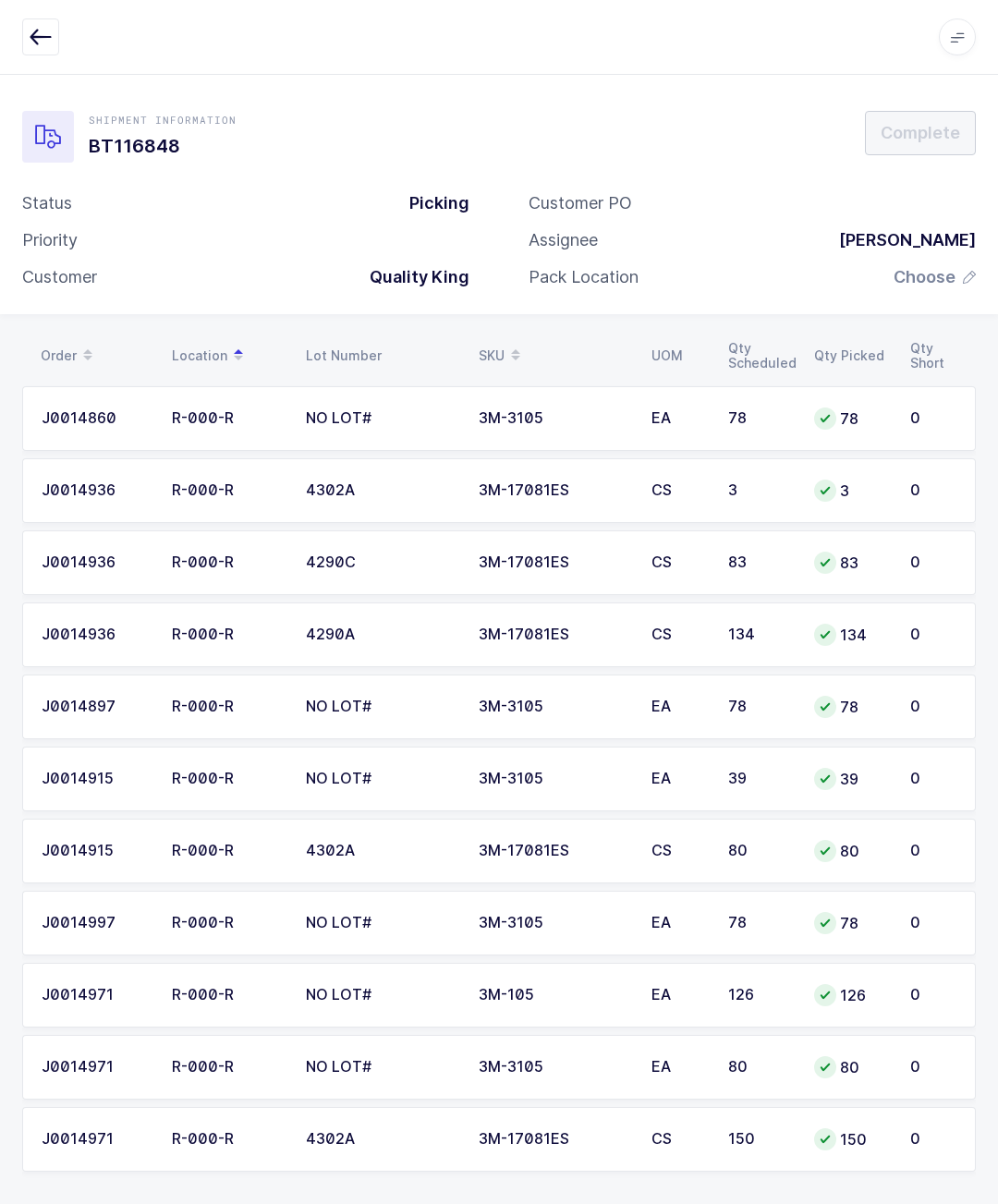
click at [57, 34] on button "button" at bounding box center [41, 37] width 37 height 37
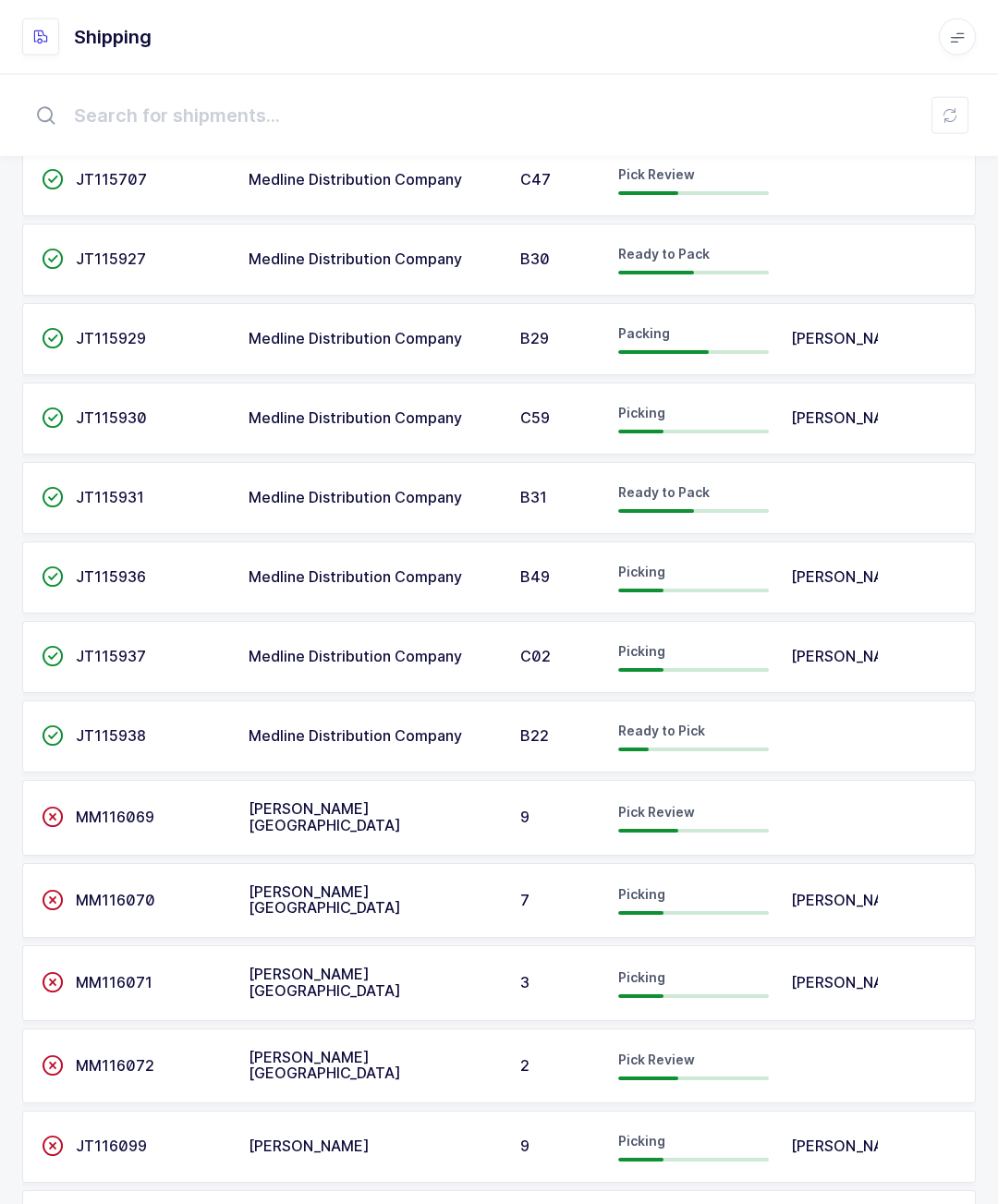
scroll to position [989, 0]
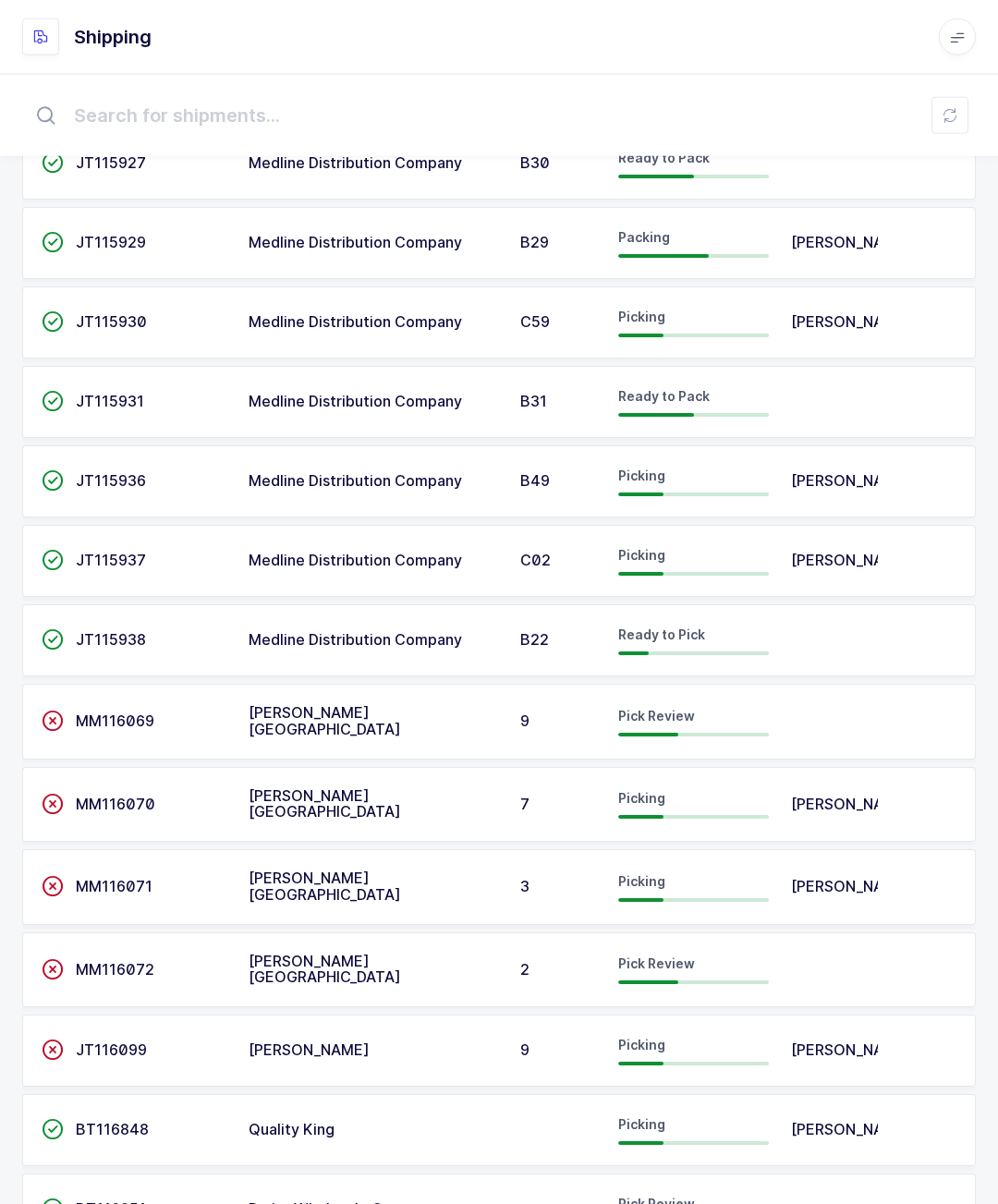
click at [851, 1122] on div "[PERSON_NAME]" at bounding box center [828, 1129] width 76 height 17
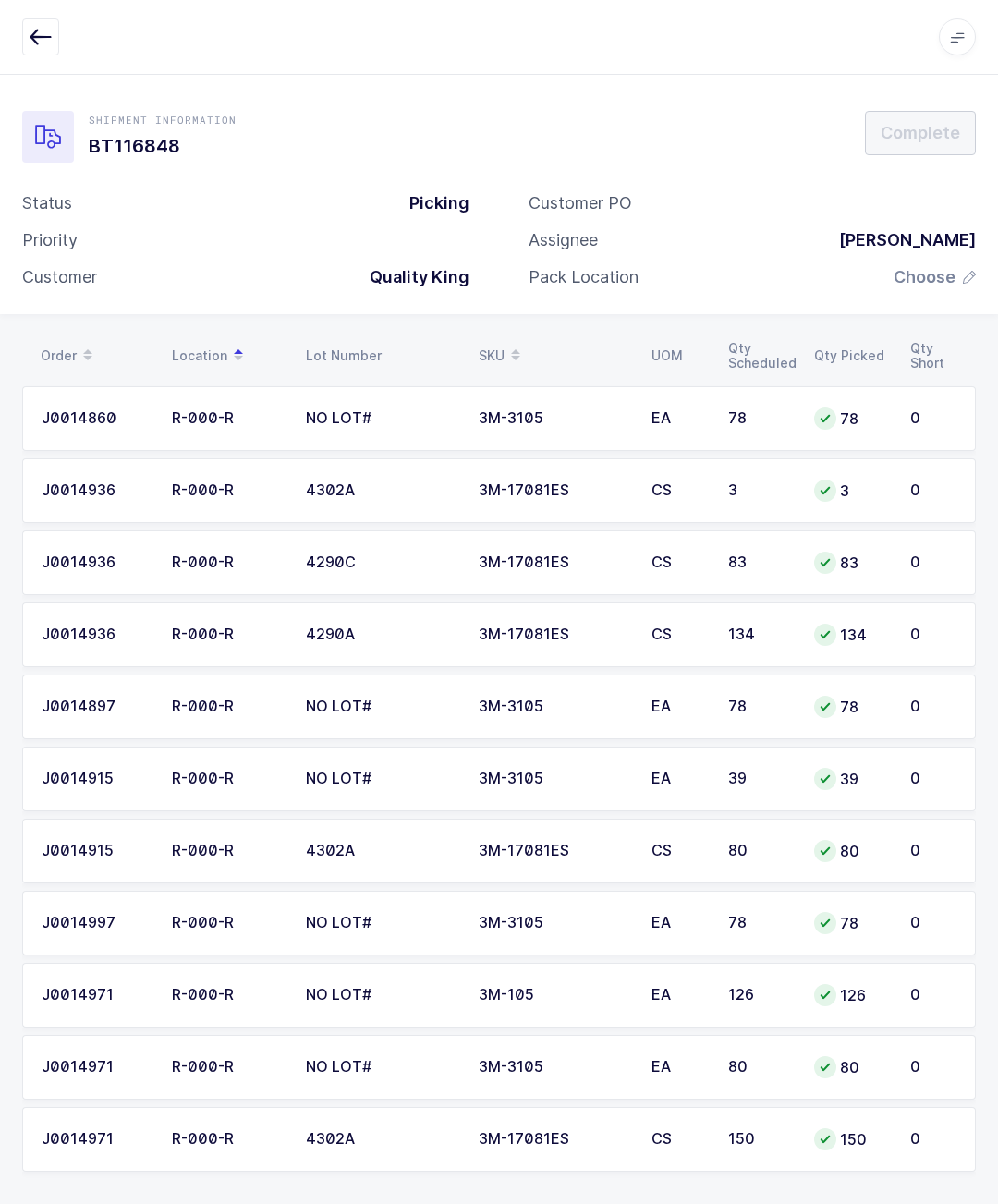
click at [919, 280] on span "Choose" at bounding box center [924, 277] width 62 height 23
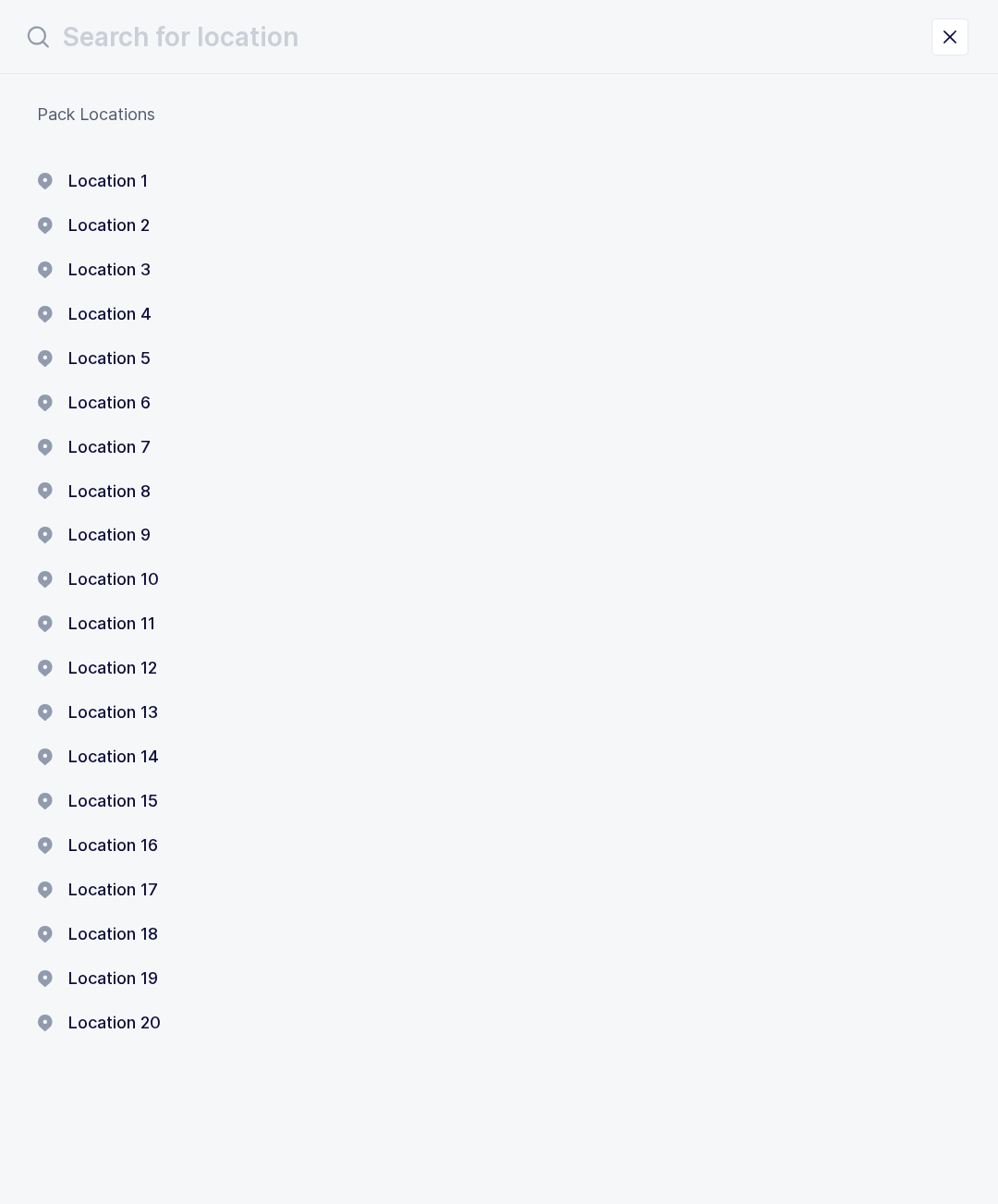
click at [101, 155] on div "Pack Locations Location 1 Location 2 Location 3 Location 4 Location 5 Location …" at bounding box center [499, 605] width 998 height 1064
click at [143, 307] on button "Location 4" at bounding box center [94, 314] width 115 height 23
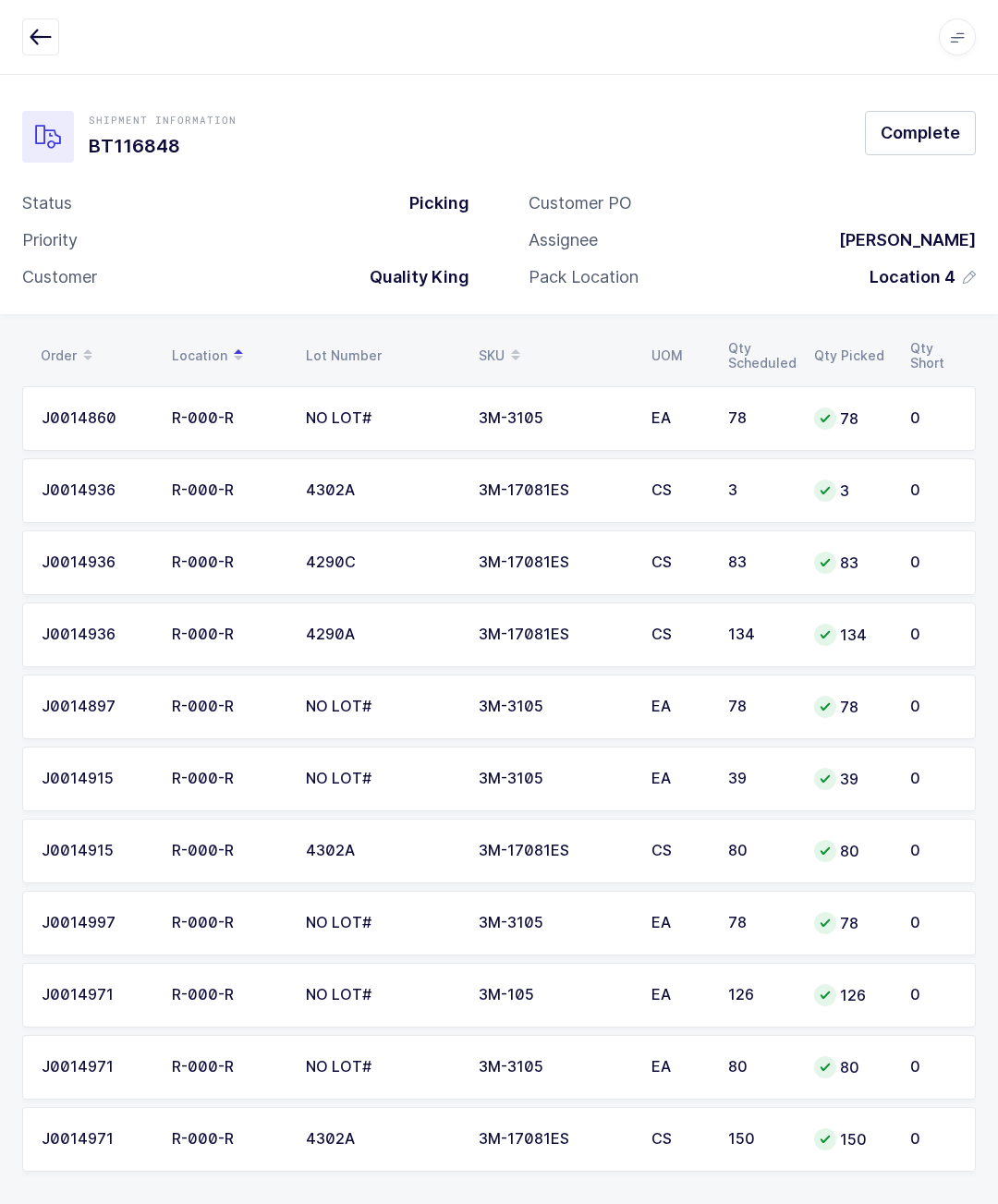
click at [907, 137] on span "Complete" at bounding box center [920, 133] width 80 height 24
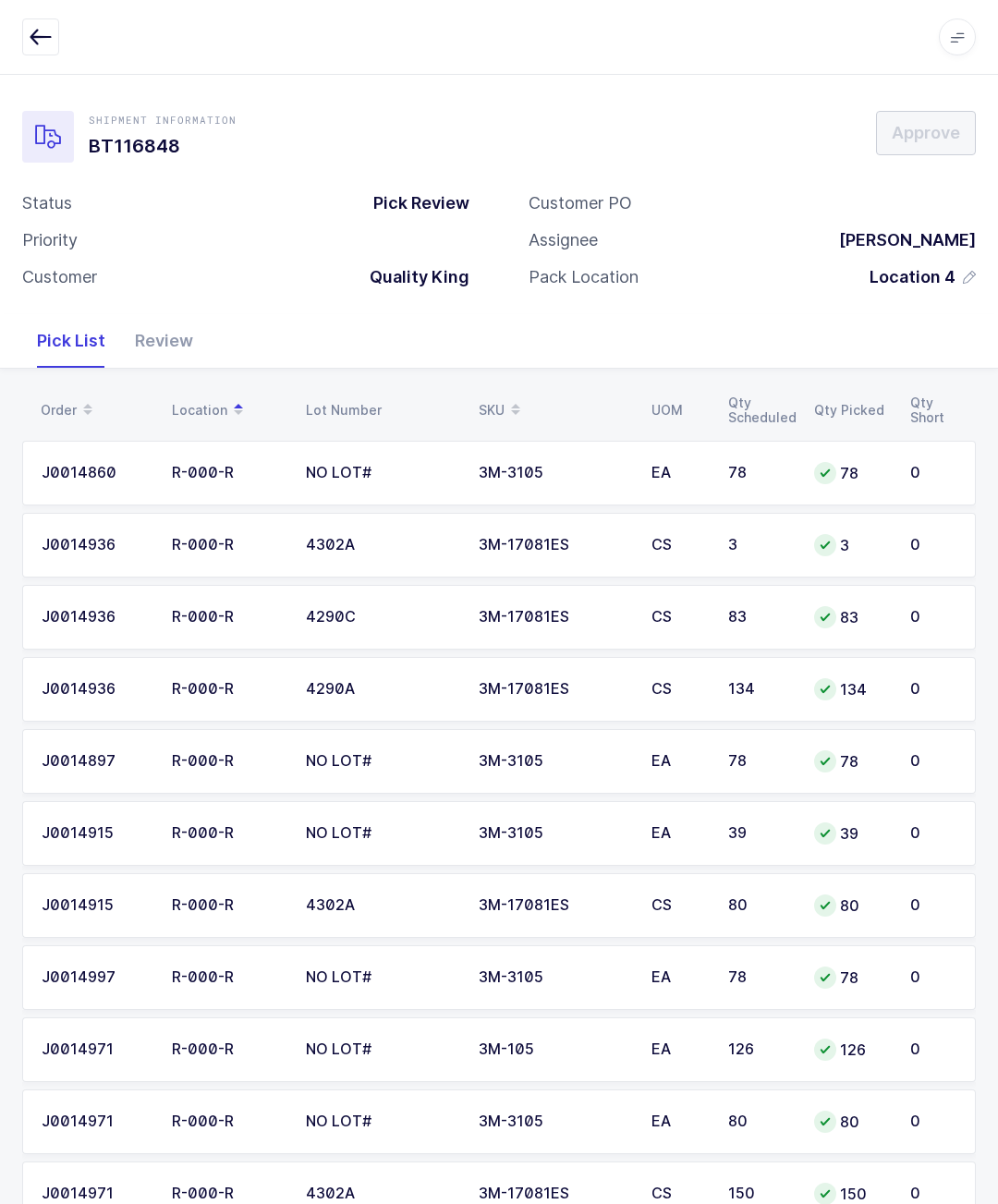
click at [927, 280] on span "Location 4" at bounding box center [913, 277] width 86 height 23
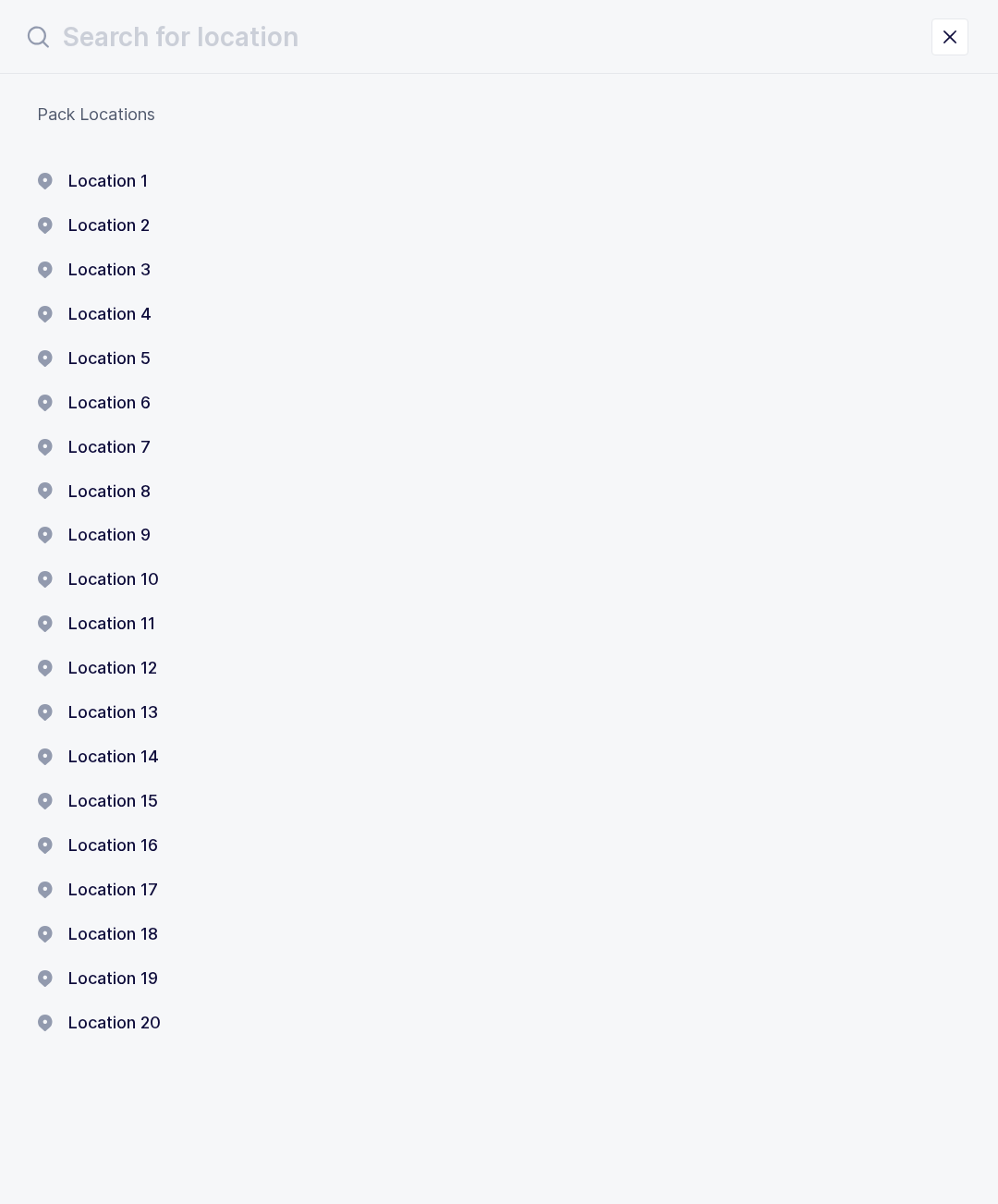
click at [942, 27] on icon "close drawer" at bounding box center [950, 36] width 26 height 26
